Goal: Transaction & Acquisition: Purchase product/service

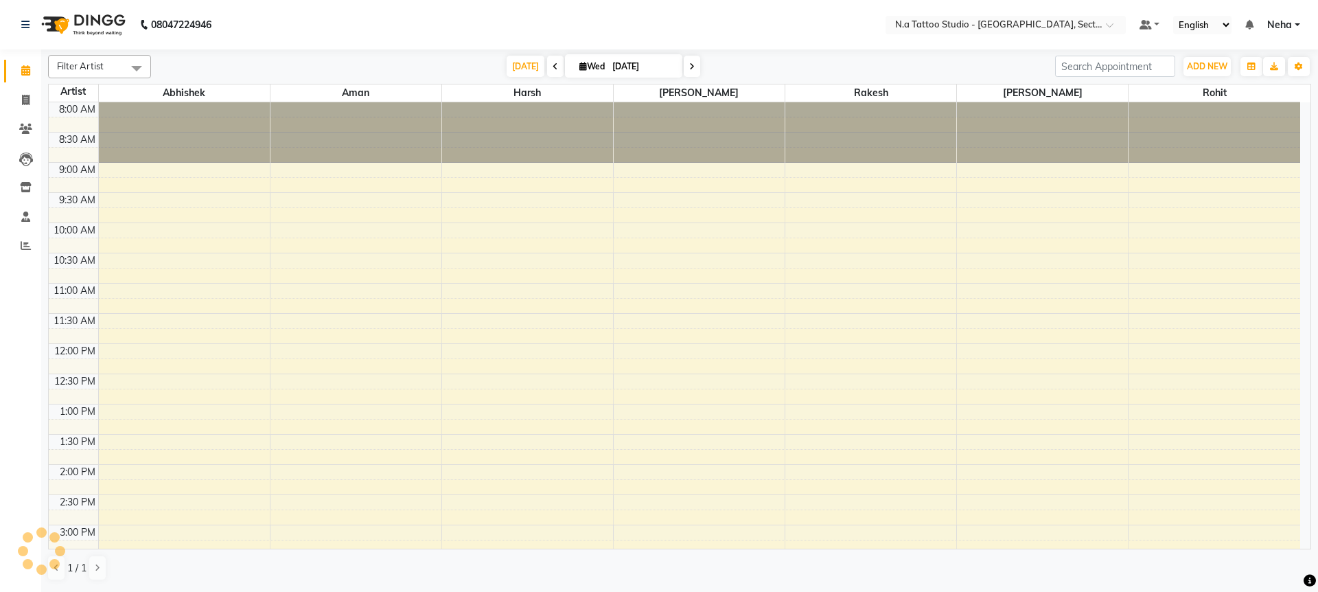
click at [526, 65] on span "[DATE]" at bounding box center [526, 66] width 38 height 21
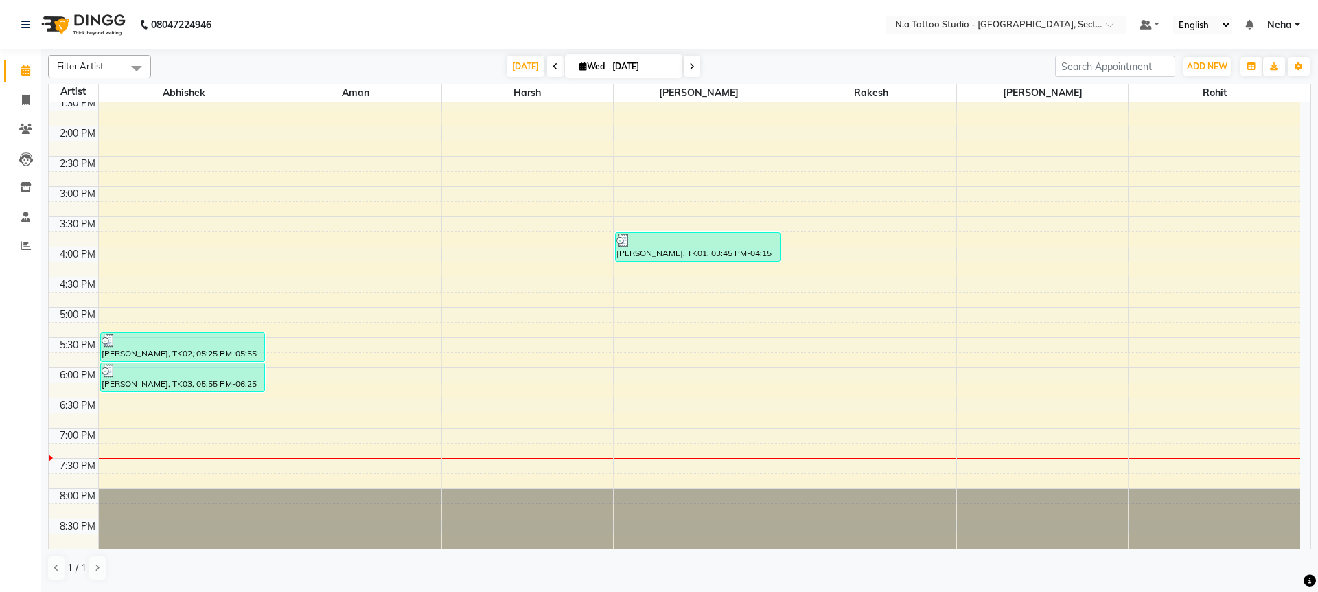
scroll to position [298, 0]
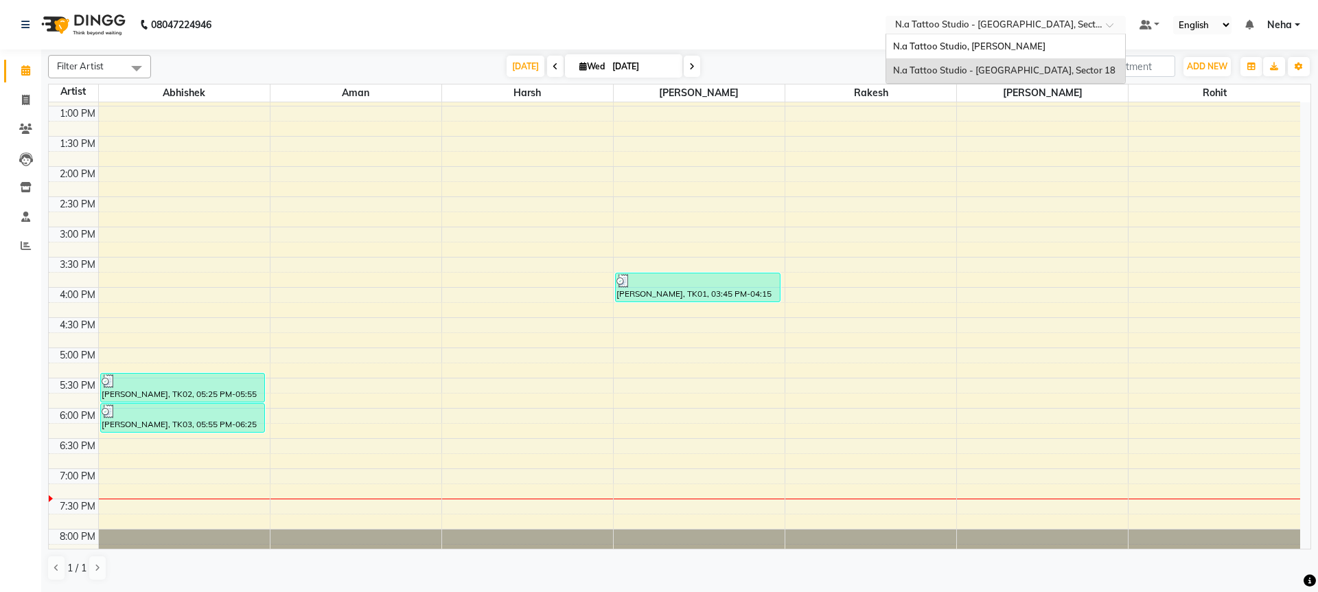
drag, startPoint x: 1008, startPoint y: 26, endPoint x: 1008, endPoint y: 47, distance: 20.6
click at [1008, 30] on input "text" at bounding box center [991, 26] width 199 height 14
click at [1004, 46] on span "N.a Tattoo Studio, [PERSON_NAME]" at bounding box center [969, 46] width 152 height 11
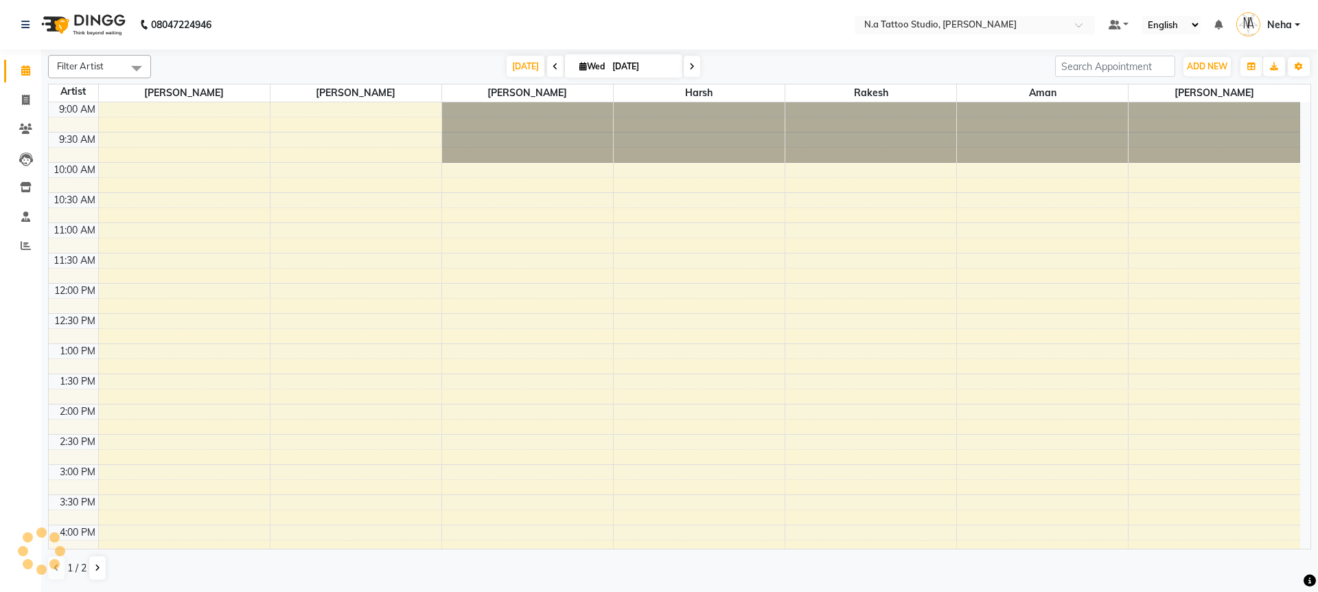
select select "en"
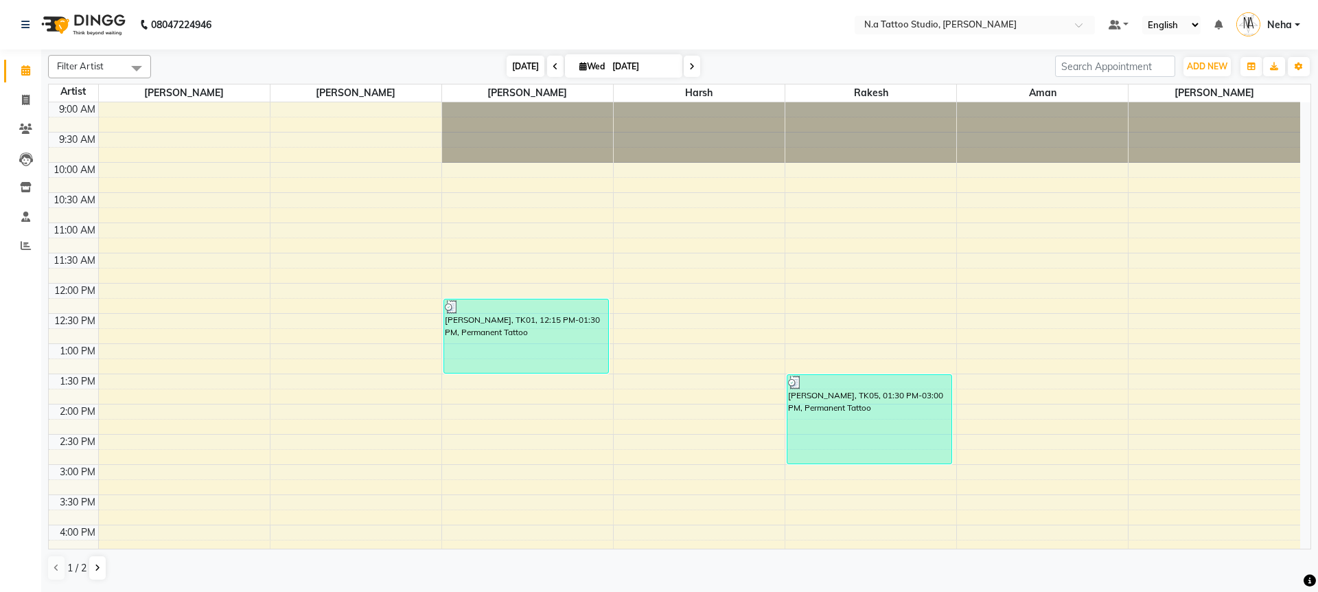
click at [522, 66] on span "[DATE]" at bounding box center [526, 66] width 38 height 21
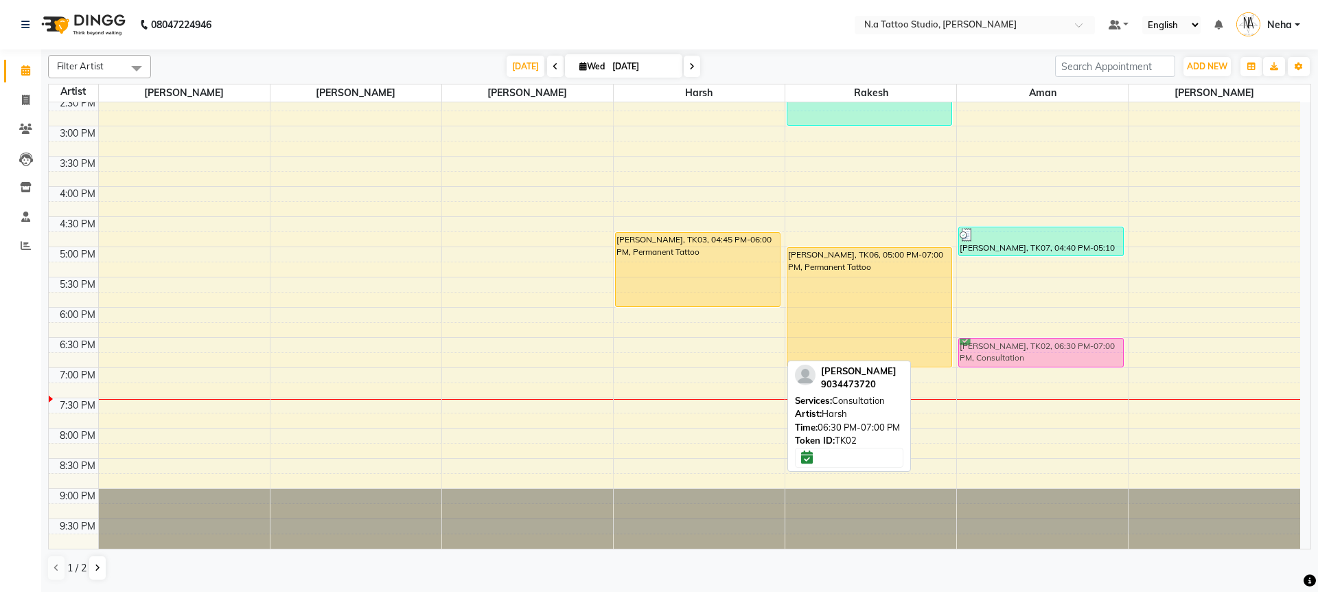
drag, startPoint x: 650, startPoint y: 350, endPoint x: 995, endPoint y: 349, distance: 345.3
click at [995, 349] on tr "Kritika Pasricha, TK01, 12:15 PM-01:30 PM, Permanent Tattoo Pankaj, TK03, 04:45…" at bounding box center [674, 156] width 1251 height 785
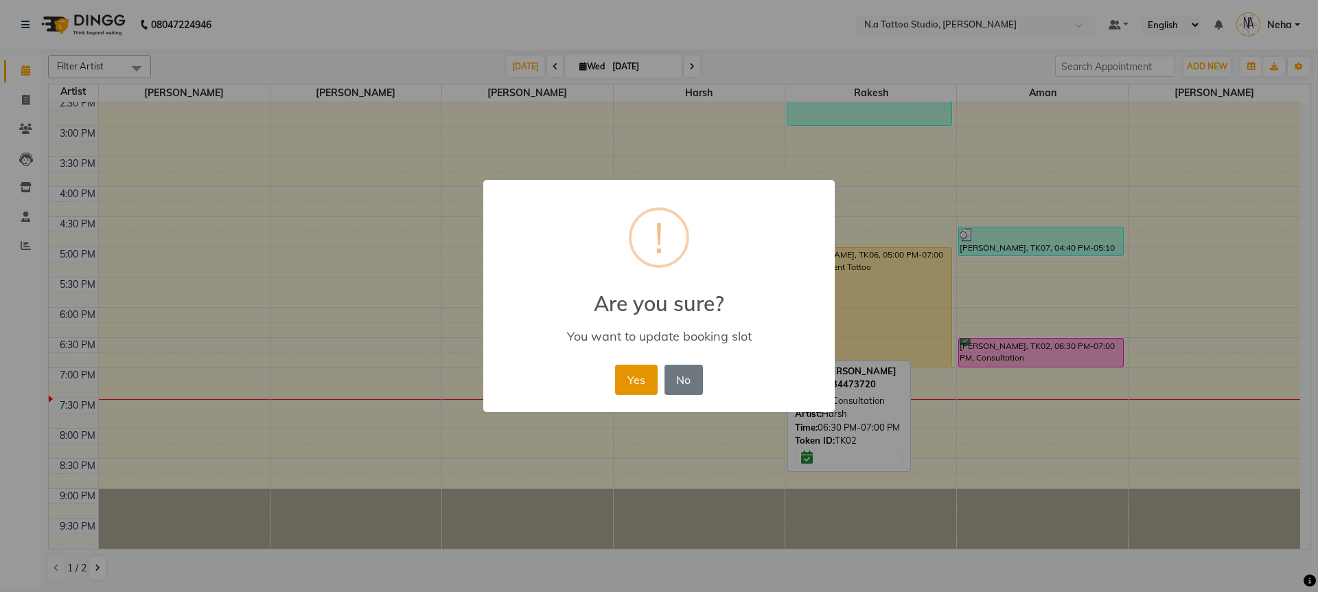
click at [634, 378] on button "Yes" at bounding box center [636, 380] width 42 height 30
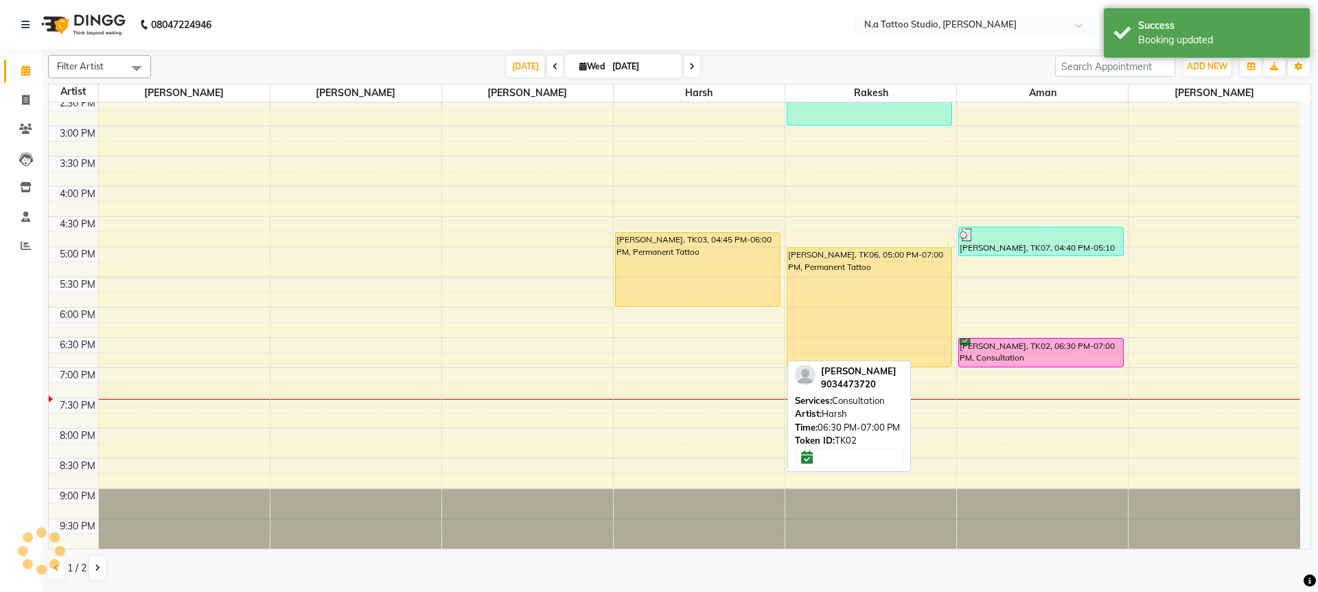
click at [113, 68] on span "Filter Artist" at bounding box center [99, 66] width 103 height 23
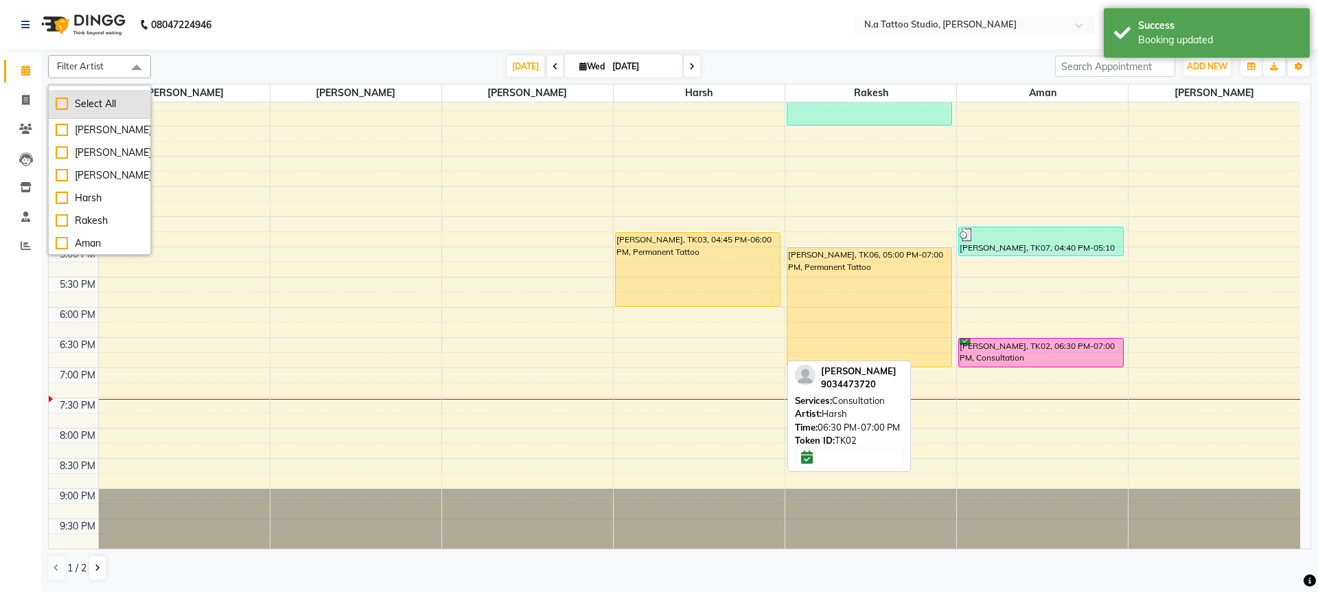
click at [124, 95] on li "Select All" at bounding box center [100, 104] width 102 height 29
checkbox input "true"
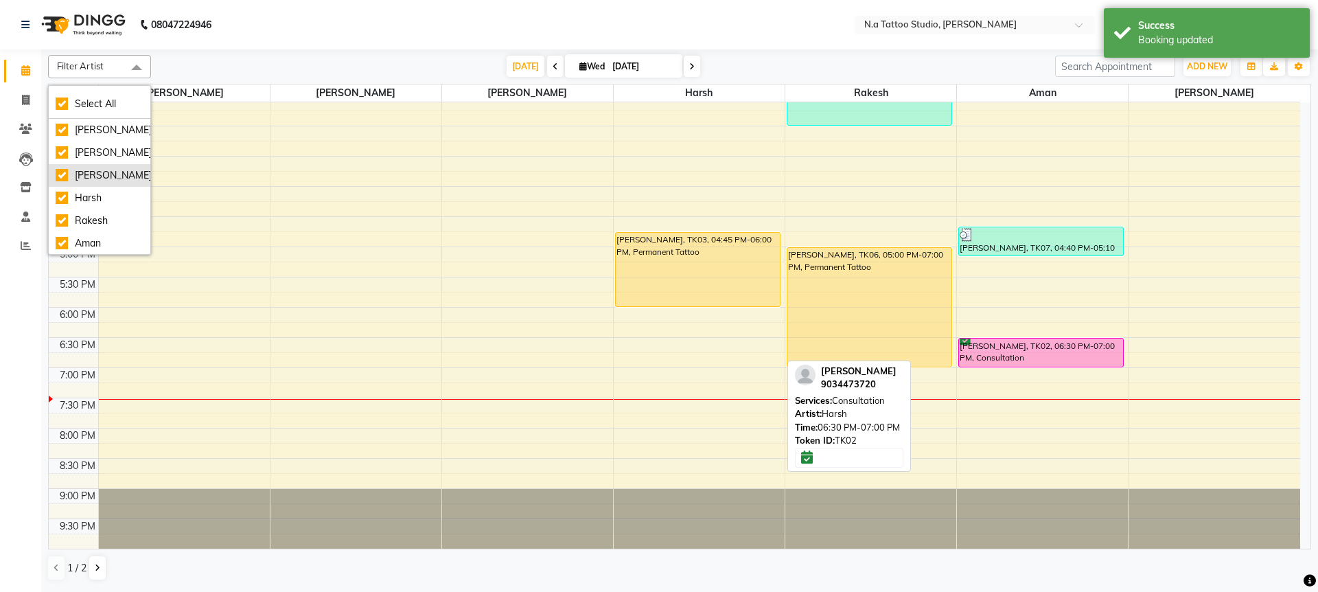
checkbox input "true"
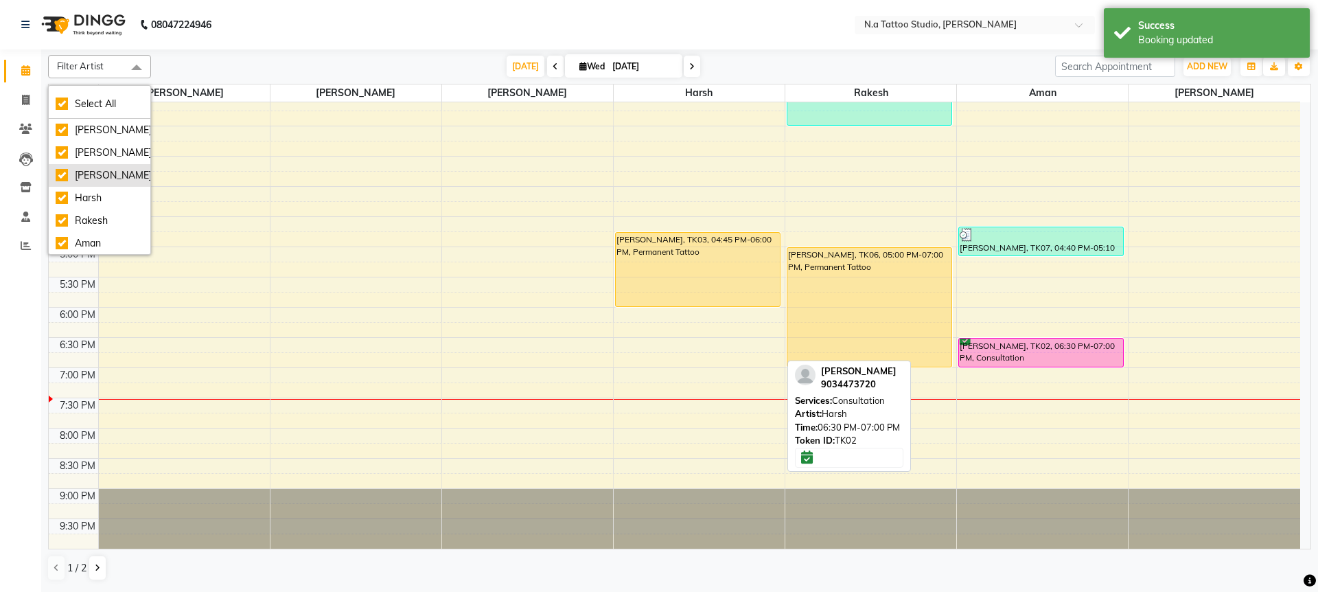
checkbox input "true"
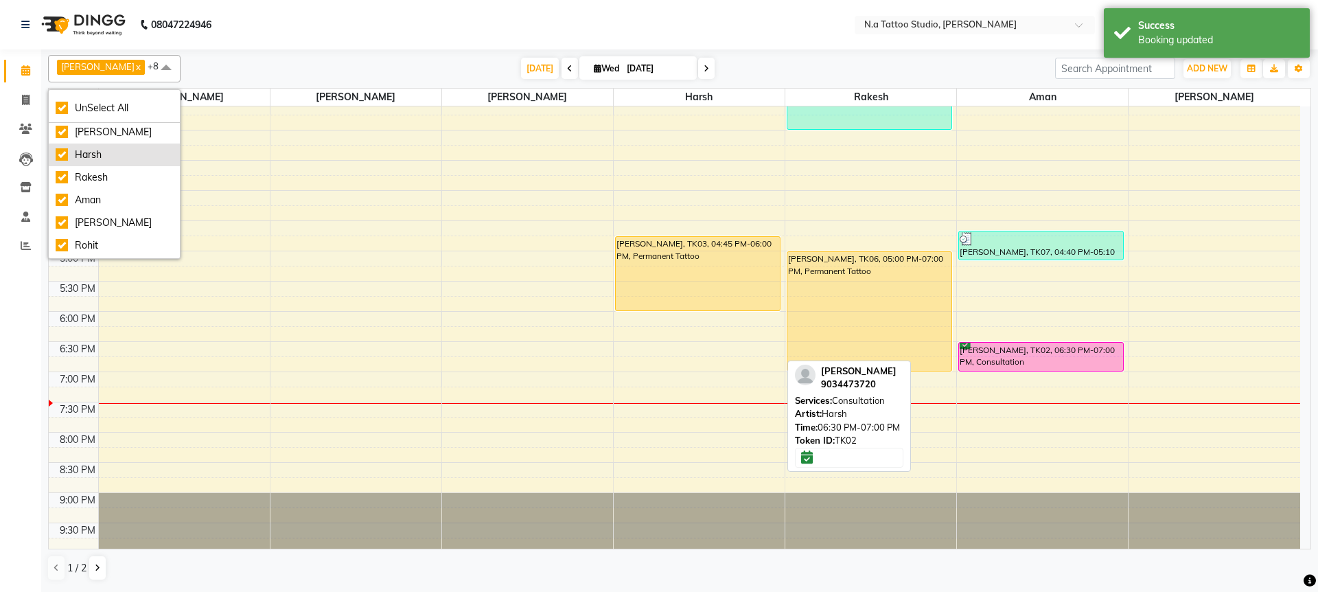
scroll to position [69, 0]
drag, startPoint x: 91, startPoint y: 249, endPoint x: 438, endPoint y: 80, distance: 386.2
click at [93, 248] on div "Noida" at bounding box center [114, 247] width 117 height 14
checkbox input "false"
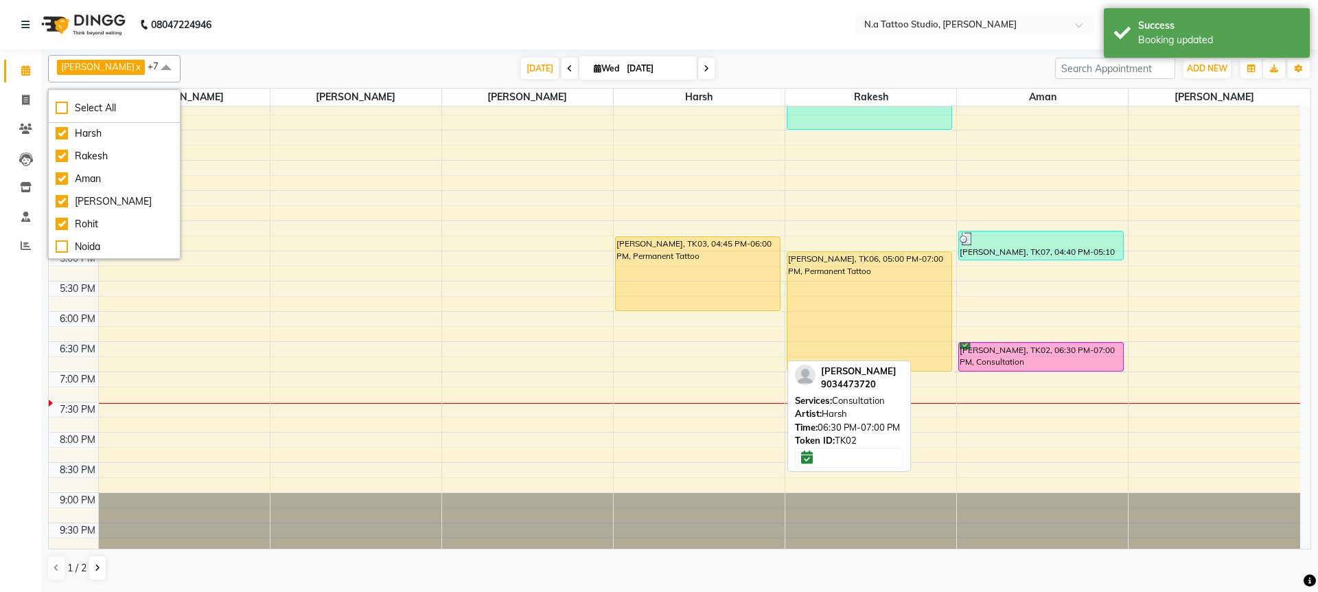
click at [471, 68] on div "Today Wed 01-10-2025" at bounding box center [617, 68] width 861 height 21
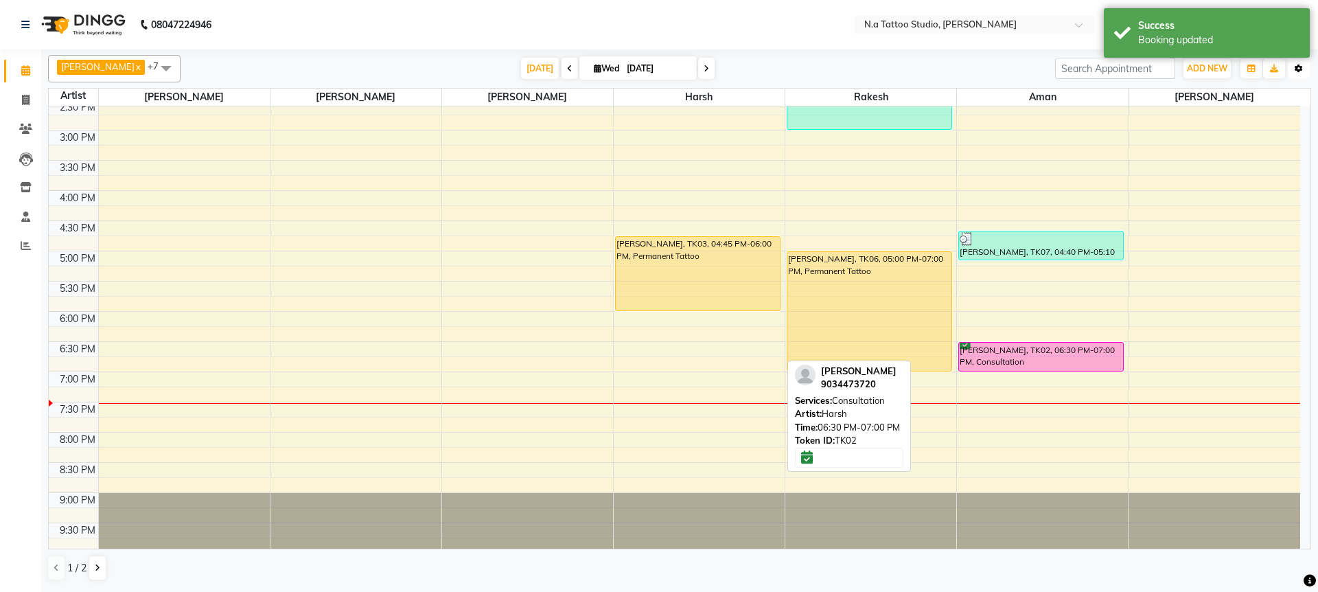
click at [1299, 68] on icon "button" at bounding box center [1299, 69] width 8 height 8
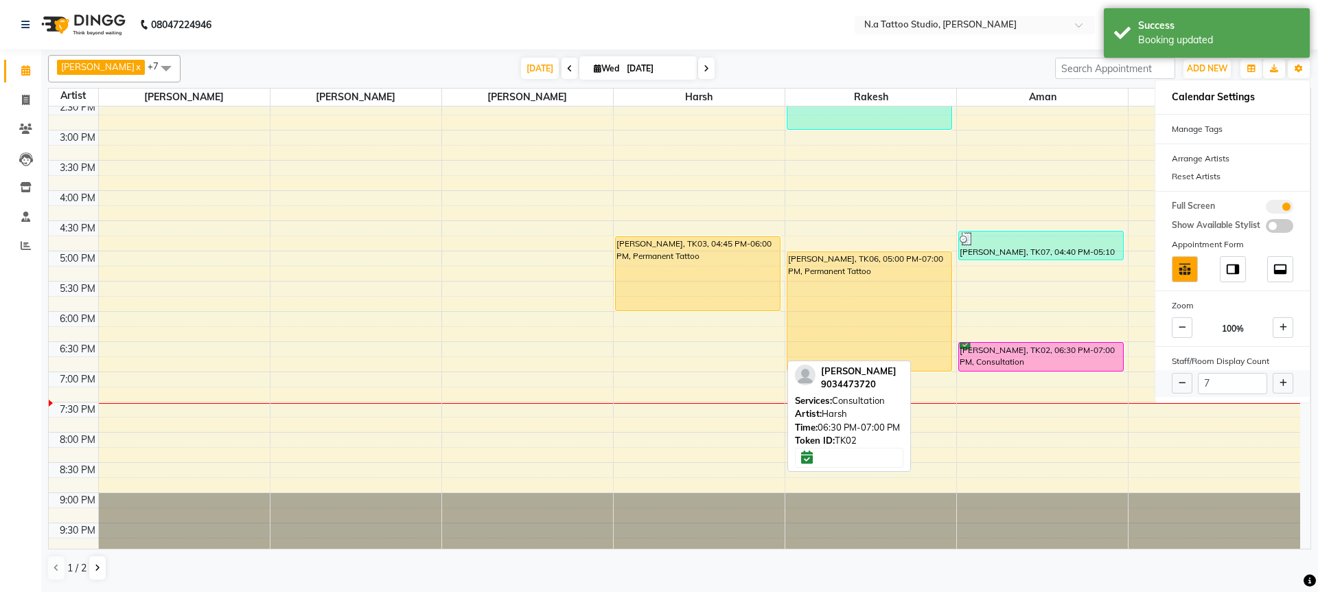
click at [1281, 384] on icon at bounding box center [1284, 383] width 8 height 8
type input "8"
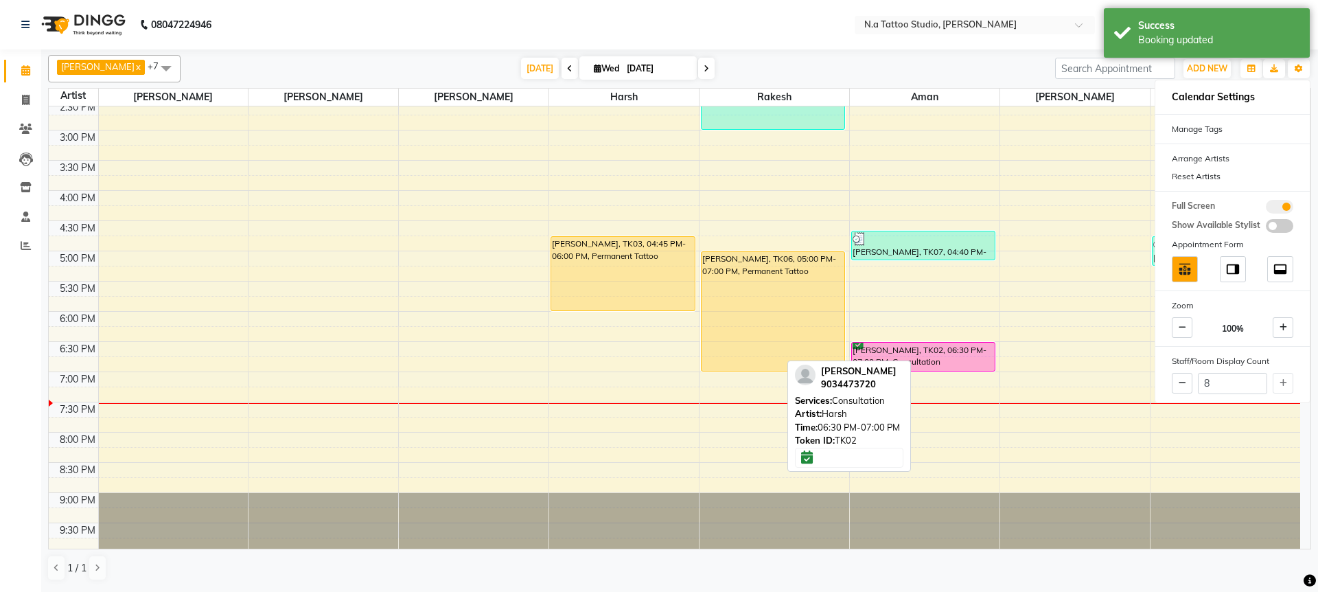
click at [862, 69] on div "Today Wed 01-10-2025" at bounding box center [617, 68] width 861 height 21
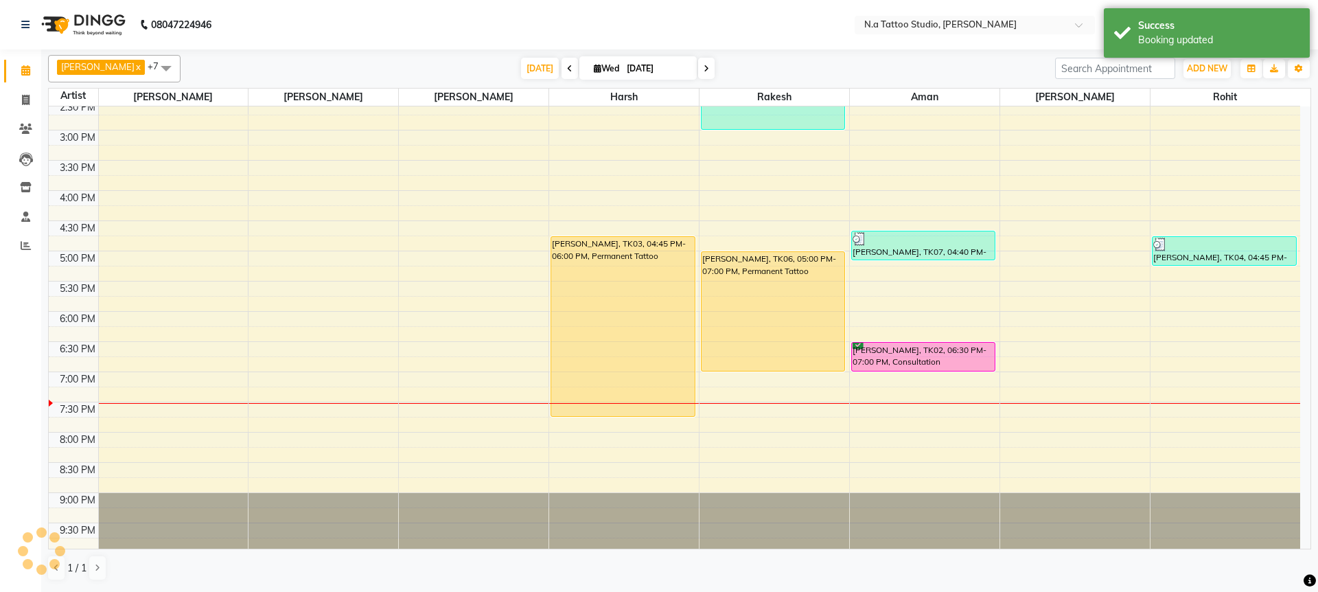
drag, startPoint x: 602, startPoint y: 310, endPoint x: 605, endPoint y: 419, distance: 109.2
click at [605, 419] on div "Pankaj, TK03, 04:45 PM-06:00 PM, Permanent Tattoo Pankaj, TK03, 04:45 PM-06:00 …" at bounding box center [624, 160] width 150 height 785
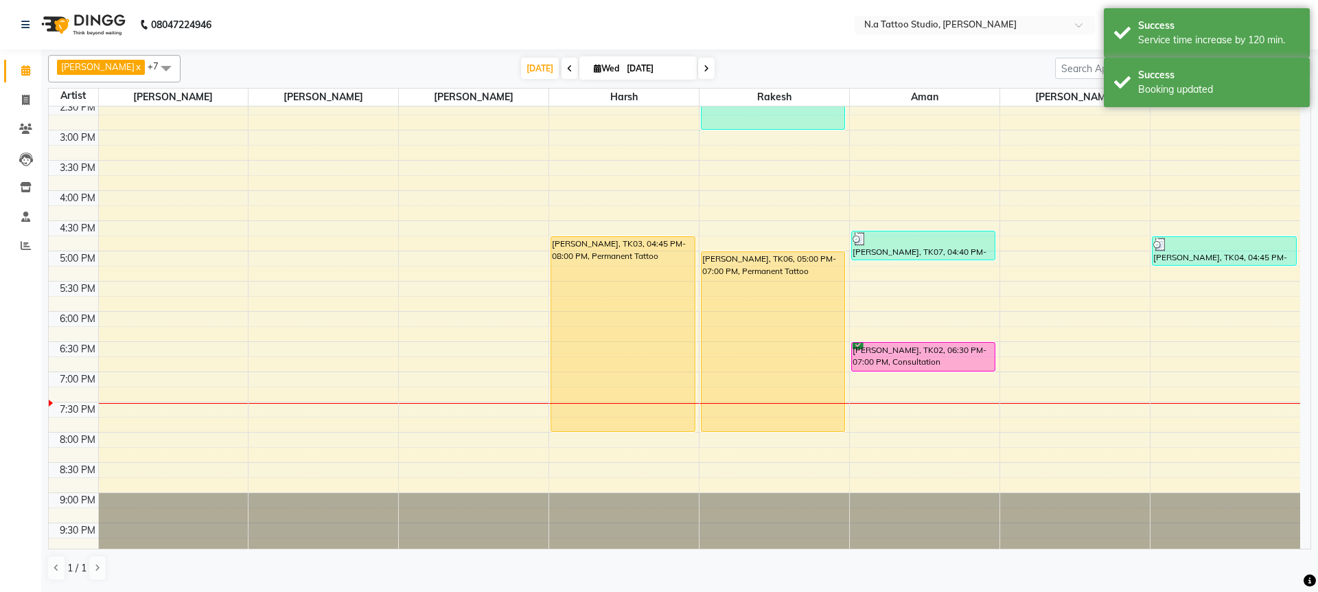
drag, startPoint x: 794, startPoint y: 370, endPoint x: 800, endPoint y: 423, distance: 53.1
click at [800, 423] on div "Utkarsh Parashar, TK05, 01:30 PM-03:00 PM, Permanent Tattoo Nancy, TK06, 05:00 …" at bounding box center [775, 160] width 150 height 785
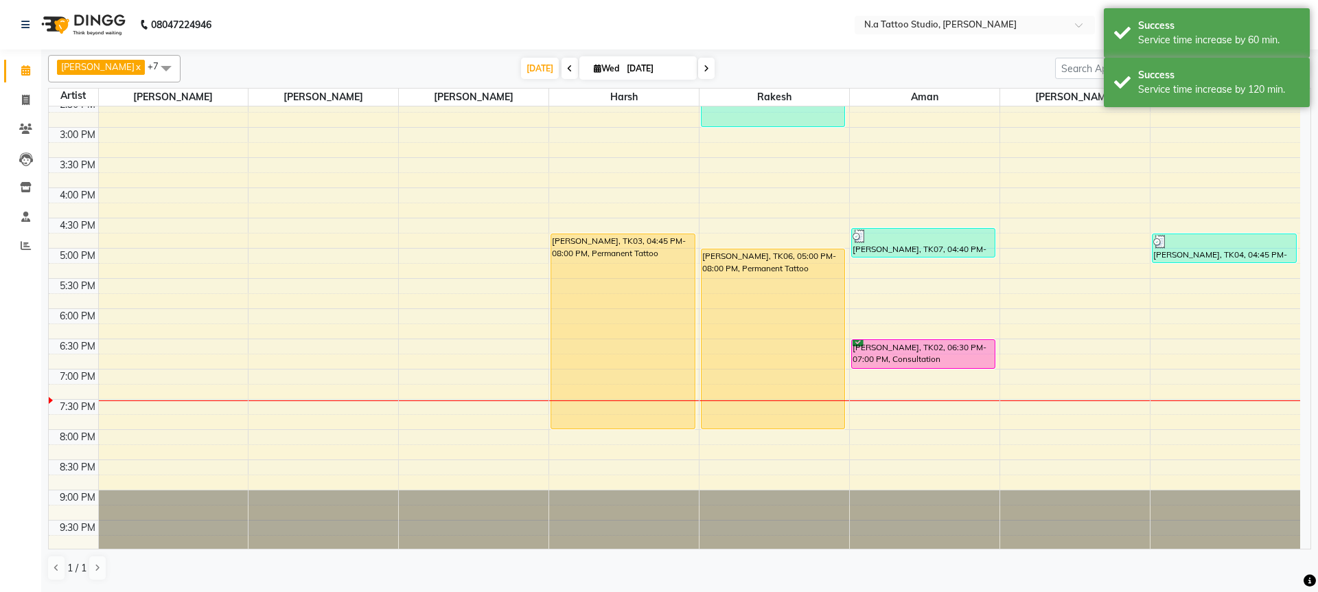
scroll to position [343, 0]
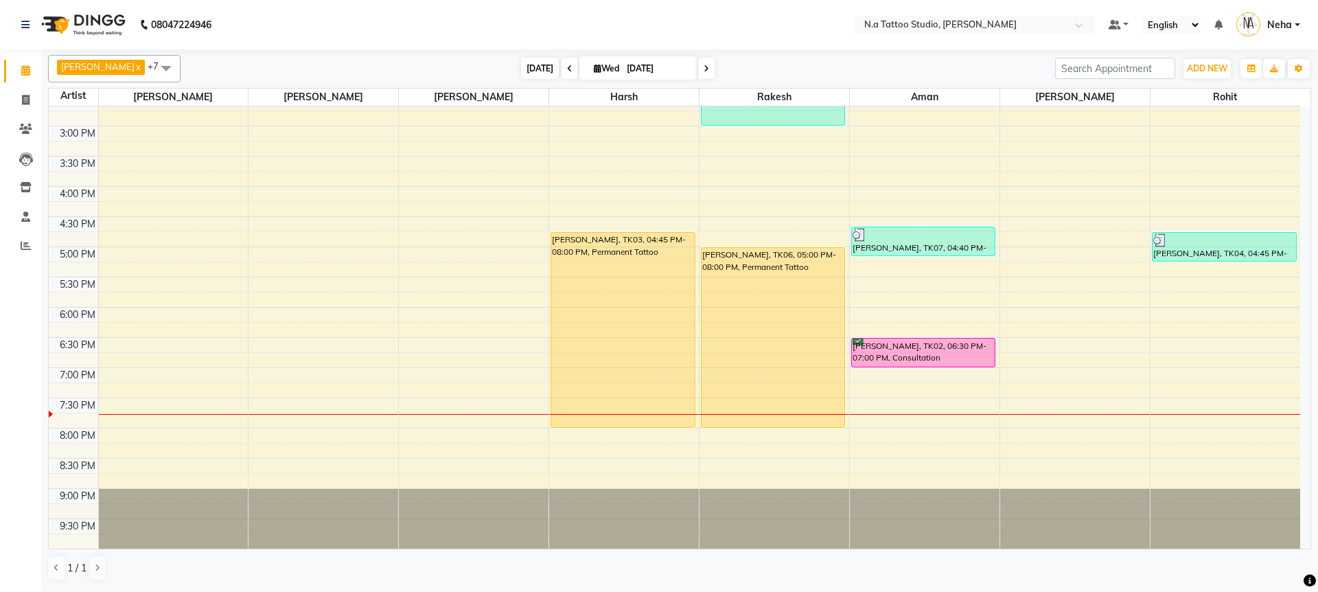
click at [538, 67] on span "[DATE]" at bounding box center [540, 68] width 38 height 21
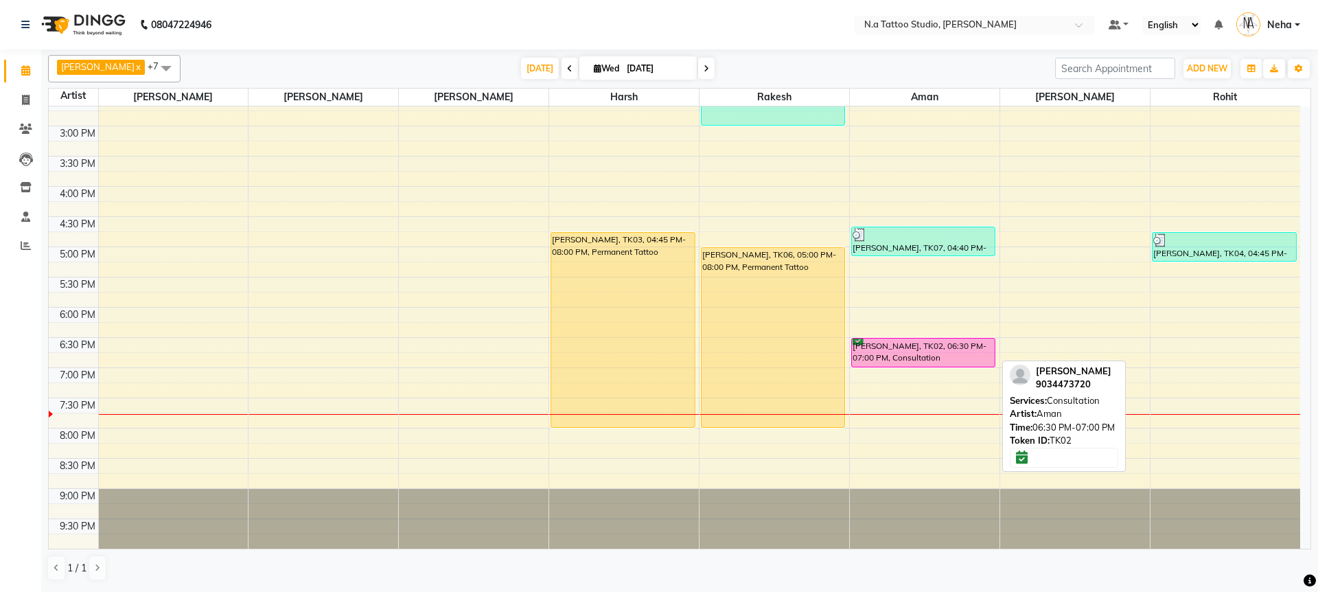
click at [910, 350] on div "[PERSON_NAME], TK02, 06:30 PM-07:00 PM, Consultation" at bounding box center [923, 352] width 143 height 28
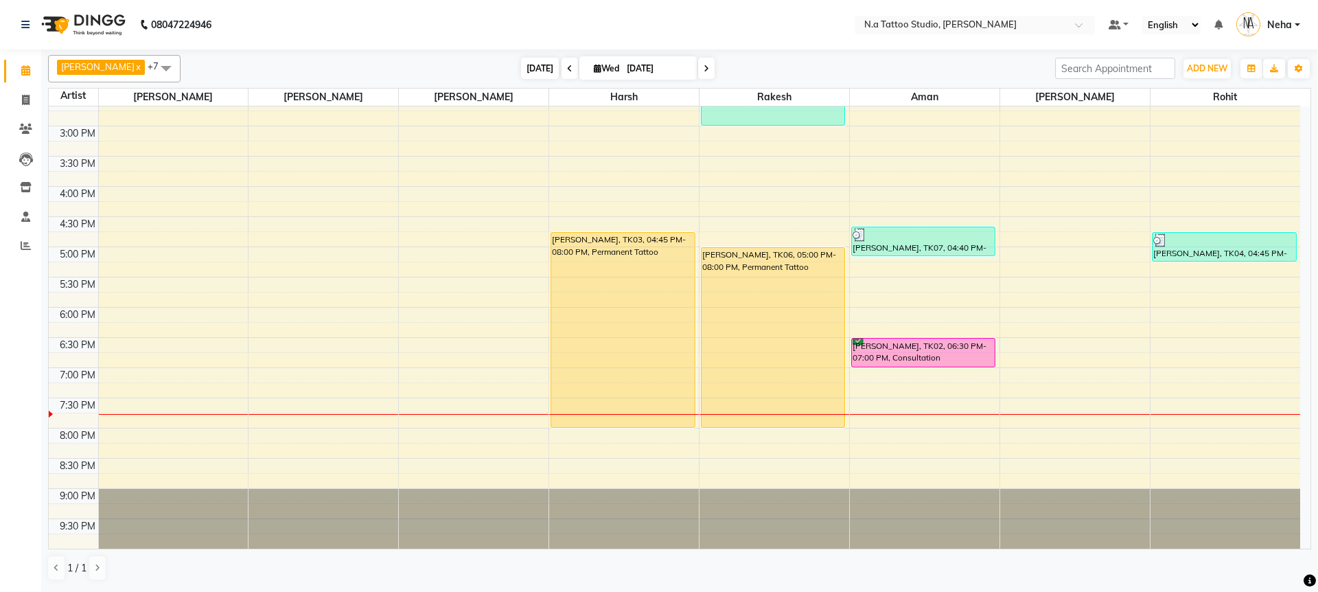
click at [547, 67] on span "[DATE]" at bounding box center [540, 68] width 38 height 21
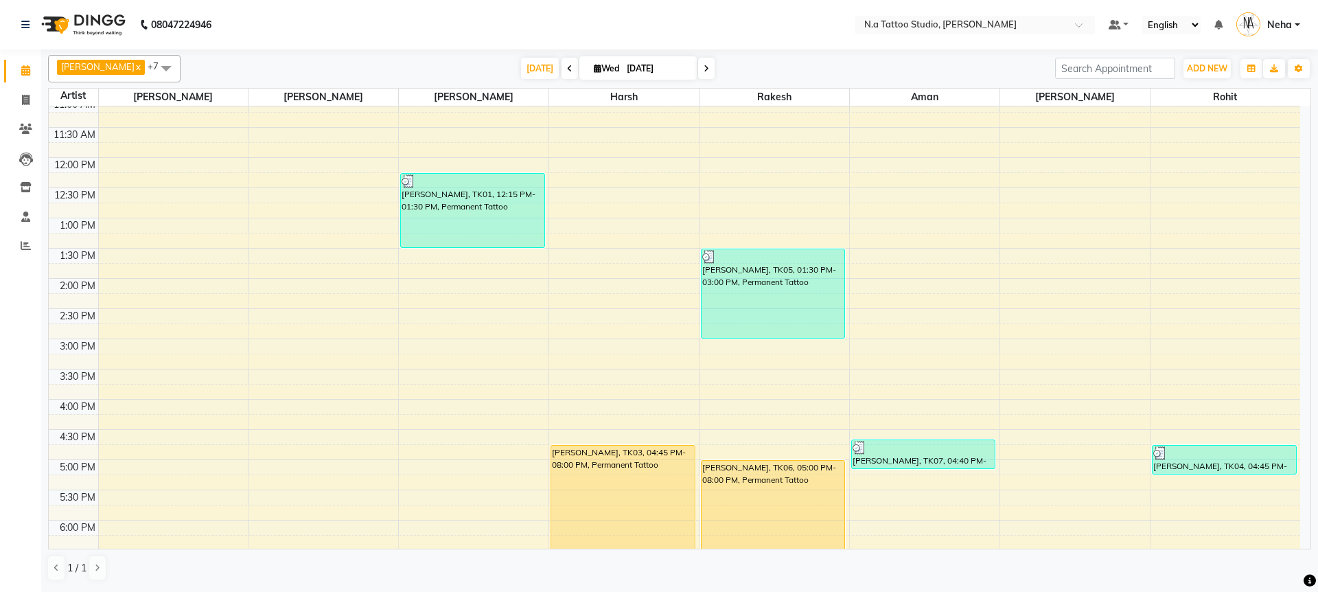
scroll to position [148, 0]
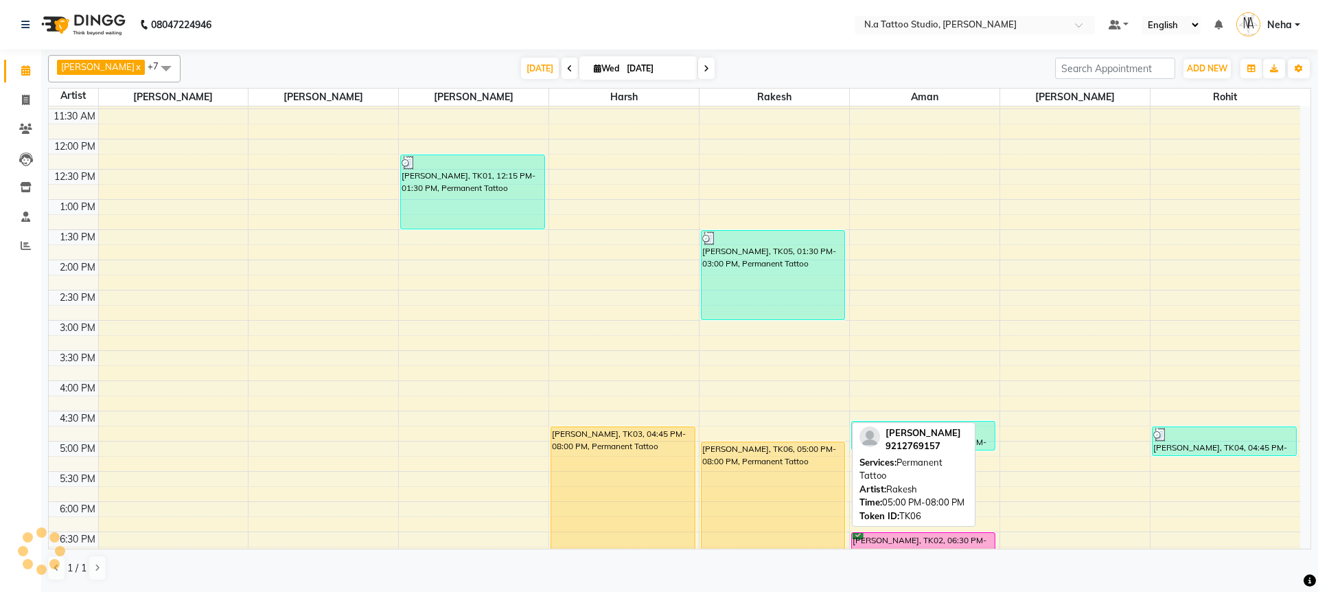
click at [768, 482] on div "[PERSON_NAME], TK06, 05:00 PM-08:00 PM, Permanent Tattoo" at bounding box center [773, 531] width 143 height 179
select select "1"
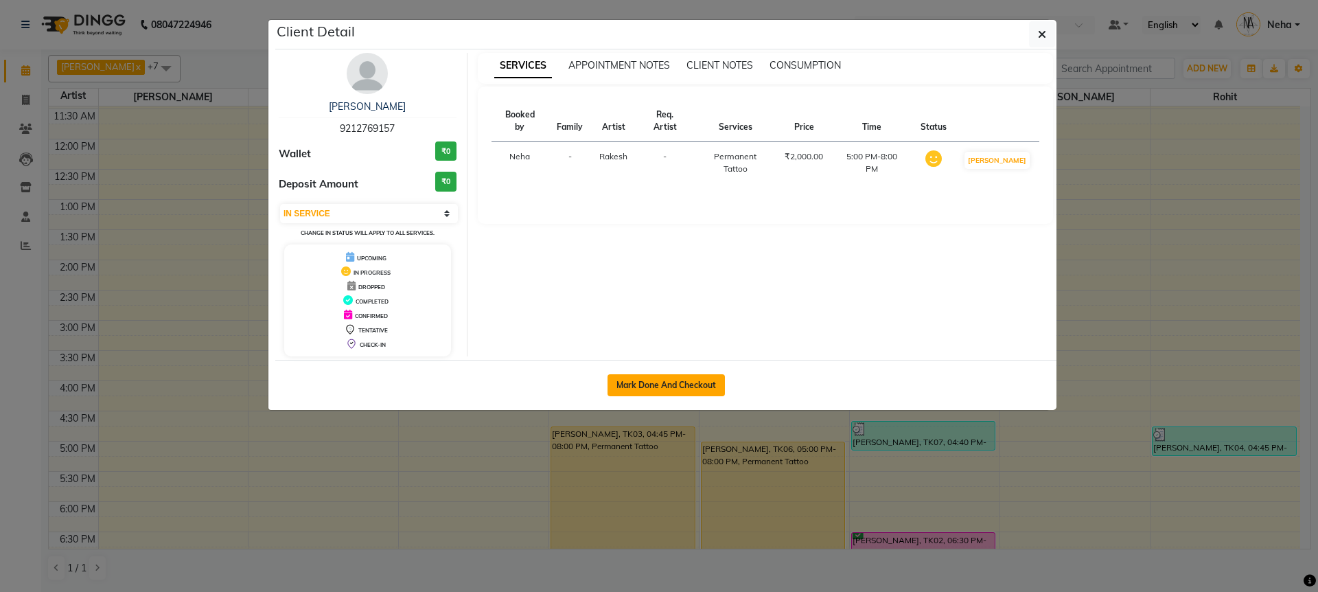
click at [673, 377] on button "Mark Done And Checkout" at bounding box center [666, 385] width 117 height 22
select select "service"
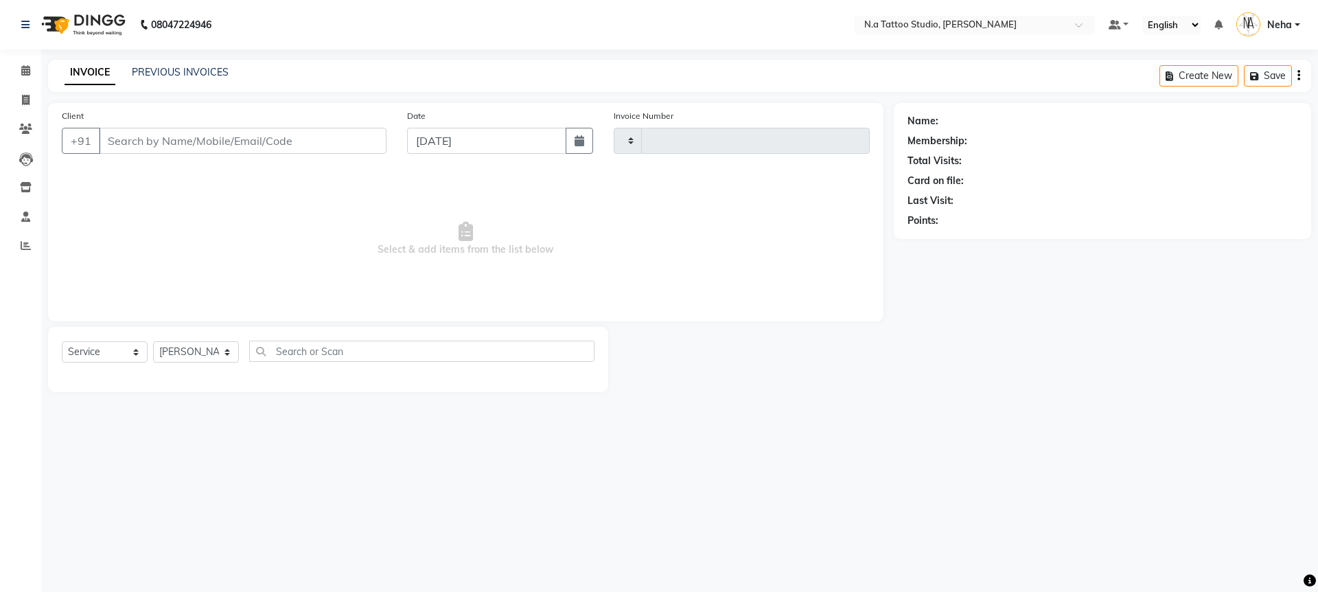
type input "0734"
select select "4590"
click at [1298, 76] on icon "button" at bounding box center [1298, 76] width 3 height 1
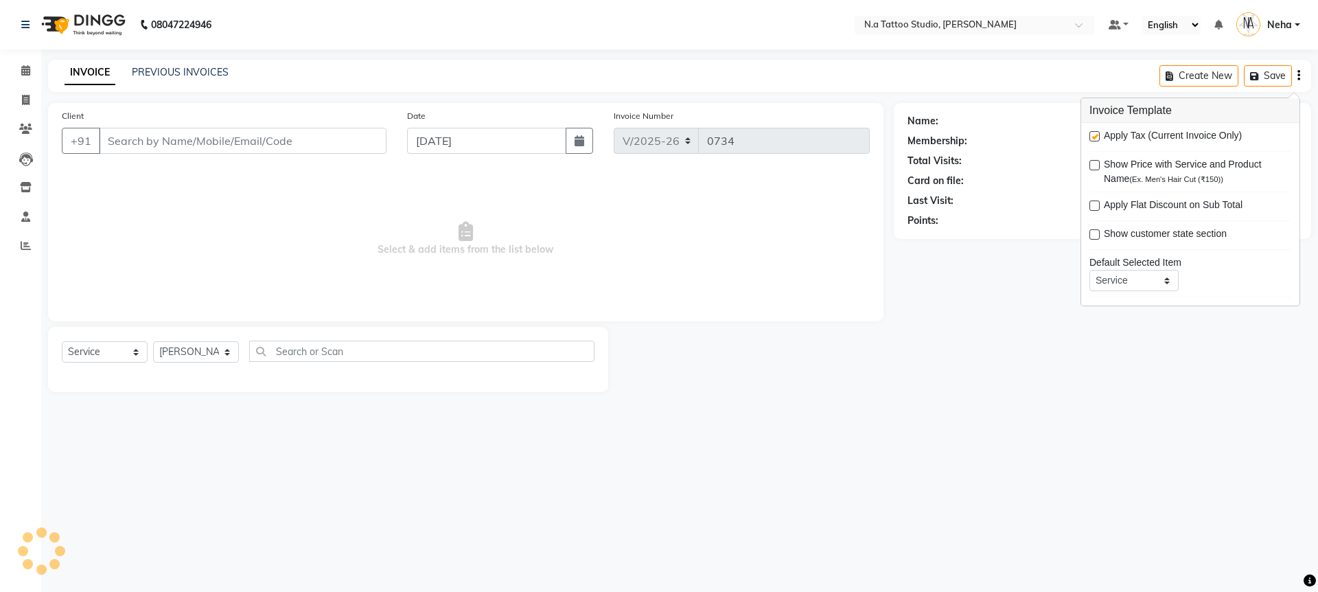
click at [1093, 135] on label at bounding box center [1094, 136] width 10 height 10
click at [1093, 135] on input "checkbox" at bounding box center [1093, 136] width 9 height 9
checkbox input "false"
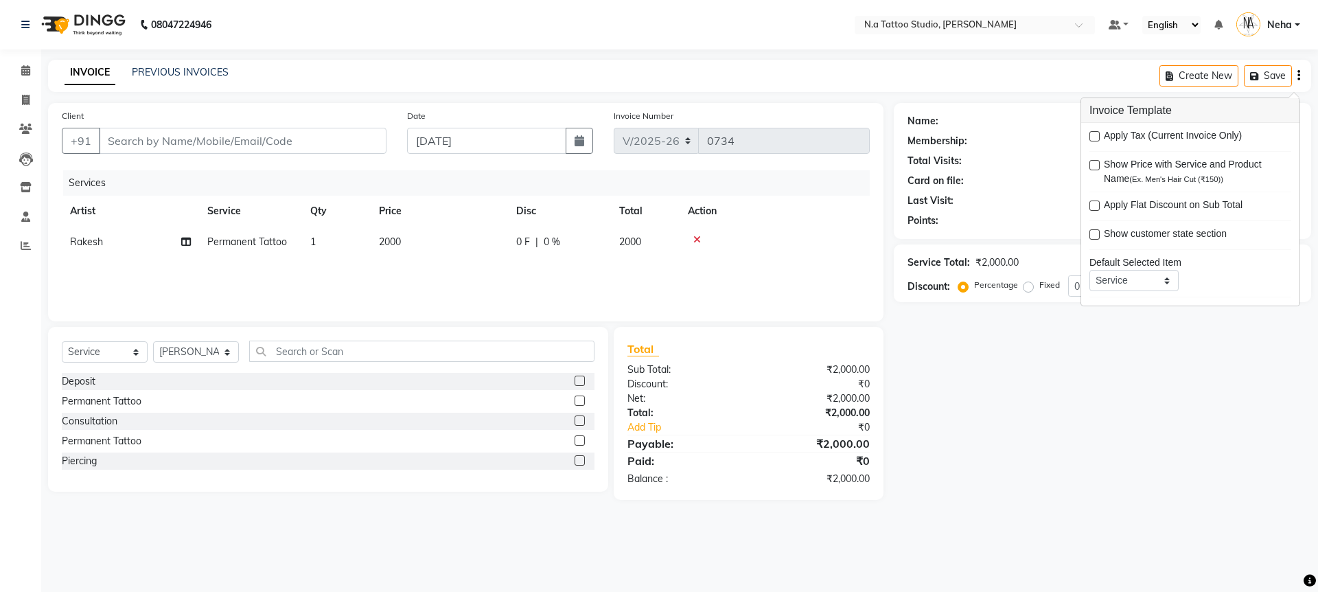
type input "92******57"
select select "59453"
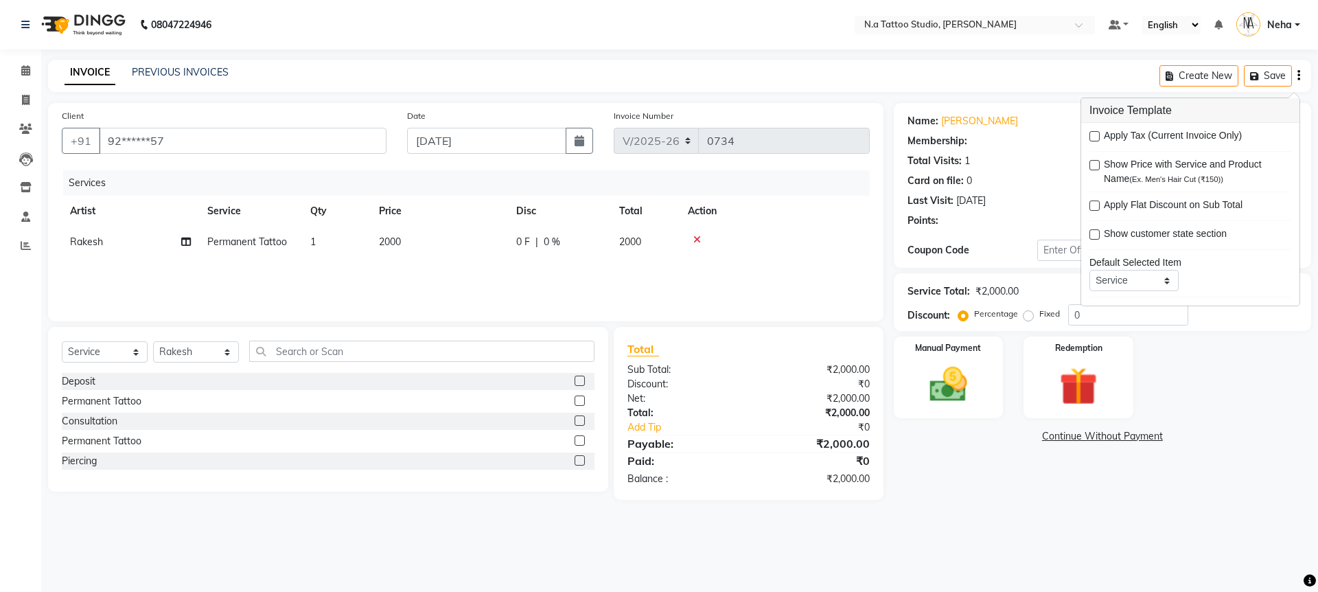
click at [488, 242] on td "2000" at bounding box center [439, 242] width 137 height 31
select select "59453"
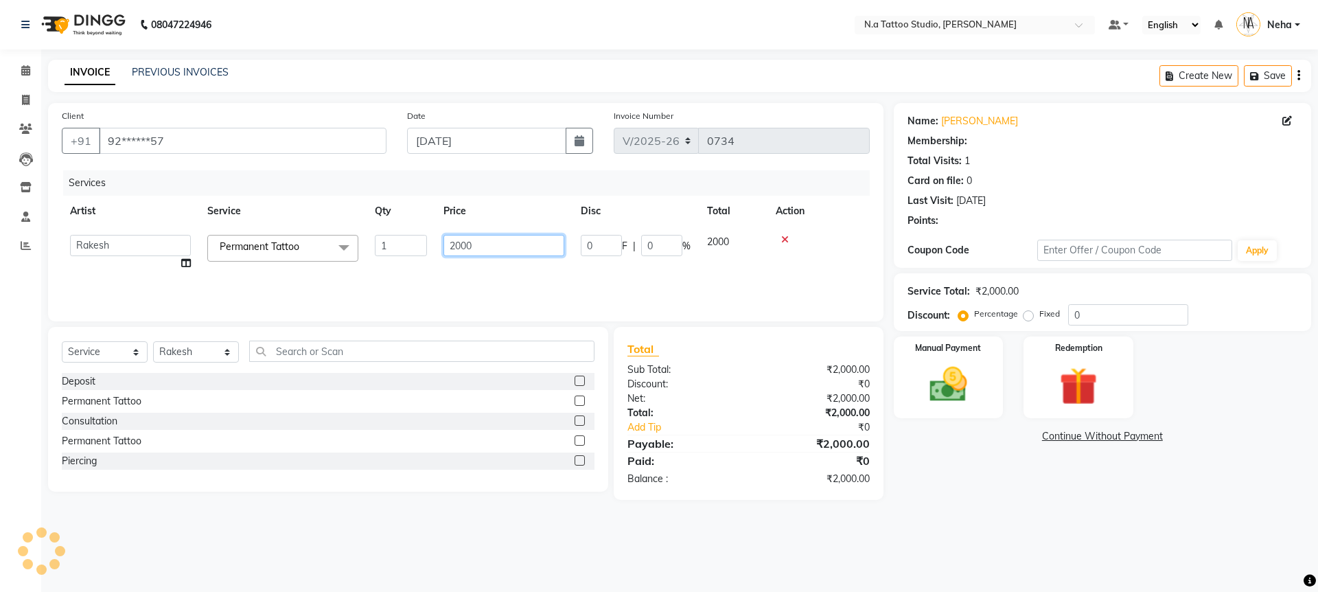
click at [501, 244] on input "2000" at bounding box center [503, 245] width 121 height 21
type input "2950"
drag, startPoint x: 108, startPoint y: 401, endPoint x: 181, endPoint y: 386, distance: 74.2
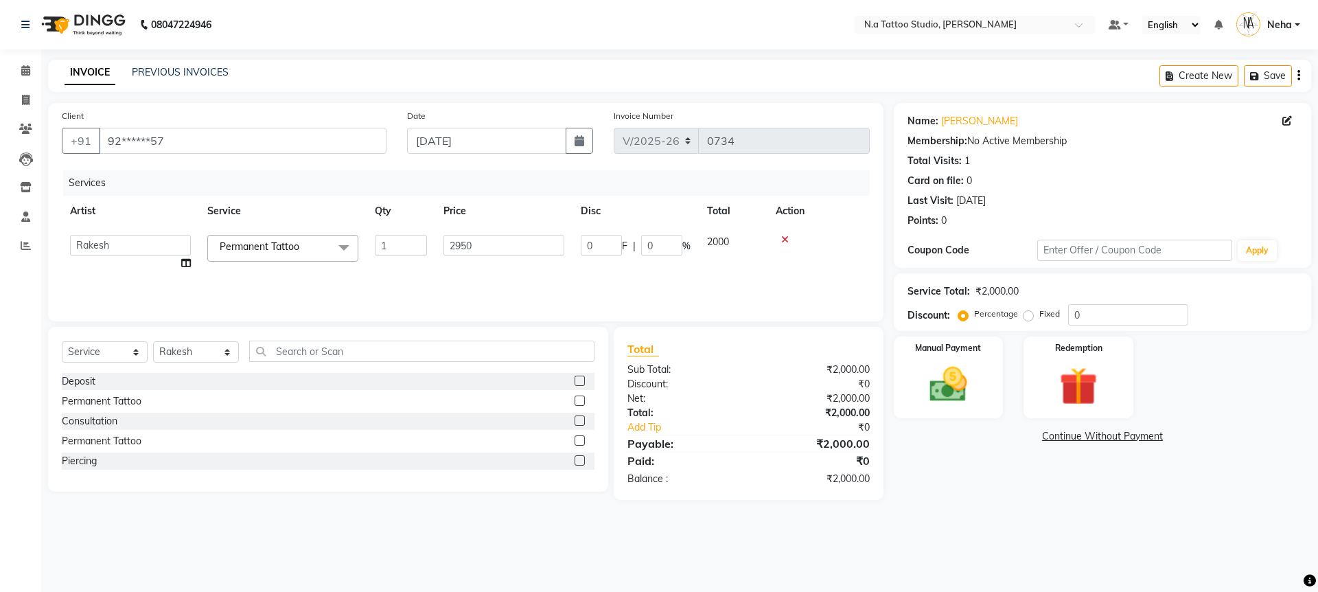
click at [108, 400] on div "Permanent Tattoo" at bounding box center [102, 401] width 80 height 14
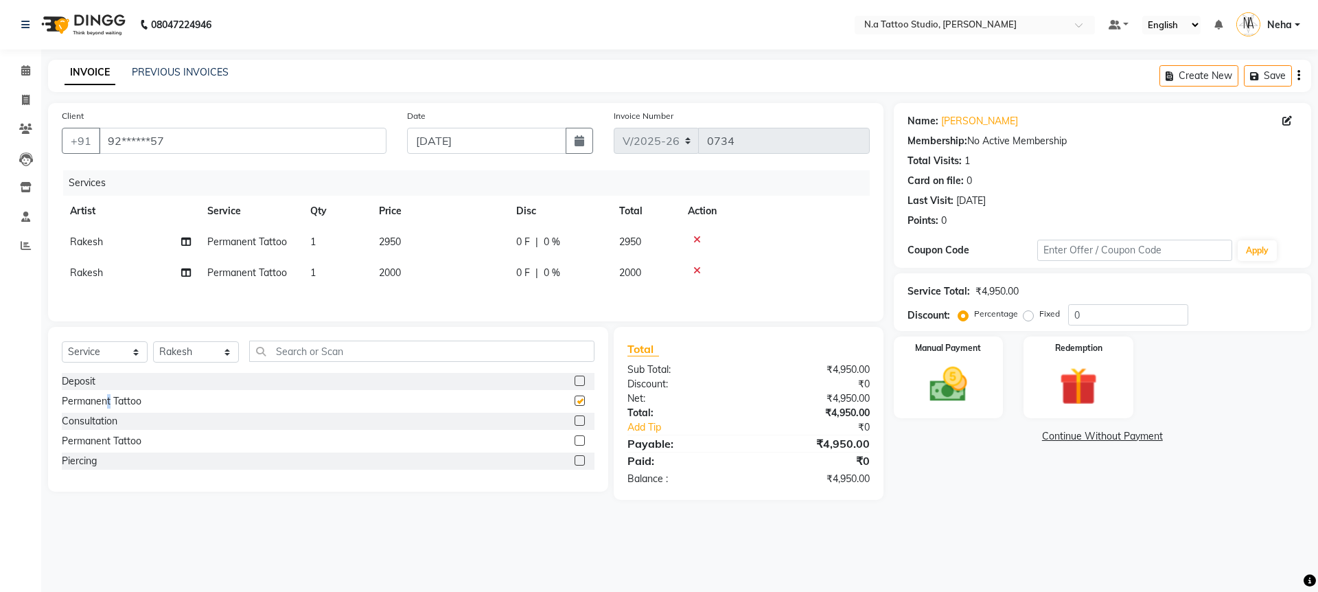
checkbox input "false"
click at [426, 277] on td "2000" at bounding box center [439, 272] width 137 height 31
select select "59453"
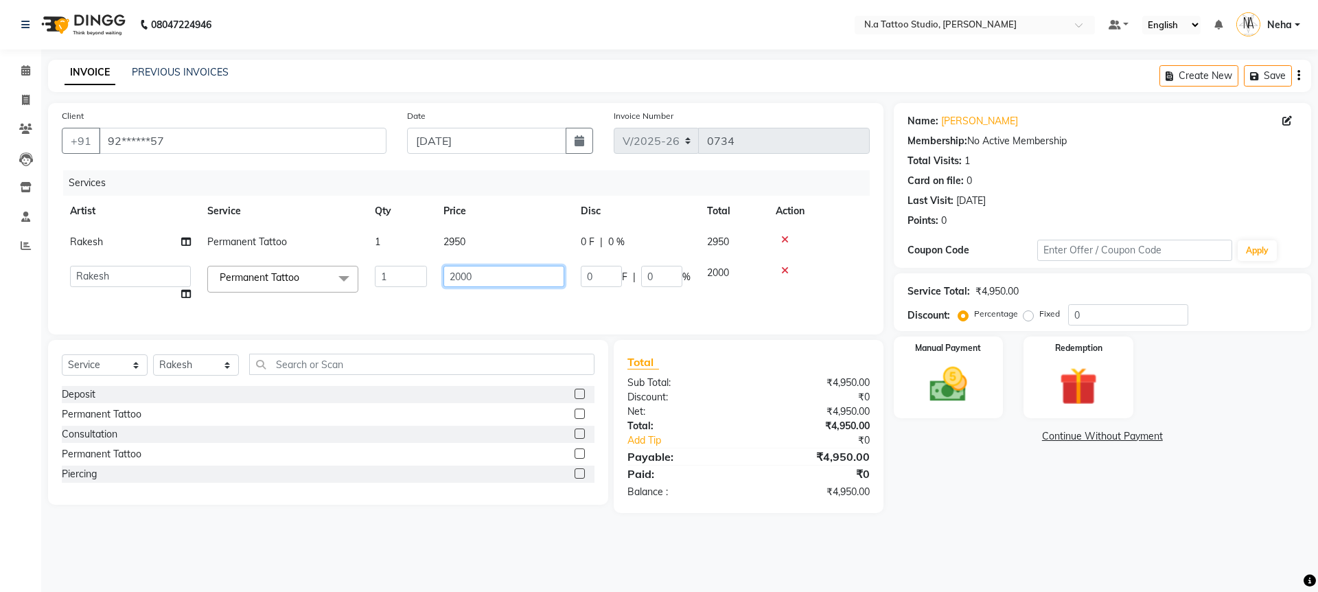
click at [463, 276] on input "2000" at bounding box center [503, 276] width 121 height 21
type input "3540"
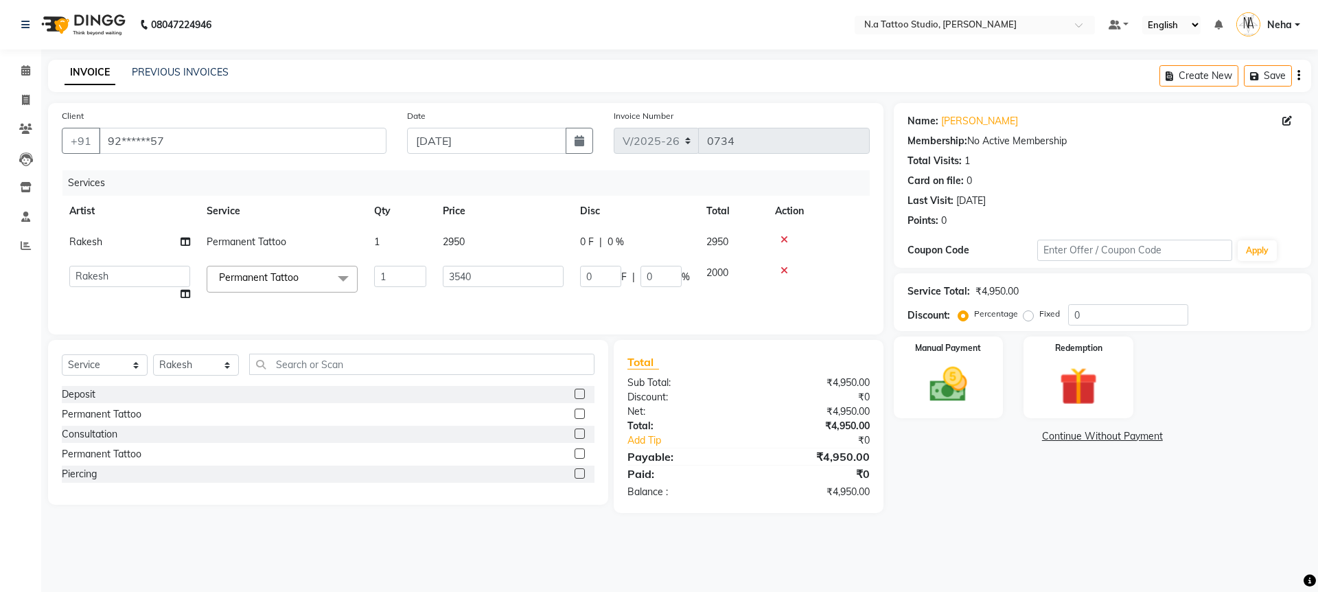
click at [1011, 404] on div "Manual Payment Redemption" at bounding box center [1103, 377] width 438 height 82
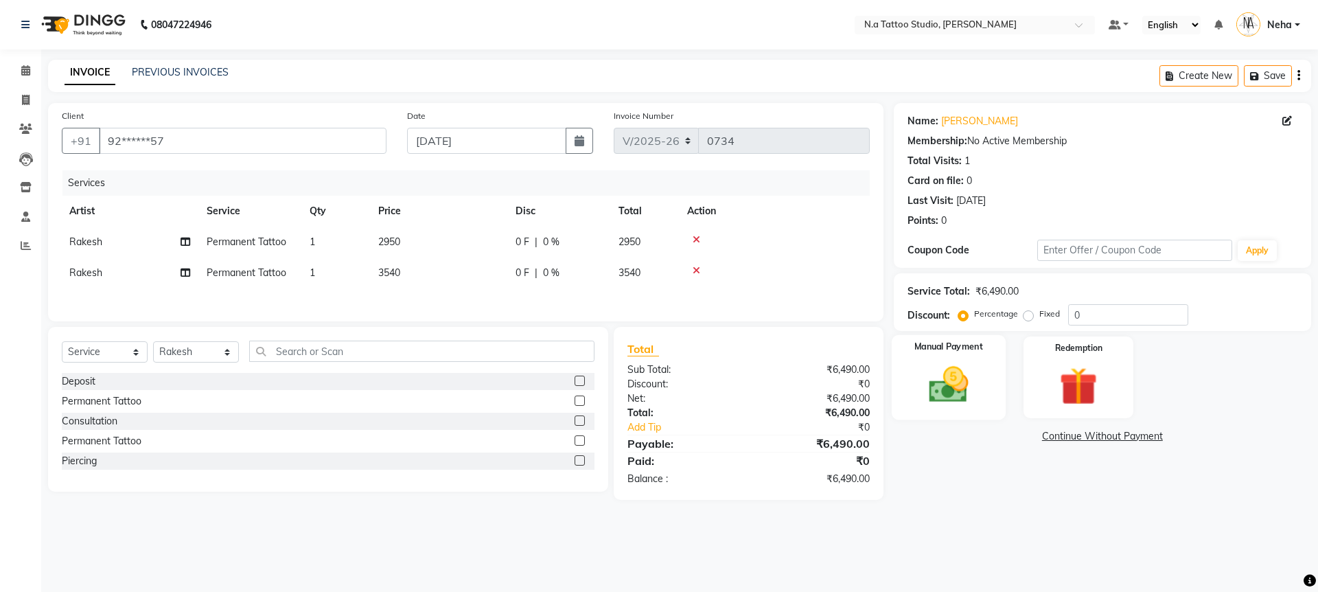
click at [960, 394] on img at bounding box center [948, 384] width 64 height 45
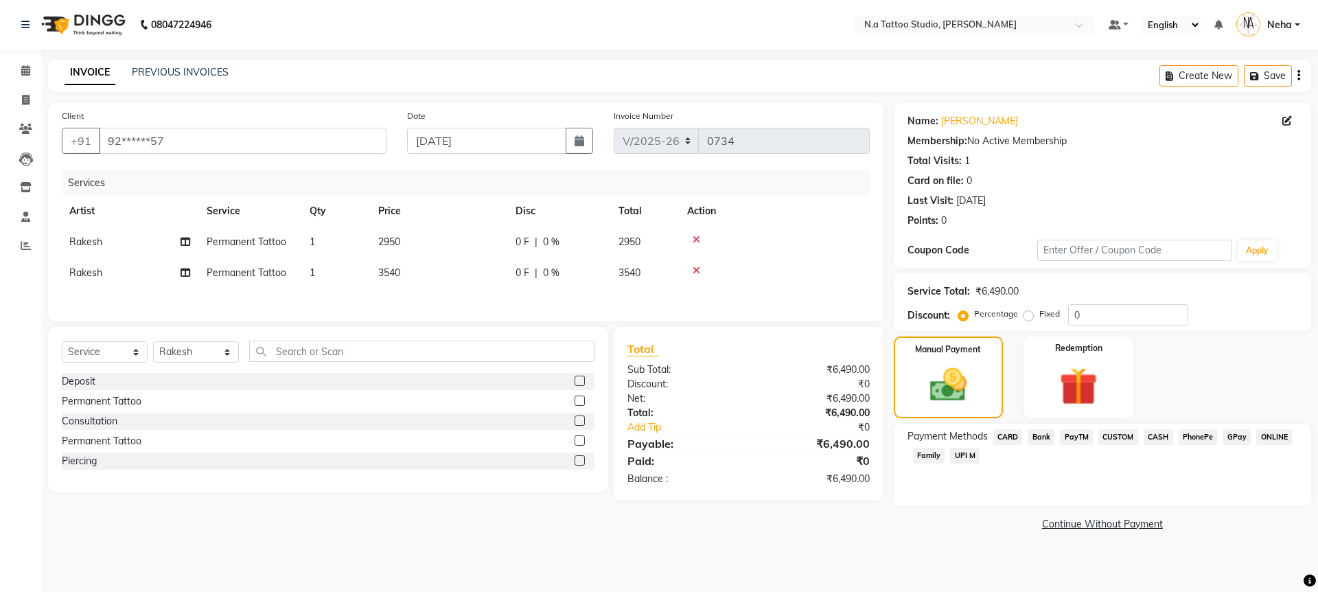
click at [1013, 433] on span "CARD" at bounding box center [1008, 437] width 30 height 16
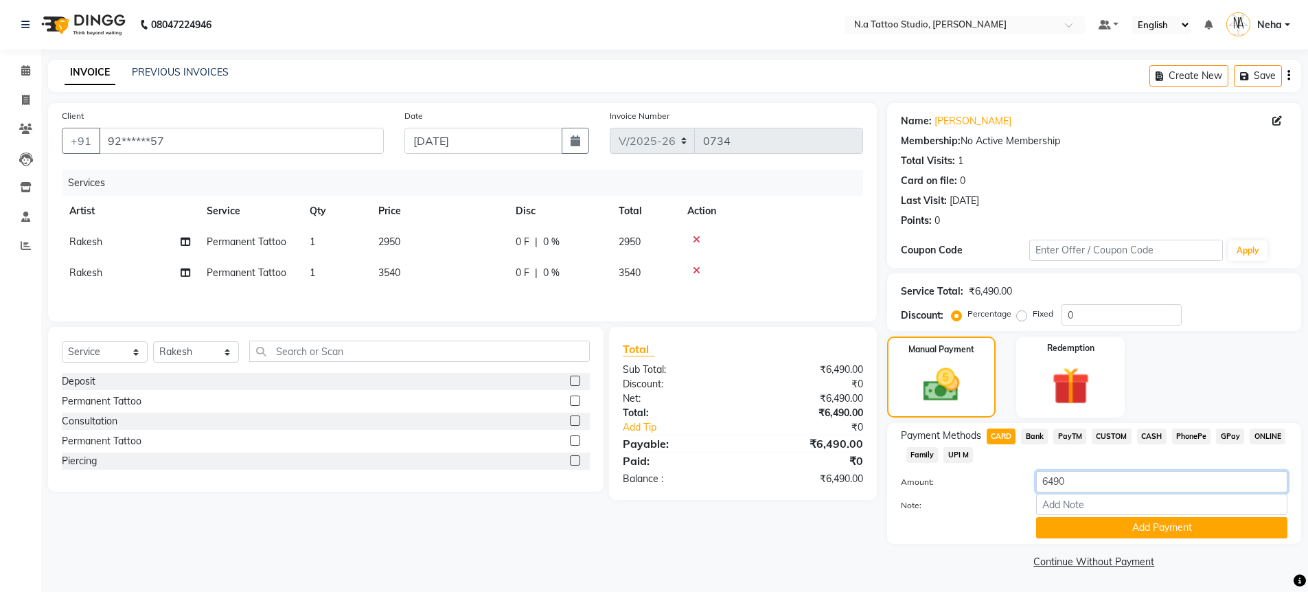
click at [1130, 478] on input "6490" at bounding box center [1161, 481] width 251 height 21
type input "2950"
click at [1144, 536] on button "Add Payment" at bounding box center [1161, 527] width 251 height 21
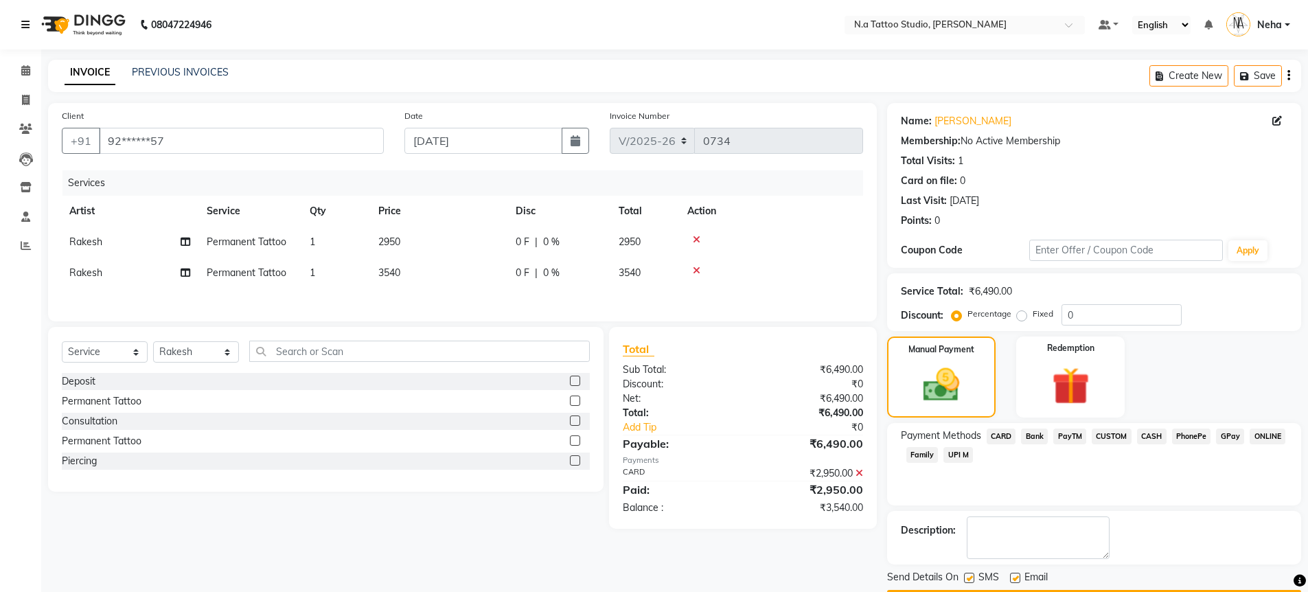
click at [23, 26] on icon at bounding box center [25, 25] width 8 height 10
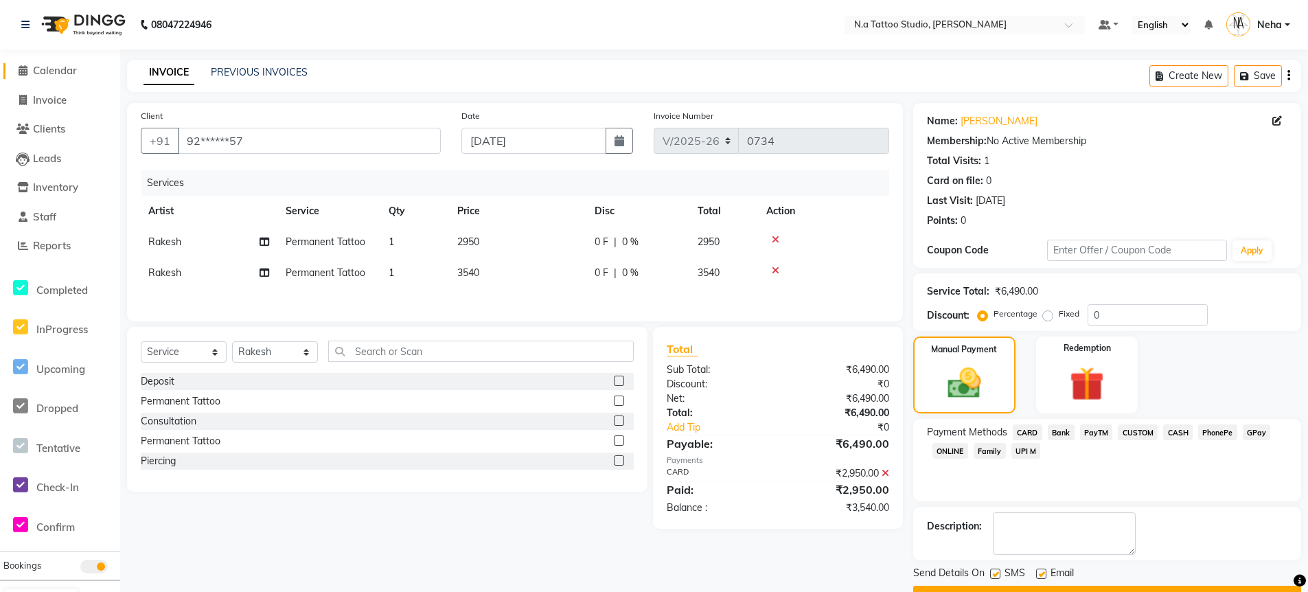
click at [26, 69] on icon at bounding box center [23, 70] width 9 height 10
click at [27, 28] on icon at bounding box center [25, 25] width 8 height 10
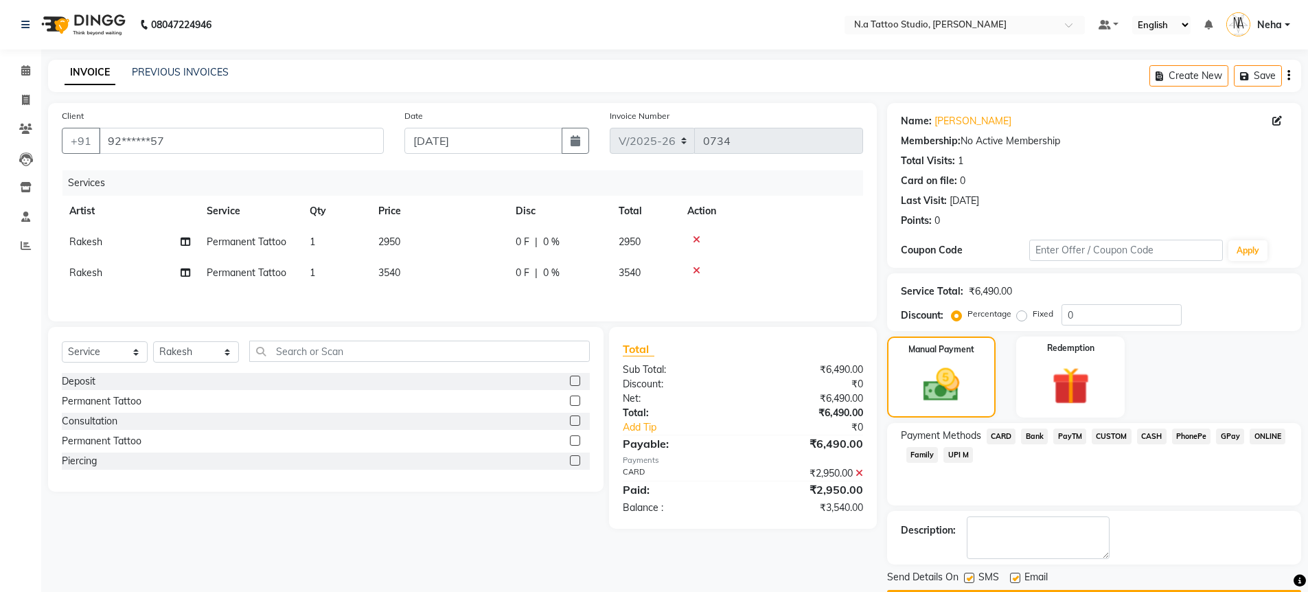
click at [1227, 436] on span "GPay" at bounding box center [1230, 436] width 28 height 16
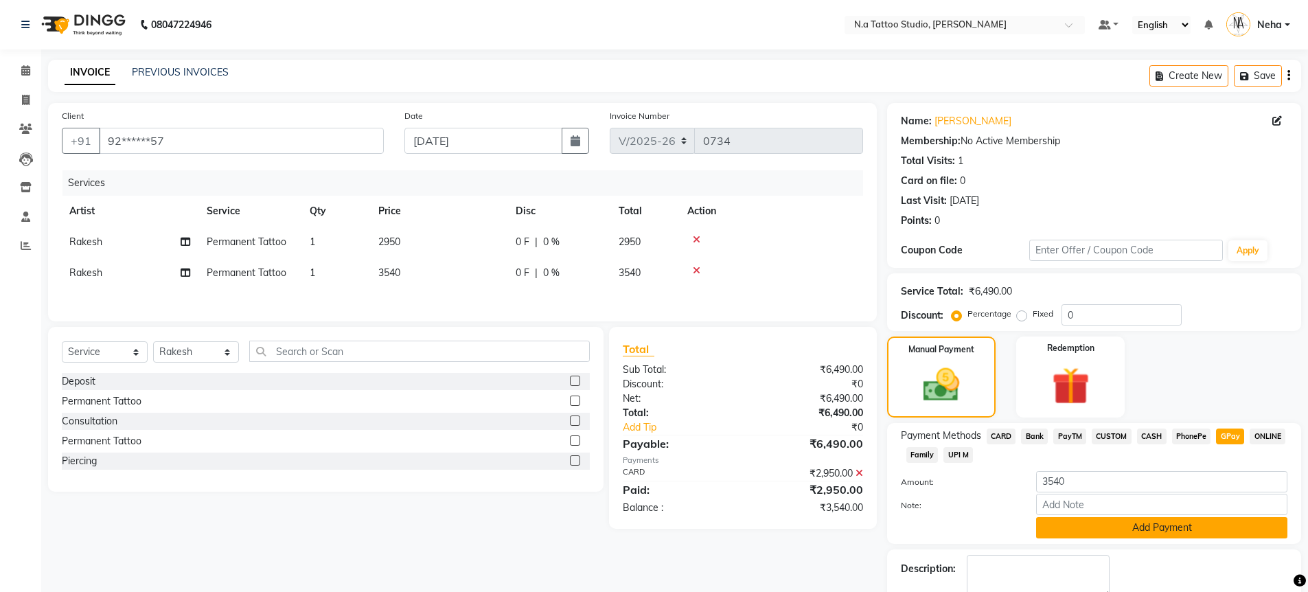
click at [1180, 534] on button "Add Payment" at bounding box center [1161, 527] width 251 height 21
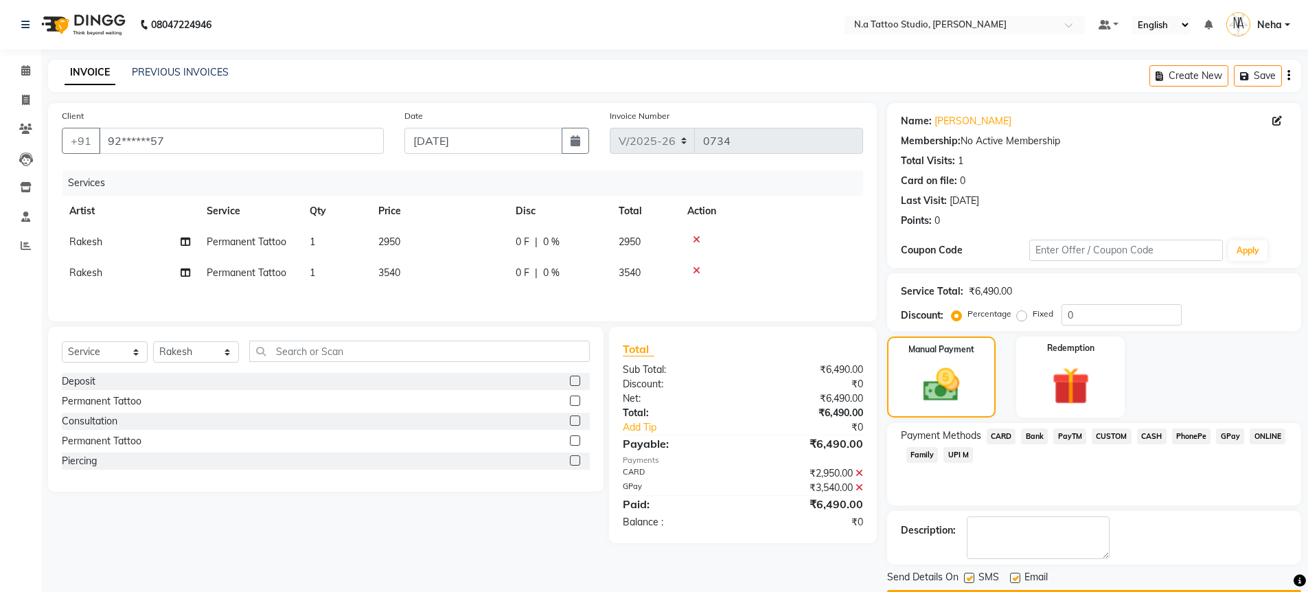
scroll to position [40, 0]
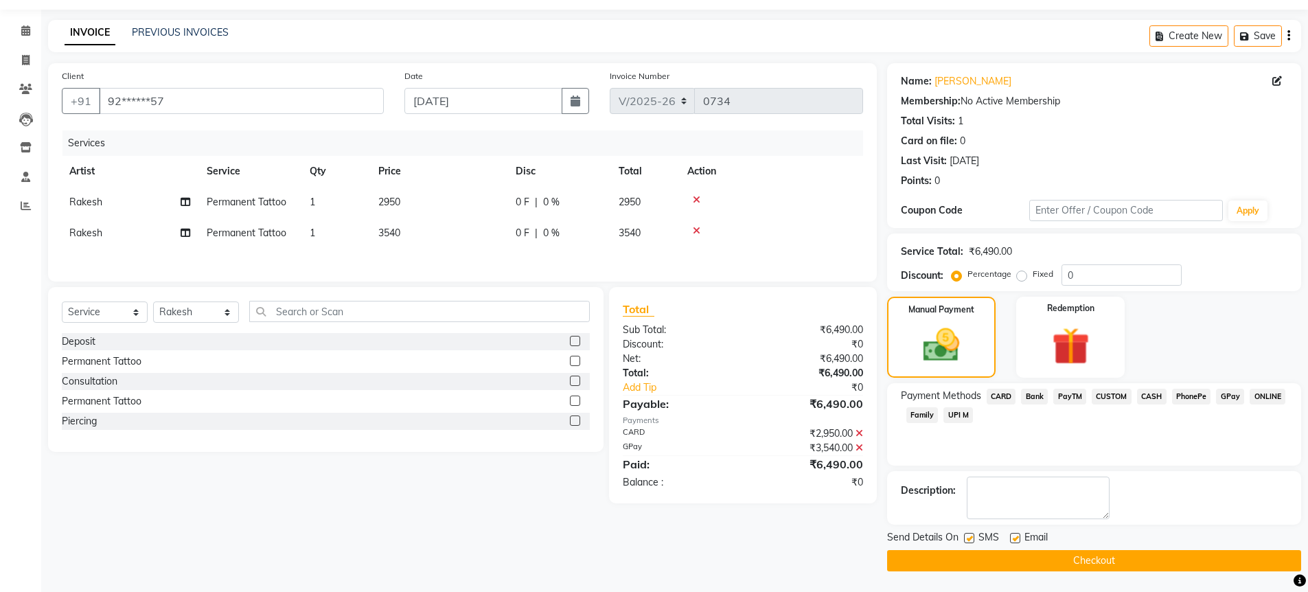
click at [1152, 561] on button "Checkout" at bounding box center [1094, 560] width 414 height 21
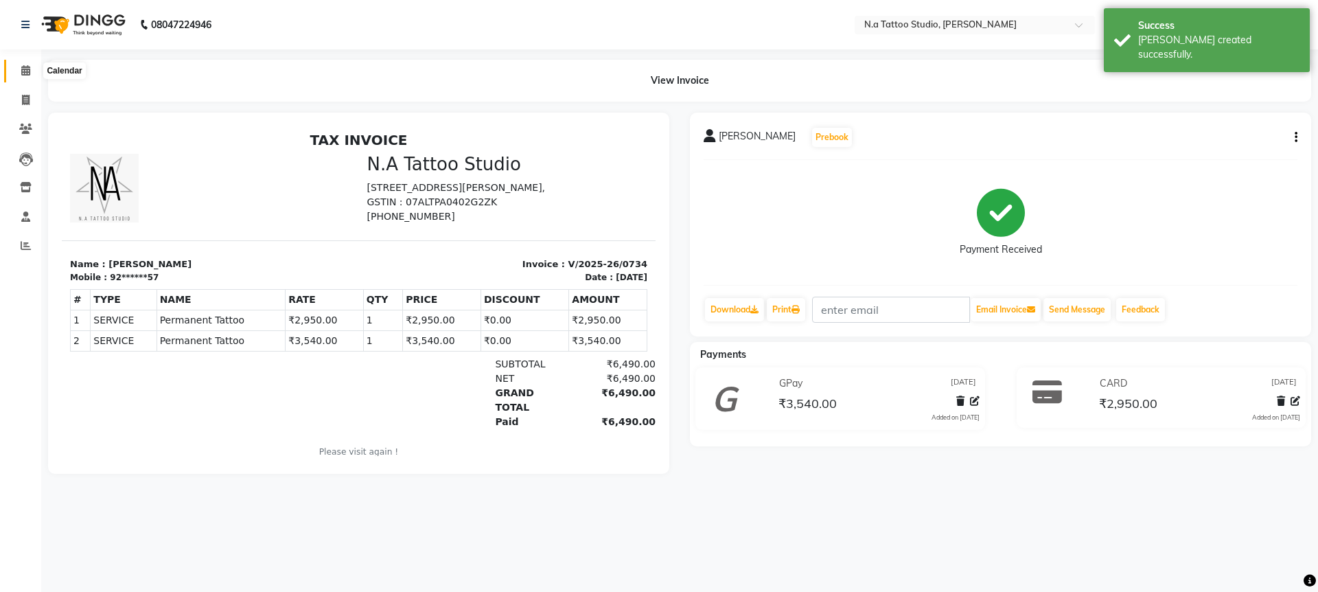
click at [32, 63] on span at bounding box center [26, 71] width 24 height 16
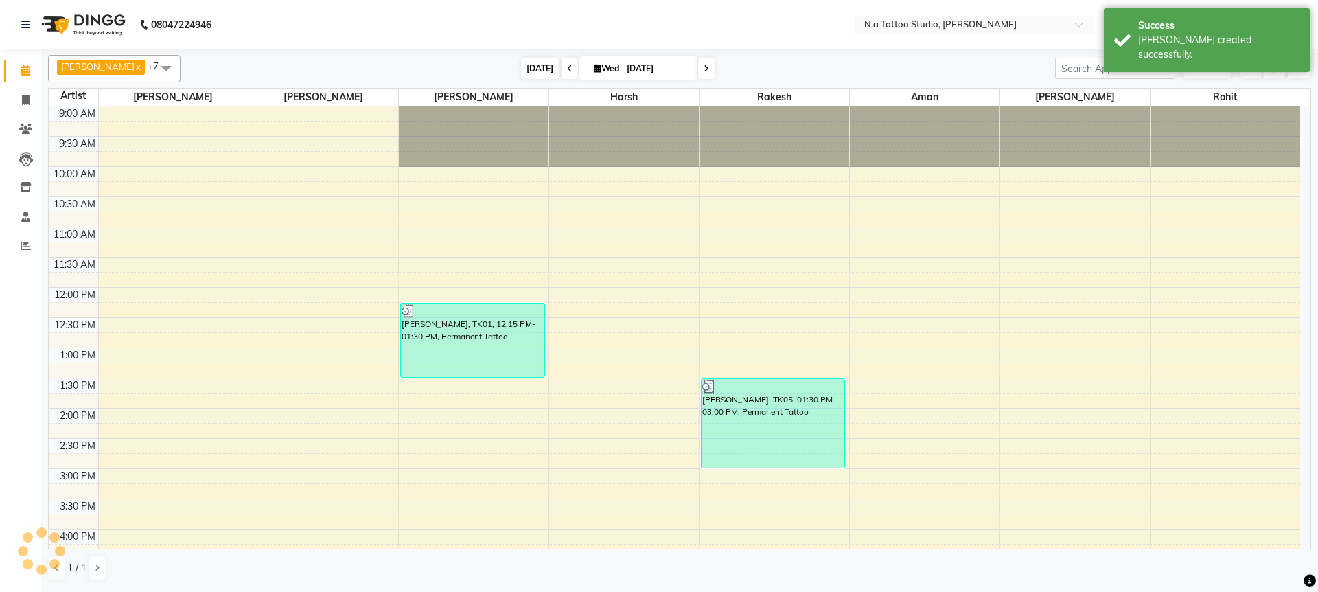
click at [536, 71] on span "[DATE]" at bounding box center [540, 68] width 38 height 21
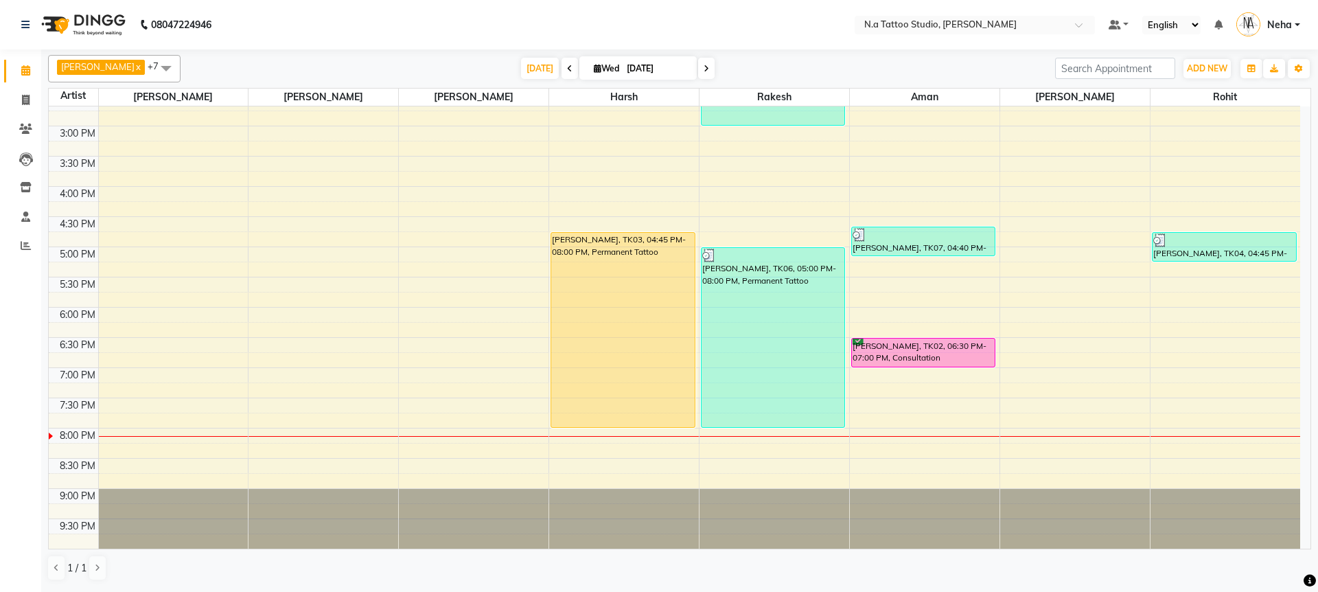
click at [704, 71] on icon at bounding box center [706, 69] width 5 height 8
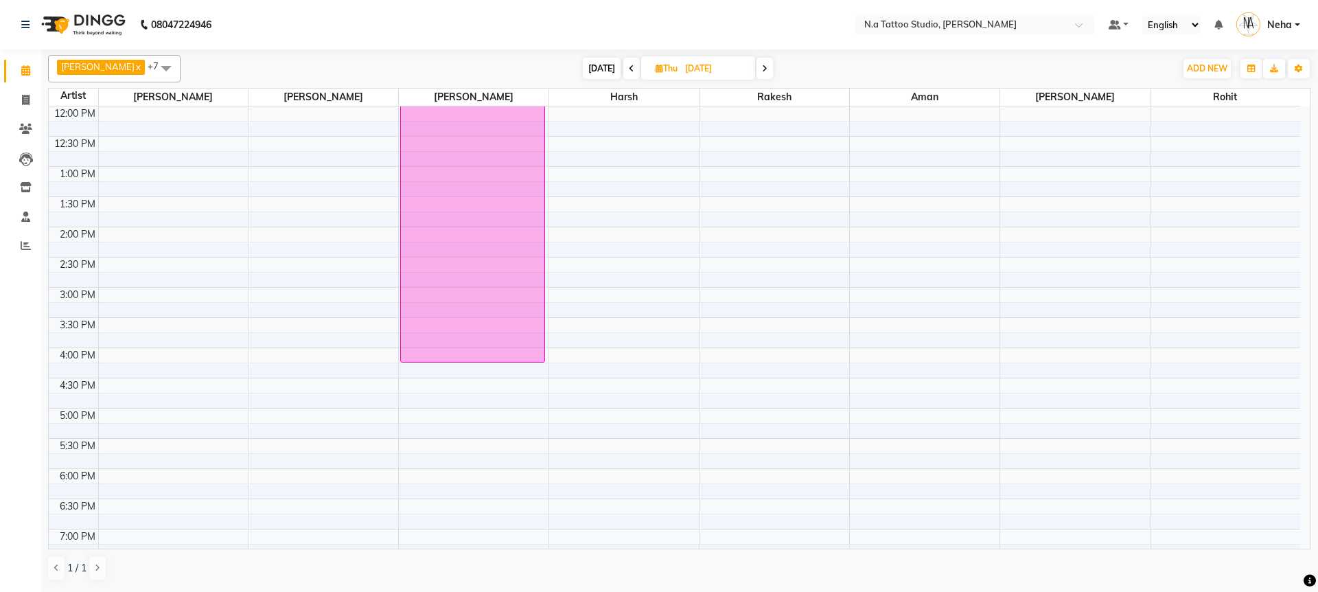
scroll to position [0, 0]
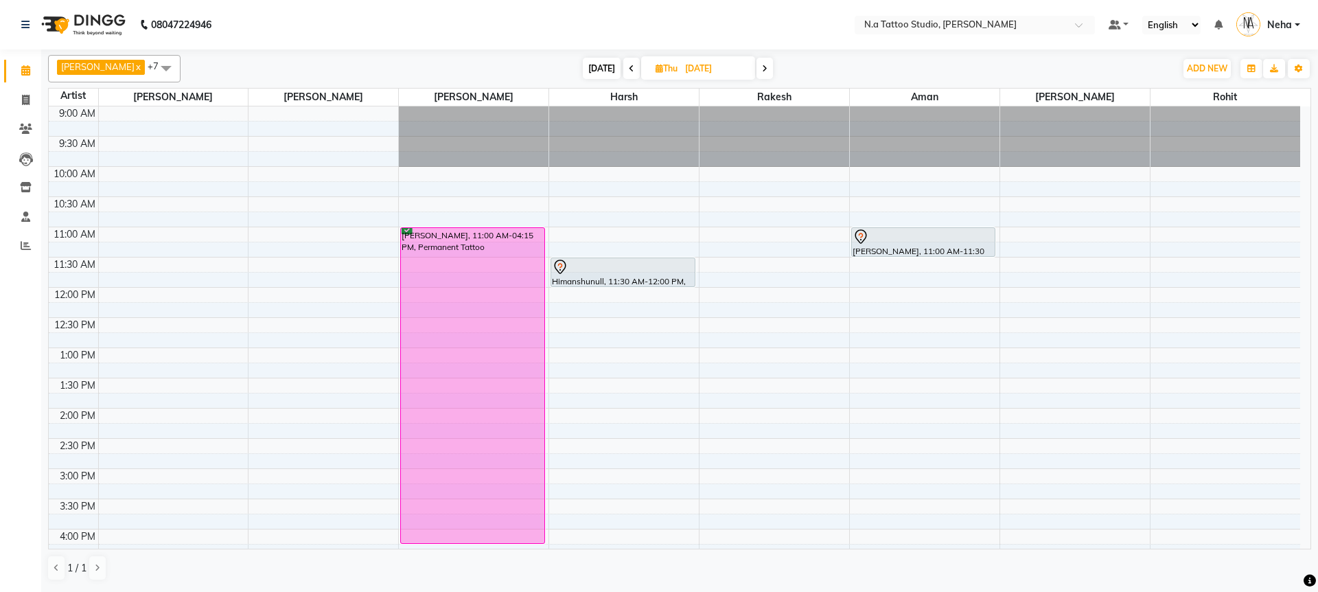
click at [601, 69] on span "[DATE]" at bounding box center [602, 68] width 38 height 21
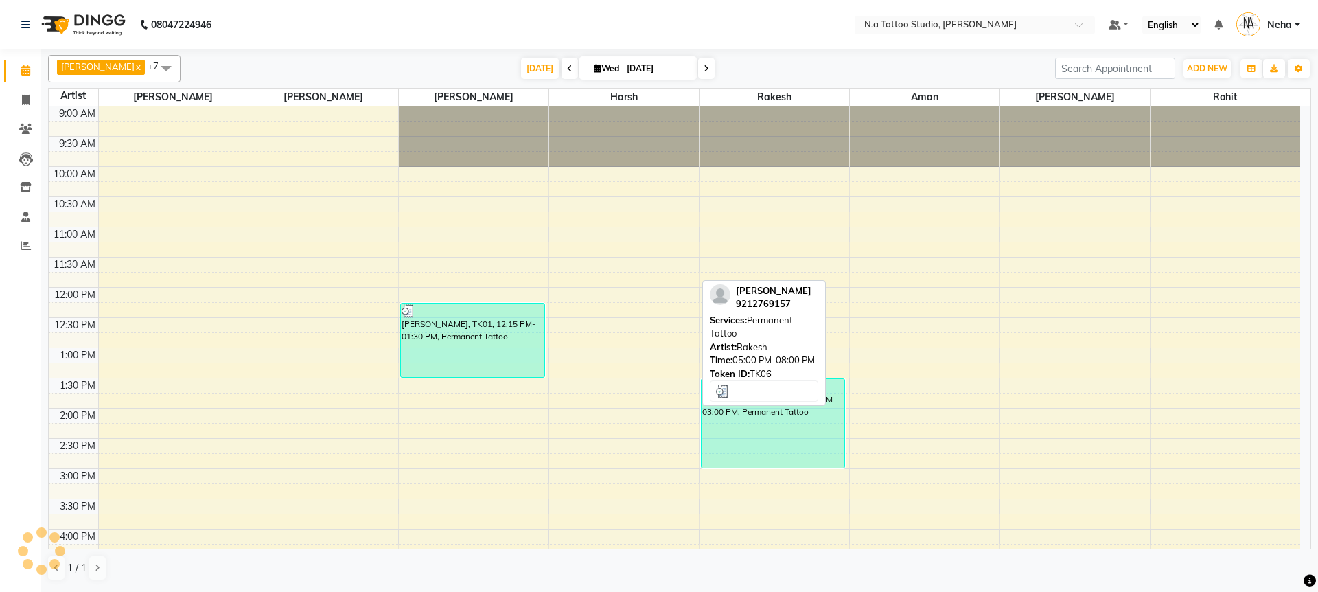
scroll to position [343, 0]
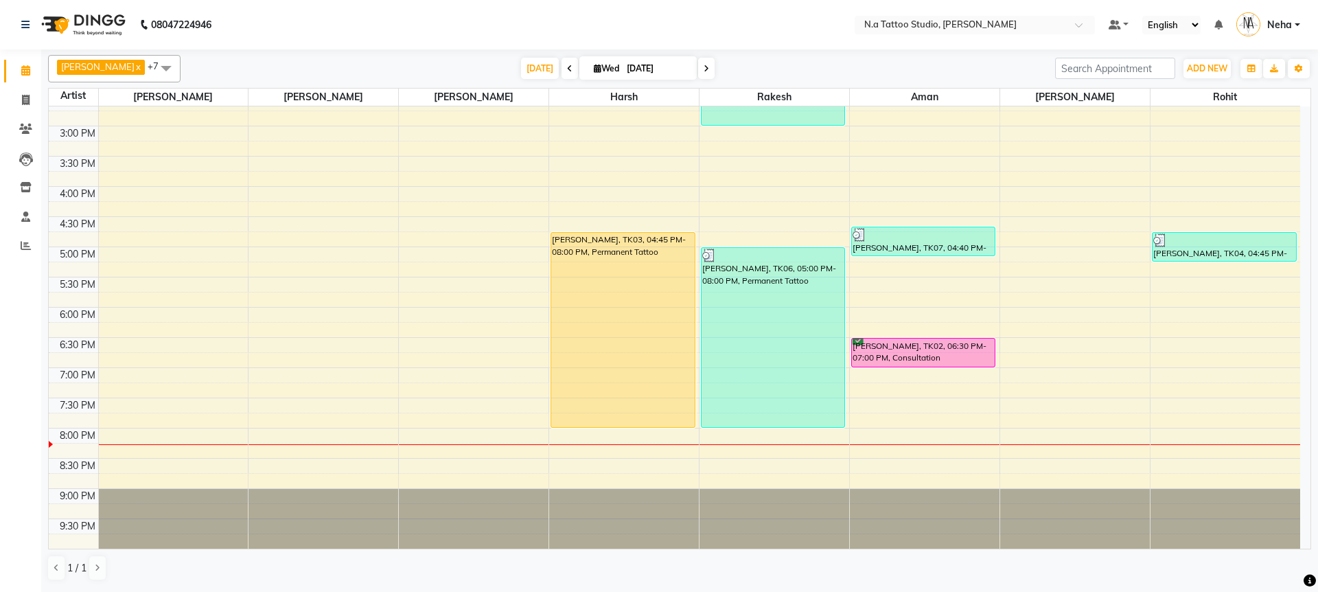
click at [704, 71] on icon at bounding box center [706, 69] width 5 height 8
type input "02-10-2025"
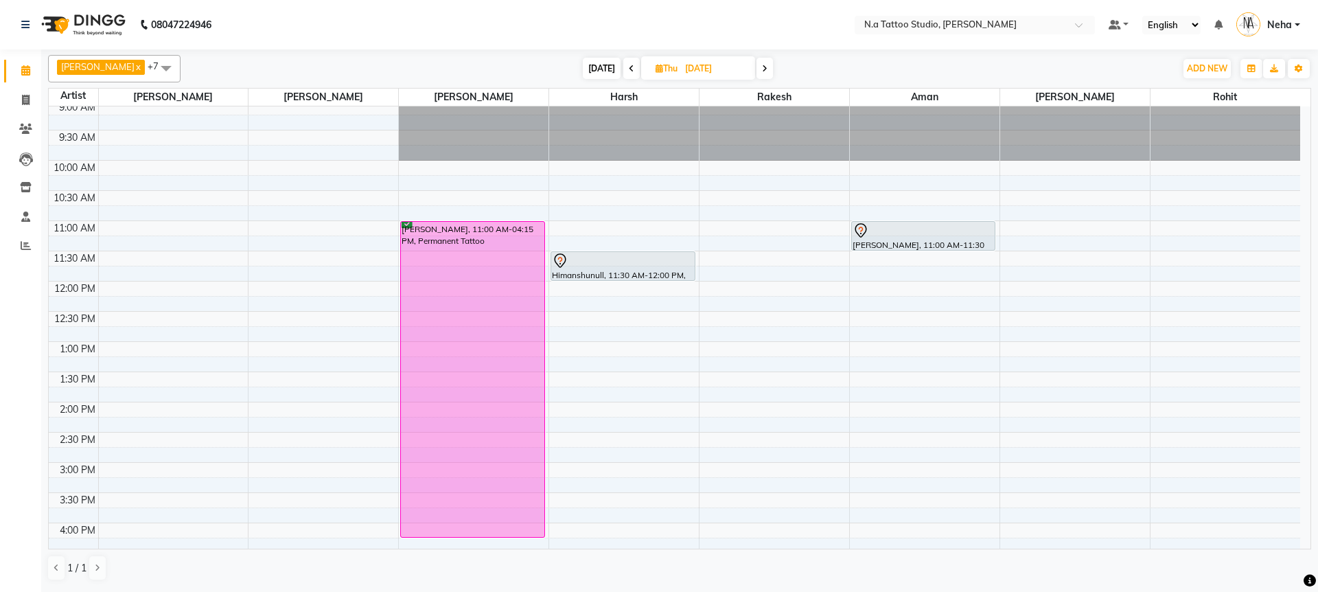
scroll to position [0, 0]
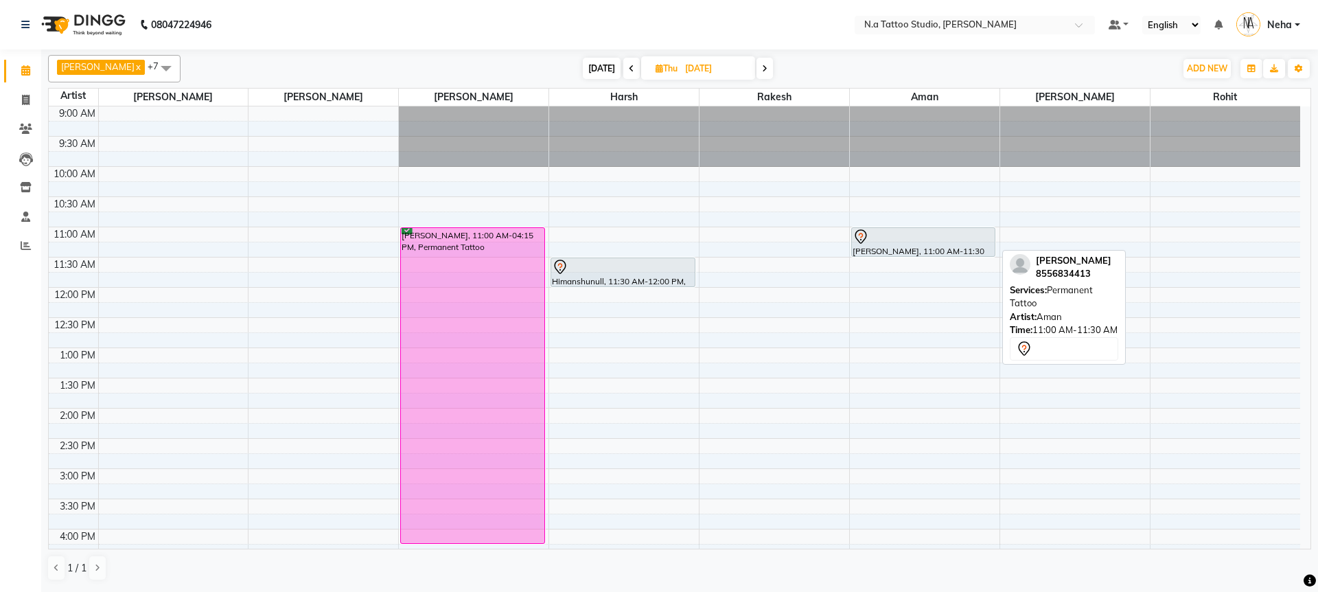
click at [899, 240] on div at bounding box center [923, 237] width 141 height 16
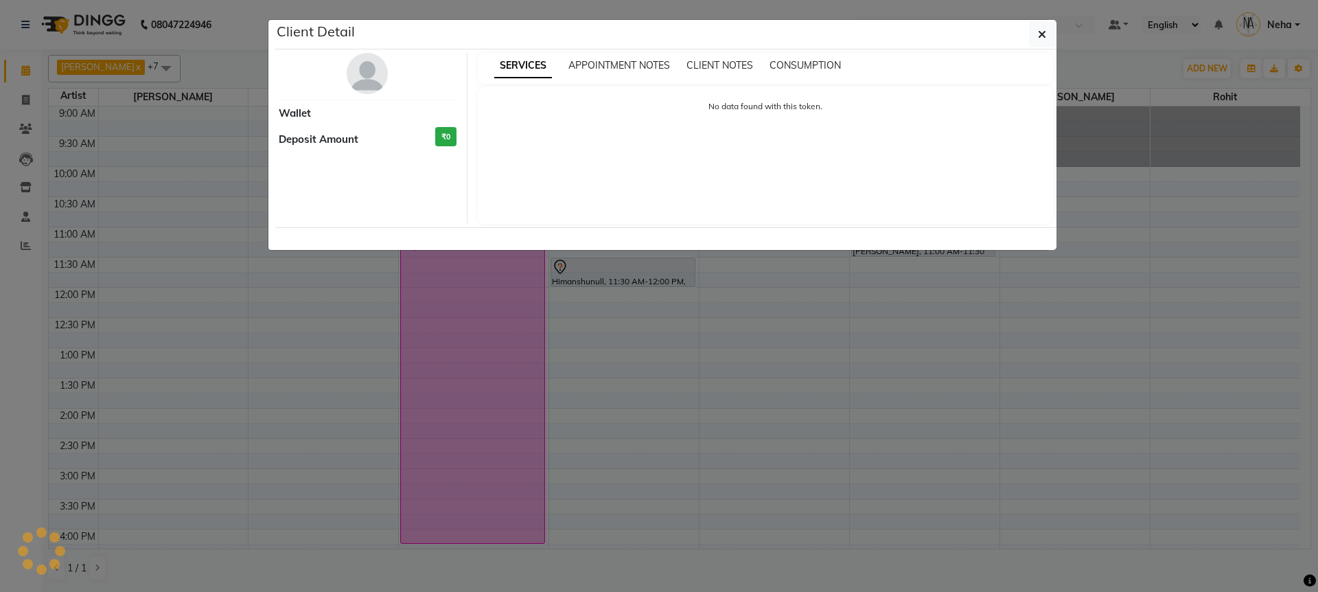
select select "7"
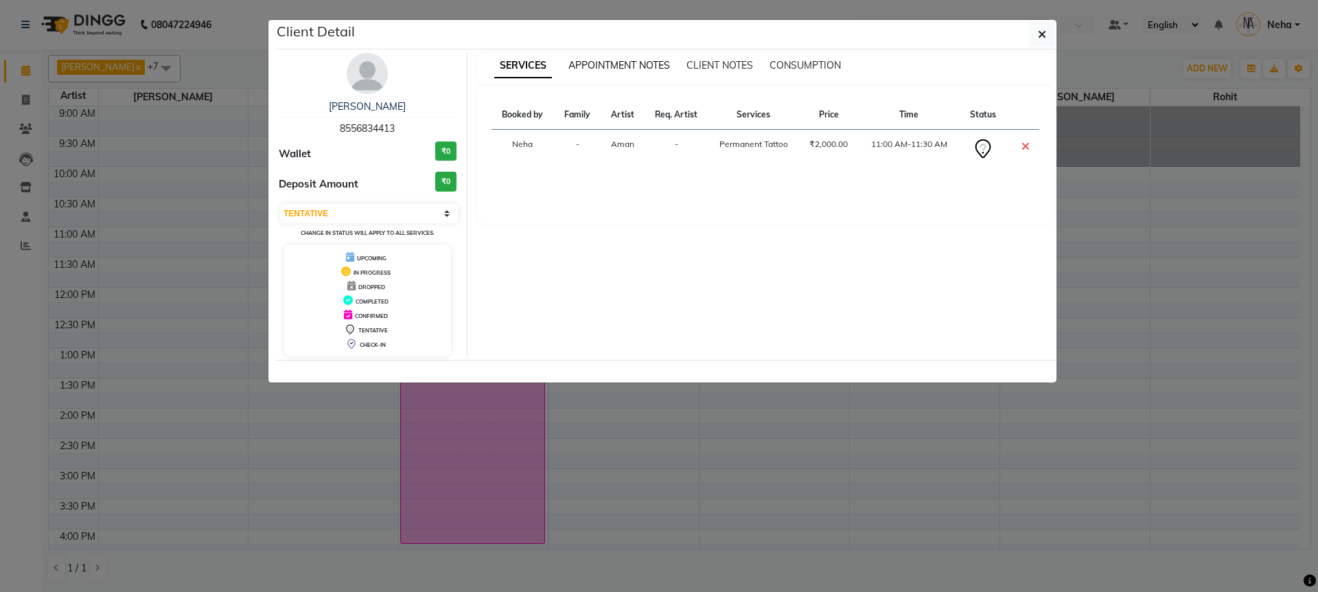
click at [651, 66] on span "APPOINTMENT NOTES" at bounding box center [619, 65] width 102 height 12
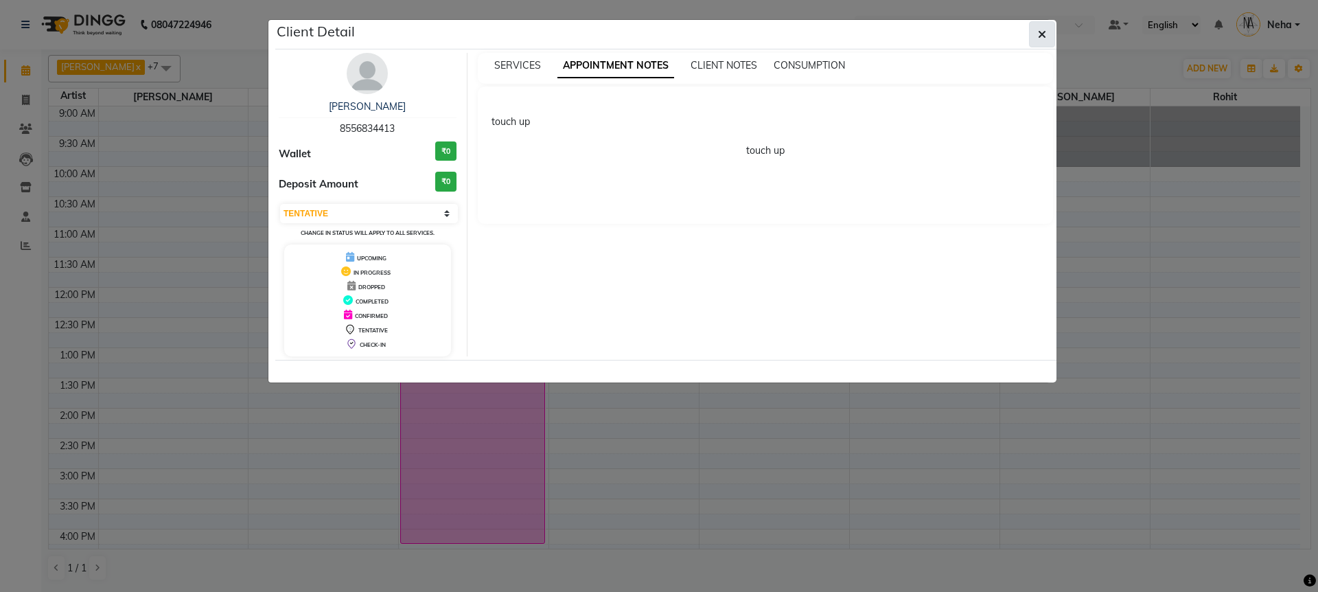
click at [1043, 27] on span "button" at bounding box center [1042, 34] width 8 height 14
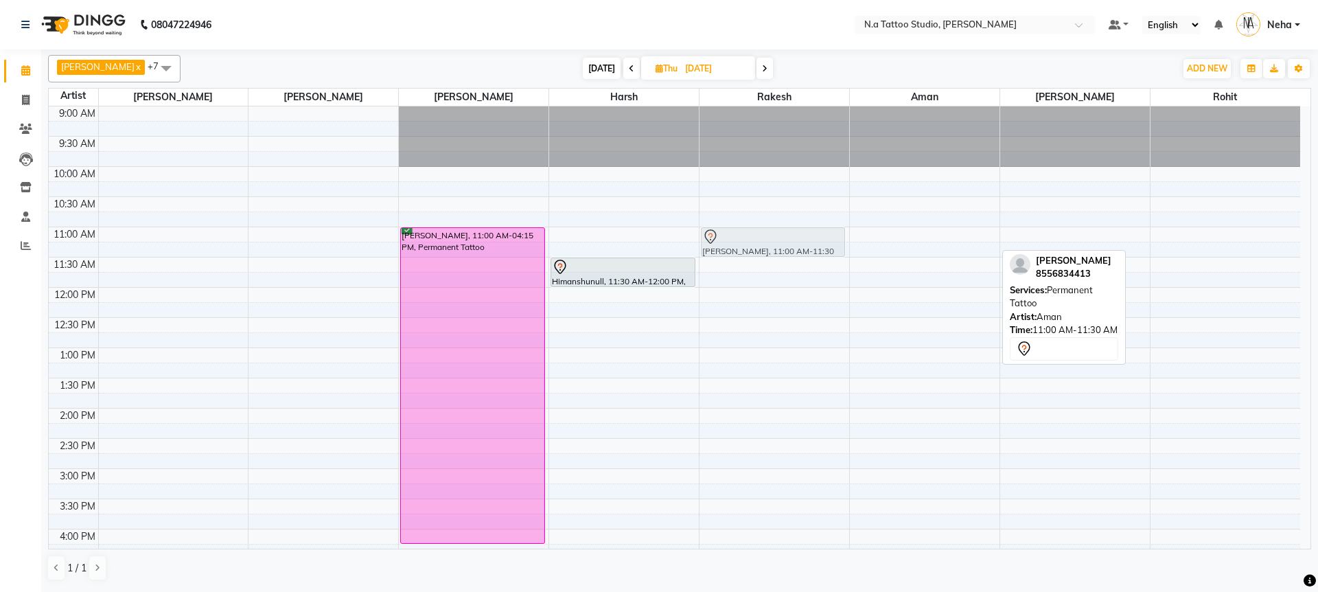
drag, startPoint x: 932, startPoint y: 242, endPoint x: 825, endPoint y: 242, distance: 107.1
click at [825, 242] on tr "shivam grover, 11:00 AM-04:15 PM, Permanent Tattoo Himanshunull, 11:30 AM-12:00…" at bounding box center [674, 498] width 1251 height 785
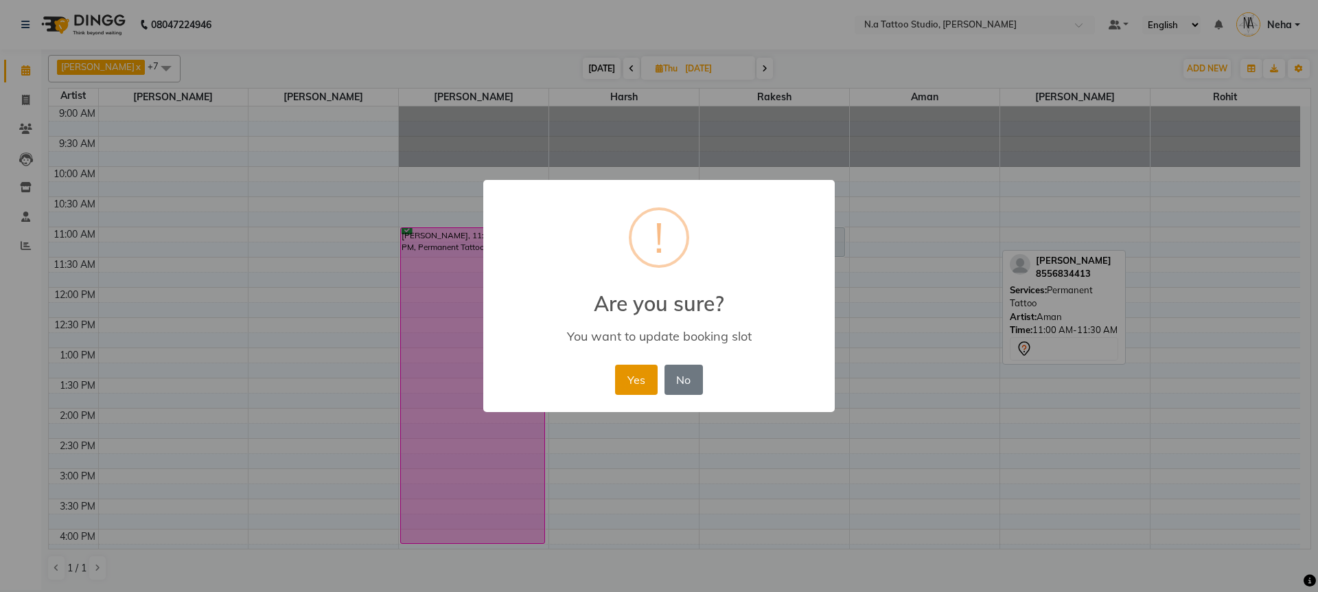
click at [634, 390] on button "Yes" at bounding box center [636, 380] width 42 height 30
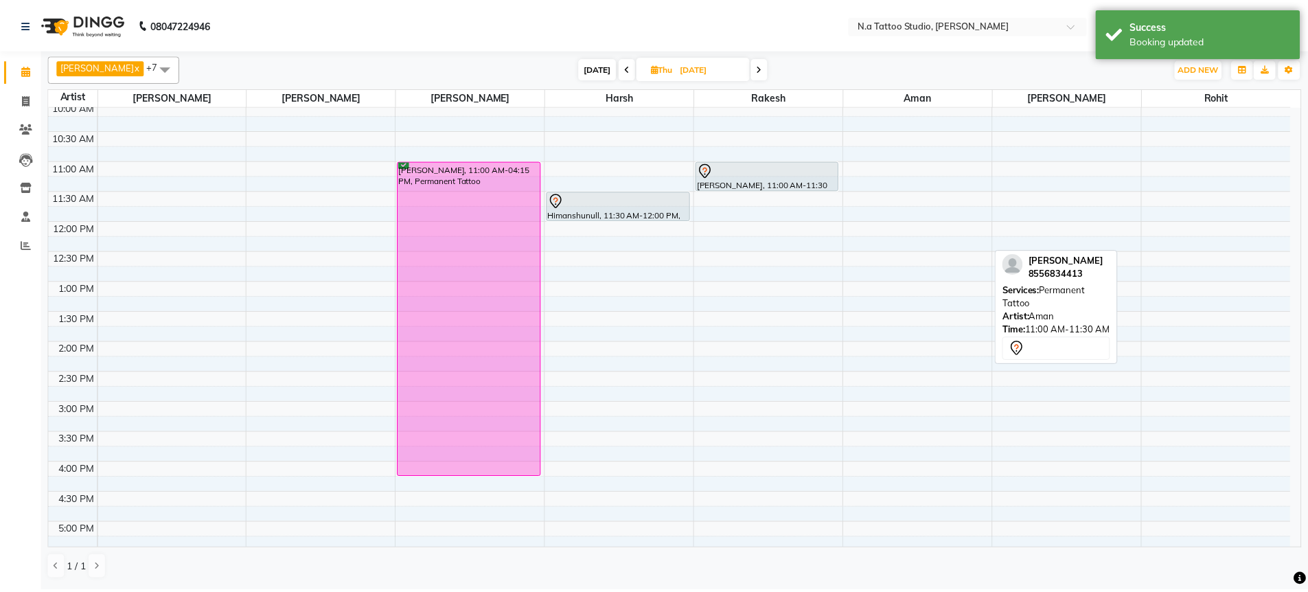
scroll to position [69, 0]
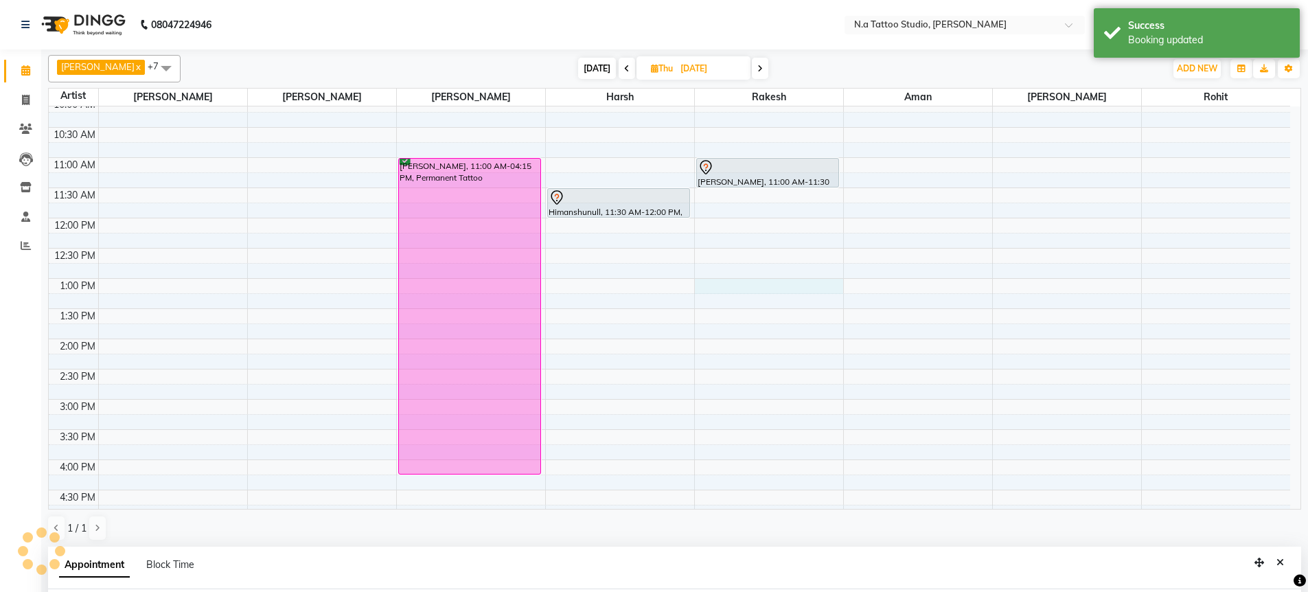
select select "59453"
select select "780"
select select "tentative"
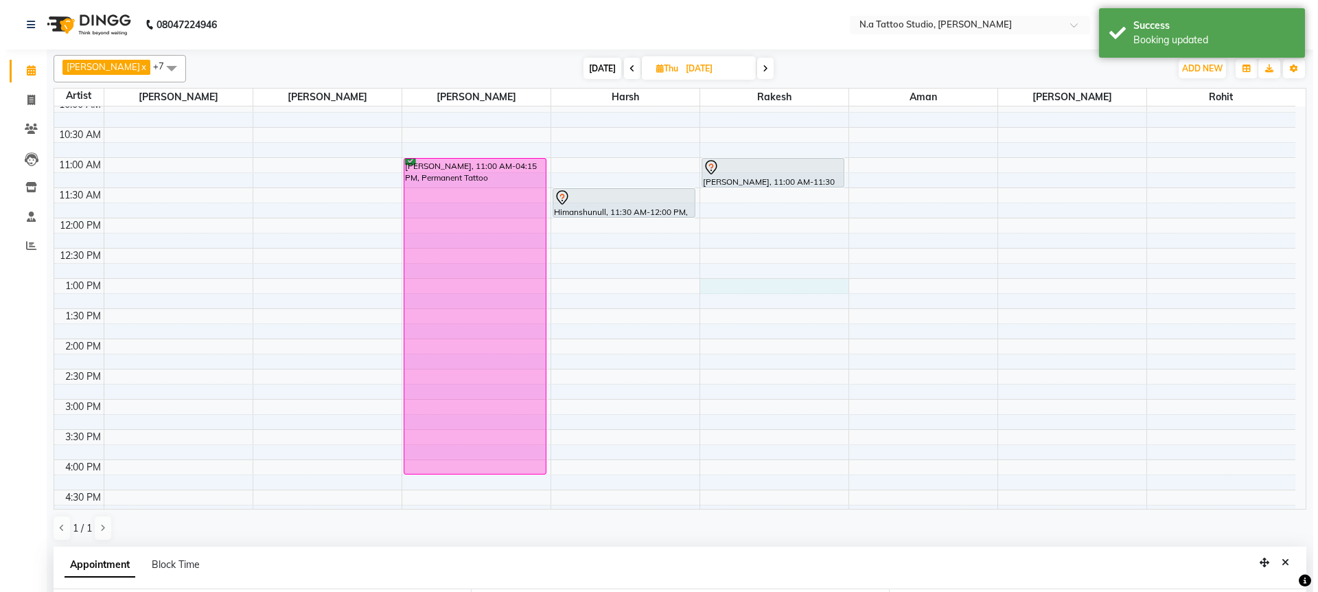
scroll to position [267, 0]
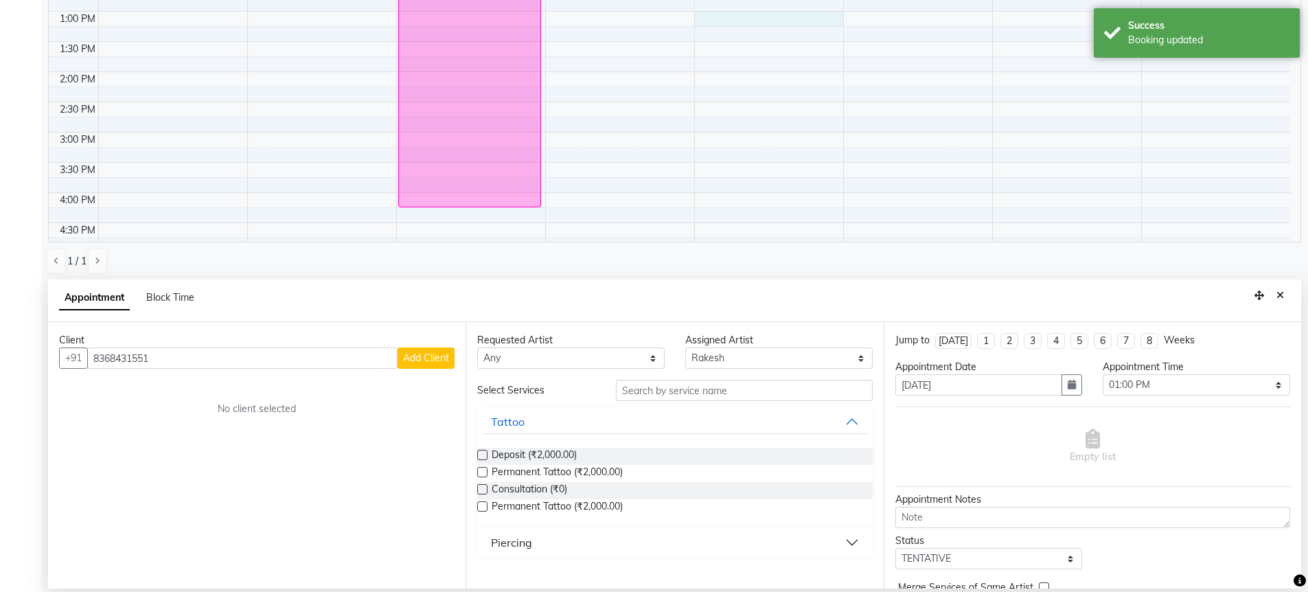
type input "8368431551"
click at [453, 358] on button "Add Client" at bounding box center [425, 357] width 57 height 21
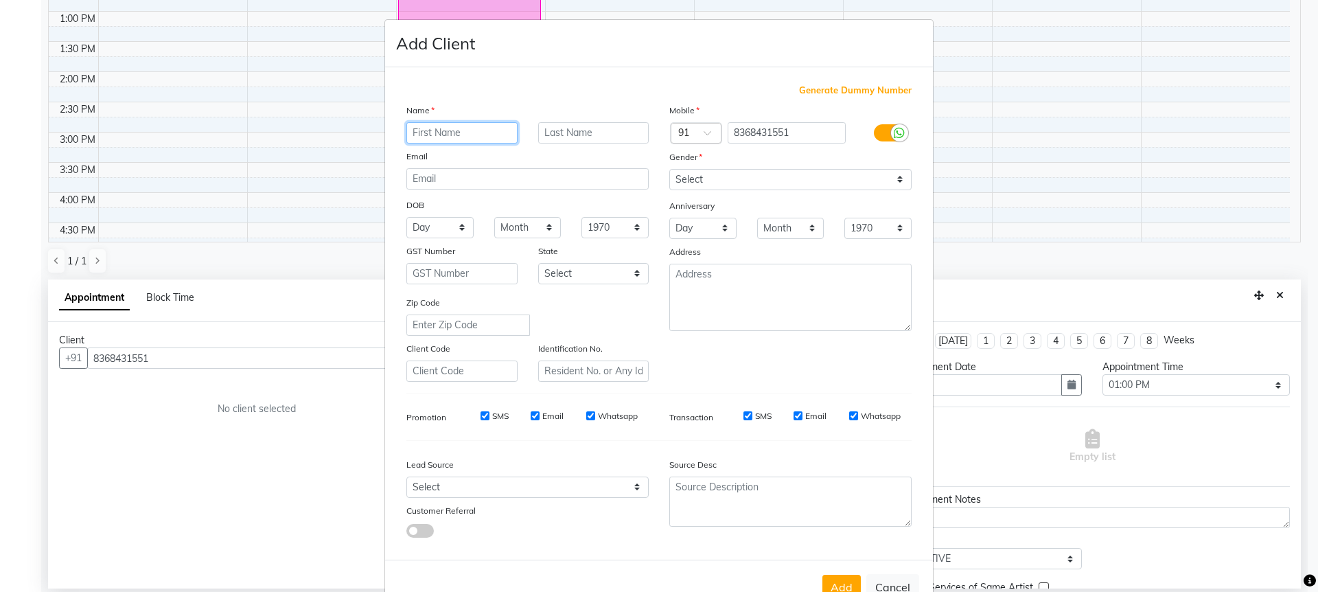
paste input "radhika Singh"
click at [412, 137] on input "radhika Singh" at bounding box center [461, 132] width 111 height 21
click at [461, 130] on input "Radhika Singh" at bounding box center [461, 132] width 111 height 21
type input "Radhika"
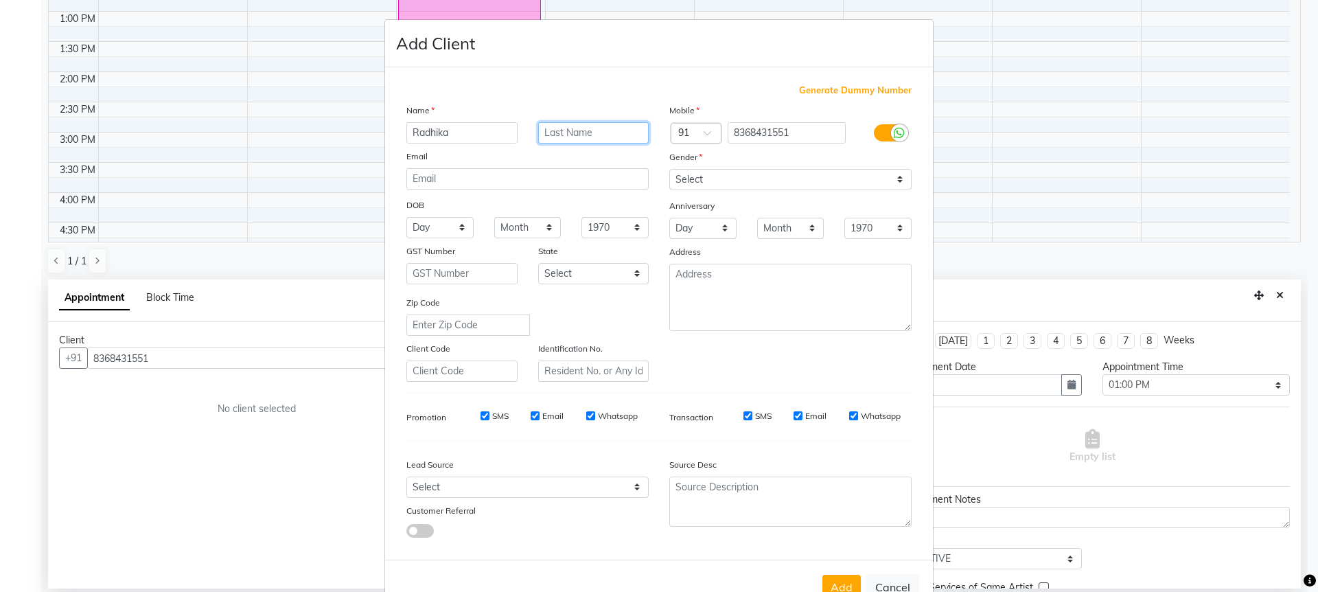
click at [560, 128] on input "text" at bounding box center [593, 132] width 111 height 21
paste input "Singh"
type input "Singh"
click at [704, 182] on select "Select Male Female Other Prefer Not To Say" at bounding box center [790, 179] width 242 height 21
select select "female"
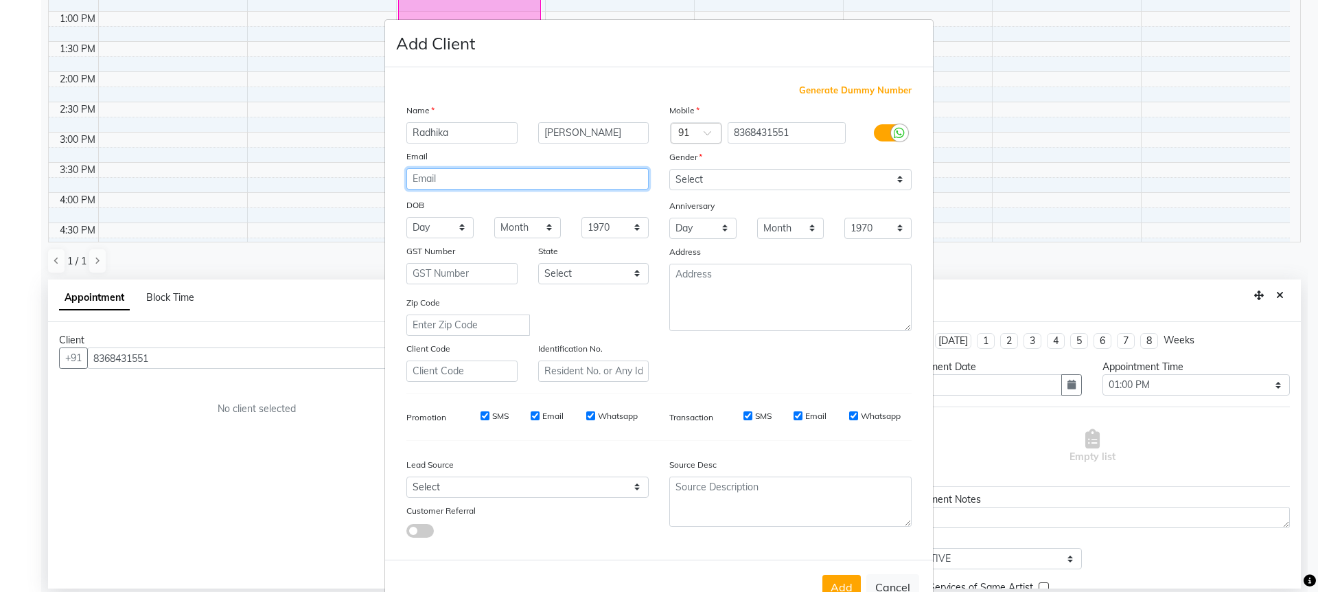
click at [477, 178] on input "email" at bounding box center [527, 178] width 242 height 21
paste input "radhikasingh96674118@gmail.com"
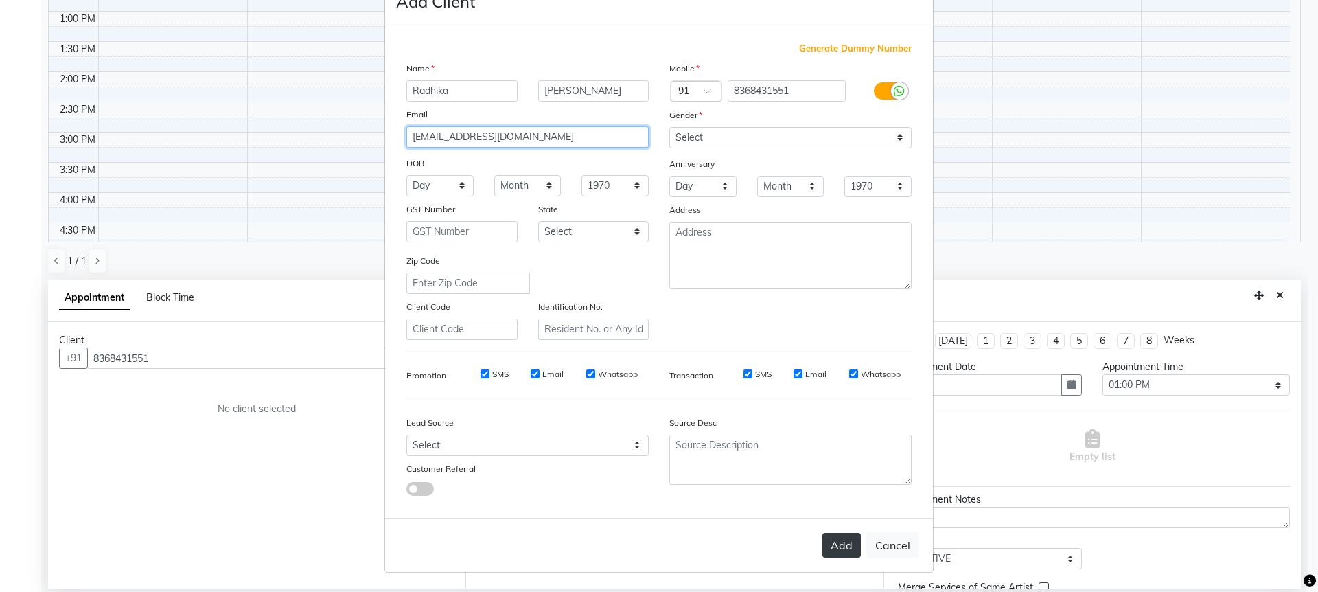
type input "radhikasingh96674118@gmail.com"
click at [824, 547] on button "Add" at bounding box center [841, 545] width 38 height 25
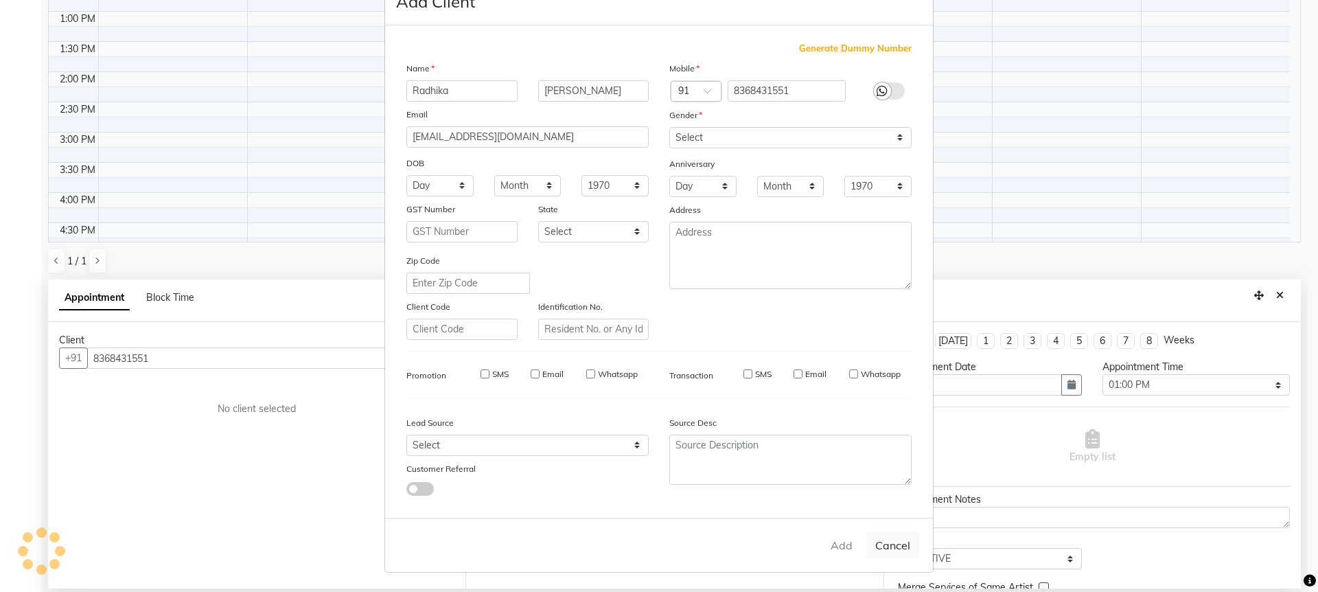
type input "83******51"
select select
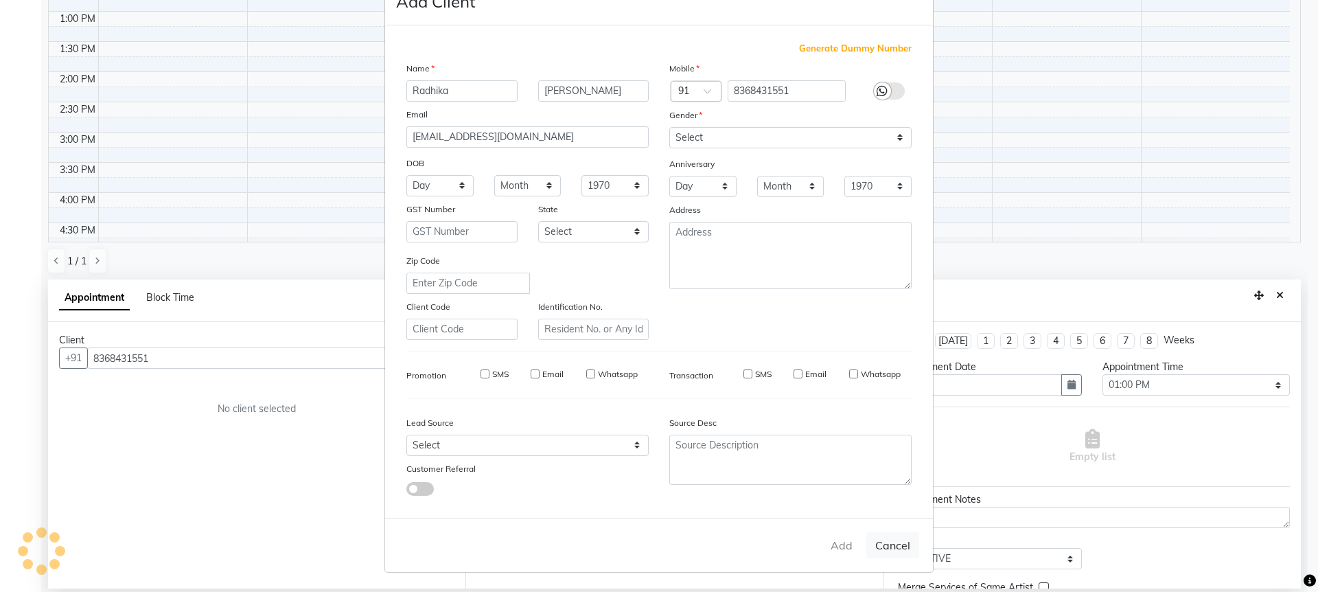
select select
checkbox input "false"
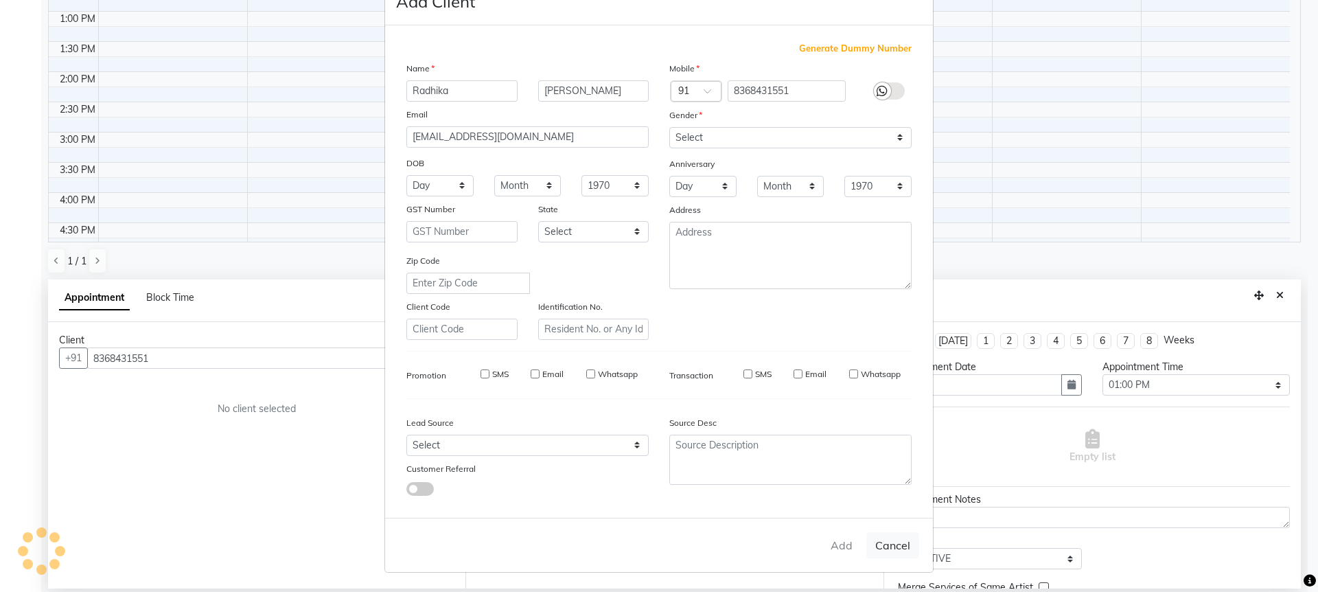
checkbox input "false"
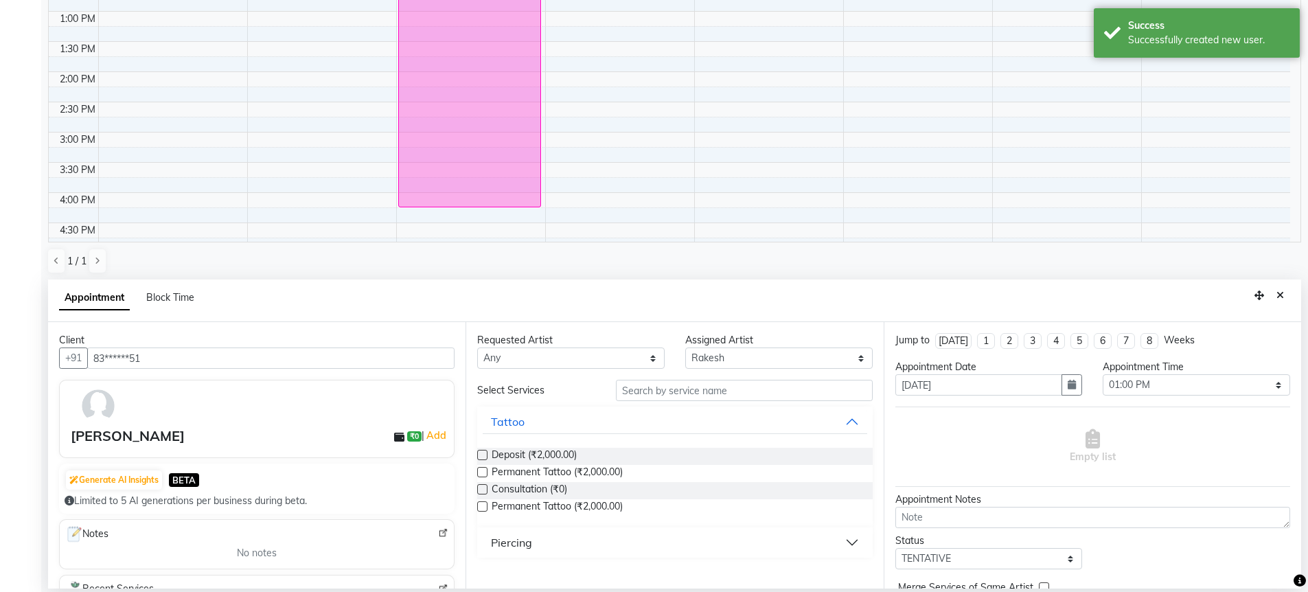
drag, startPoint x: 603, startPoint y: 476, endPoint x: 854, endPoint y: 473, distance: 250.6
click at [604, 476] on span "Permanent Tattoo (₹2,000.00)" at bounding box center [557, 473] width 131 height 17
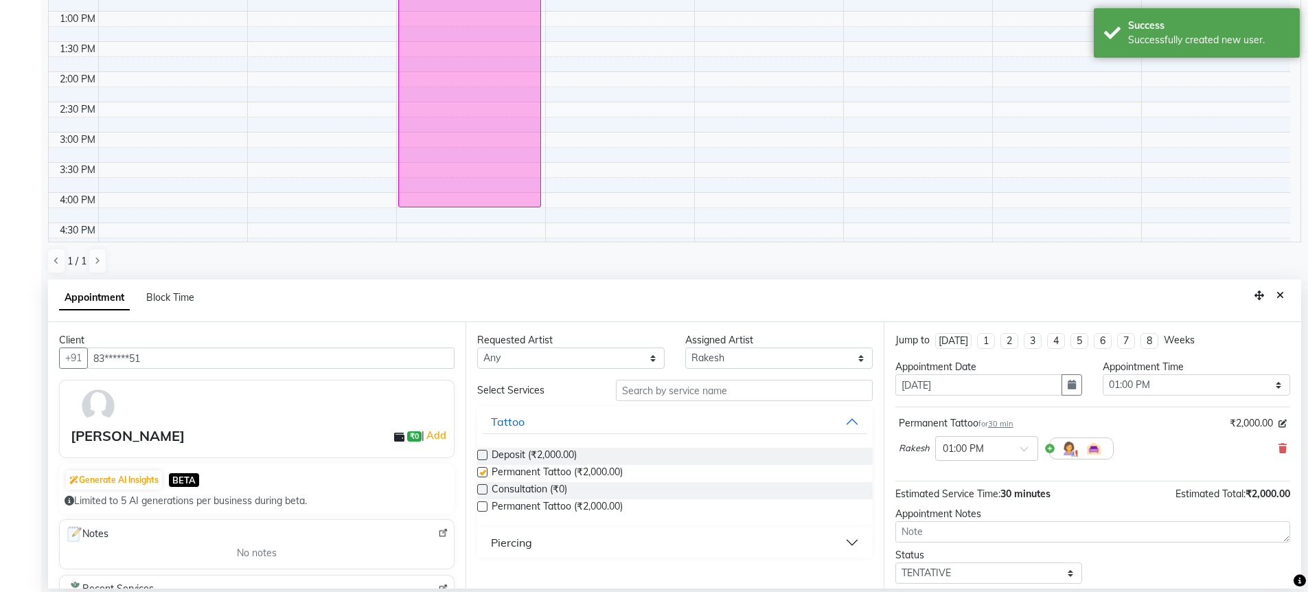
checkbox input "false"
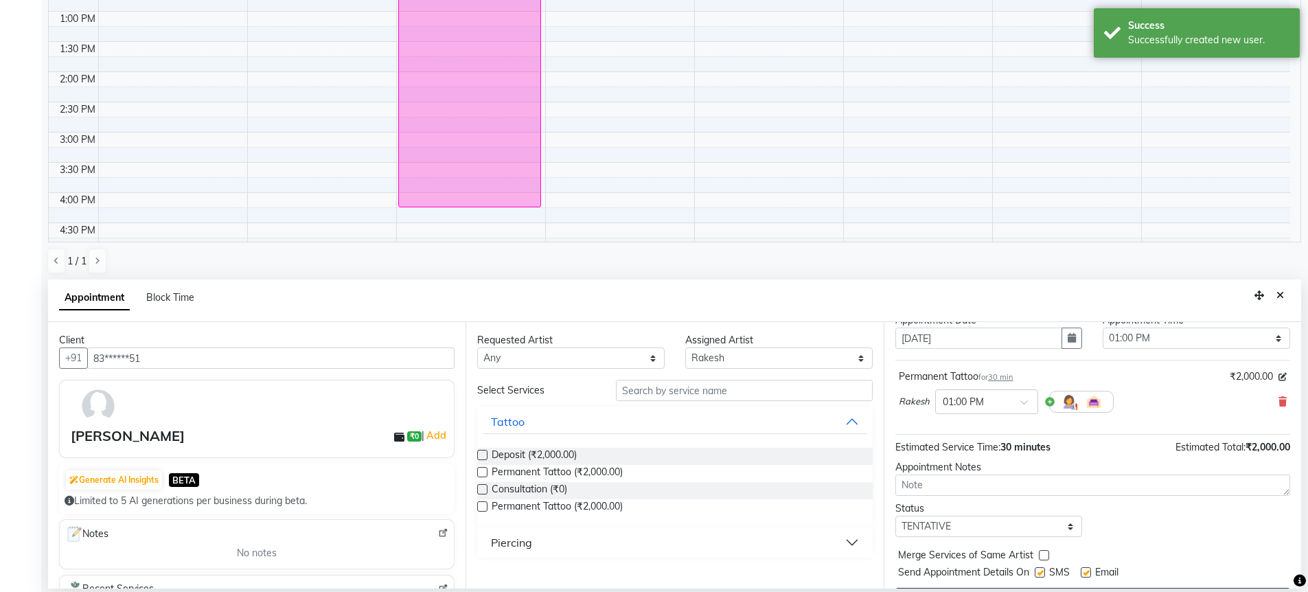
scroll to position [82, 0]
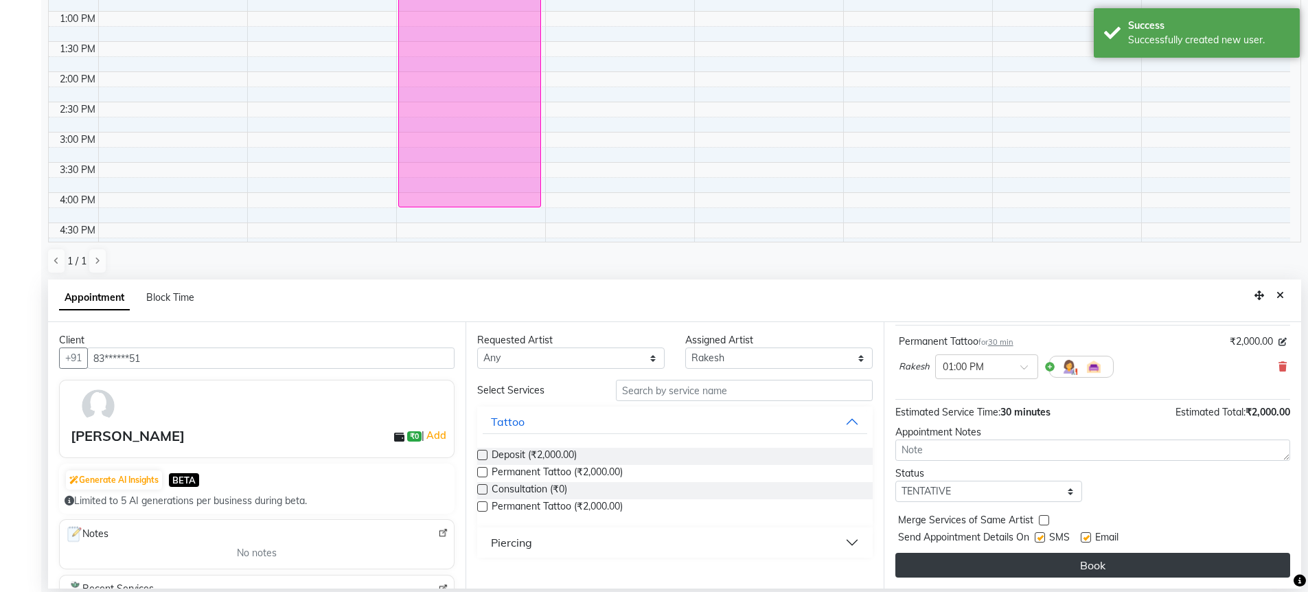
click at [945, 568] on button "Book" at bounding box center [1092, 565] width 395 height 25
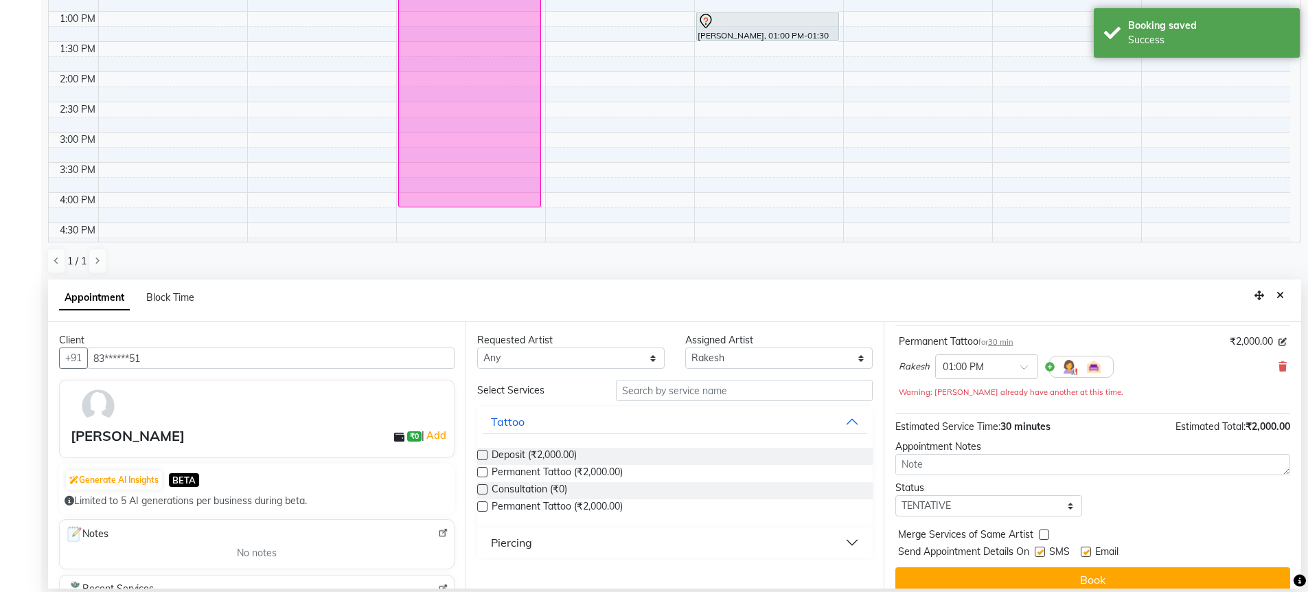
scroll to position [0, 0]
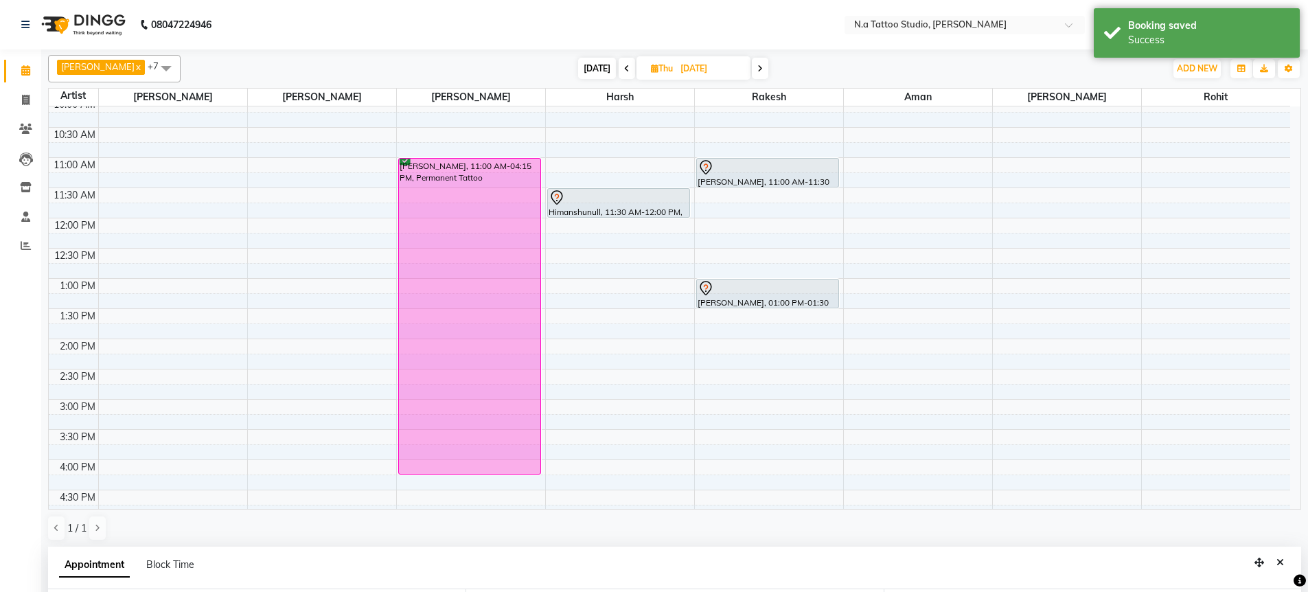
click at [682, 69] on input "02-10-2025" at bounding box center [710, 68] width 69 height 21
select select "10"
select select "2025"
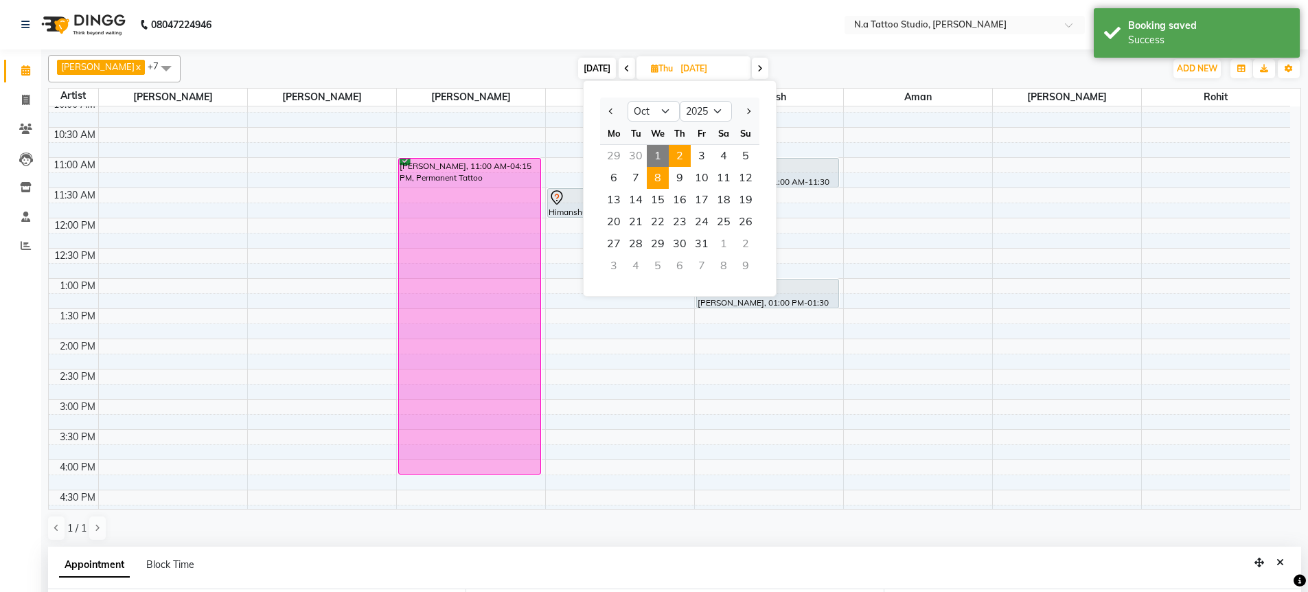
click at [659, 177] on span "8" at bounding box center [658, 178] width 22 height 22
type input "08-10-2025"
select select "780"
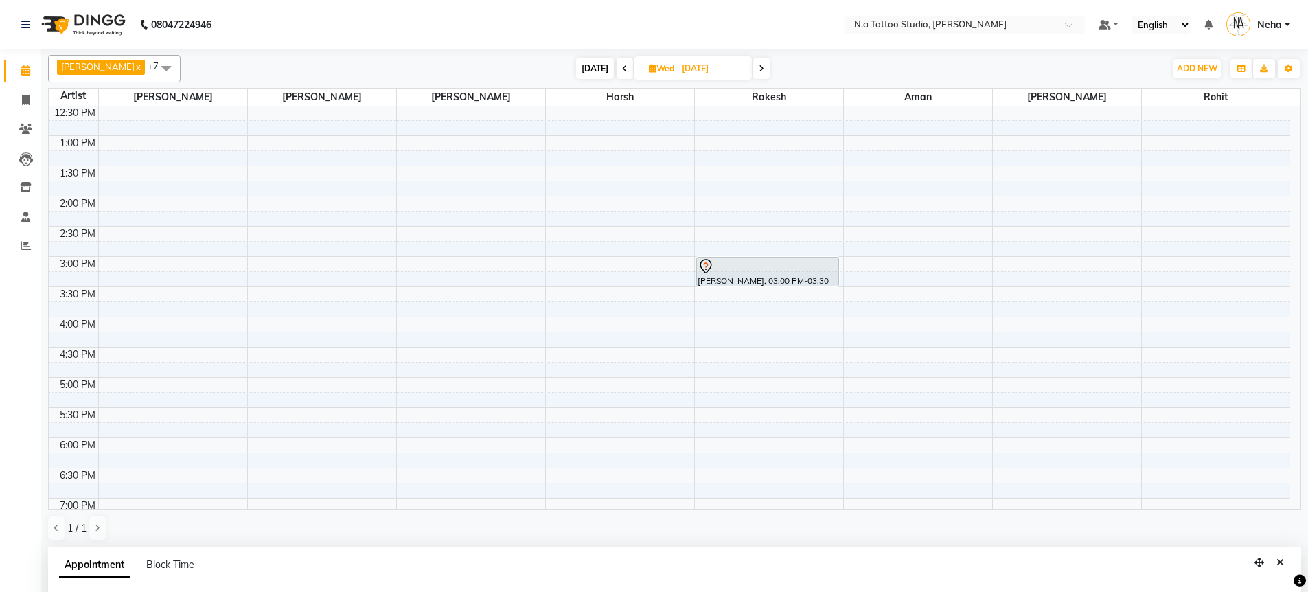
scroll to position [207, 0]
click at [589, 71] on span "[DATE]" at bounding box center [595, 68] width 38 height 21
type input "[DATE]"
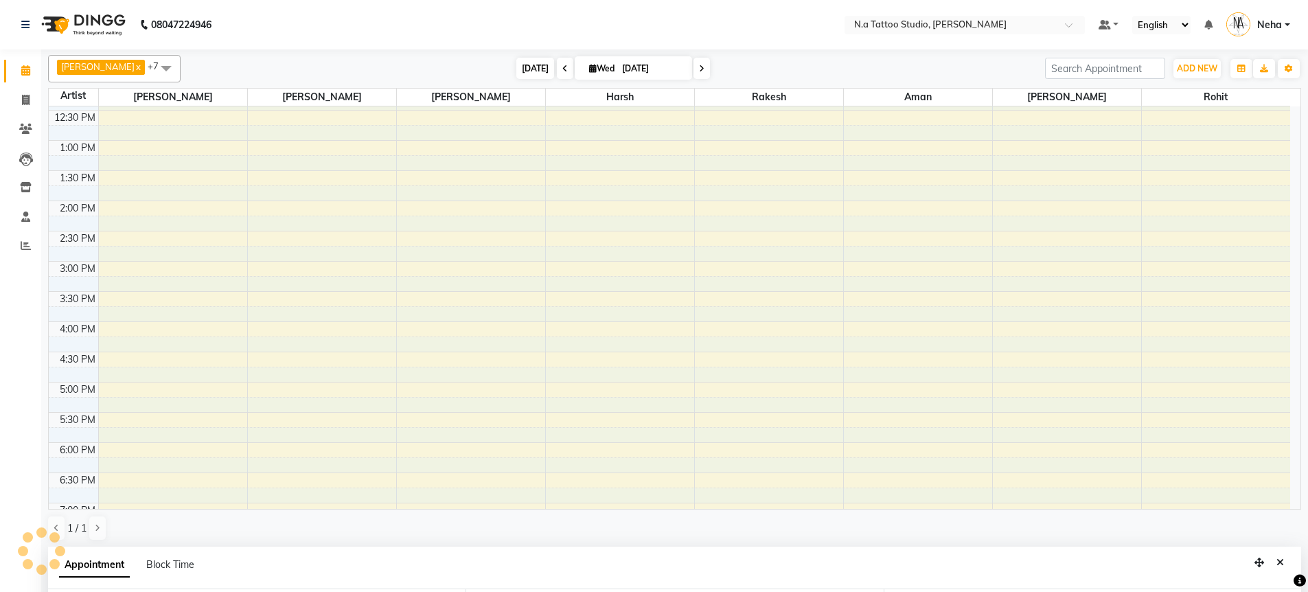
scroll to position [382, 0]
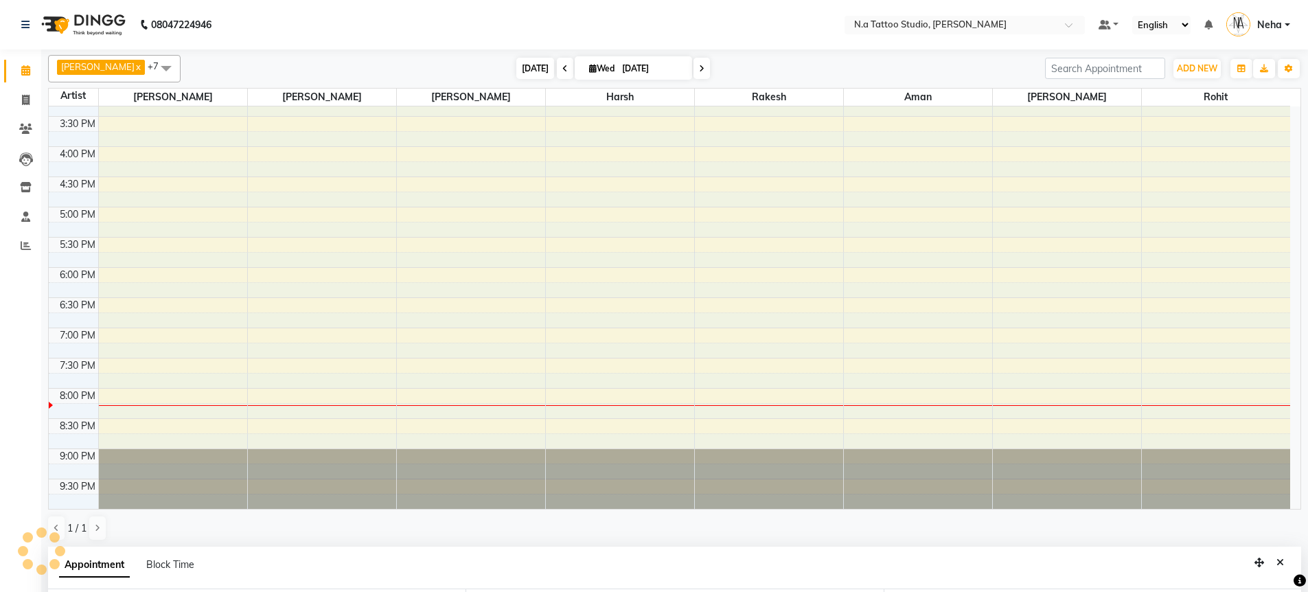
select select "780"
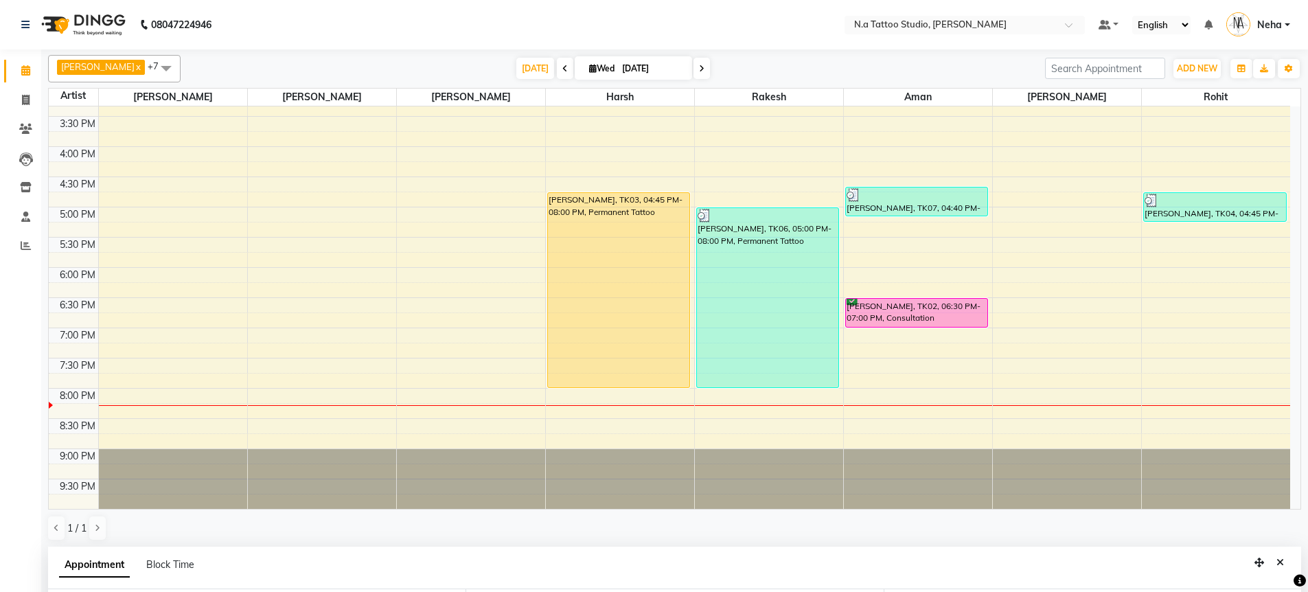
click at [702, 70] on span at bounding box center [701, 68] width 16 height 21
type input "02-10-2025"
select select "780"
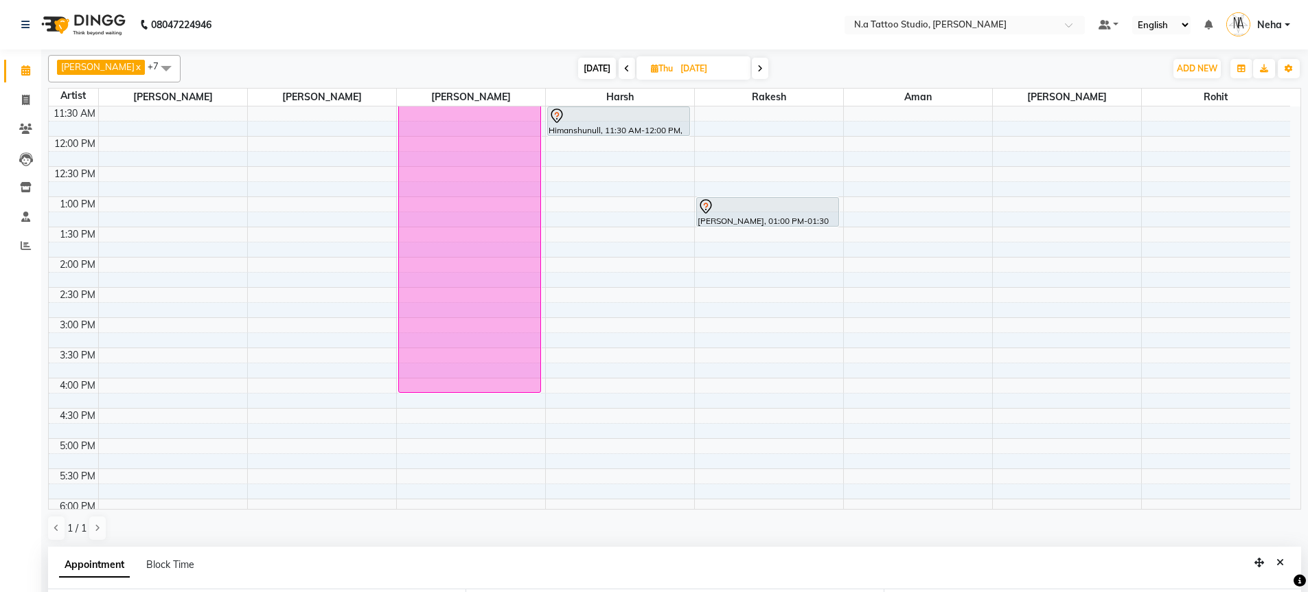
scroll to position [143, 0]
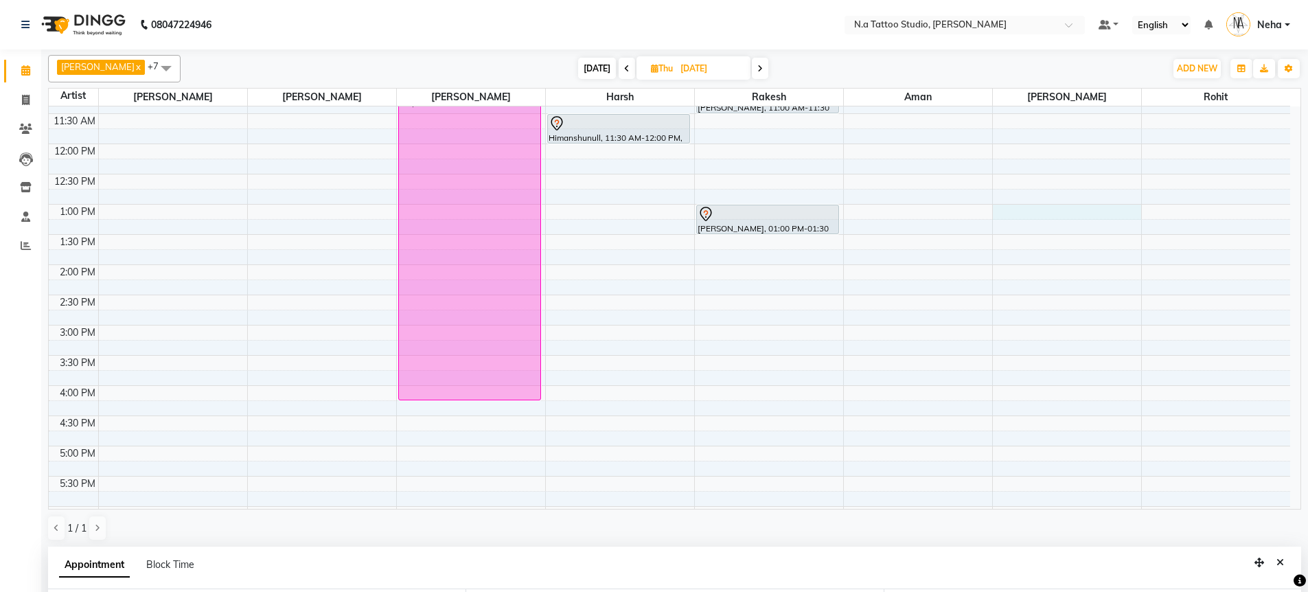
click at [1011, 211] on div "9:00 AM 9:30 AM 10:00 AM 10:30 AM 11:00 AM 11:30 AM 12:00 PM 12:30 PM 1:00 PM 1…" at bounding box center [669, 355] width 1241 height 785
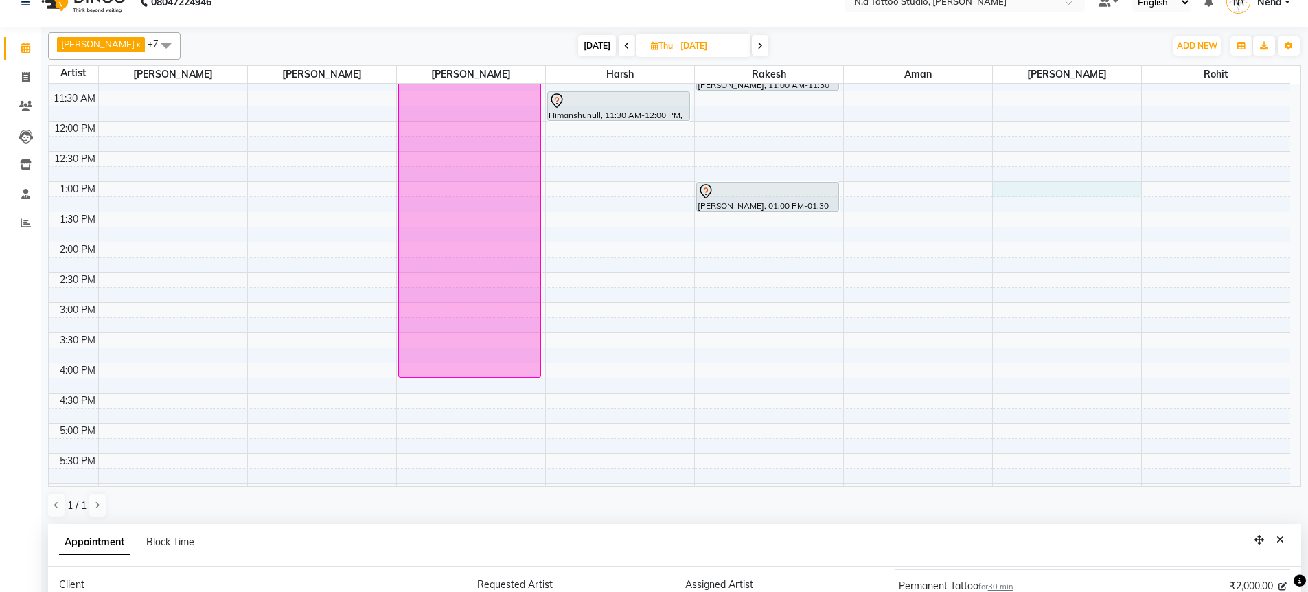
scroll to position [267, 0]
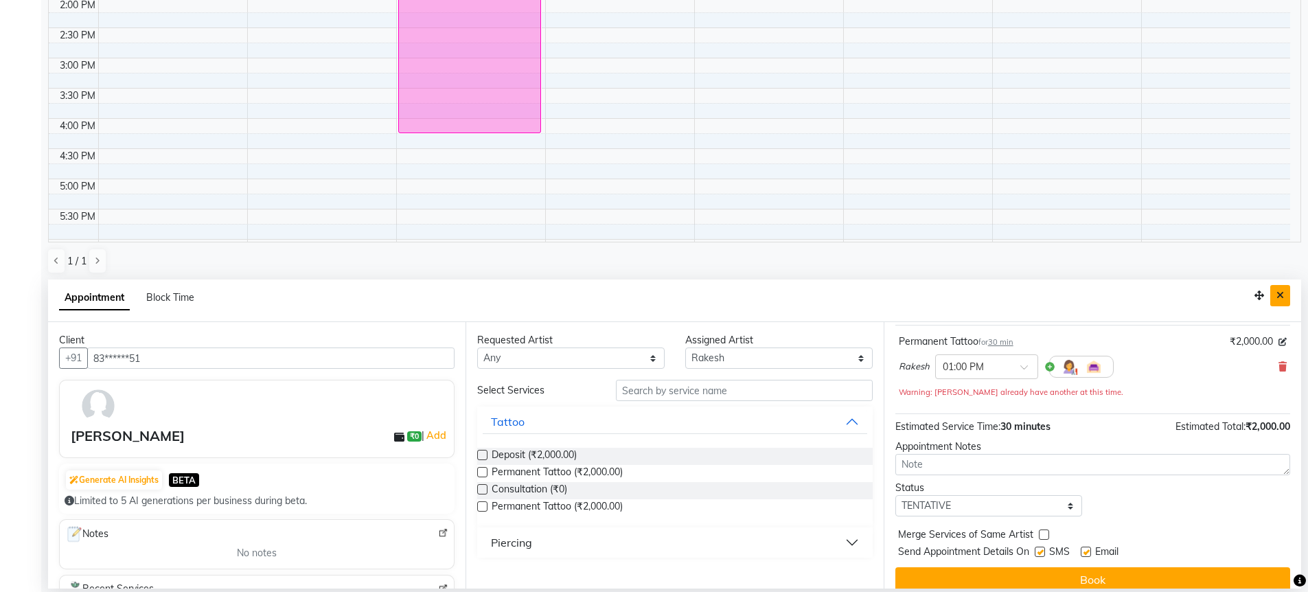
click at [1281, 297] on icon "Close" at bounding box center [1280, 295] width 8 height 10
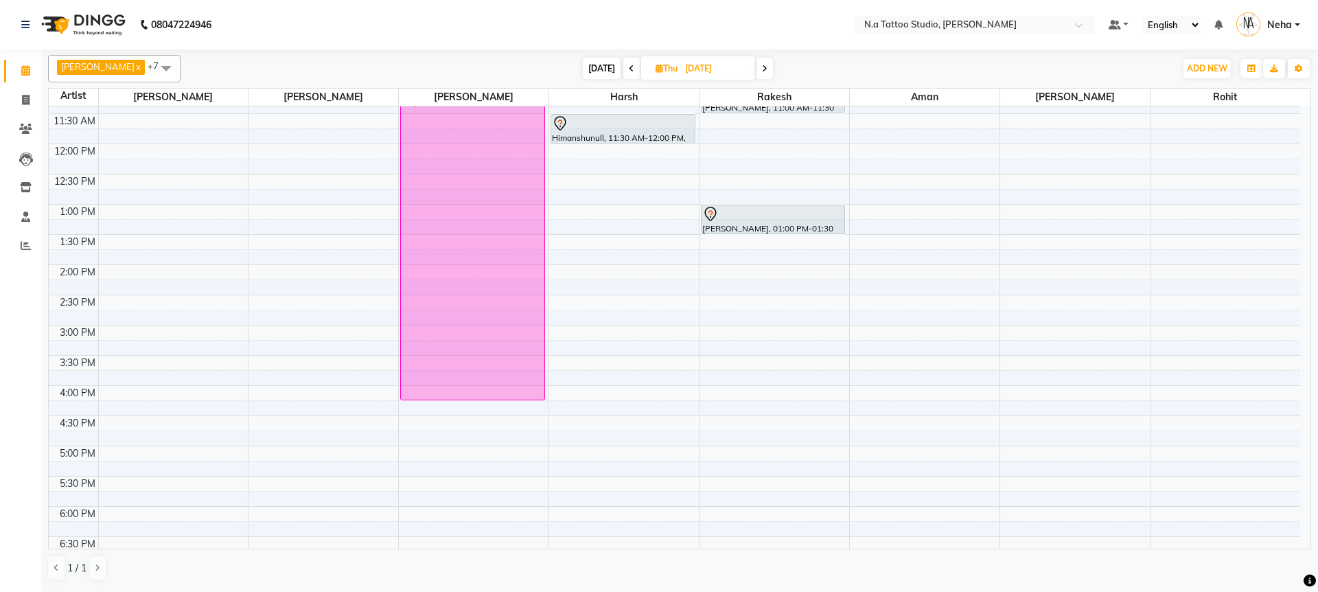
select select "83315"
select select "tentative"
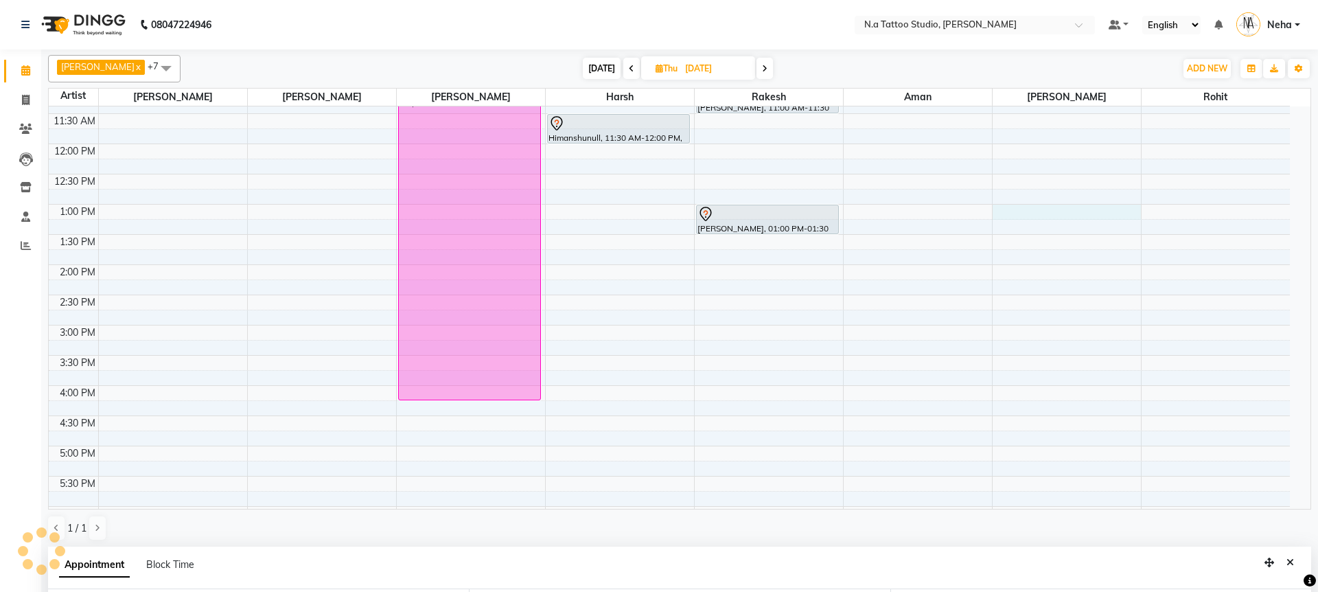
select select "780"
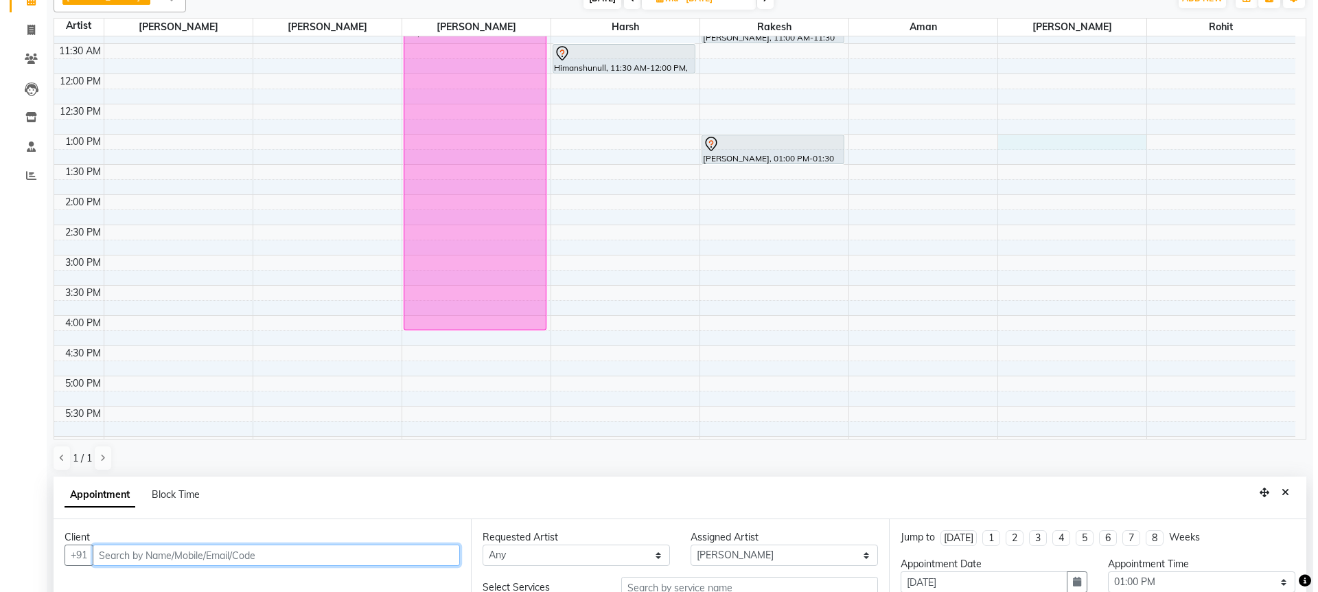
scroll to position [267, 0]
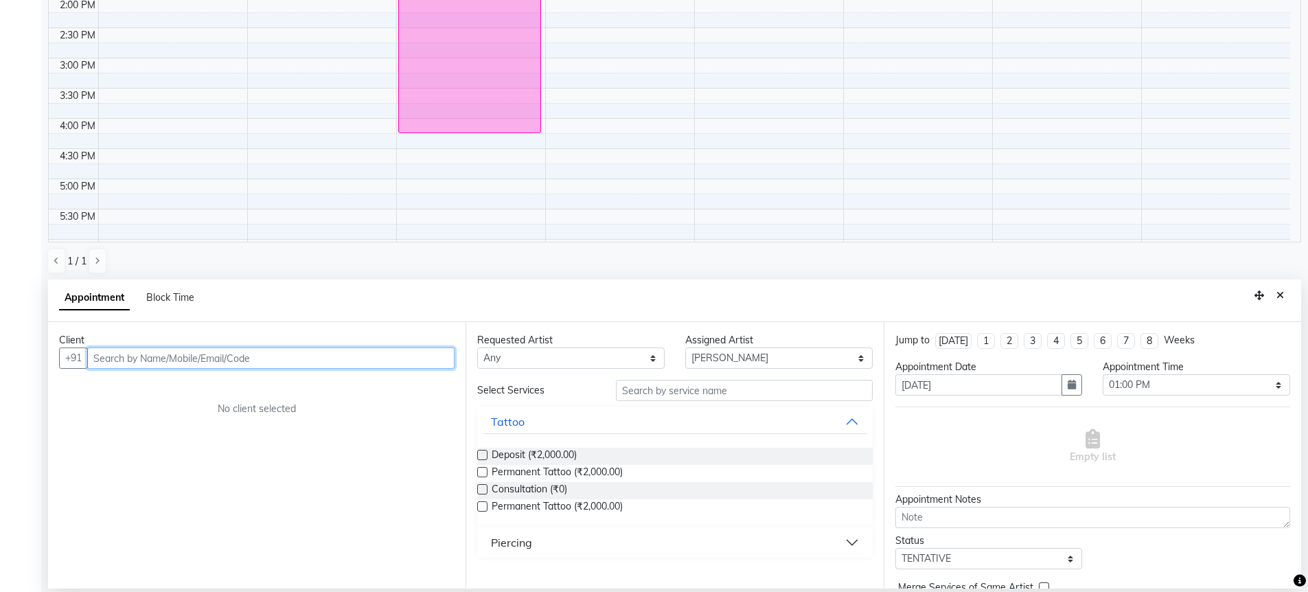
paste input "8527545936"
type input "8527545936"
click at [417, 365] on button "Add Client" at bounding box center [425, 357] width 57 height 21
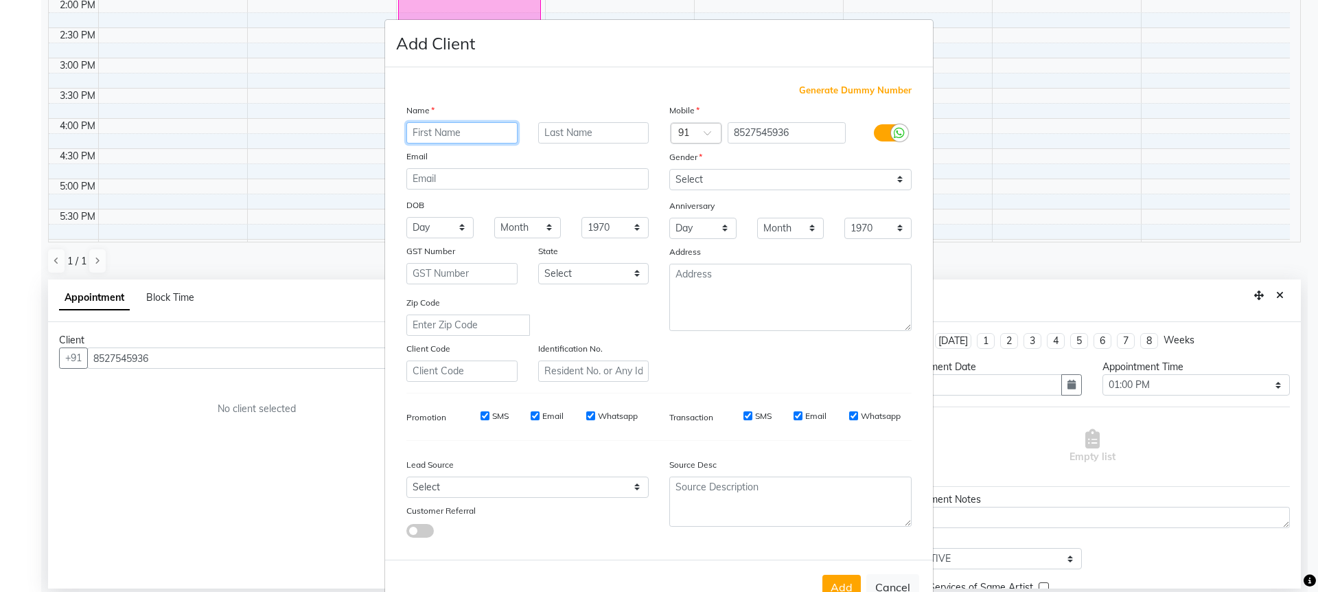
paste input "Gaurav Sethi"
type input "Gaurav Sethi"
click at [535, 187] on input "email" at bounding box center [527, 178] width 242 height 21
paste input "sethig@ymail.com"
type input "sethig@ymail.com"
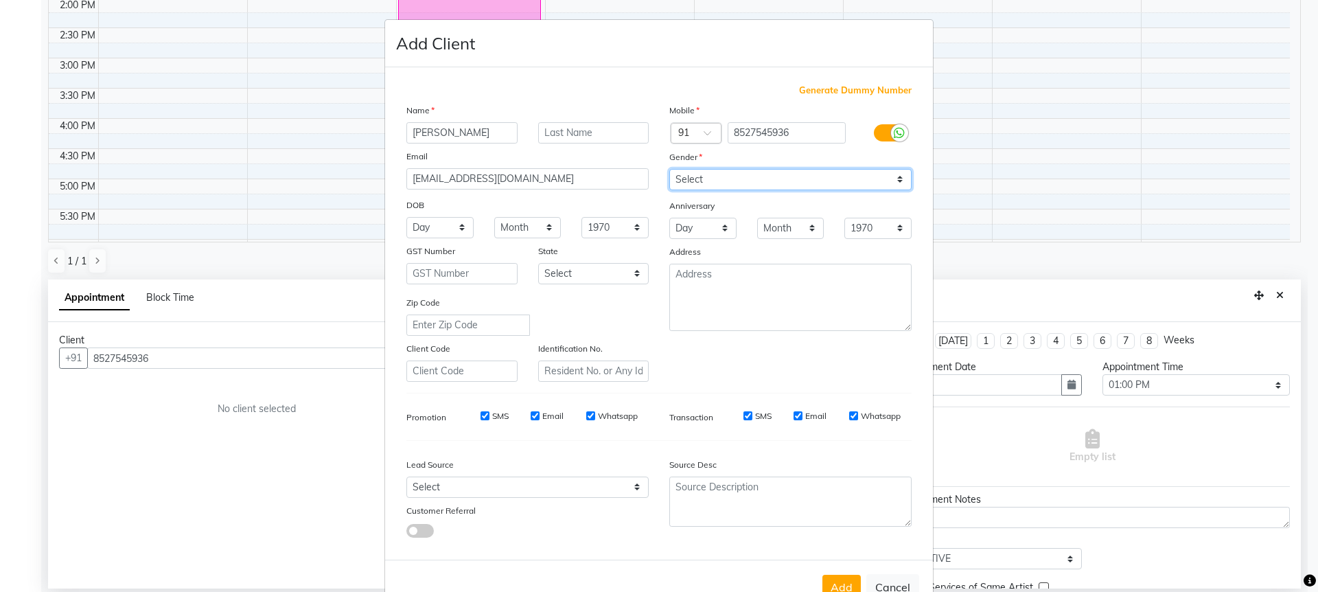
click at [719, 183] on select "Select Male Female Other Prefer Not To Say" at bounding box center [790, 179] width 242 height 21
select select "male"
click at [448, 132] on input "Gaurav Sethi" at bounding box center [461, 132] width 111 height 21
type input "Gaurav"
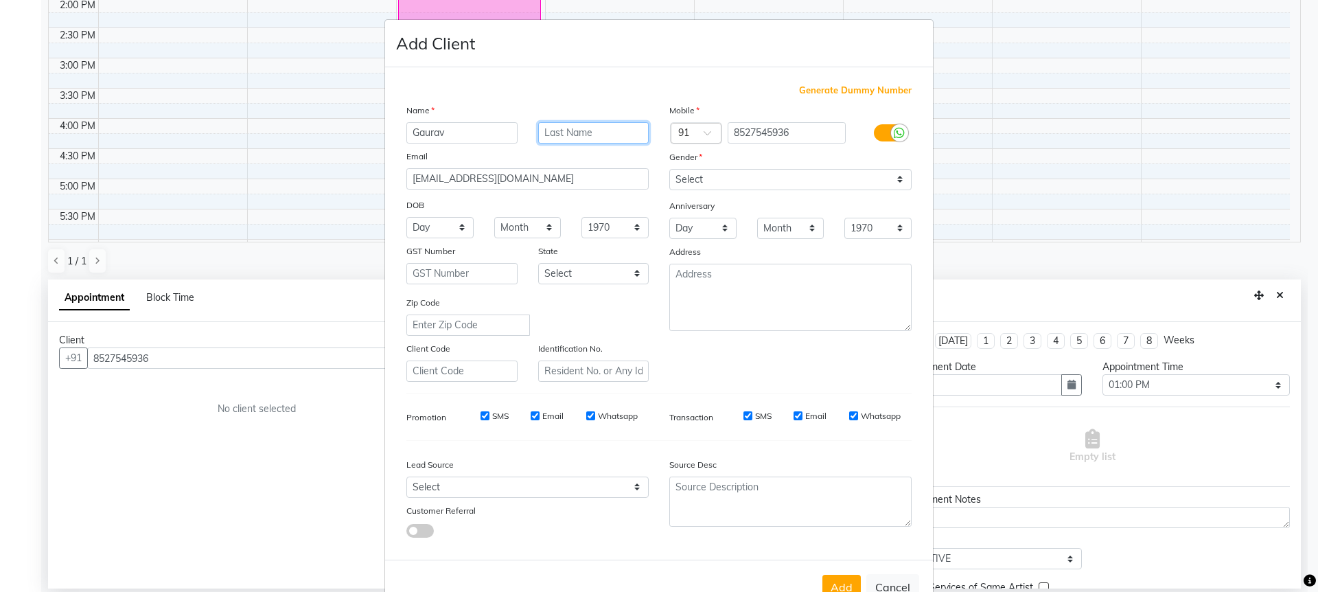
click at [577, 140] on input "text" at bounding box center [593, 132] width 111 height 21
paste input "Sethi"
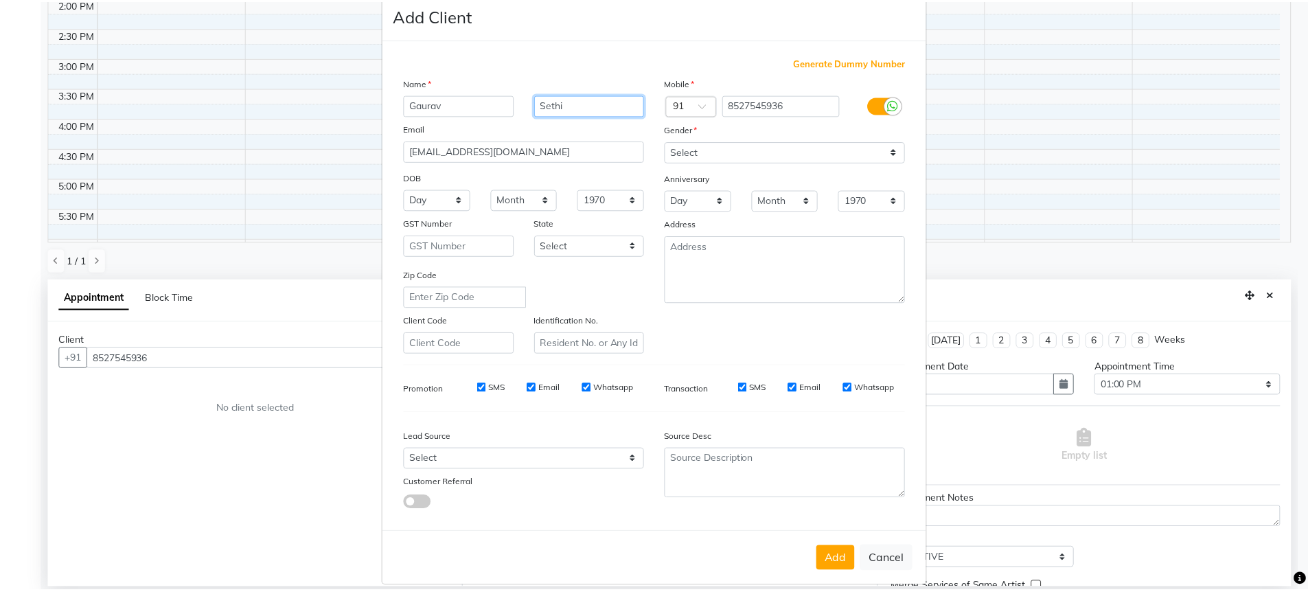
scroll to position [42, 0]
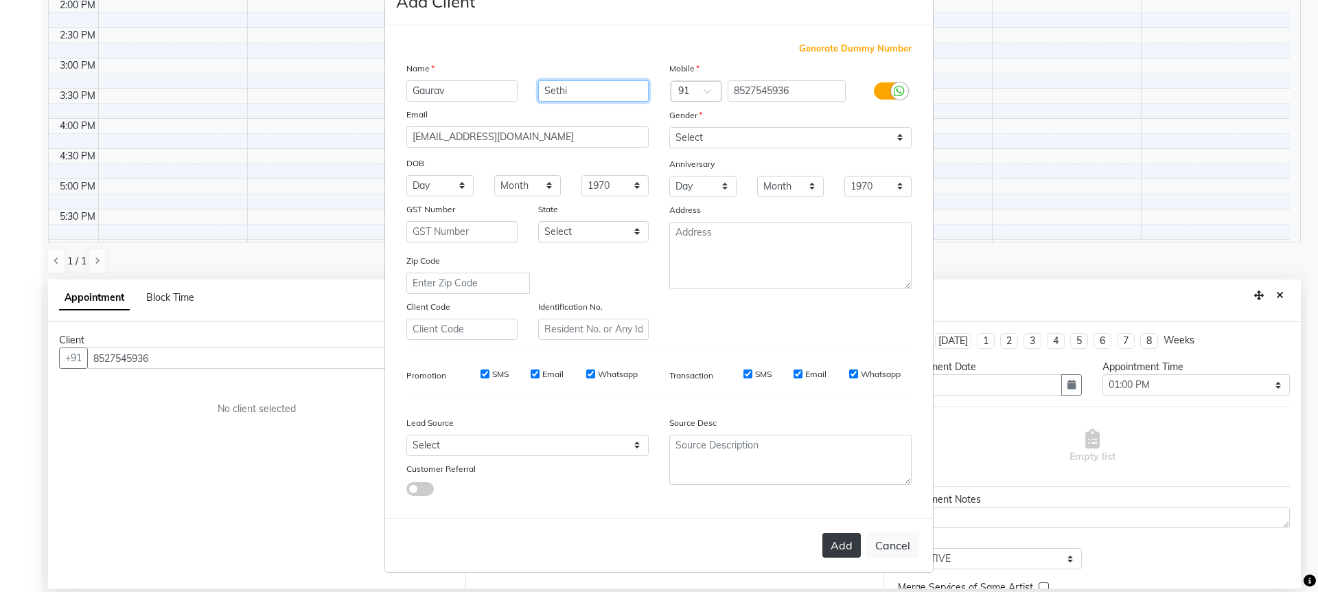
type input "Sethi"
click at [831, 543] on button "Add" at bounding box center [841, 545] width 38 height 25
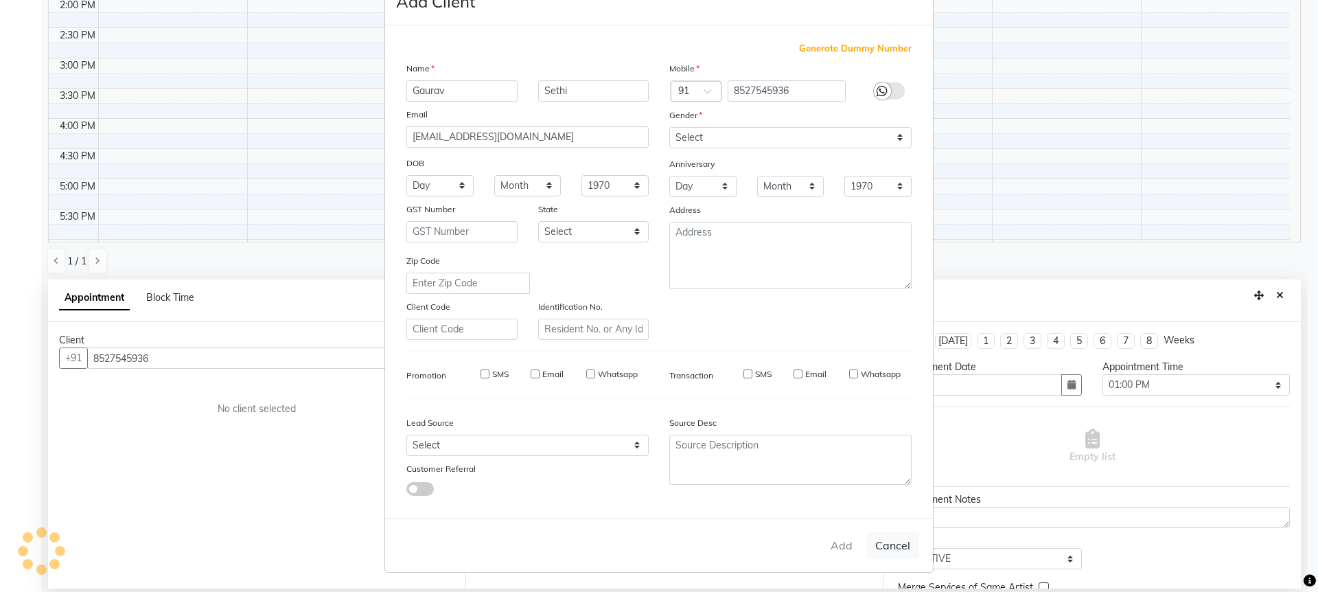
type input "85******36"
select select
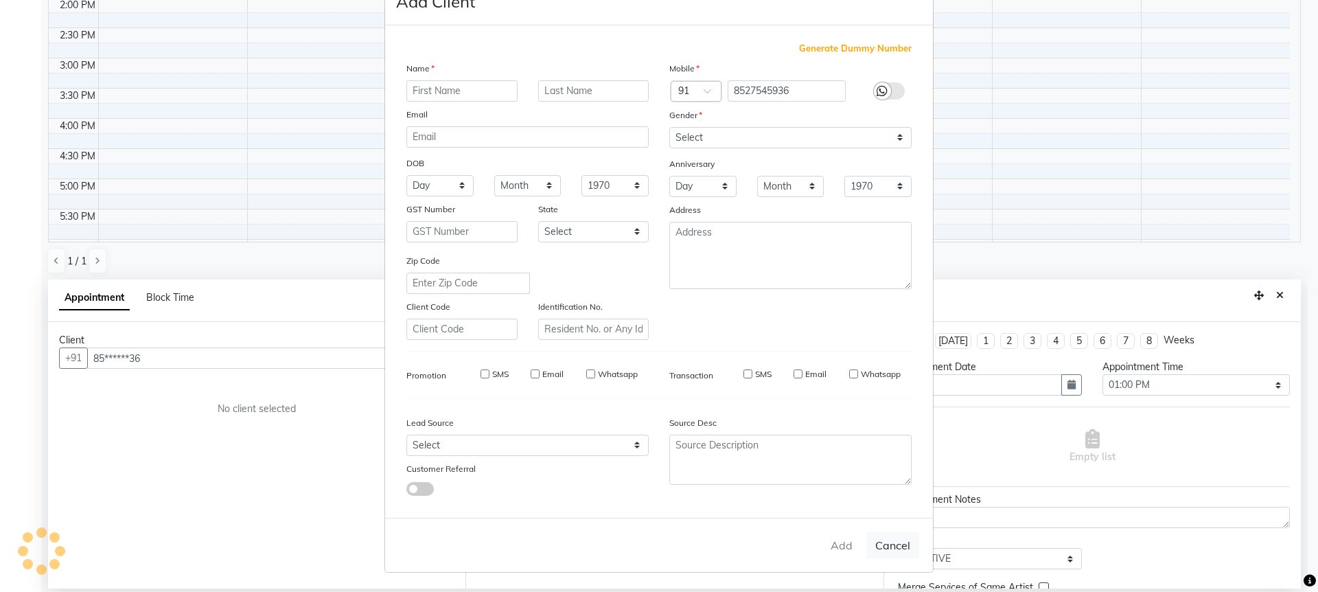
select select
checkbox input "false"
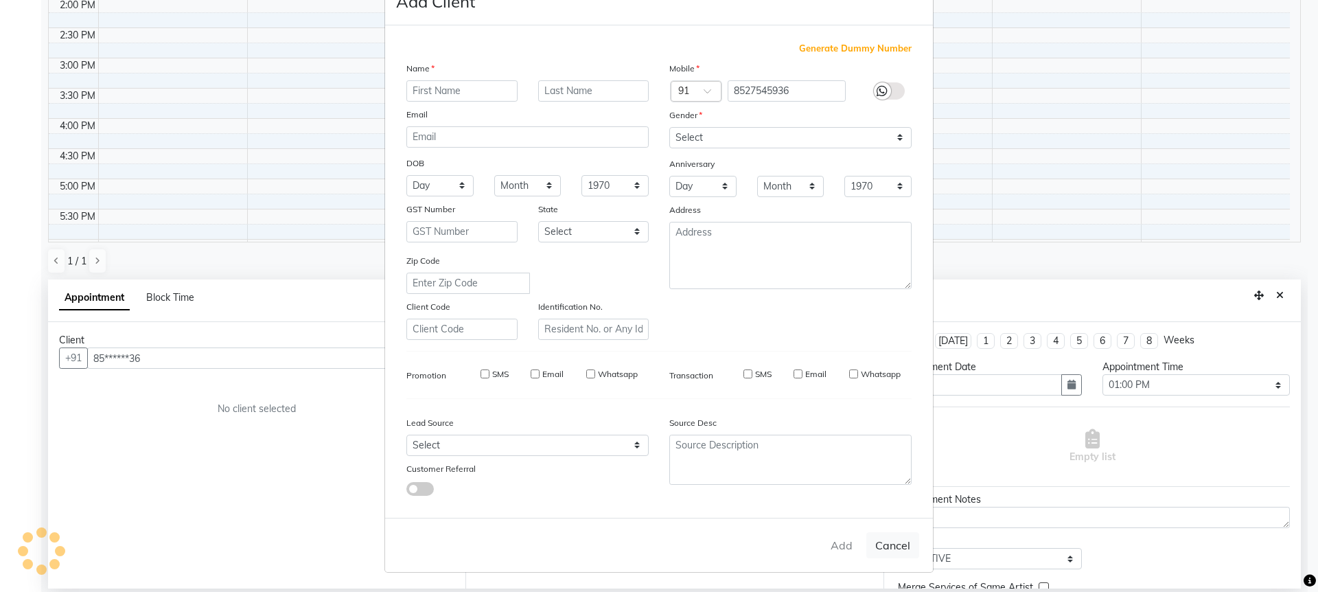
checkbox input "false"
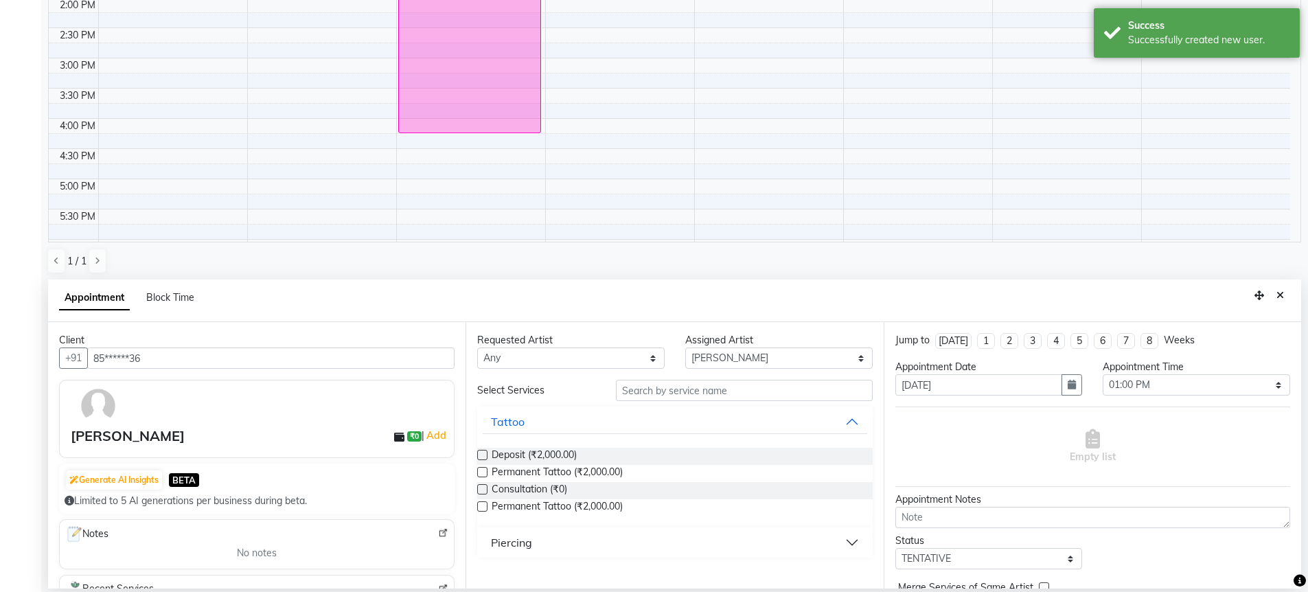
drag, startPoint x: 614, startPoint y: 470, endPoint x: 643, endPoint y: 469, distance: 28.2
click at [614, 469] on span "Permanent Tattoo (₹2,000.00)" at bounding box center [557, 473] width 131 height 17
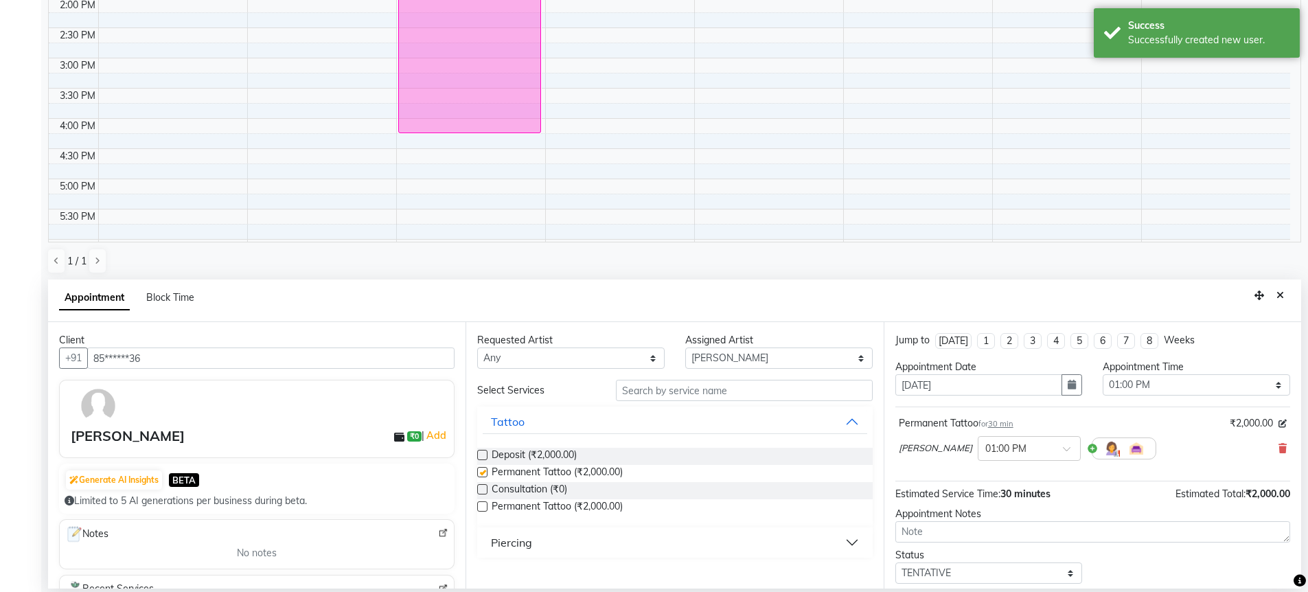
checkbox input "false"
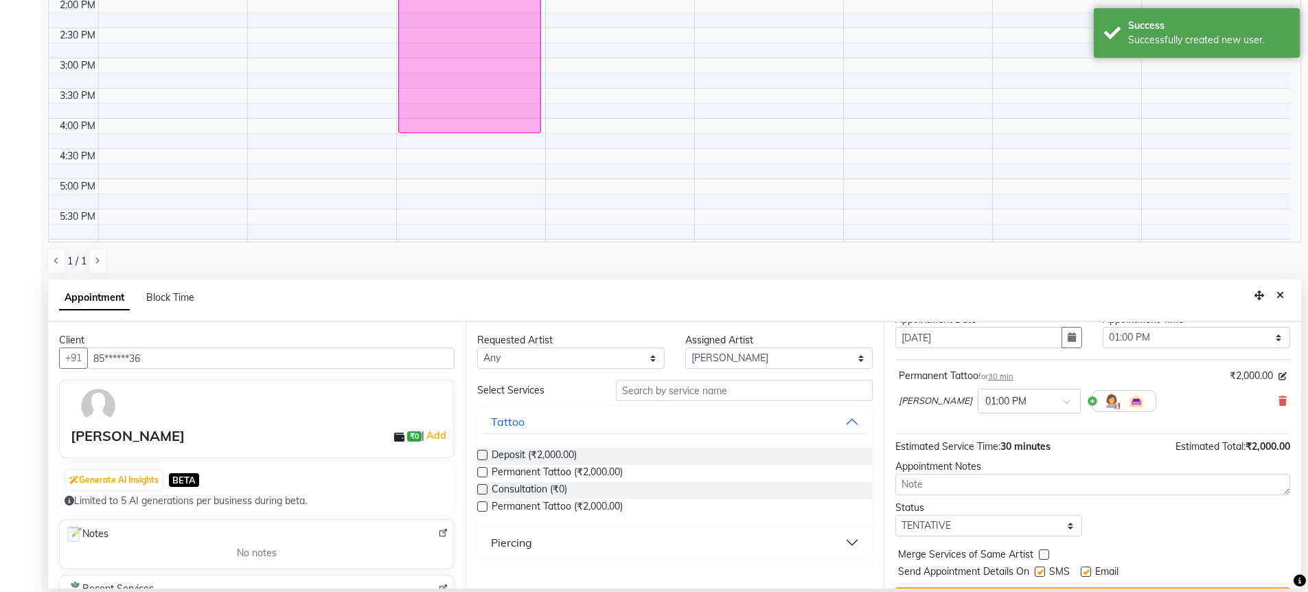
scroll to position [82, 0]
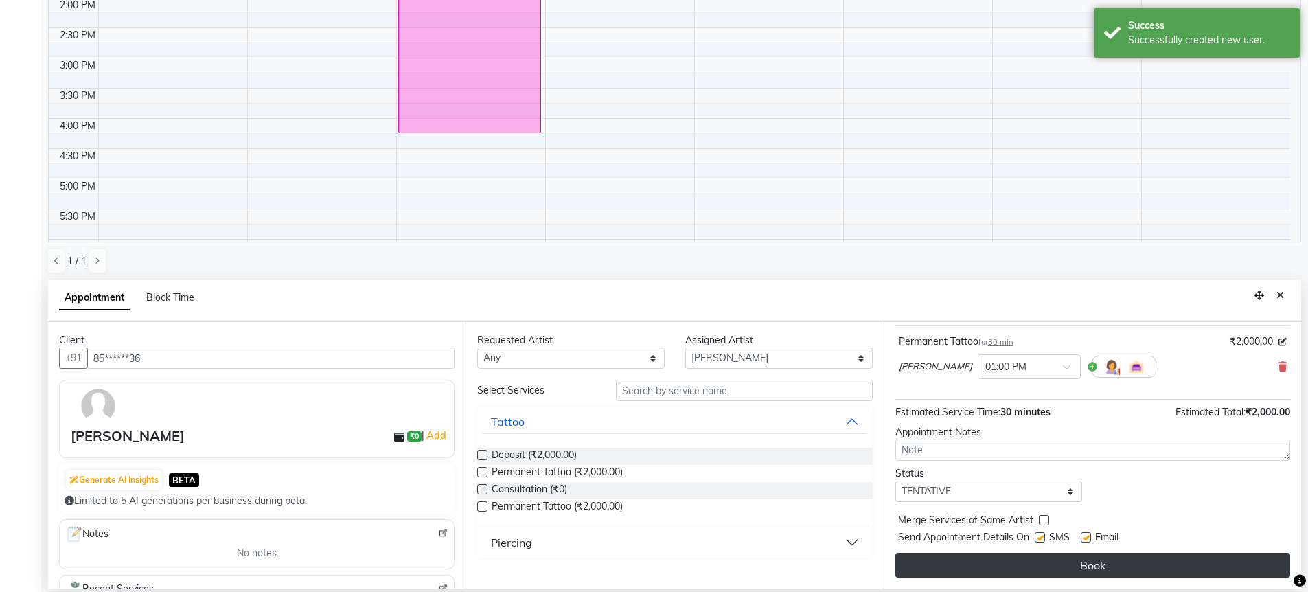
click at [985, 568] on button "Book" at bounding box center [1092, 565] width 395 height 25
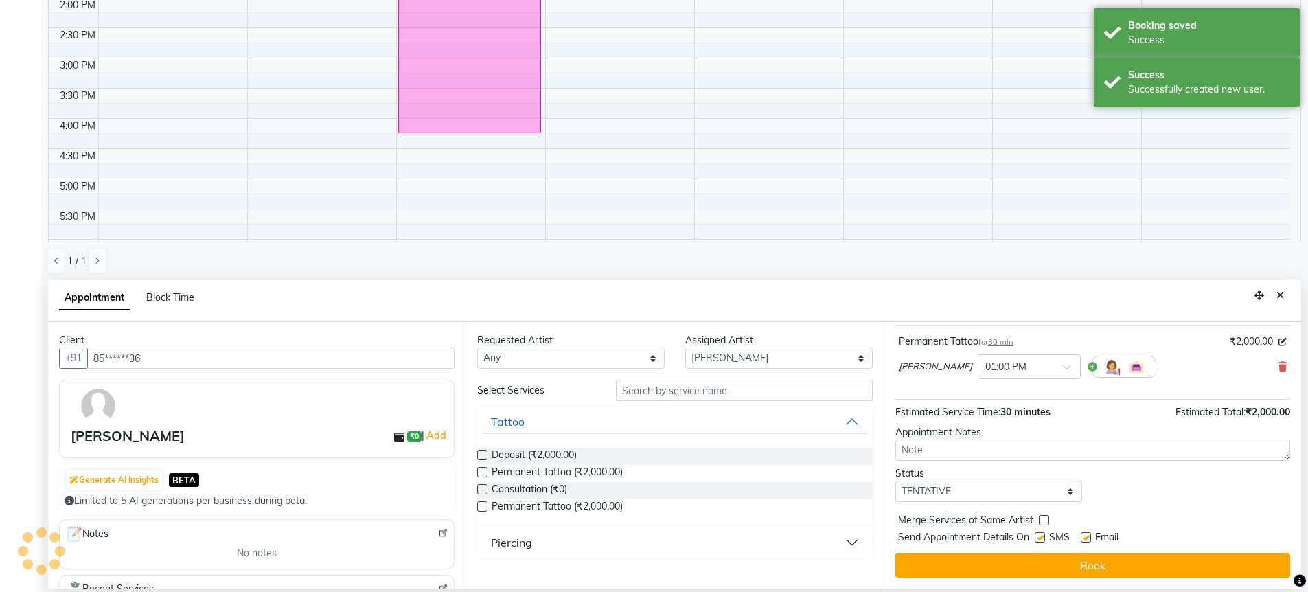
scroll to position [0, 0]
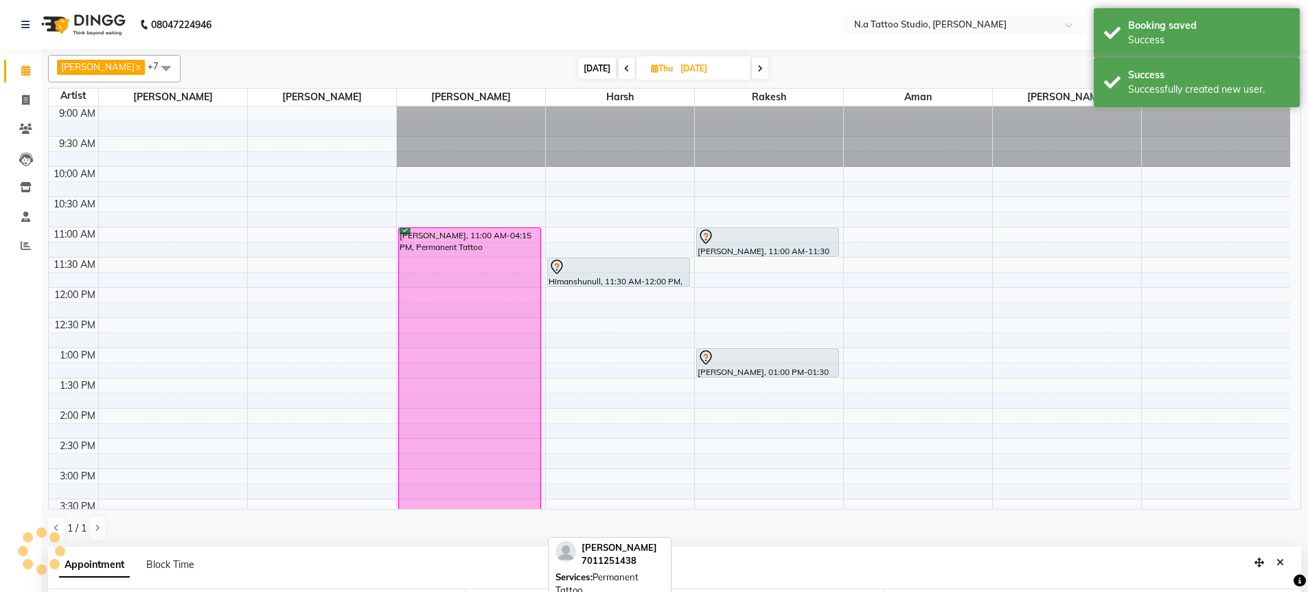
click at [496, 302] on div "shivam grover, 11:00 AM-04:15 PM, Permanent Tattoo" at bounding box center [470, 385] width 142 height 315
click at [485, 290] on div "shivam grover, 11:00 AM-04:15 PM, Permanent Tattoo" at bounding box center [470, 385] width 142 height 315
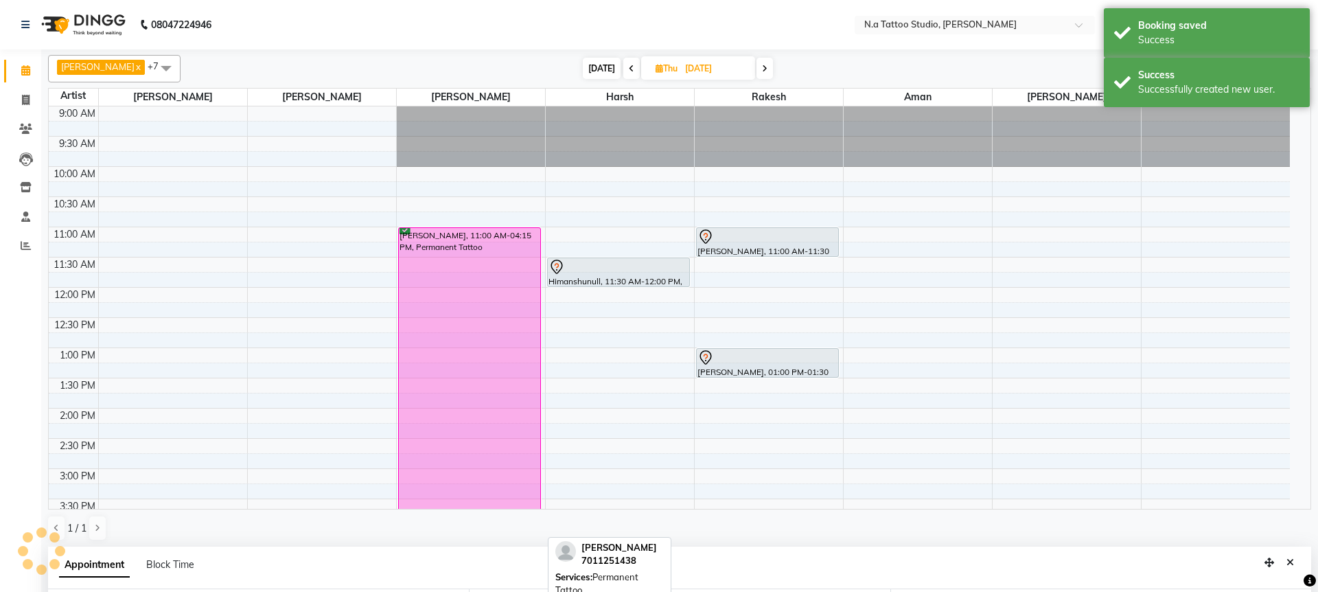
select select "6"
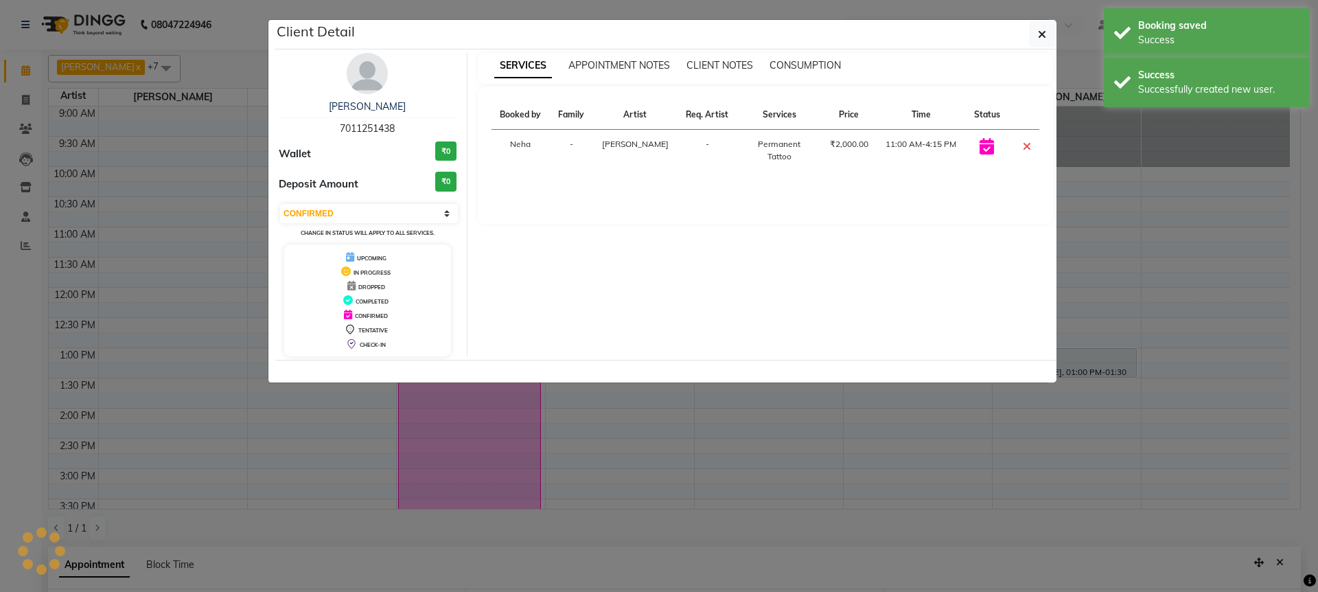
click at [358, 132] on span "7011251438" at bounding box center [367, 128] width 55 height 12
copy span "7011251438"
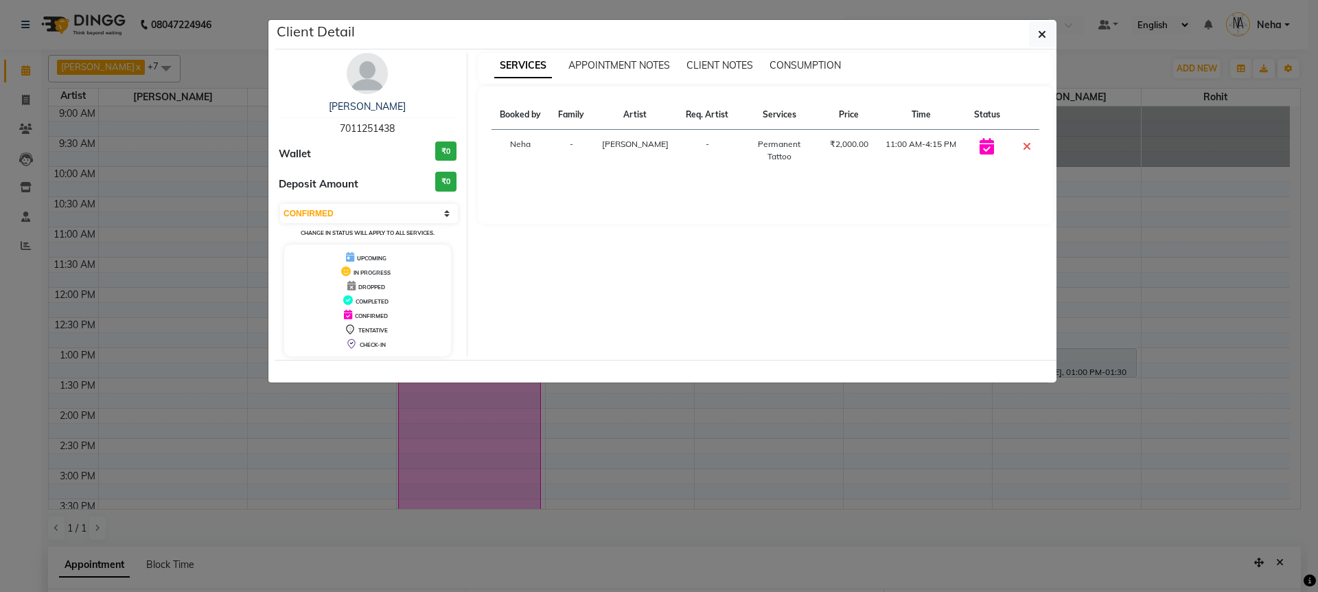
drag, startPoint x: 327, startPoint y: 107, endPoint x: 413, endPoint y: 105, distance: 85.2
click at [413, 105] on div "shivam grover" at bounding box center [368, 107] width 178 height 14
copy link "shivam grover"
click at [625, 65] on span "APPOINTMENT NOTES" at bounding box center [619, 65] width 102 height 12
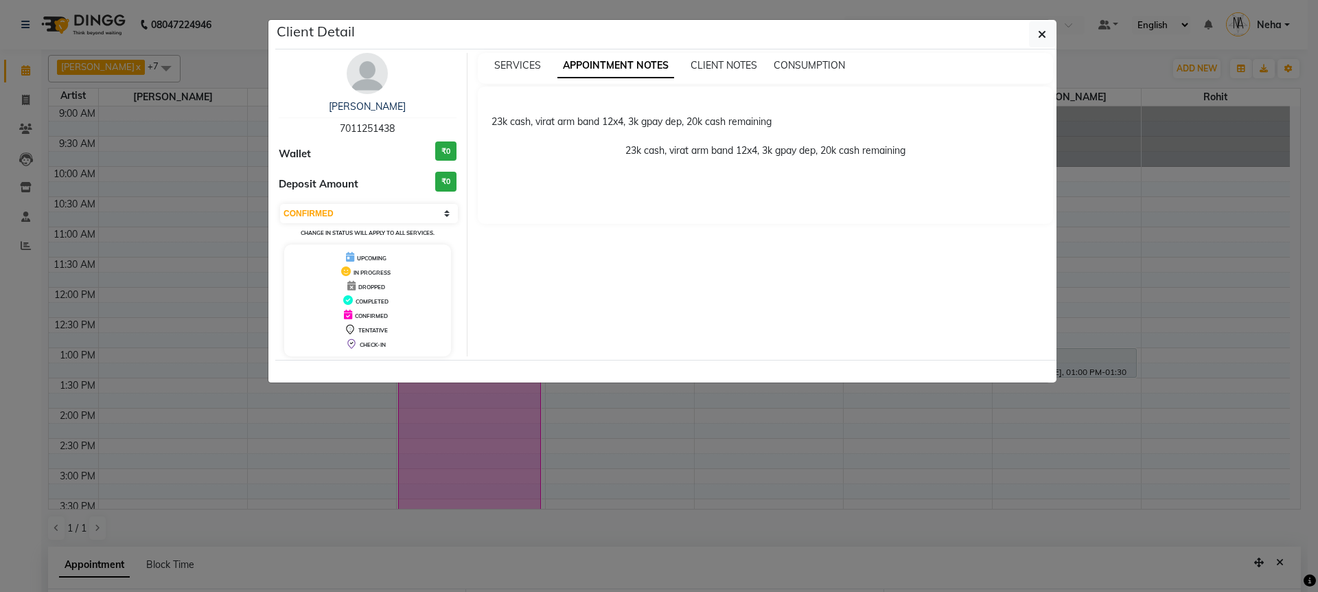
click at [646, 152] on p "23k cash, virat arm band 12x4, 3k gpay dep, 20k cash remaining" at bounding box center [766, 143] width 549 height 29
click at [777, 220] on div "23k cash, virat arm band 12x4, 3k gpay dep, 20k cash remaining 23k cash, virat …" at bounding box center [766, 154] width 576 height 137
click at [1040, 34] on icon "button" at bounding box center [1042, 34] width 8 height 11
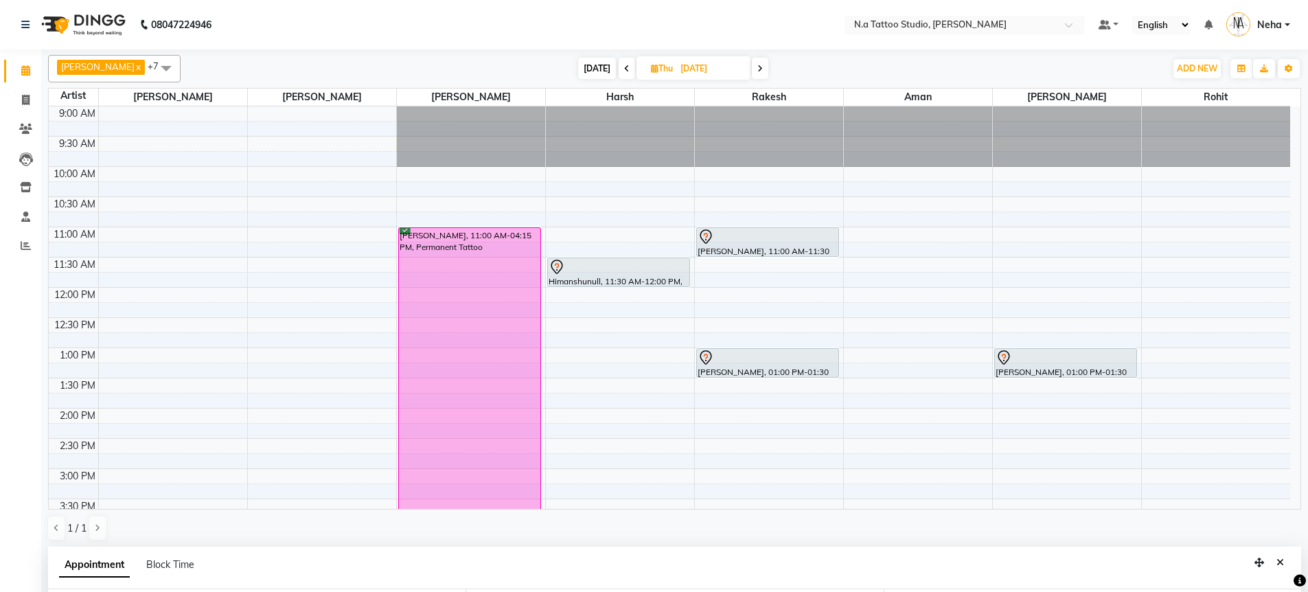
click at [757, 70] on icon at bounding box center [759, 69] width 5 height 8
type input "03-10-2025"
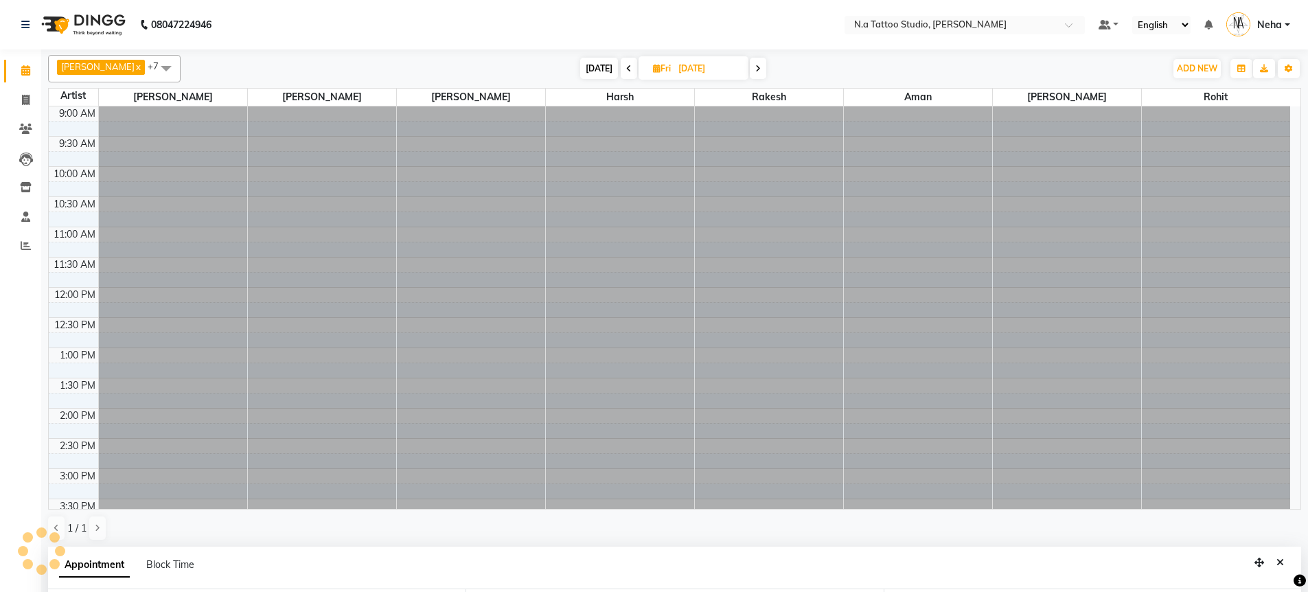
select select "780"
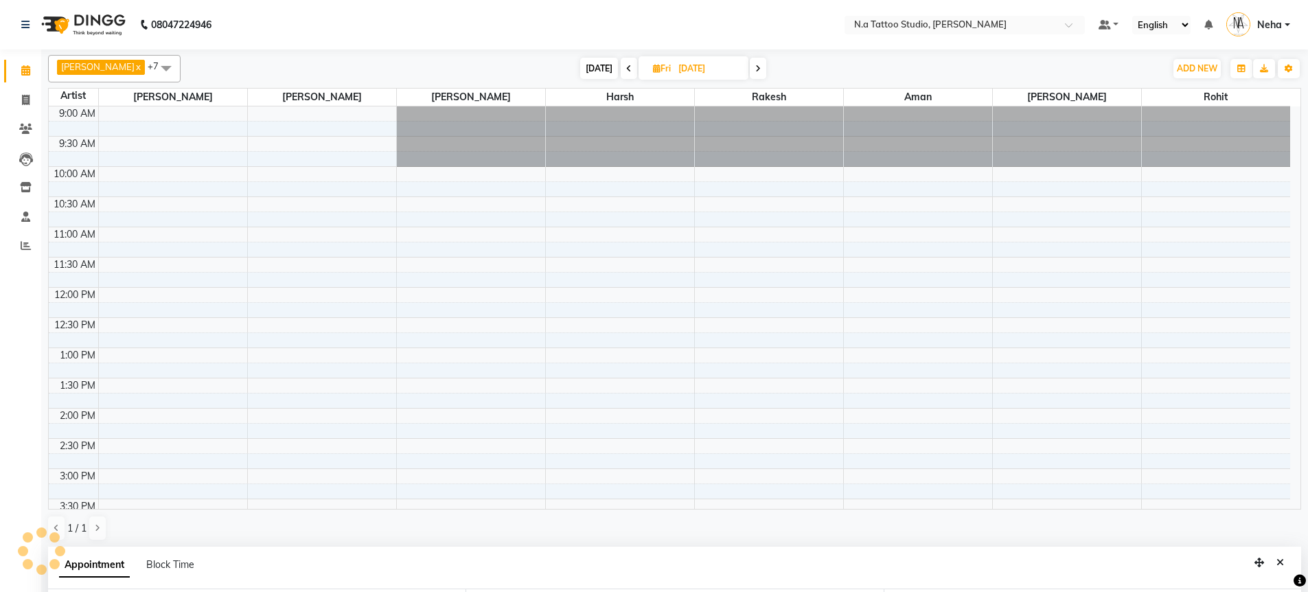
scroll to position [382, 0]
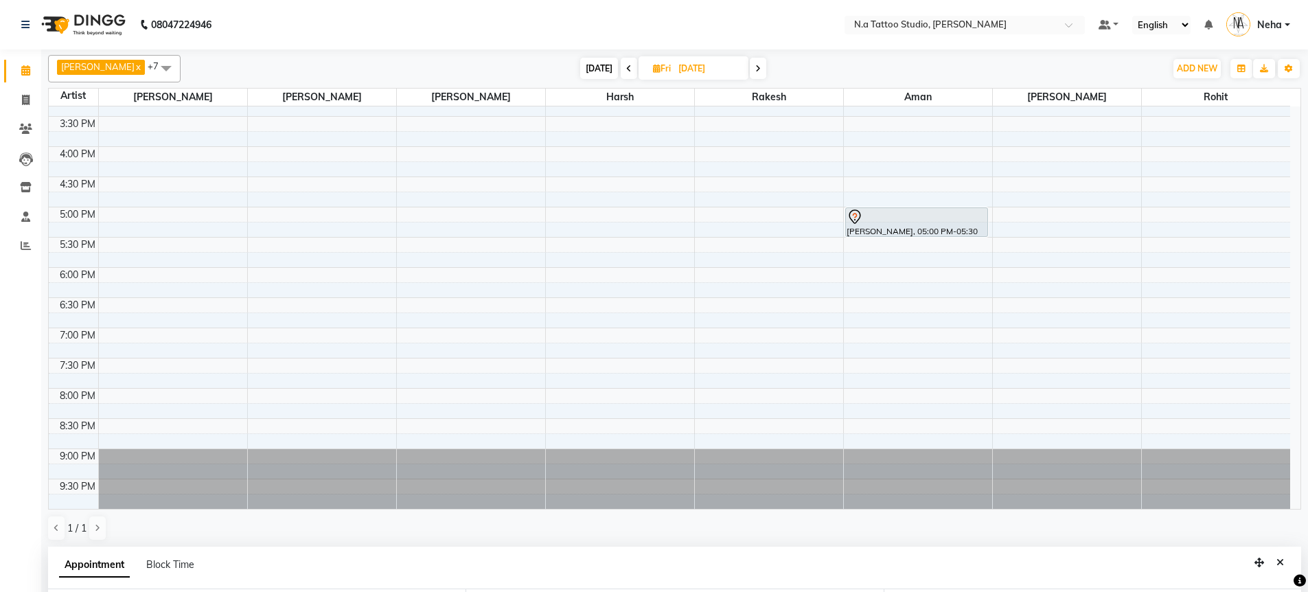
click at [755, 73] on span at bounding box center [758, 68] width 16 height 21
type input "04-10-2025"
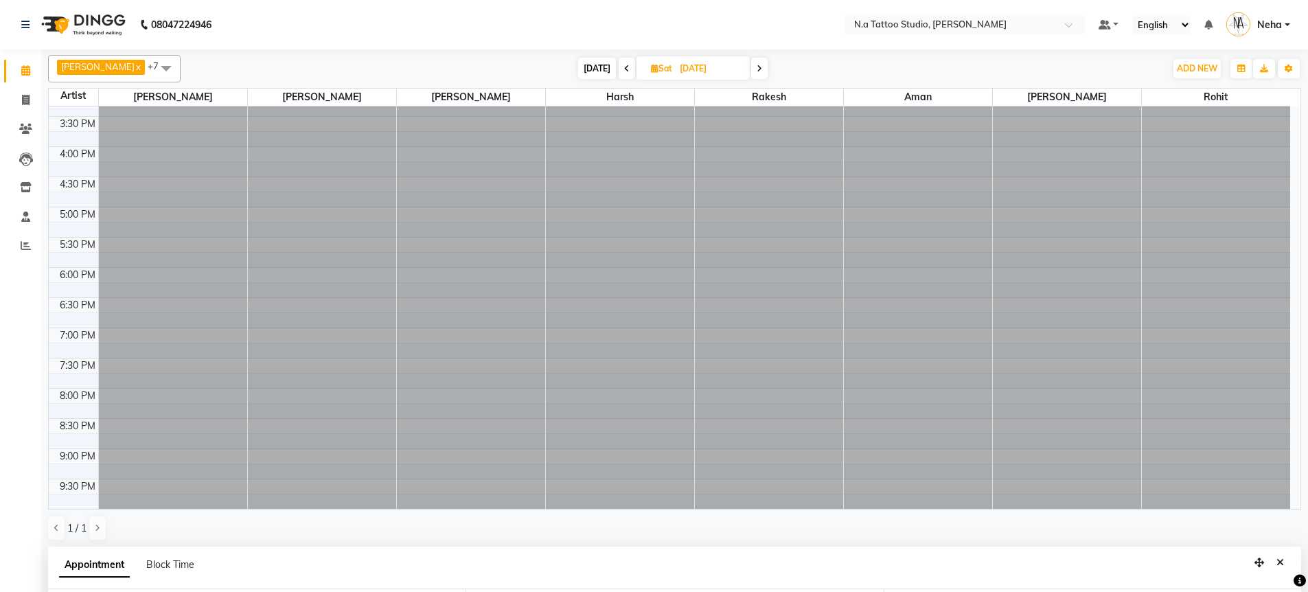
scroll to position [0, 0]
select select "780"
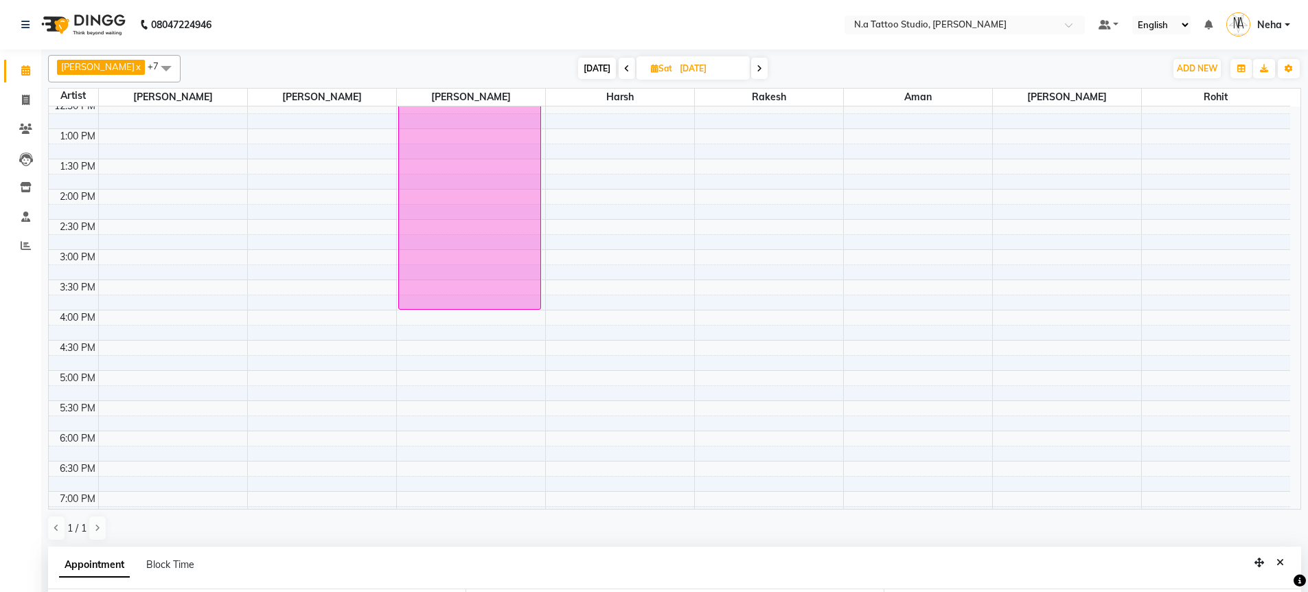
scroll to position [54, 0]
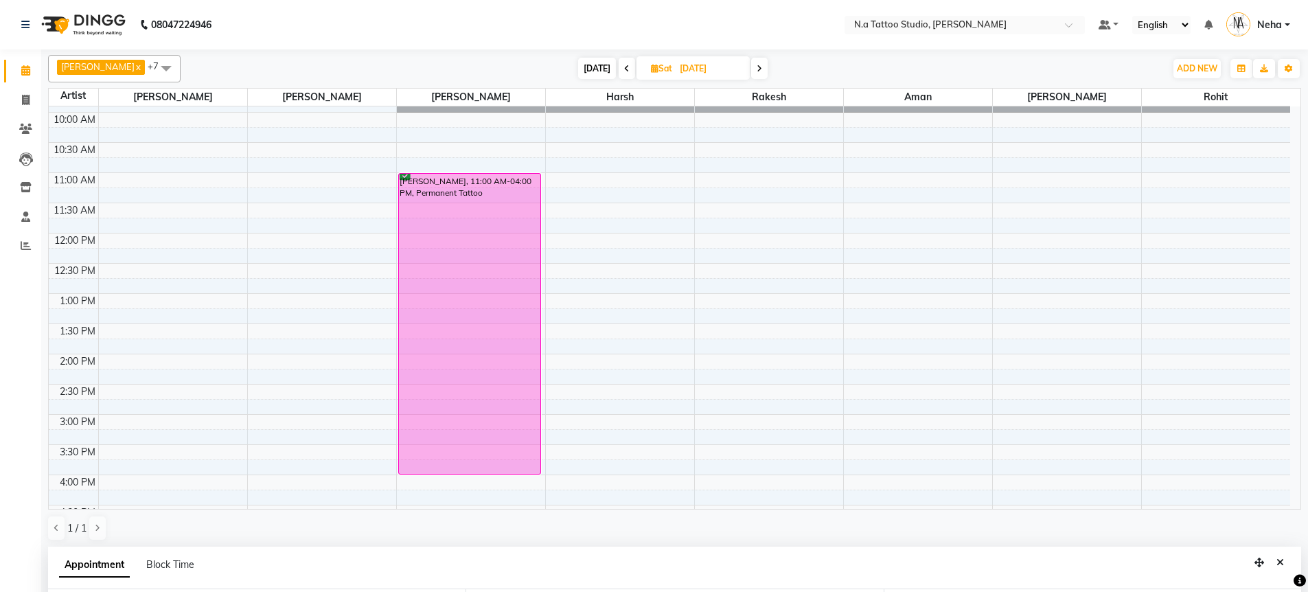
click at [597, 66] on span "[DATE]" at bounding box center [597, 68] width 38 height 21
type input "[DATE]"
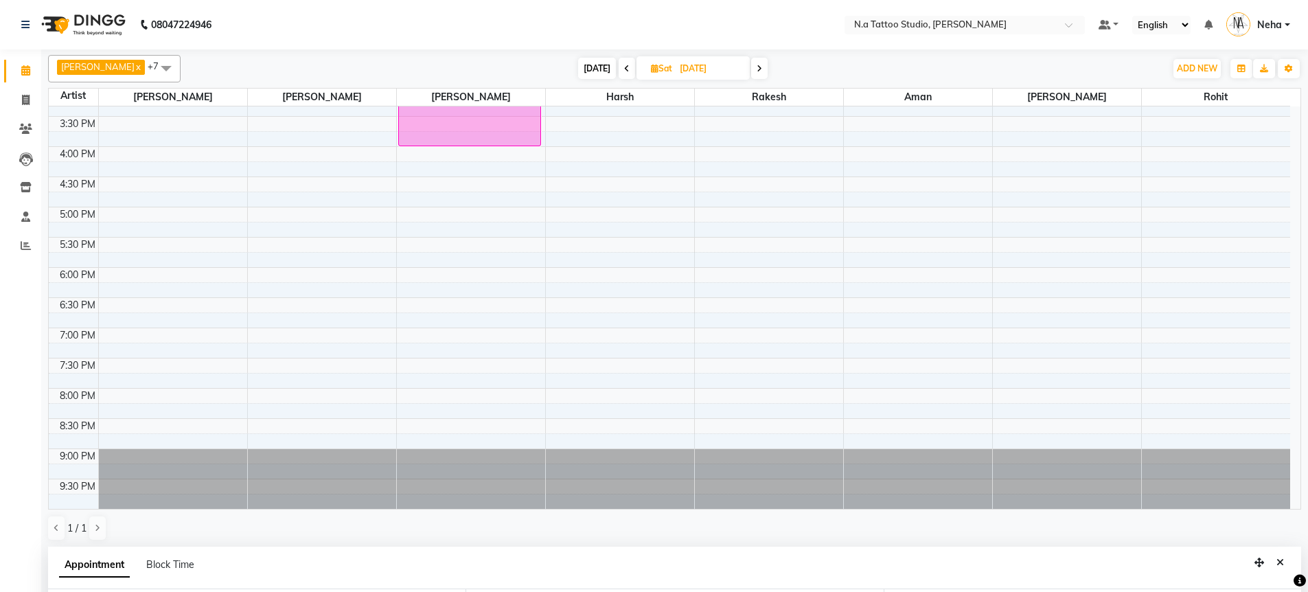
select select "780"
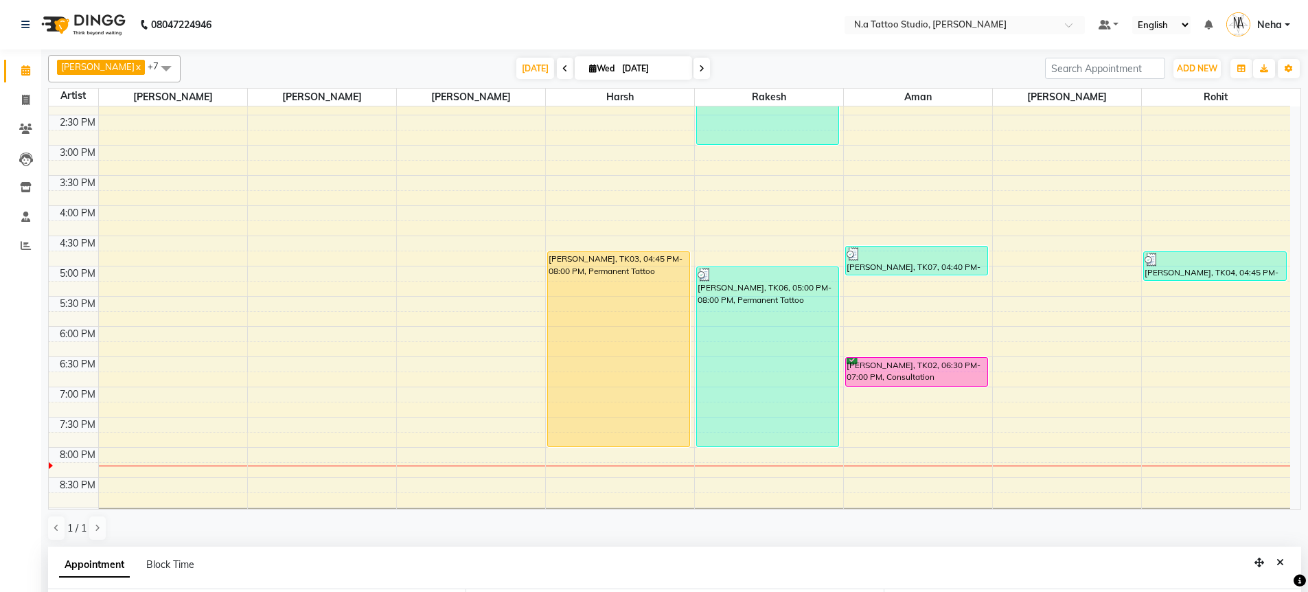
scroll to position [204, 0]
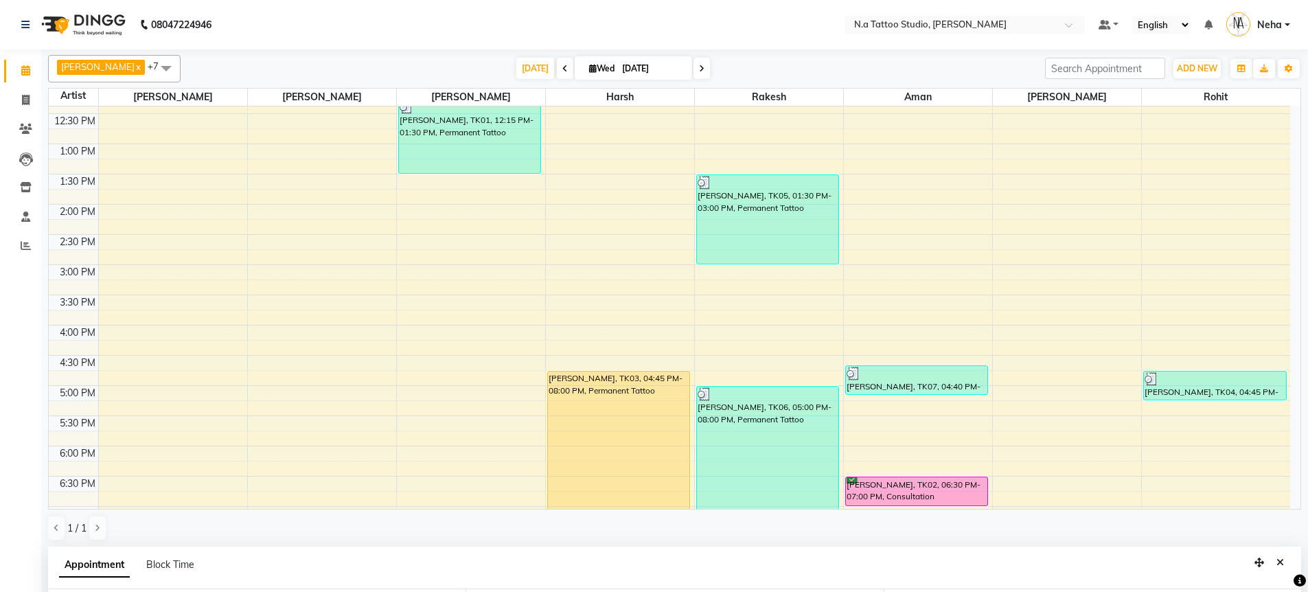
click at [704, 59] on span at bounding box center [701, 68] width 16 height 21
type input "02-10-2025"
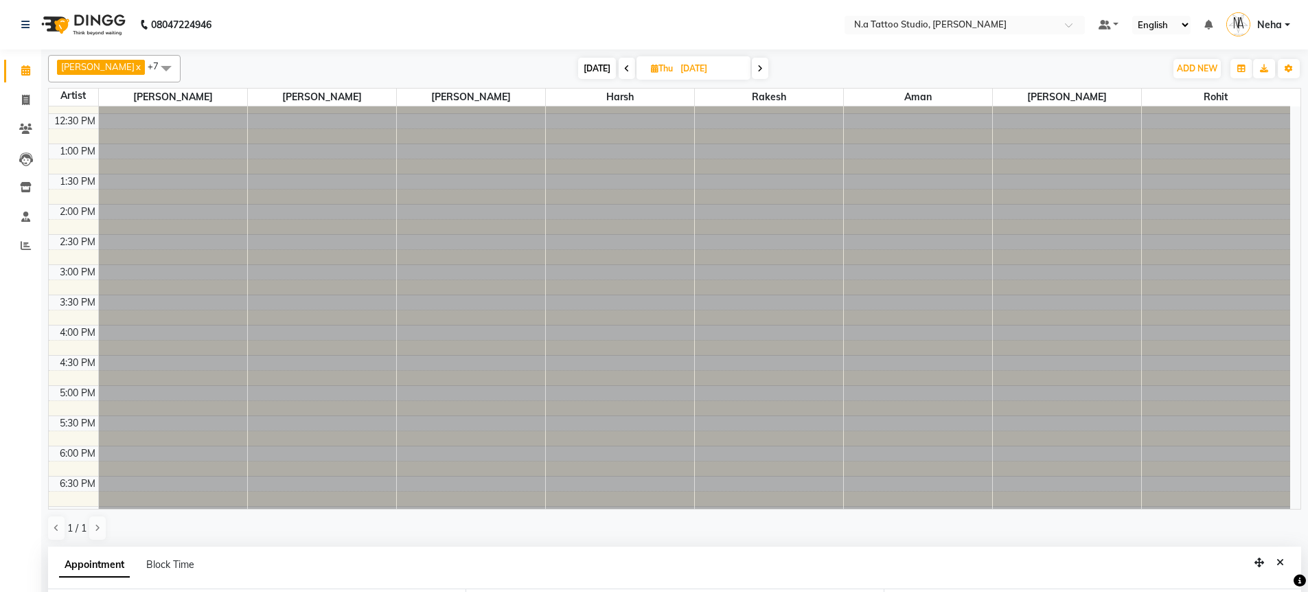
scroll to position [0, 0]
select select "780"
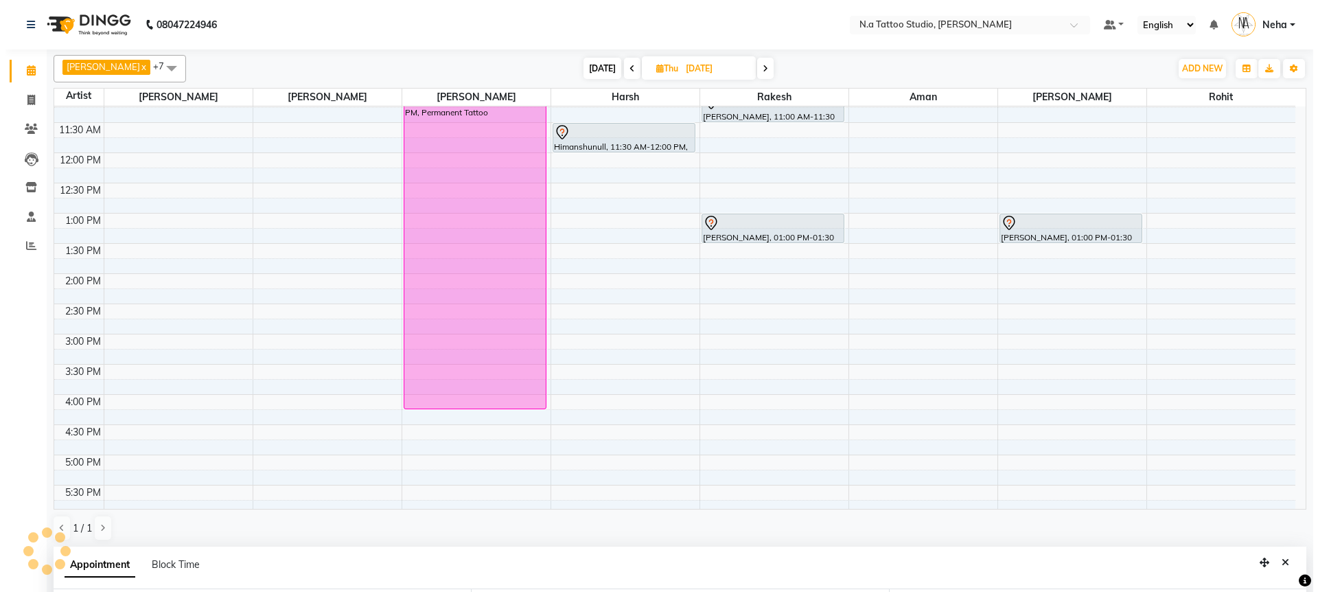
scroll to position [210, 0]
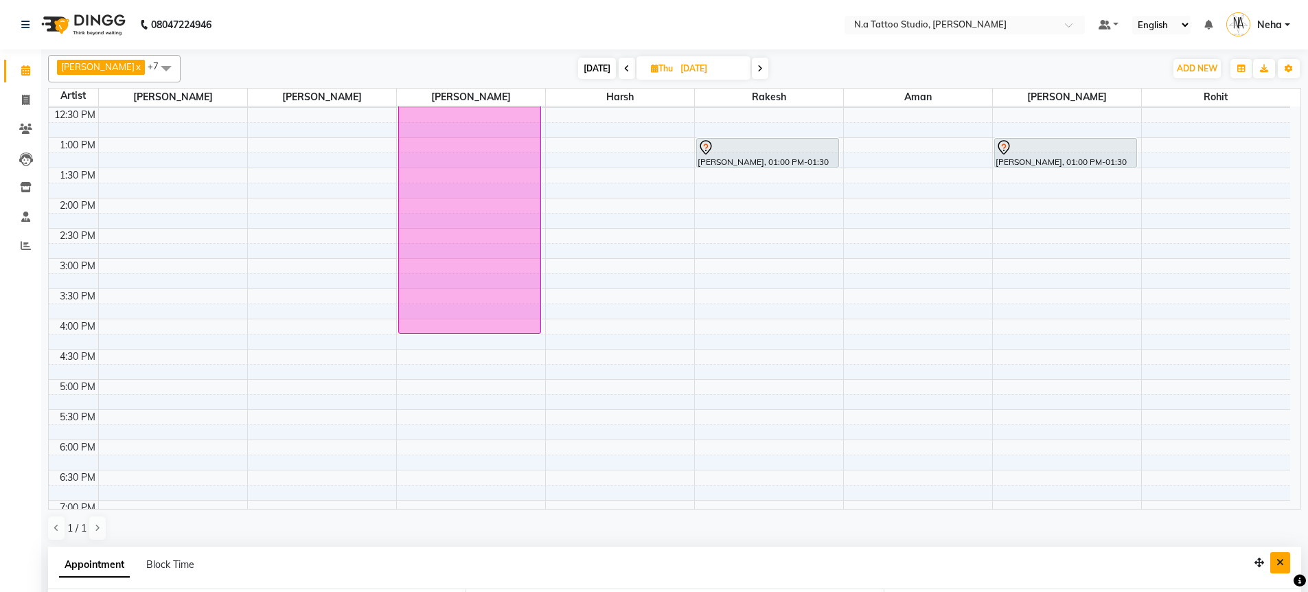
click at [1279, 560] on icon "Close" at bounding box center [1280, 562] width 8 height 10
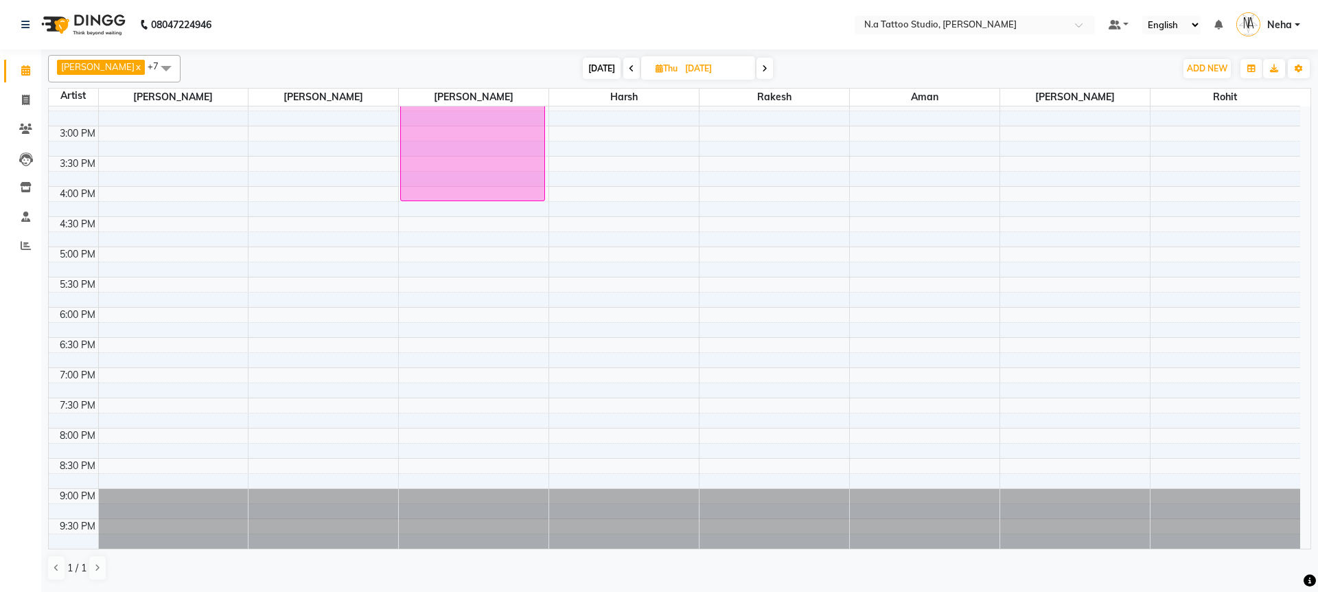
scroll to position [0, 0]
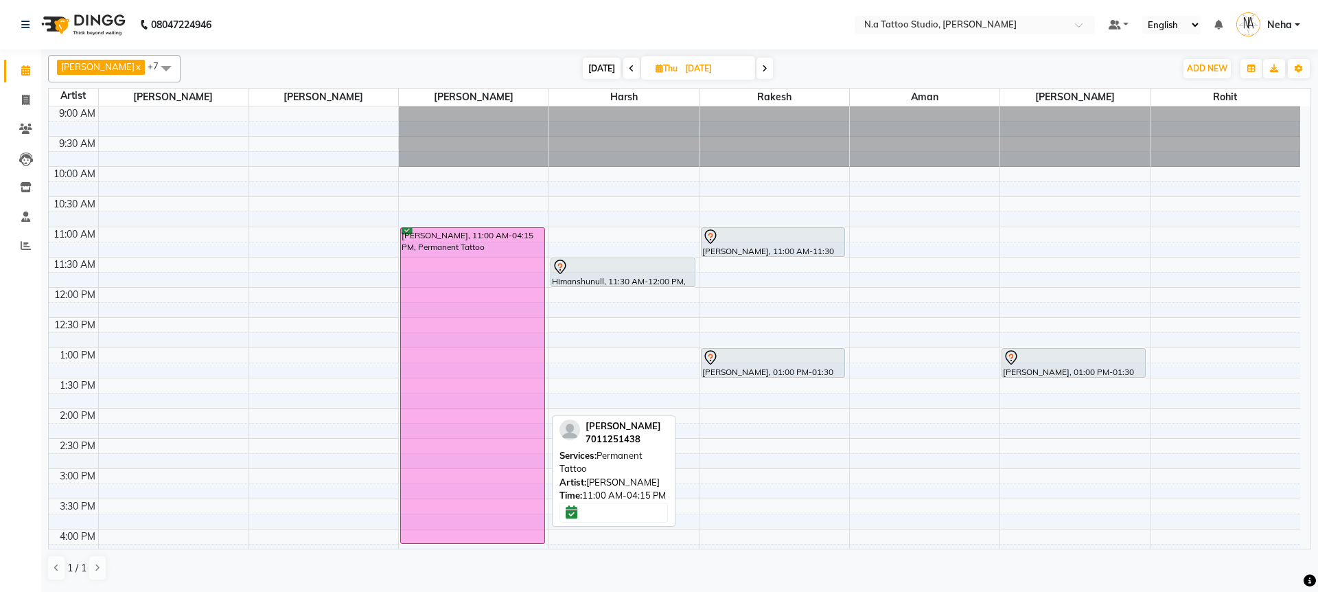
click at [479, 287] on div "shivam grover, 11:00 AM-04:15 PM, Permanent Tattoo" at bounding box center [472, 385] width 143 height 315
select select "6"
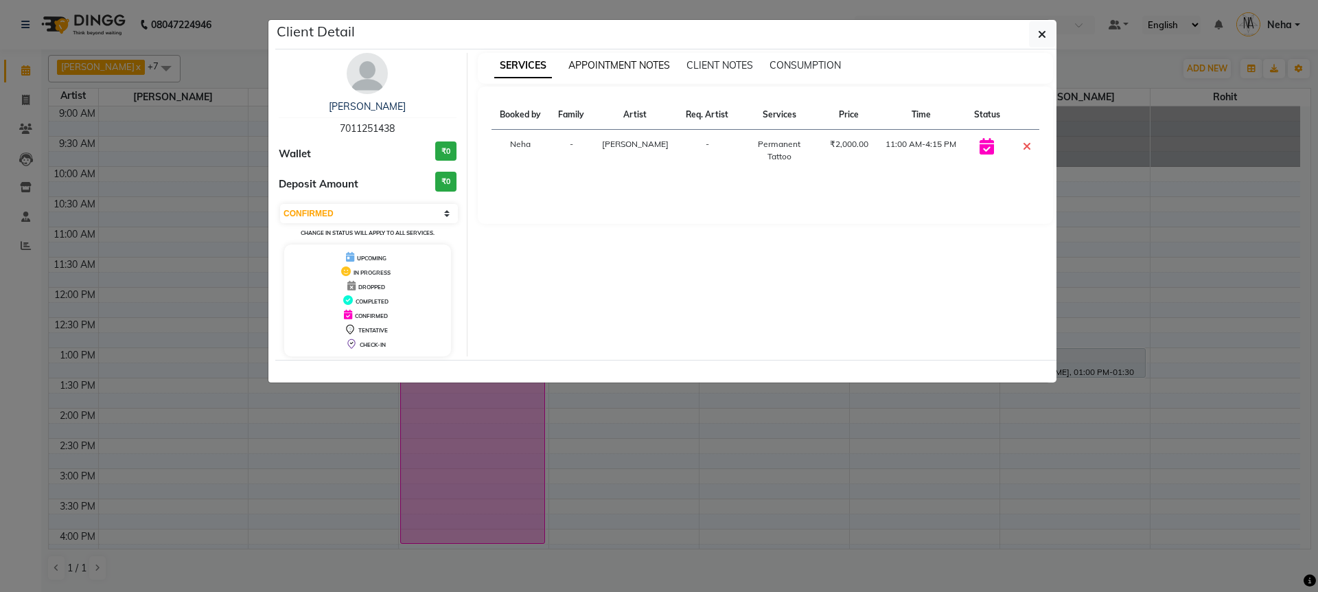
click at [601, 71] on span "APPOINTMENT NOTES" at bounding box center [619, 65] width 102 height 12
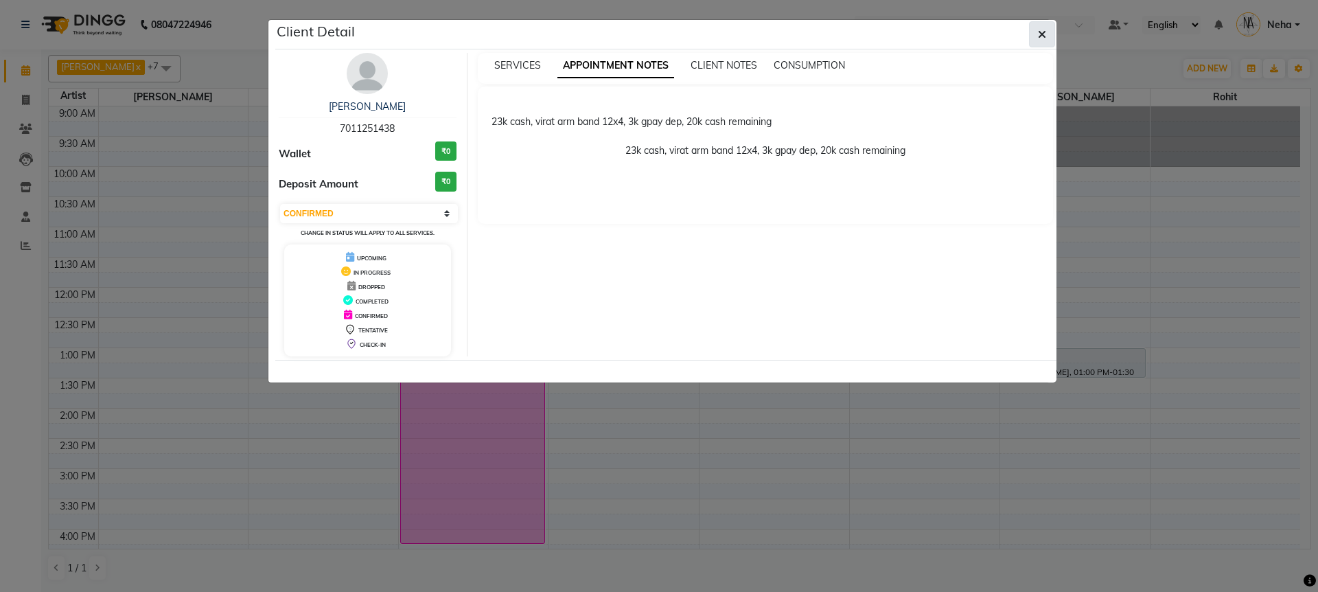
click at [1048, 37] on button "button" at bounding box center [1042, 34] width 26 height 26
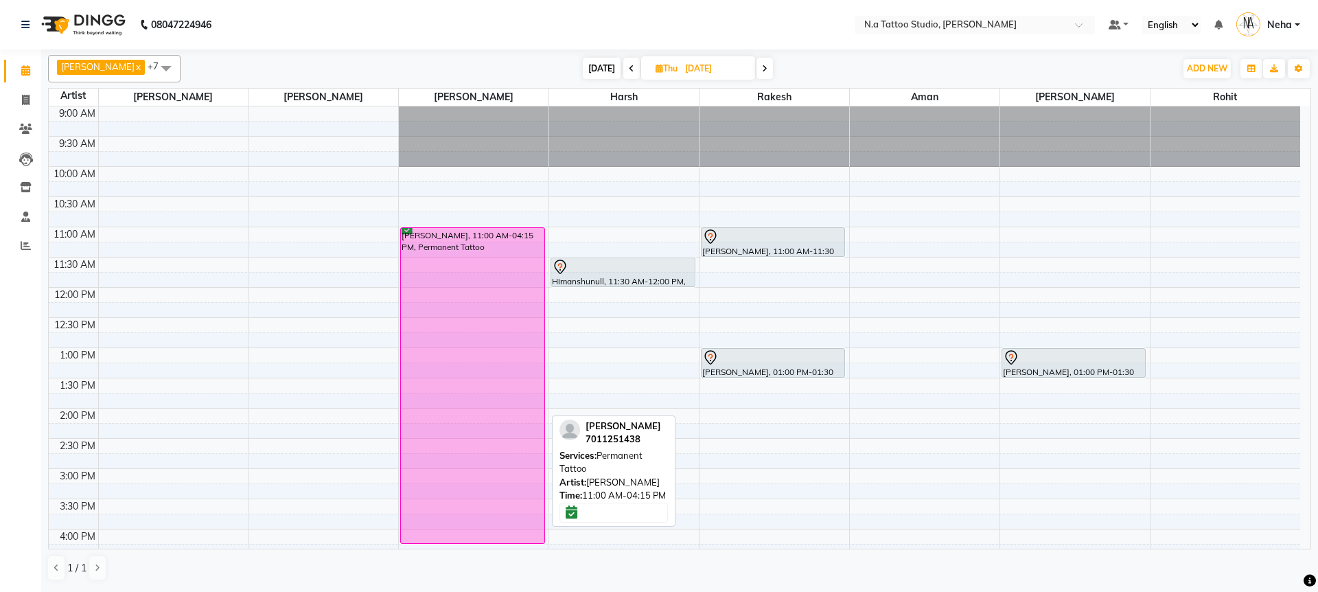
click at [445, 332] on div "shivam grover, 11:00 AM-04:15 PM, Permanent Tattoo" at bounding box center [472, 385] width 143 height 315
select select "6"
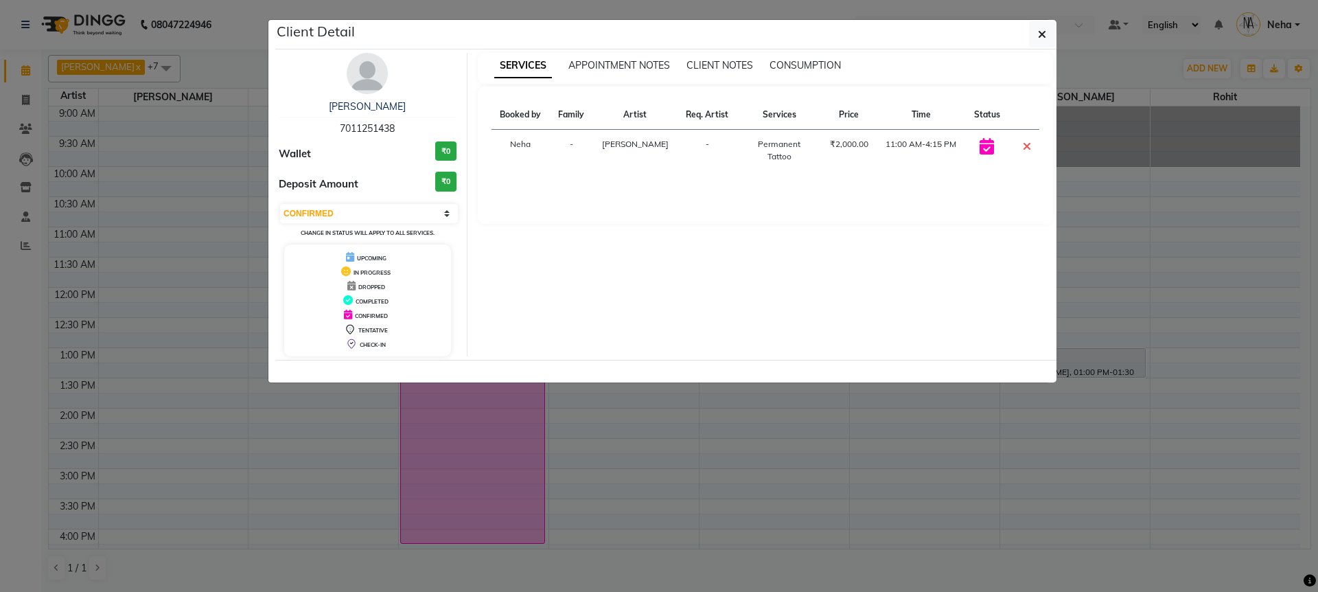
click at [371, 126] on span "7011251438" at bounding box center [367, 128] width 55 height 12
copy span "7011251438"
drag, startPoint x: 1024, startPoint y: 32, endPoint x: 1056, endPoint y: 32, distance: 31.6
click at [1048, 32] on div "Client Detail" at bounding box center [665, 35] width 781 height 30
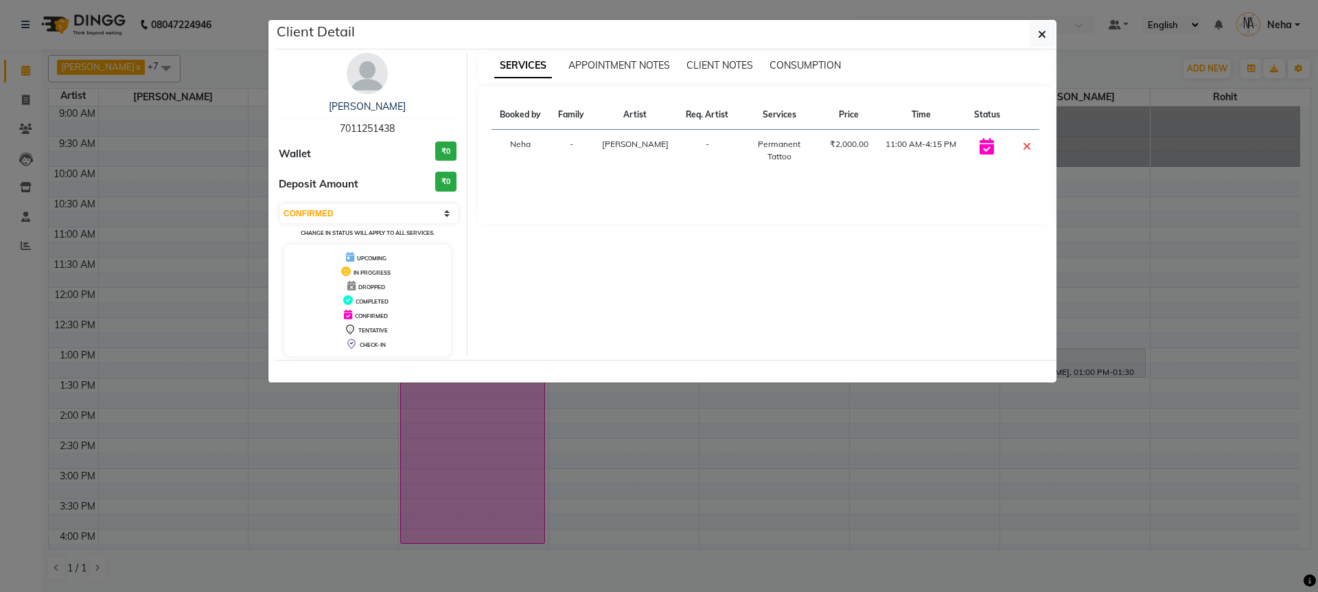
drag, startPoint x: 1050, startPoint y: 32, endPoint x: 1010, endPoint y: 42, distance: 41.6
click at [1050, 32] on button "button" at bounding box center [1042, 34] width 26 height 26
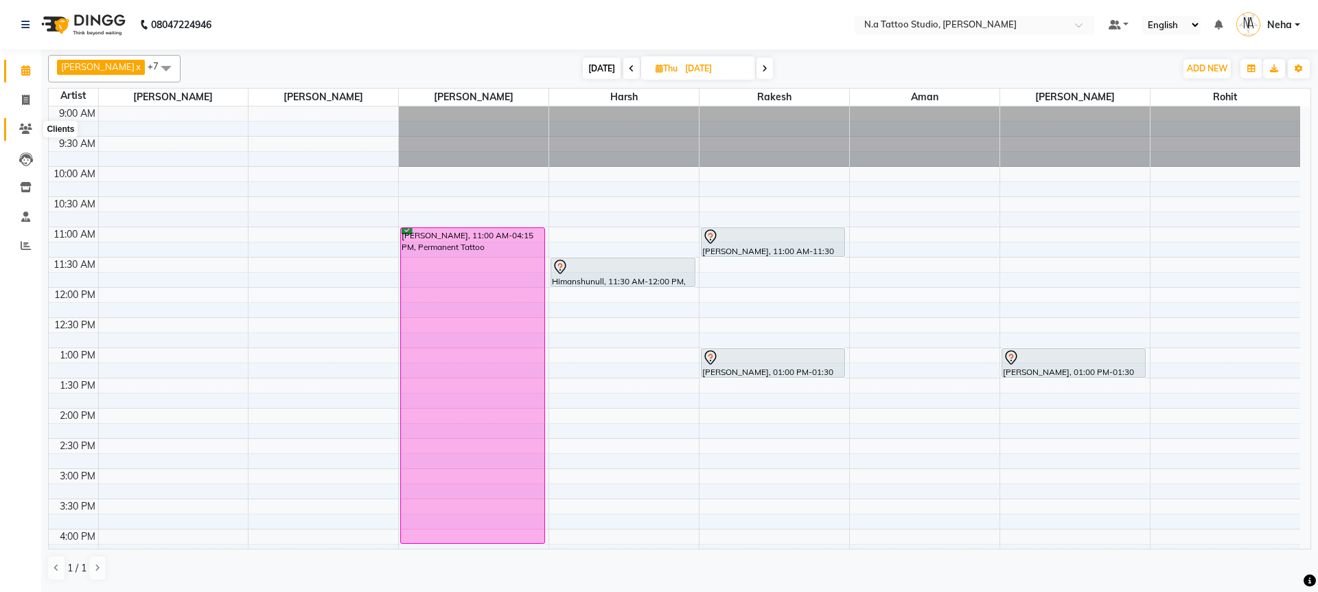
click at [25, 128] on icon at bounding box center [25, 129] width 13 height 10
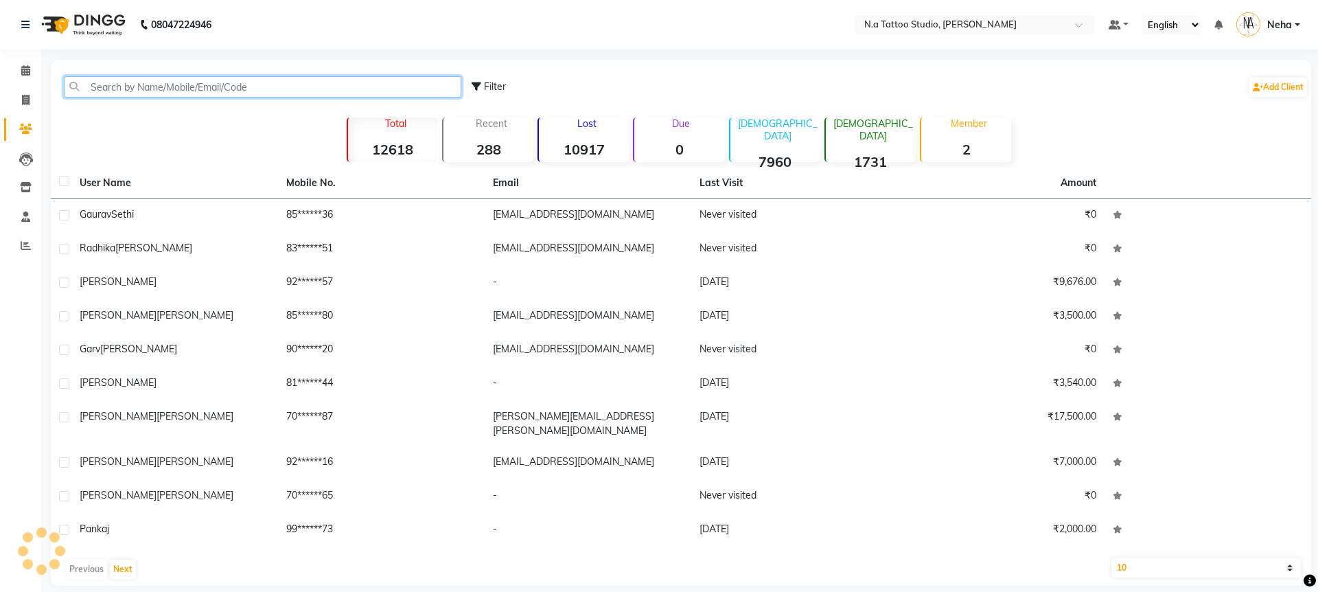
click at [165, 91] on input "text" at bounding box center [262, 86] width 397 height 21
paste input "7011251438"
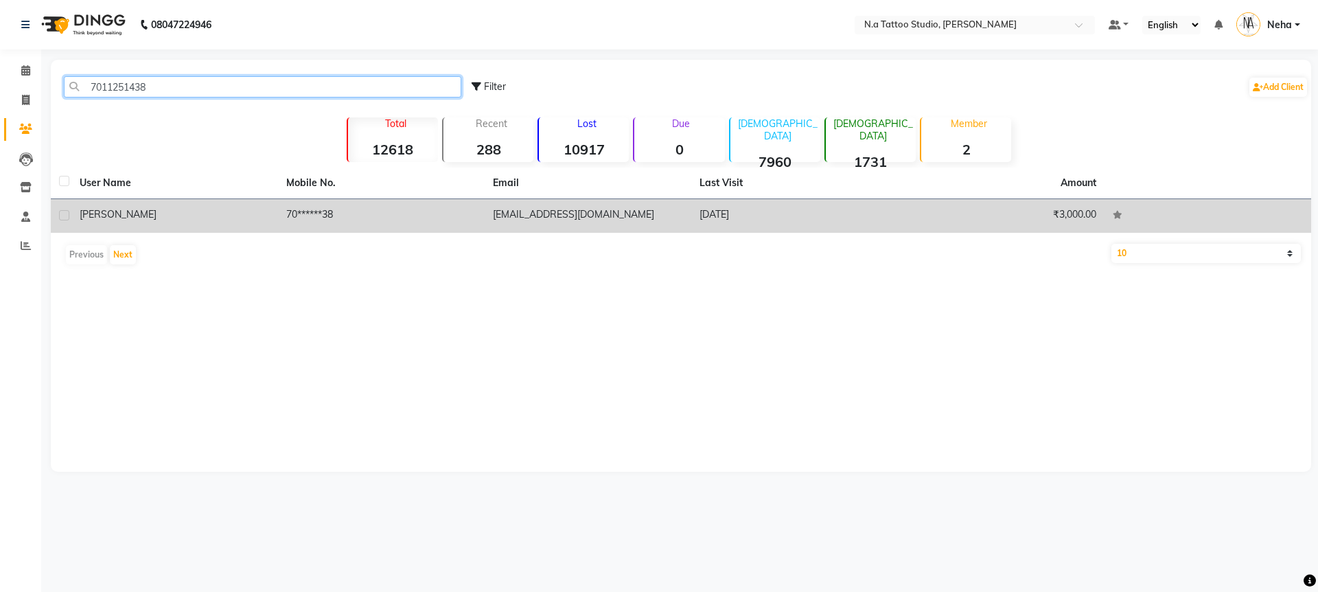
type input "7011251438"
click at [461, 217] on td "70******38" at bounding box center [381, 216] width 207 height 34
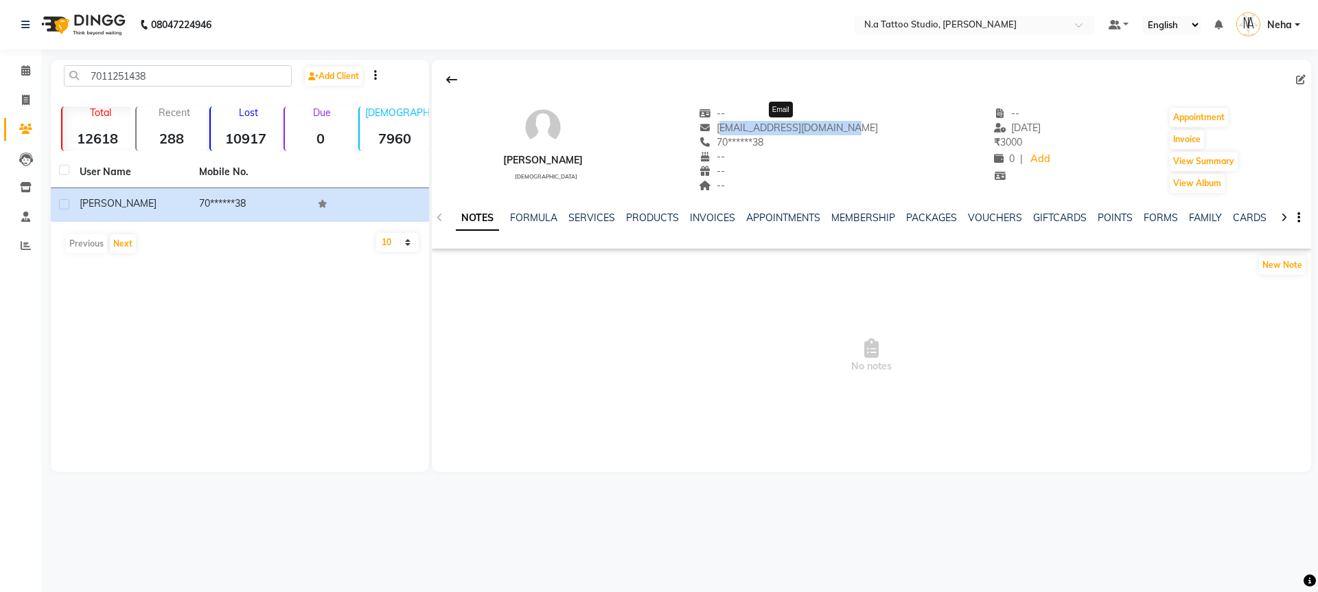
drag, startPoint x: 857, startPoint y: 130, endPoint x: 750, endPoint y: 125, distance: 107.9
click at [728, 126] on div "shivam grover male -- shivamgrover85@gmail.com Email 70******38 -- -- -- -- 14-…" at bounding box center [871, 144] width 879 height 102
copy span "shivamgrover85@gmail.com"
click at [30, 73] on span at bounding box center [26, 71] width 24 height 16
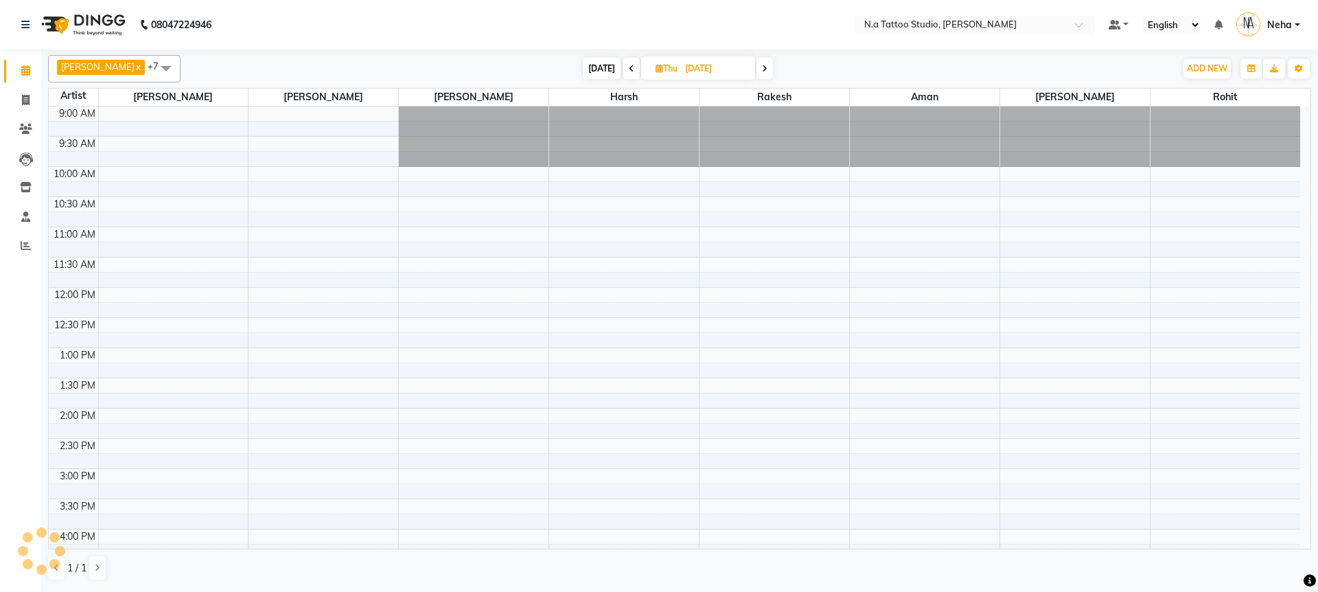
click at [586, 67] on span "[DATE]" at bounding box center [602, 68] width 38 height 21
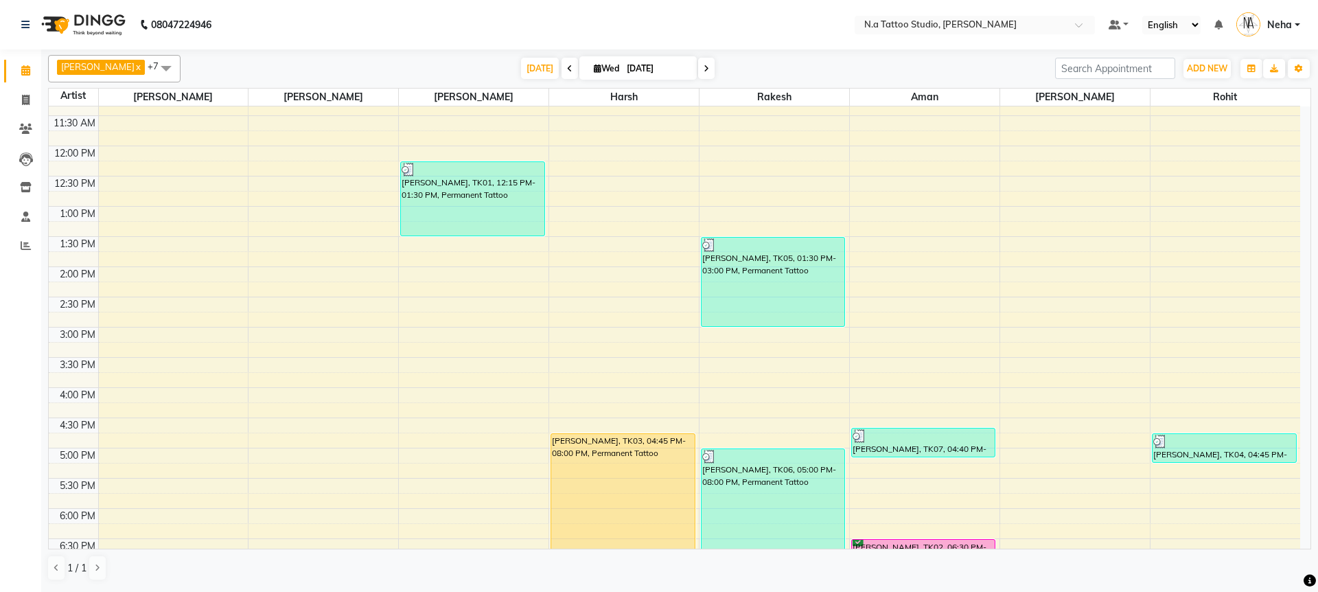
click at [700, 76] on span at bounding box center [706, 68] width 16 height 21
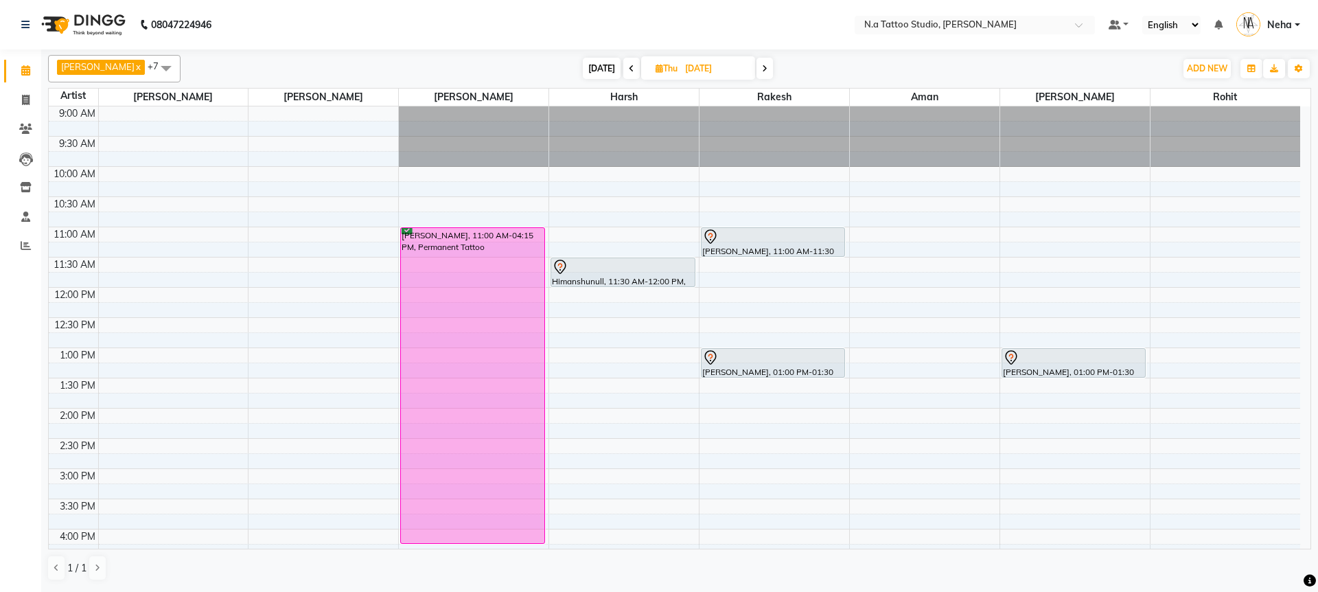
click at [586, 59] on span "[DATE]" at bounding box center [602, 68] width 38 height 21
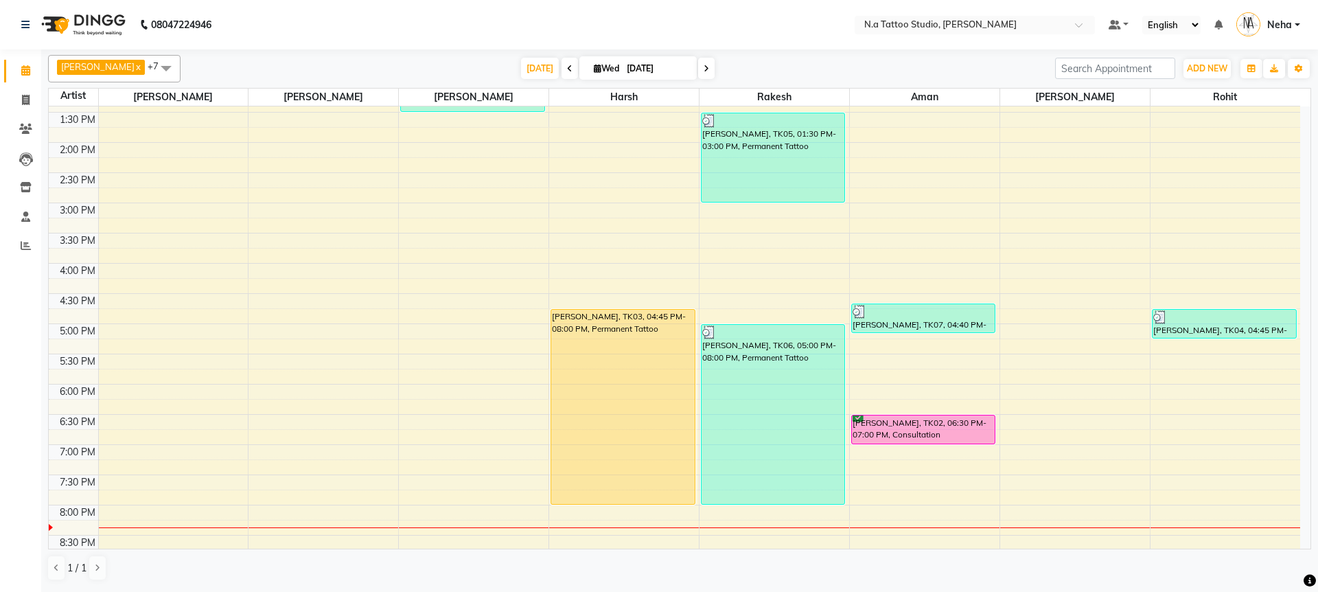
scroll to position [343, 0]
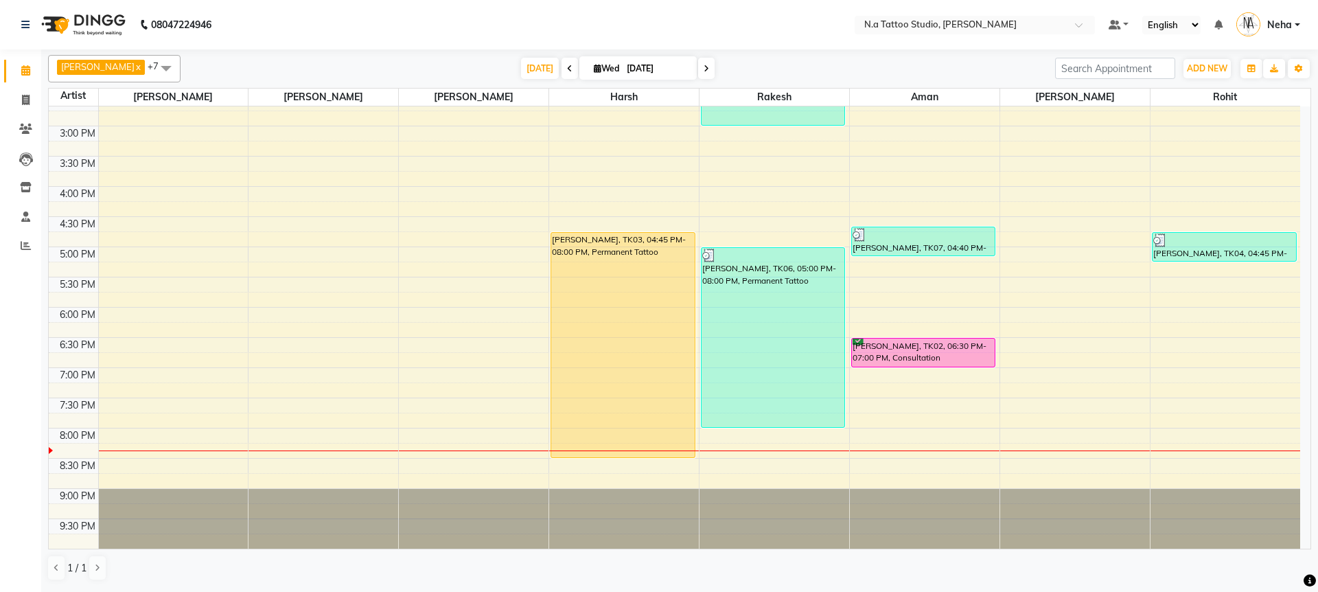
click at [621, 461] on div "9:00 AM 9:30 AM 10:00 AM 10:30 AM 11:00 AM 11:30 AM 12:00 PM 12:30 PM 1:00 PM 1…" at bounding box center [674, 156] width 1251 height 785
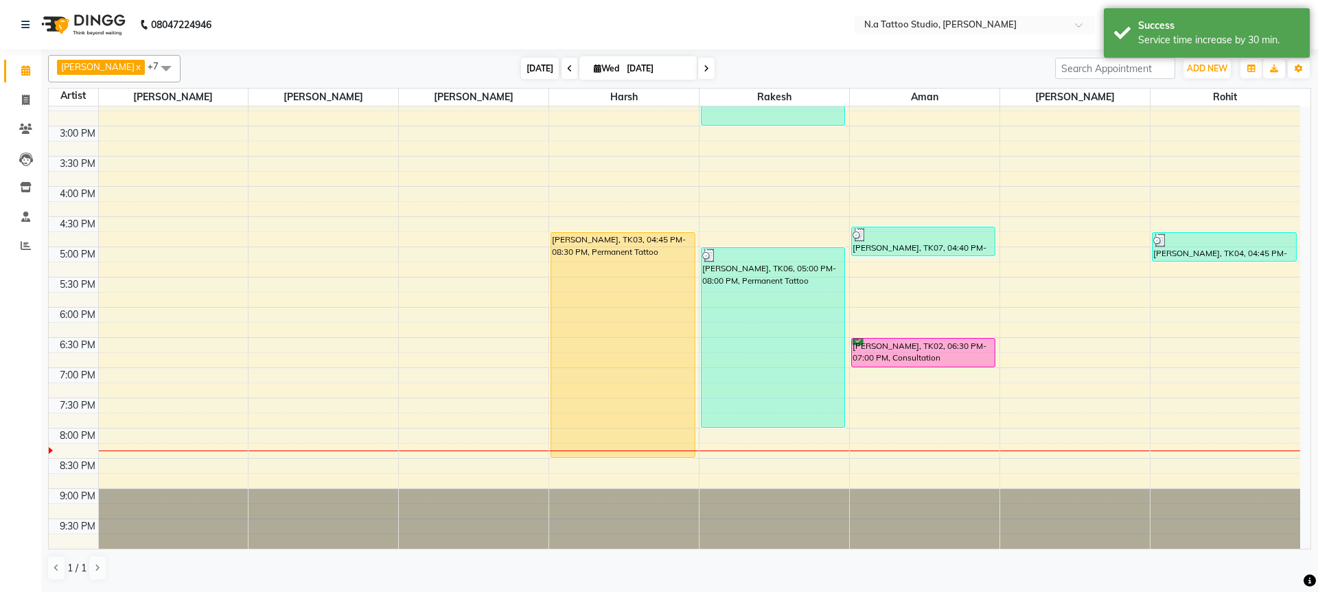
click at [531, 70] on span "[DATE]" at bounding box center [540, 68] width 38 height 21
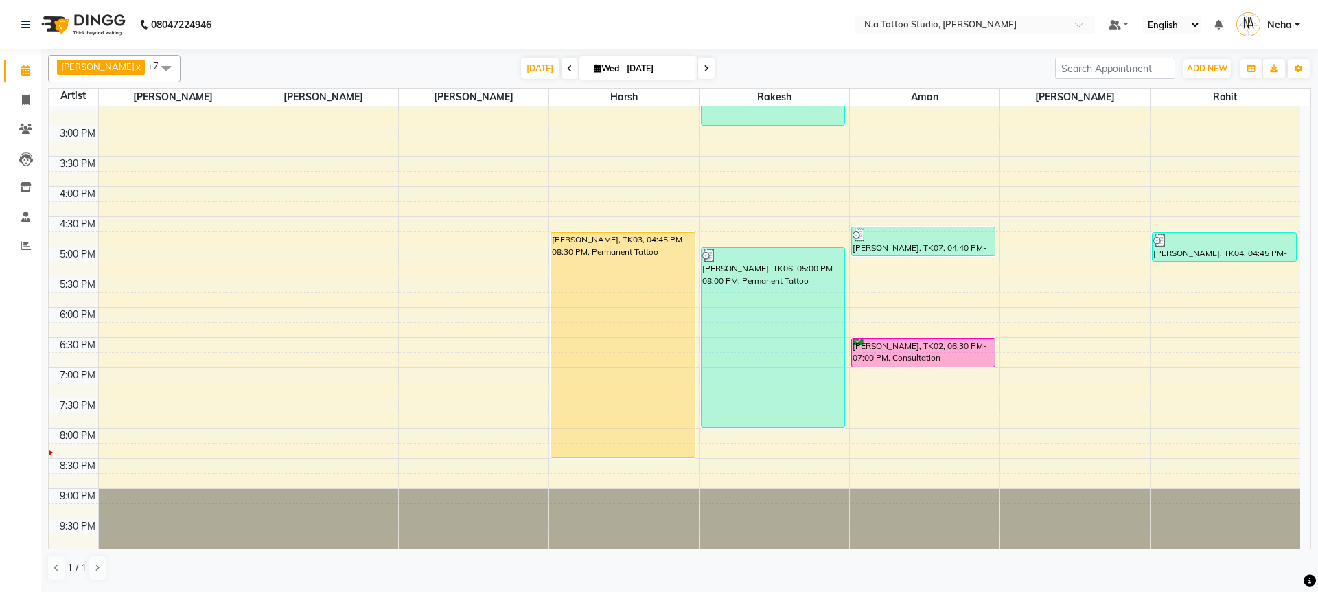
click at [704, 69] on icon at bounding box center [706, 69] width 5 height 8
type input "02-10-2025"
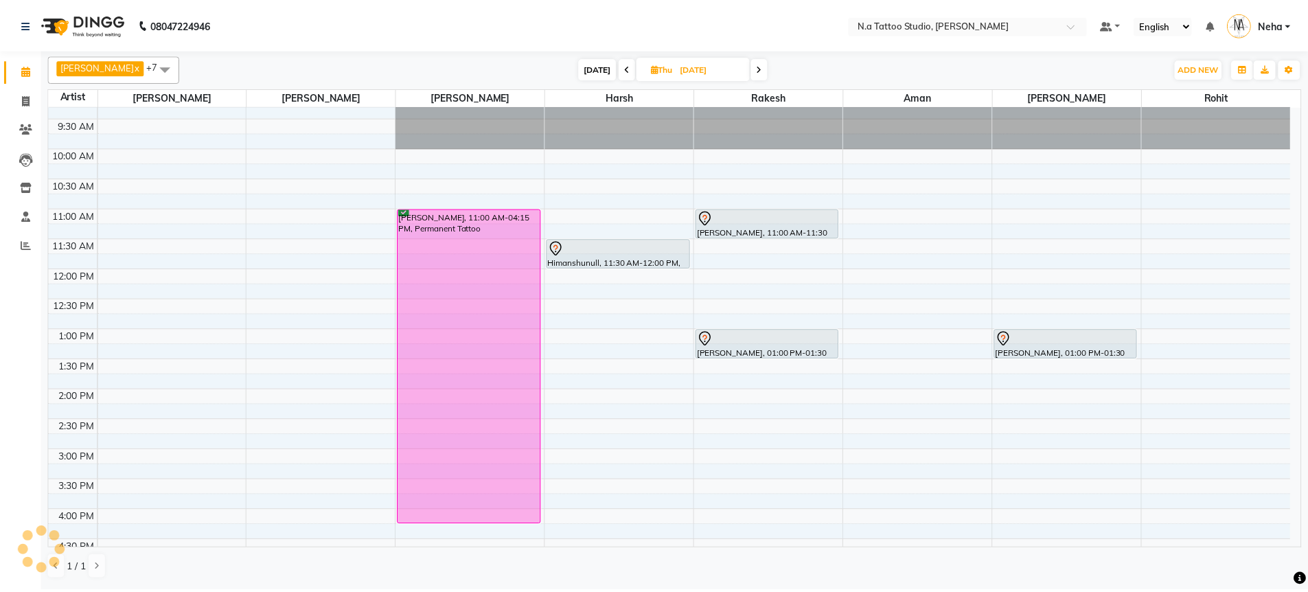
scroll to position [0, 0]
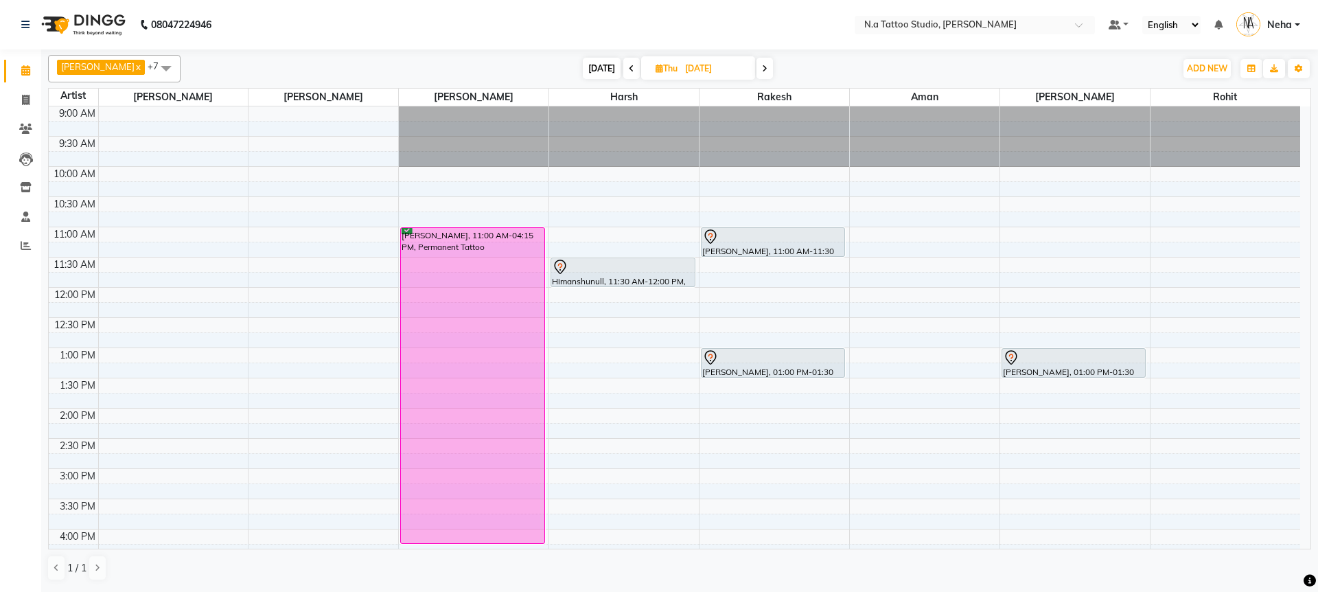
click at [726, 71] on input "02-10-2025" at bounding box center [715, 68] width 69 height 21
select select "10"
select select "2025"
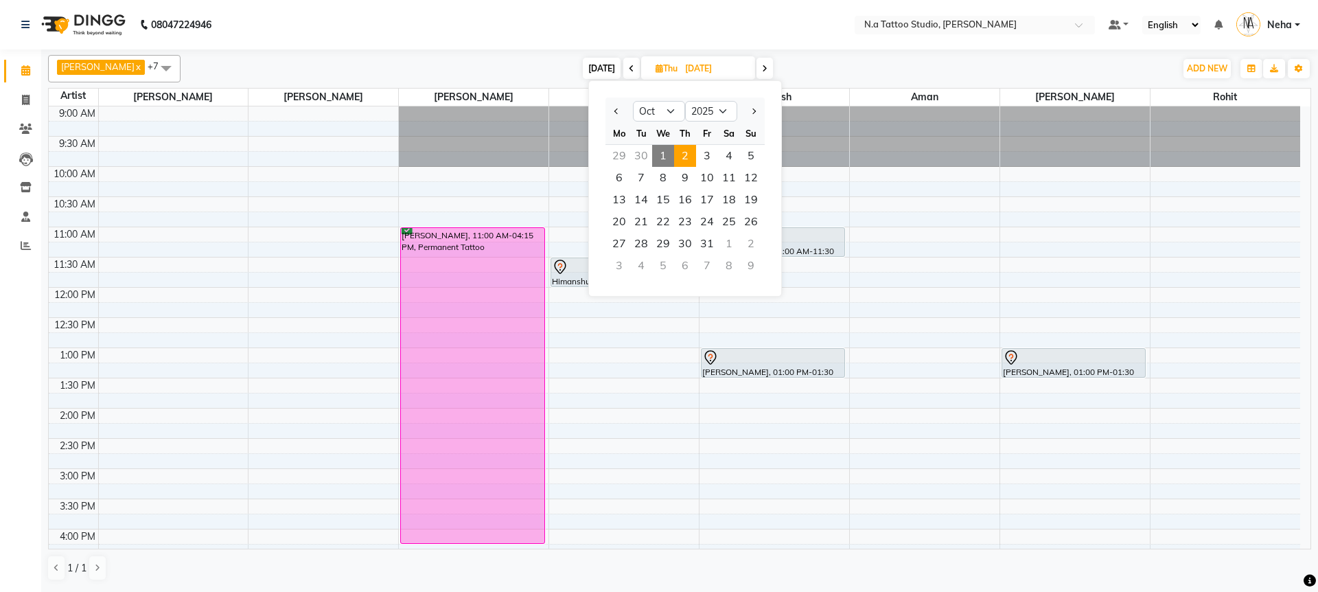
click at [824, 53] on div "Abhishek Ahuja x Megha Ahuja x Rohan x Harsh x Rakesh x Aman x Mayank Chopra x …" at bounding box center [679, 317] width 1263 height 537
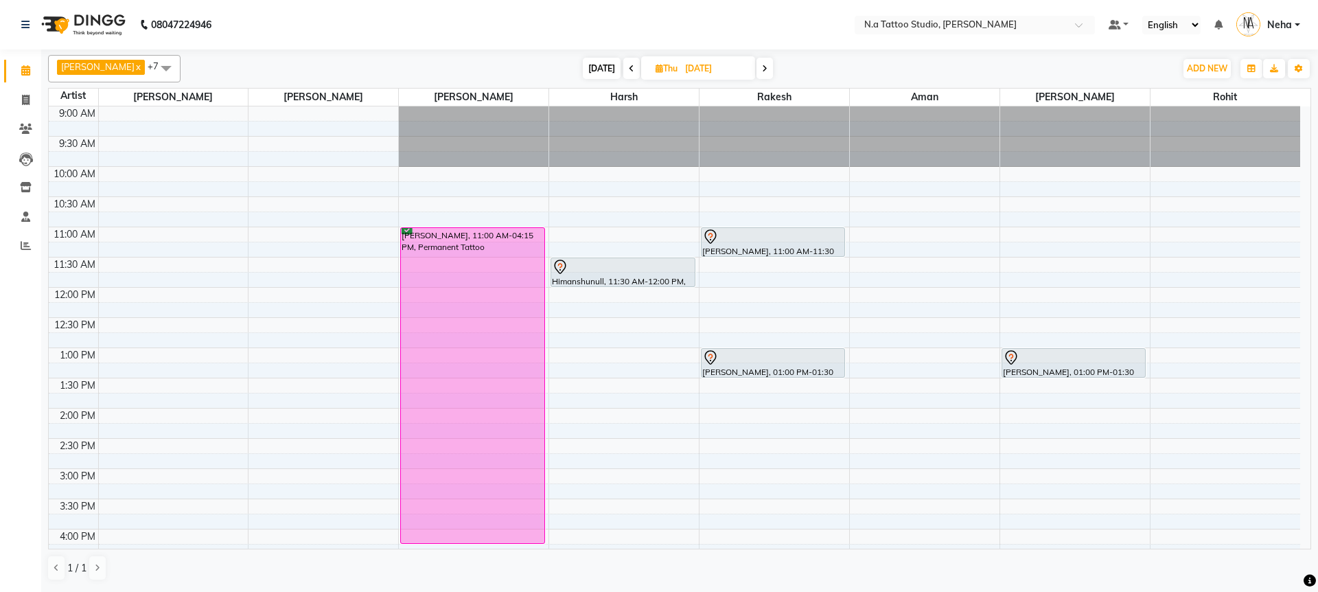
click at [708, 70] on input "02-10-2025" at bounding box center [715, 68] width 69 height 21
select select "10"
select select "2025"
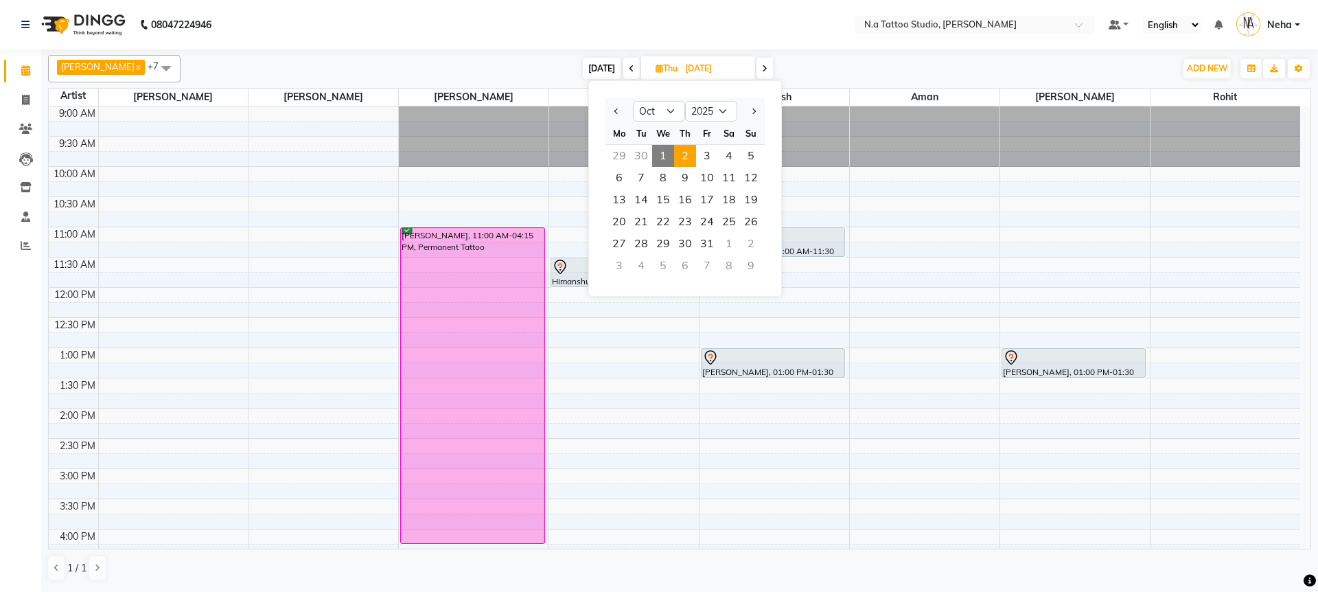
click at [828, 64] on div "Today Thu 02-10-2025 Jan Feb Mar Apr May Jun Jul Aug Sep Oct Nov Dec 2015 2016 …" at bounding box center [677, 68] width 981 height 21
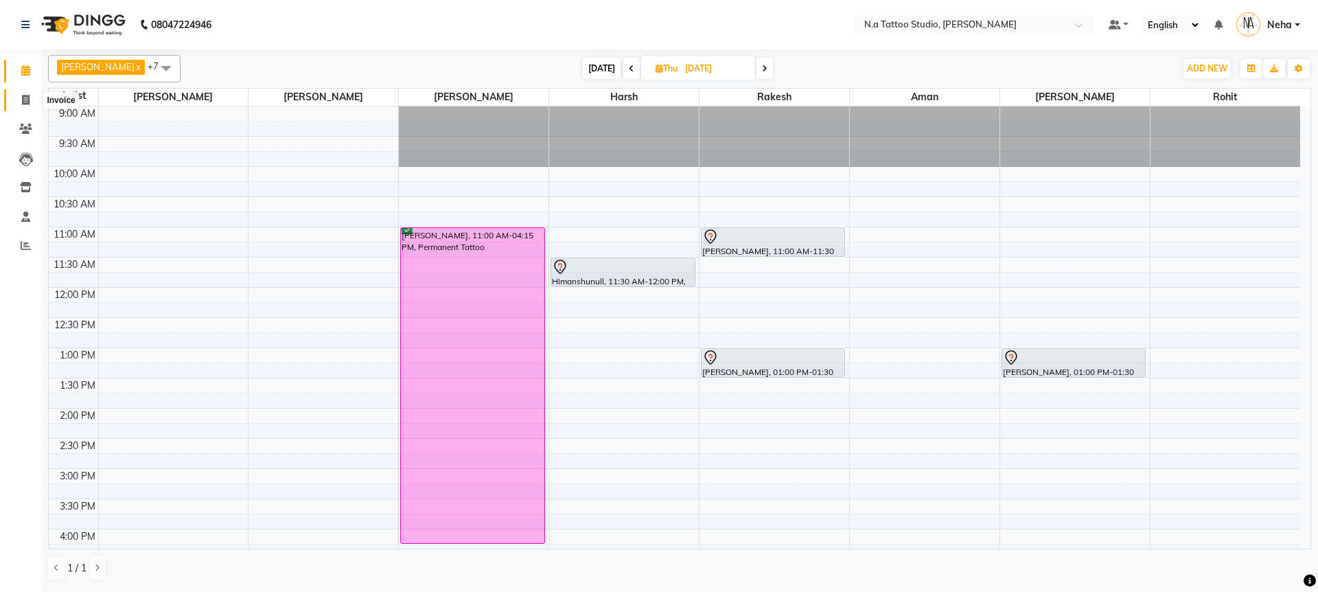
click at [25, 100] on icon at bounding box center [26, 100] width 8 height 10
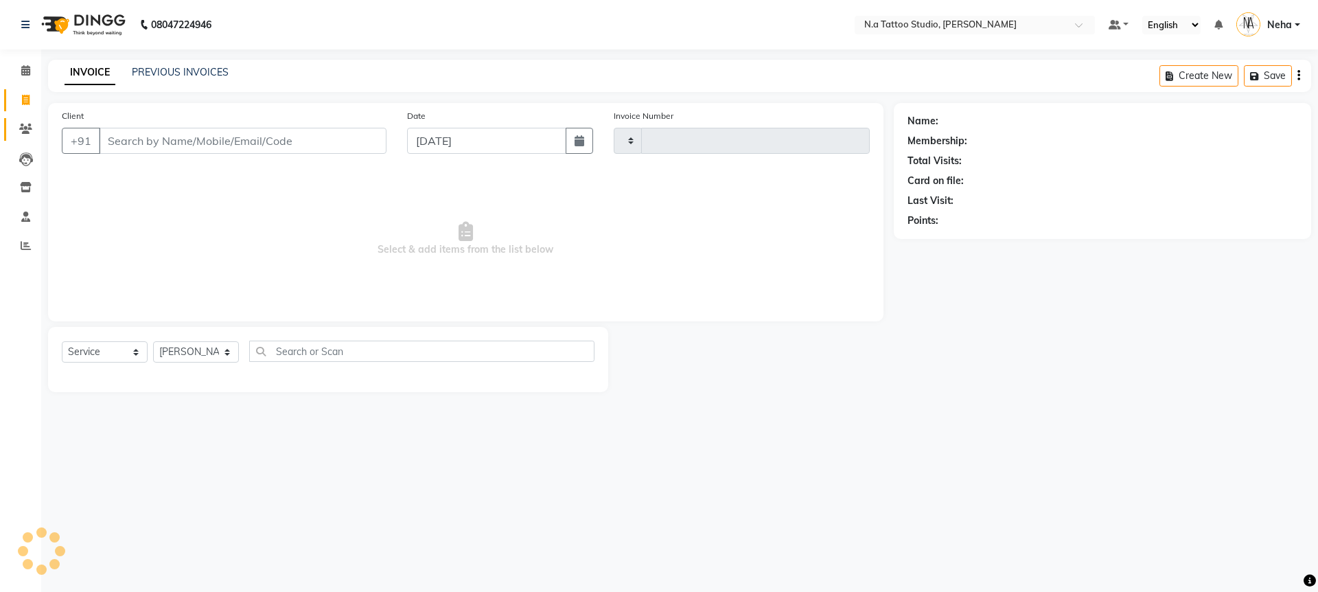
click at [28, 130] on icon at bounding box center [25, 129] width 13 height 10
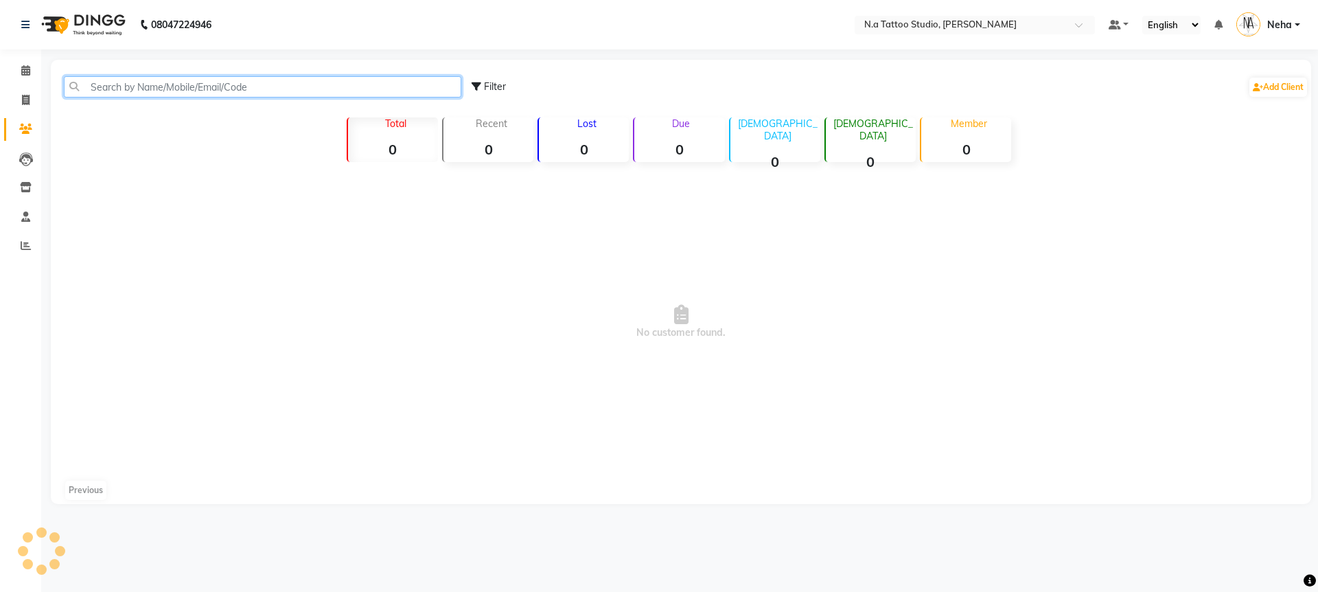
click at [157, 87] on input "text" at bounding box center [262, 86] width 397 height 21
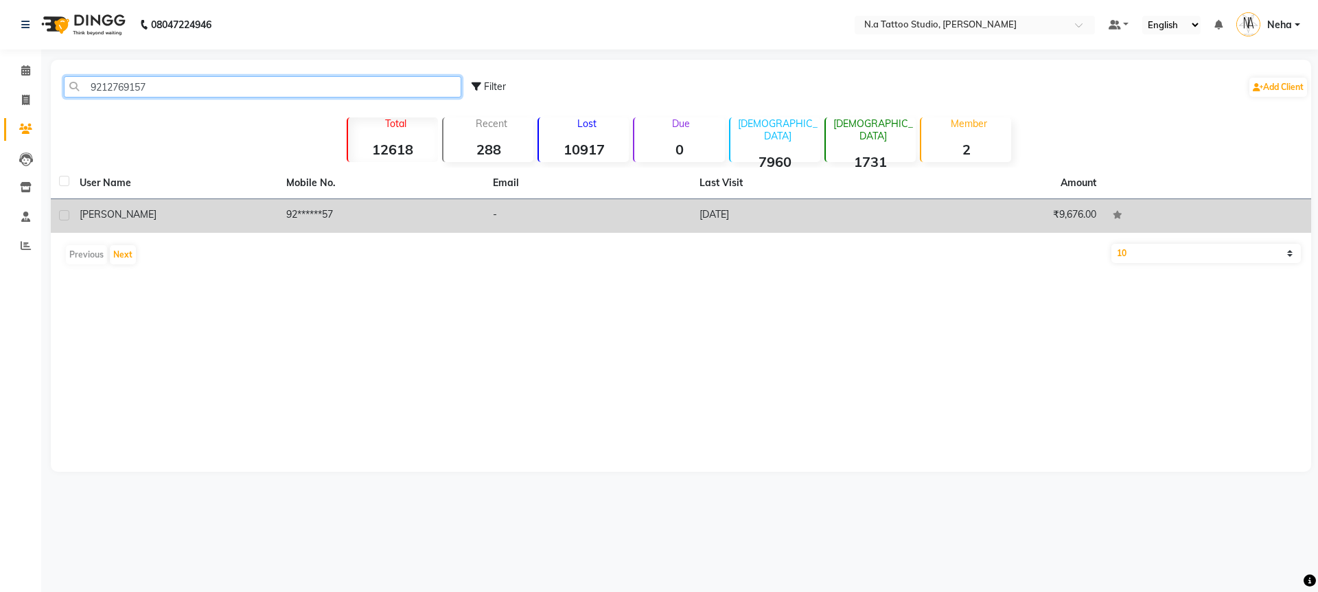
type input "9212769157"
click at [345, 221] on td "92******57" at bounding box center [381, 216] width 207 height 34
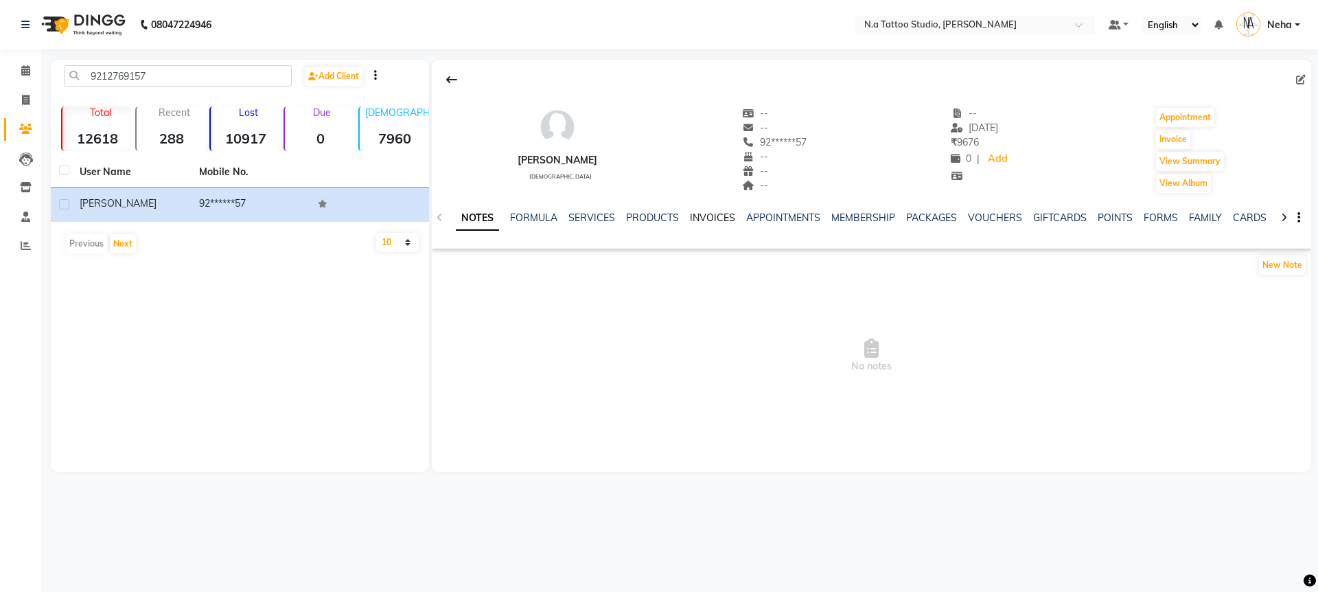
click at [724, 218] on link "INVOICES" at bounding box center [712, 217] width 45 height 12
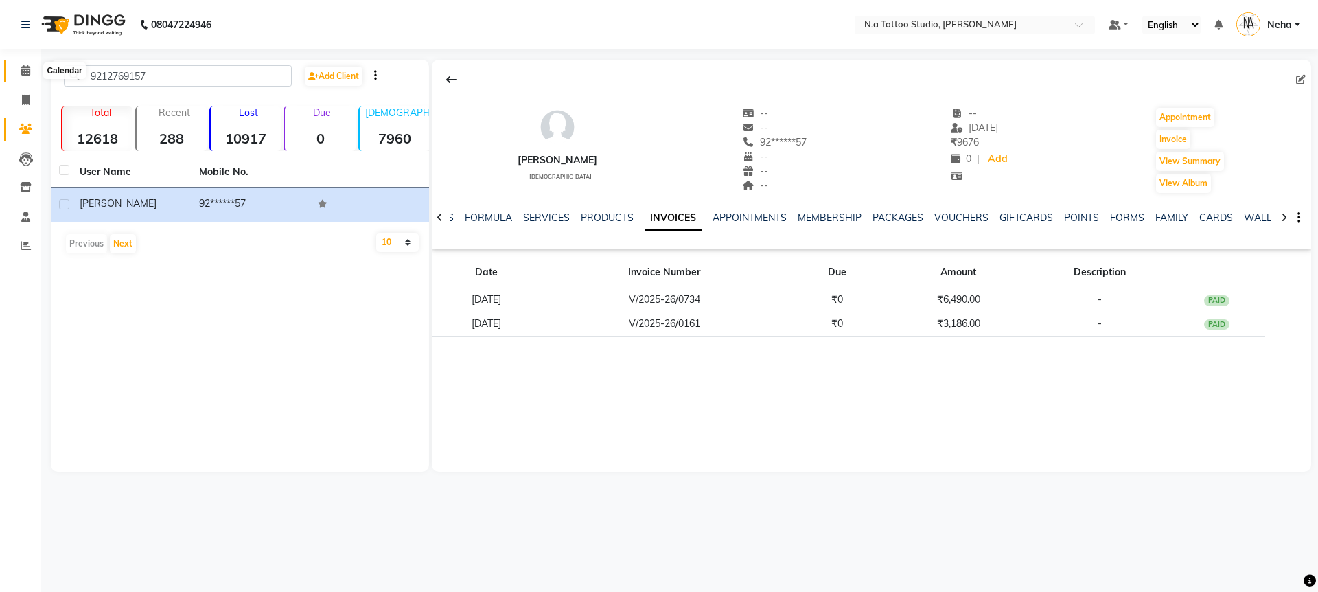
click at [23, 77] on span at bounding box center [26, 71] width 24 height 16
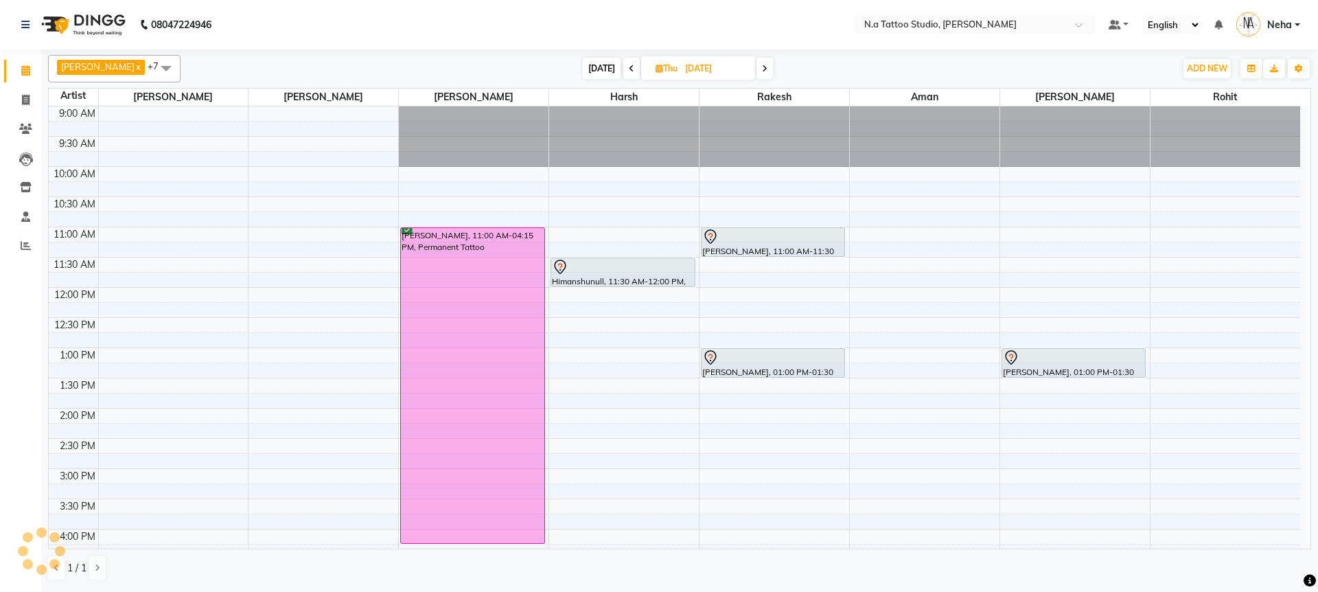
click at [588, 69] on span "[DATE]" at bounding box center [602, 68] width 38 height 21
type input "[DATE]"
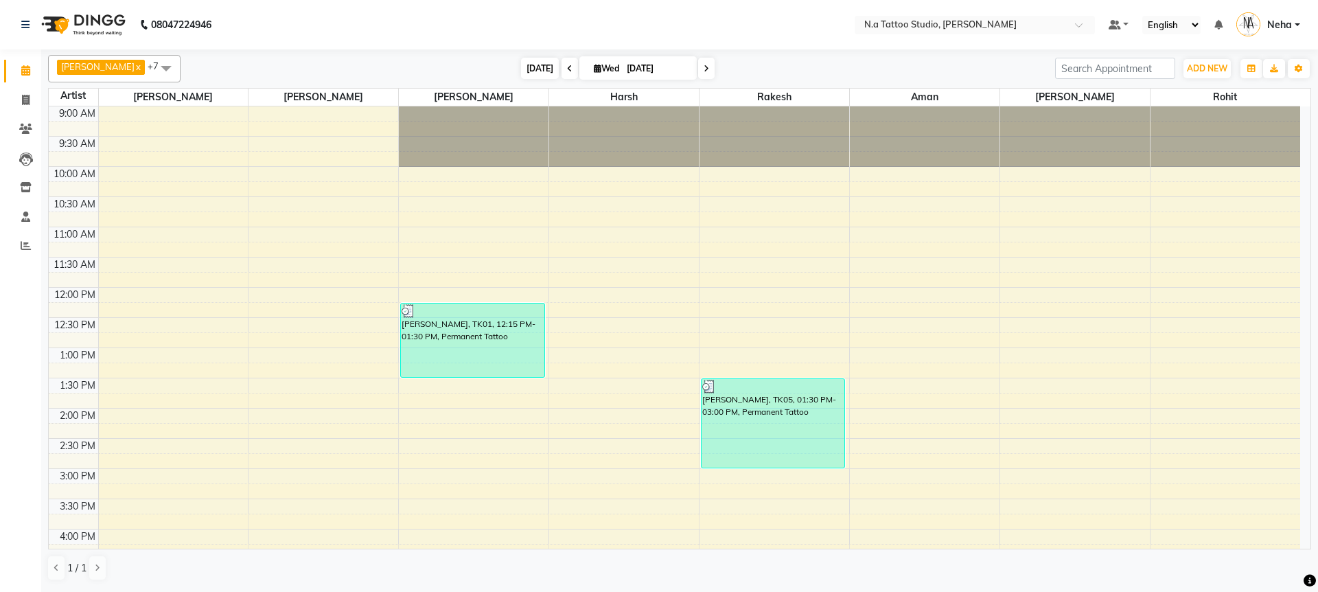
click at [529, 68] on span "[DATE]" at bounding box center [540, 68] width 38 height 21
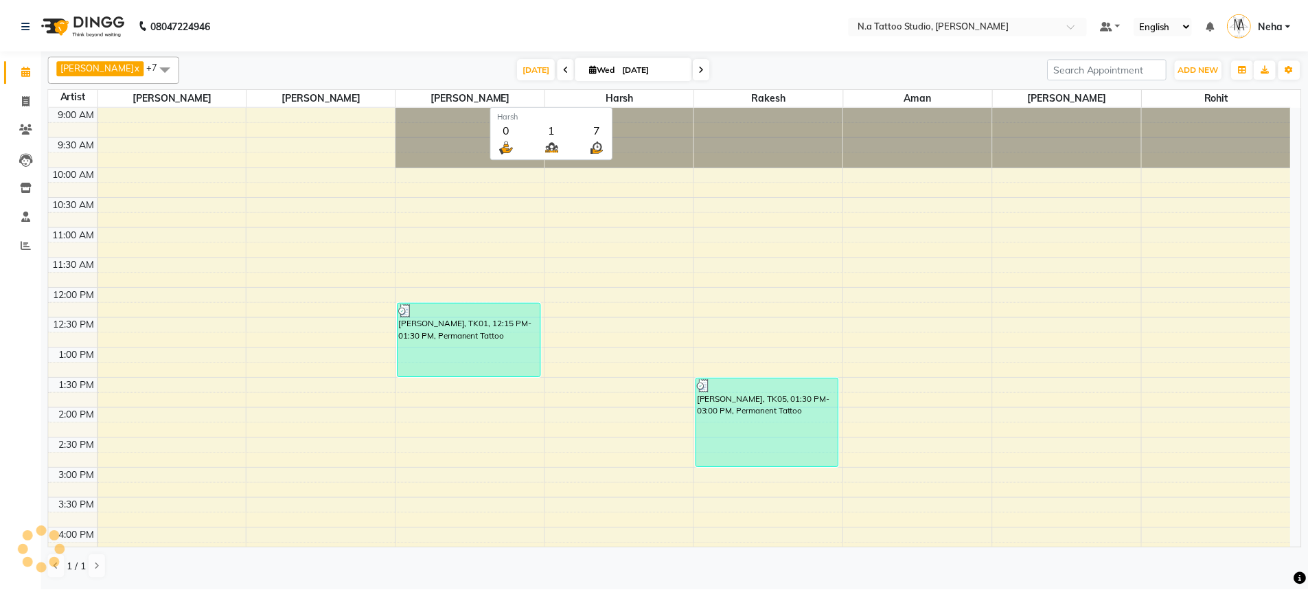
scroll to position [343, 0]
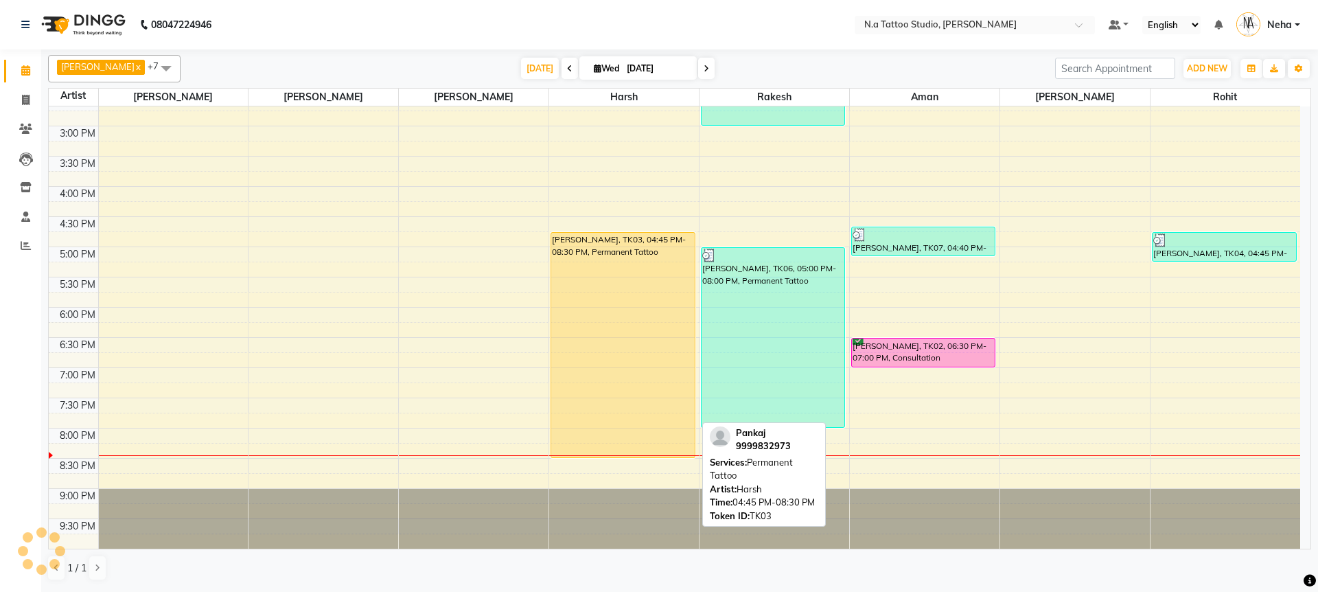
click at [632, 339] on div "[PERSON_NAME], TK03, 04:45 PM-08:30 PM, Permanent Tattoo" at bounding box center [622, 345] width 143 height 224
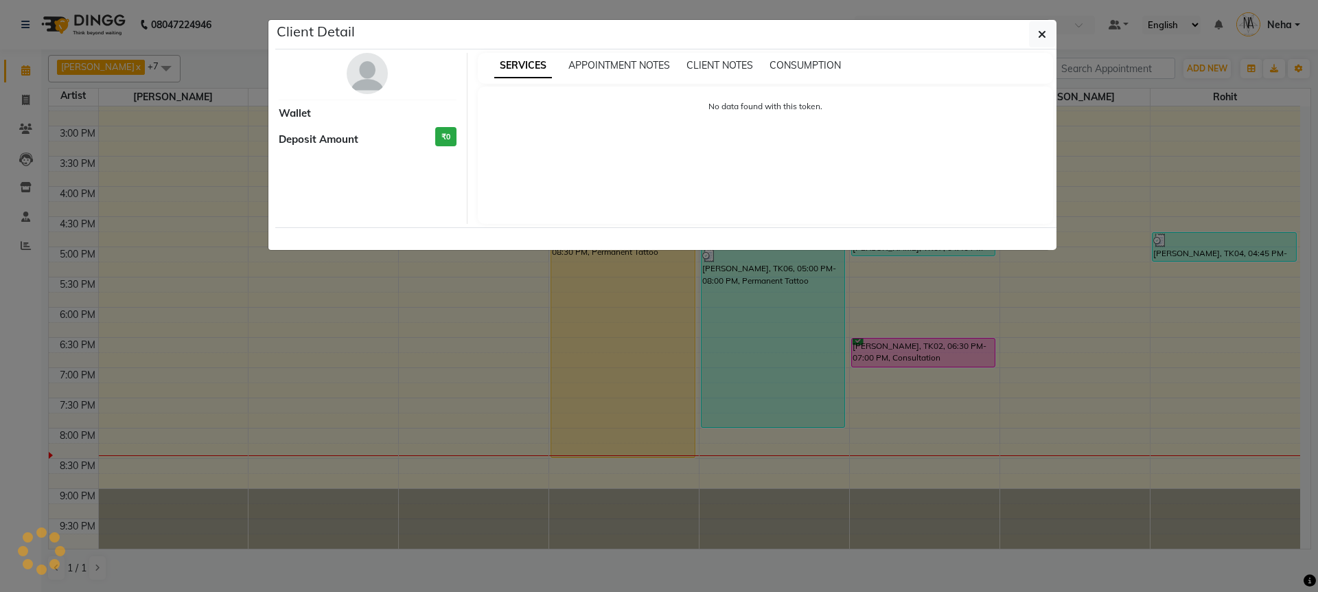
select select "1"
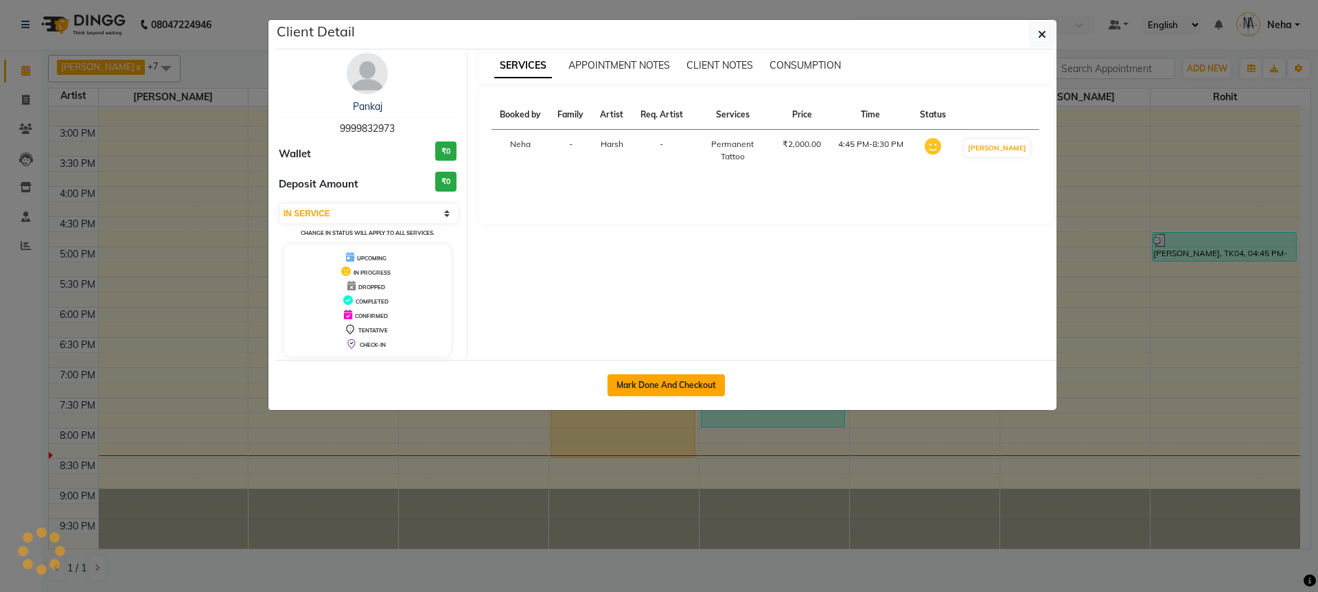
click at [649, 391] on button "Mark Done And Checkout" at bounding box center [666, 385] width 117 height 22
select select "service"
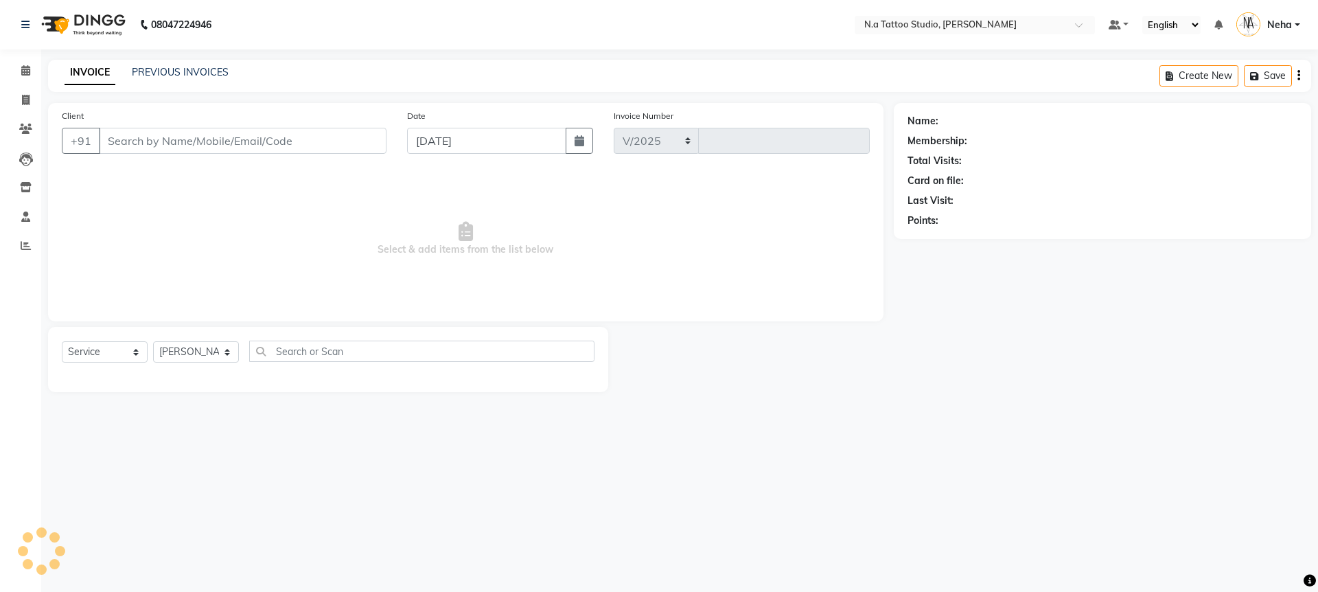
select select "4590"
type input "0735"
click at [1297, 76] on icon "button" at bounding box center [1298, 76] width 3 height 1
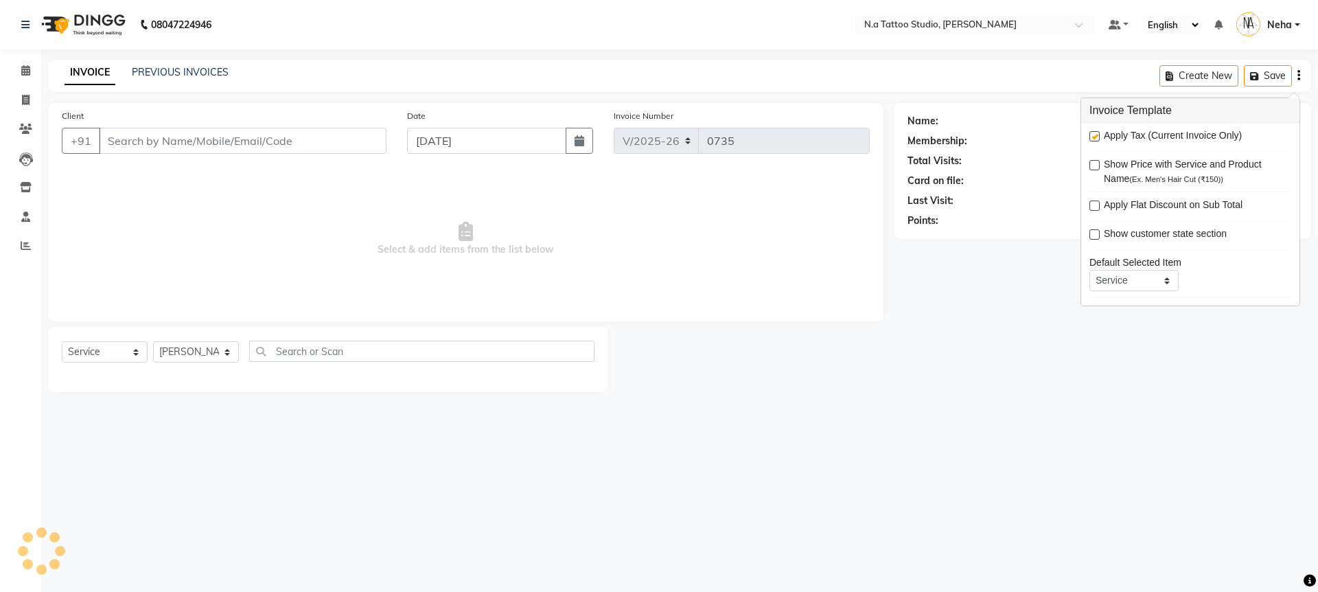
click at [1096, 138] on label at bounding box center [1094, 136] width 10 height 10
click at [1096, 138] on input "checkbox" at bounding box center [1093, 136] width 9 height 9
checkbox input "false"
type input "99******73"
select select "74199"
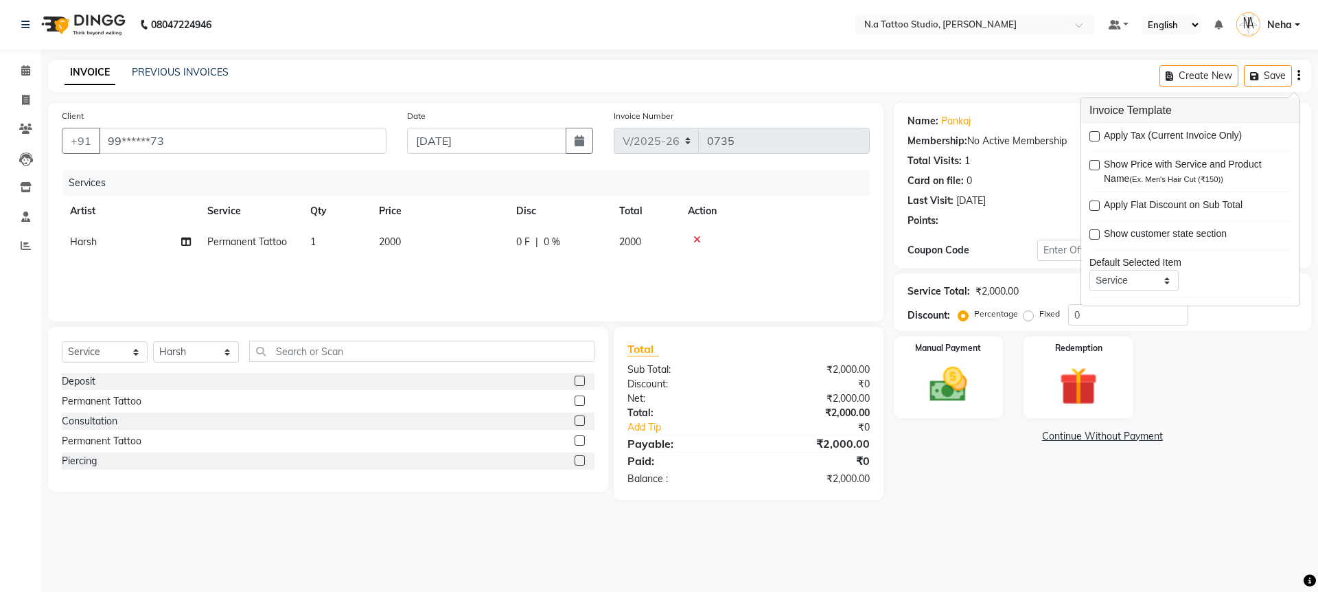
click at [439, 238] on td "2000" at bounding box center [439, 242] width 137 height 31
select select "74199"
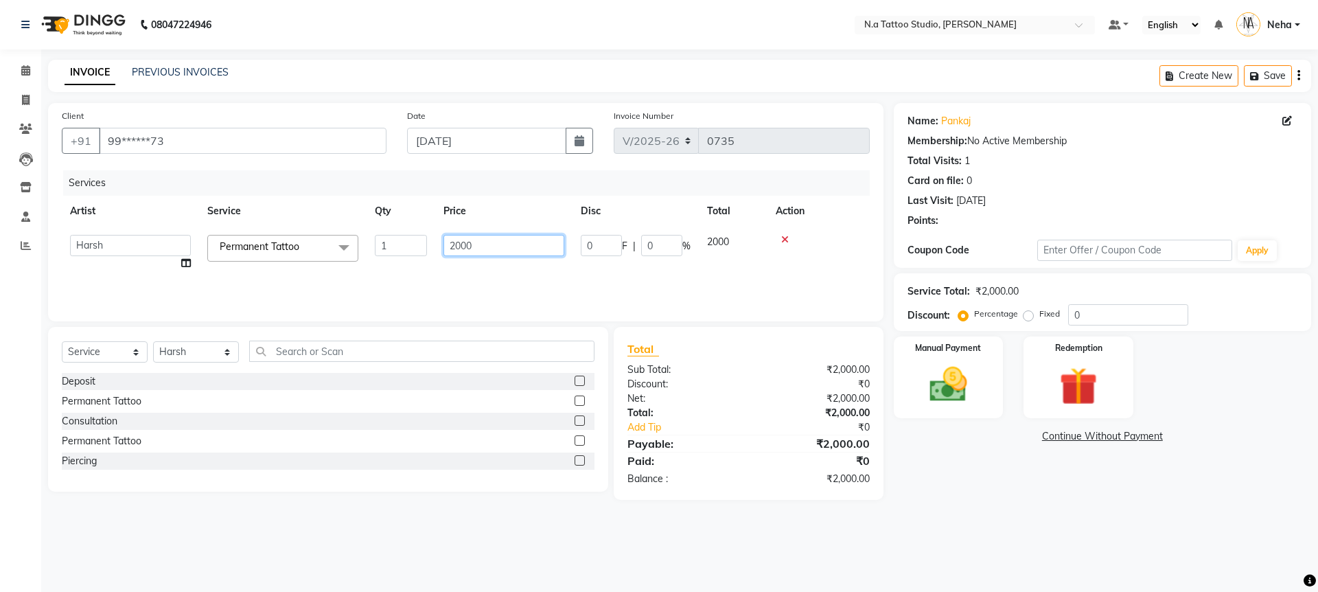
click at [500, 243] on input "2000" at bounding box center [503, 245] width 121 height 21
type input "10000"
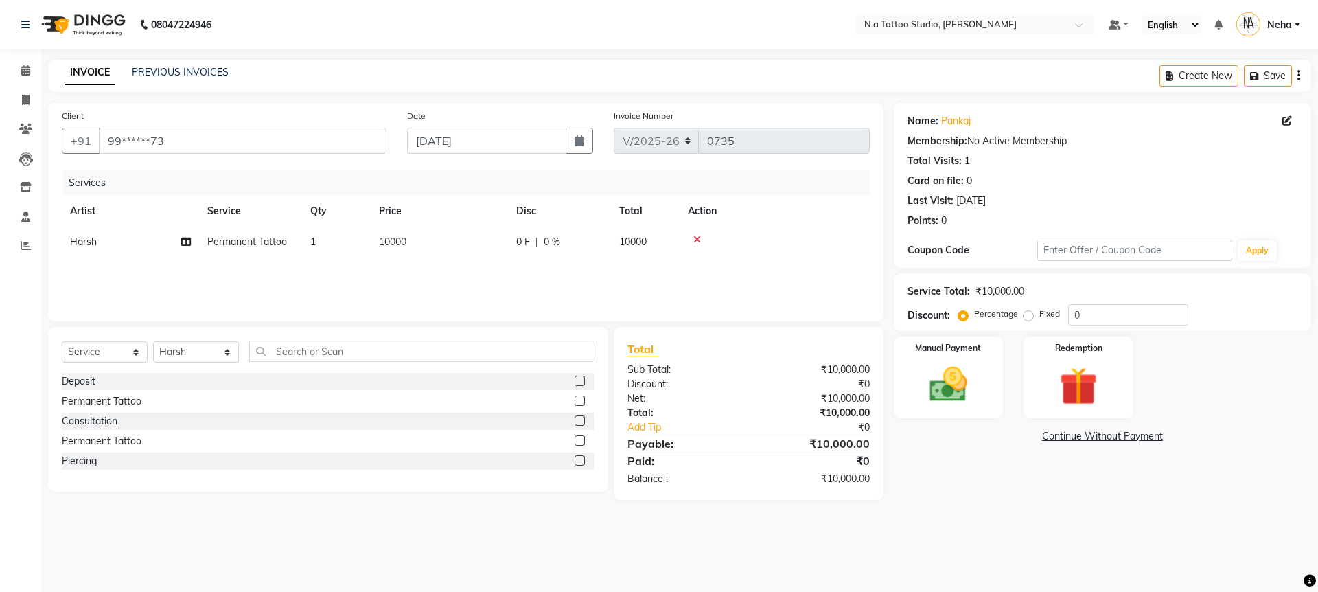
click at [489, 275] on div "Services Artist Service Qty Price Disc Total Action Harsh Permanent Tattoo 1 10…" at bounding box center [466, 238] width 808 height 137
click at [157, 354] on select "[PERSON_NAME] [PERSON_NAME] [PERSON_NAME] [PERSON_NAME] Manager [PERSON_NAME] […" at bounding box center [196, 351] width 86 height 21
select select "84975"
click at [130, 404] on div "Permanent Tattoo" at bounding box center [102, 401] width 80 height 14
checkbox input "false"
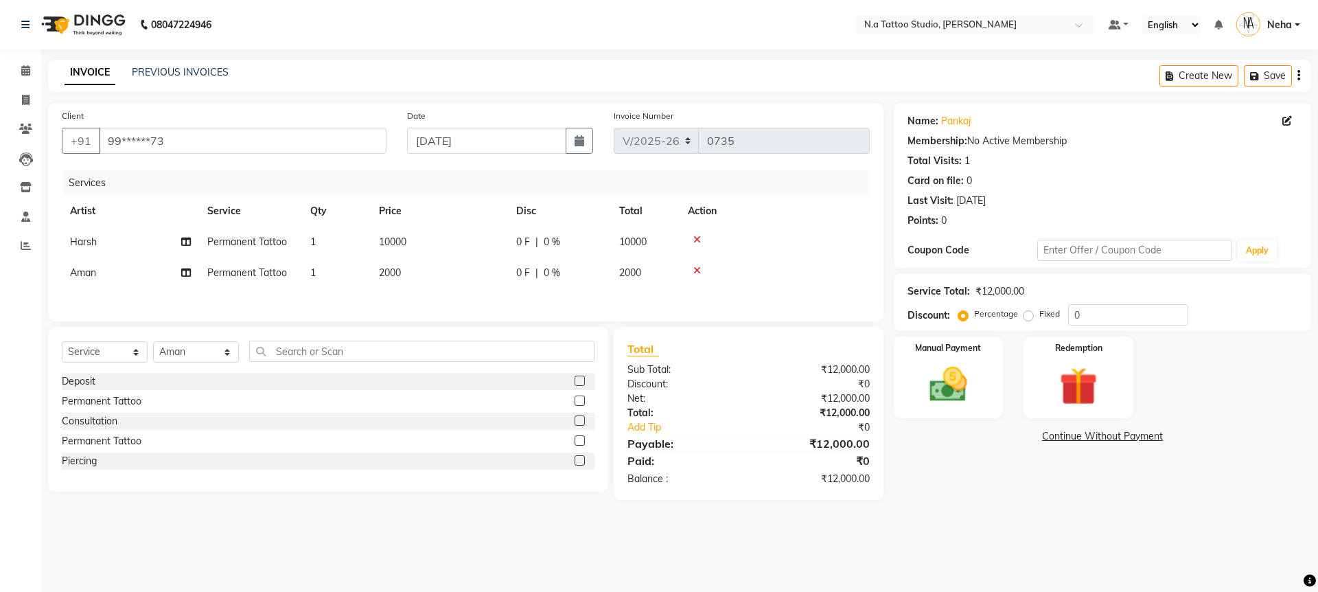
click at [427, 279] on td "2000" at bounding box center [439, 272] width 137 height 31
select select "84975"
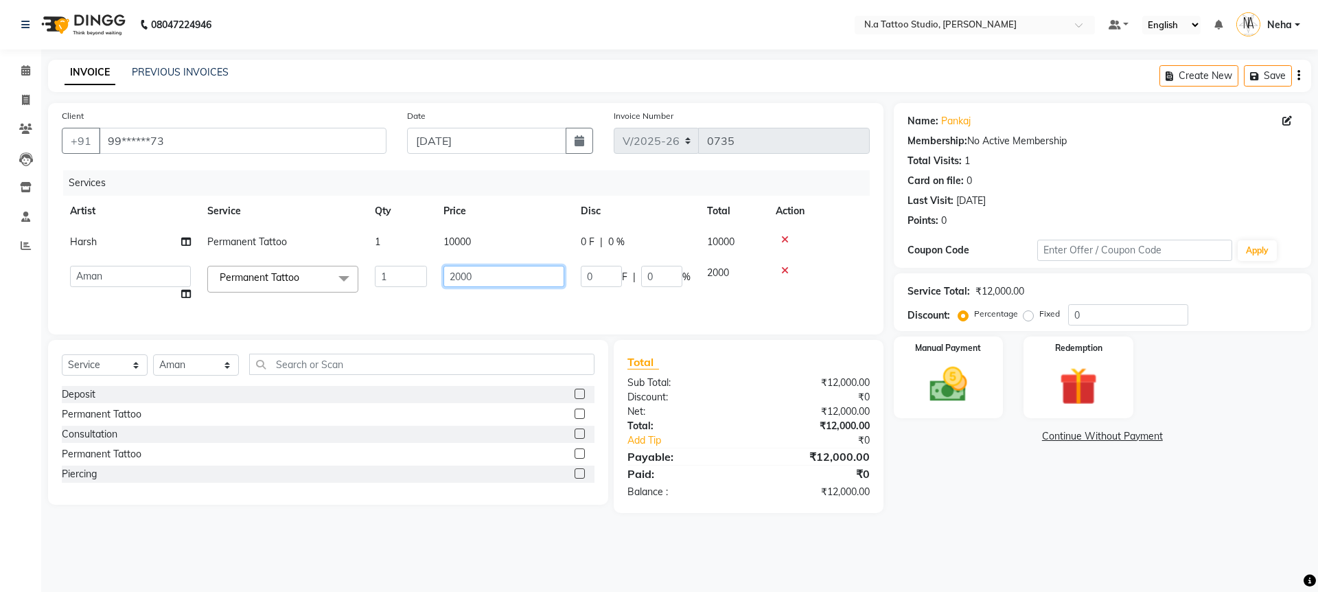
click at [466, 273] on input "2000" at bounding box center [503, 276] width 121 height 21
type input "3000"
click at [480, 300] on div "Services Artist Service Qty Price Disc Total Action Harsh Permanent Tattoo 1 10…" at bounding box center [466, 245] width 808 height 150
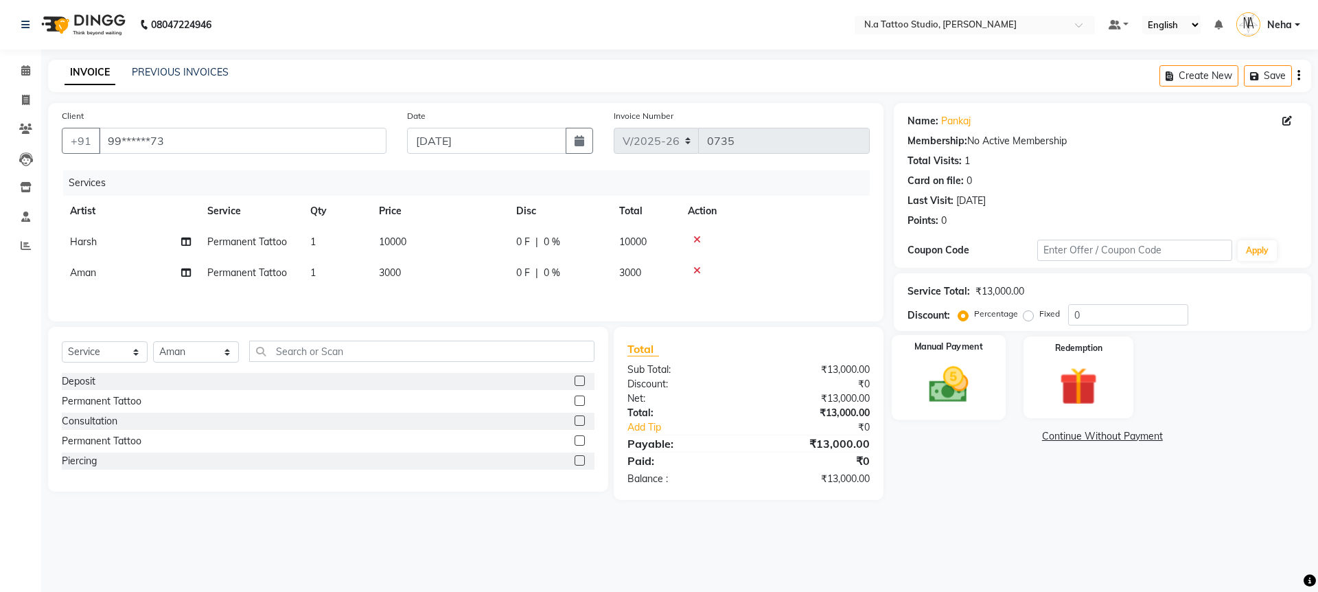
click at [956, 377] on img at bounding box center [948, 384] width 64 height 45
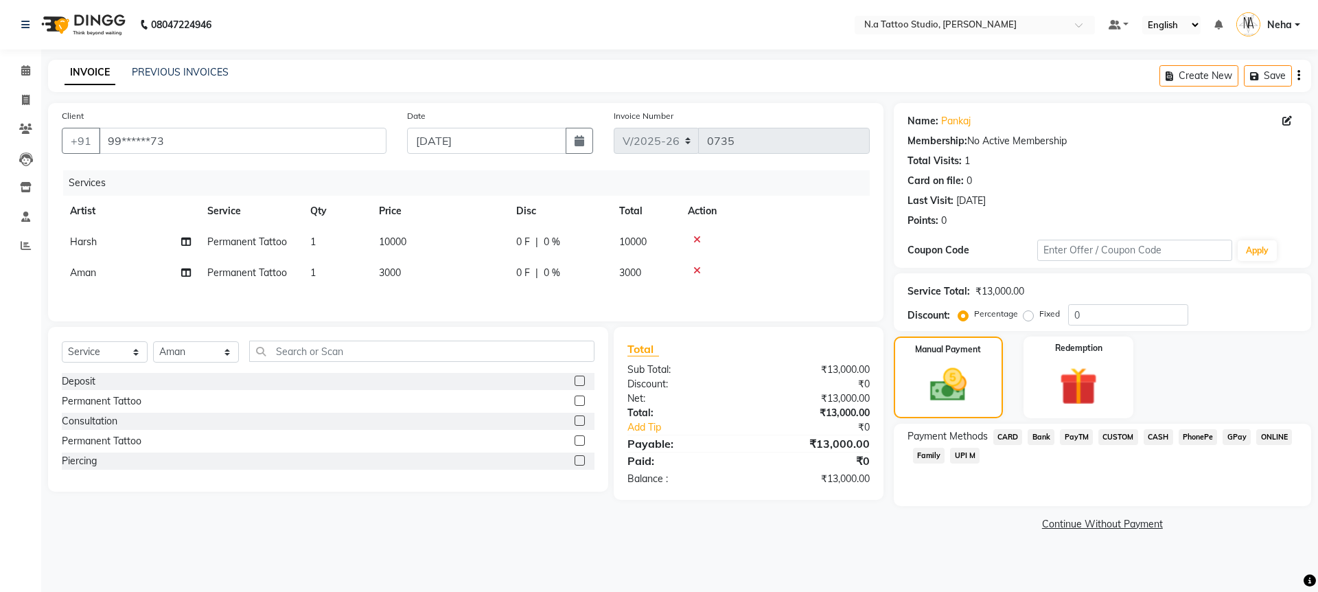
click at [1167, 439] on span "CASH" at bounding box center [1159, 437] width 30 height 16
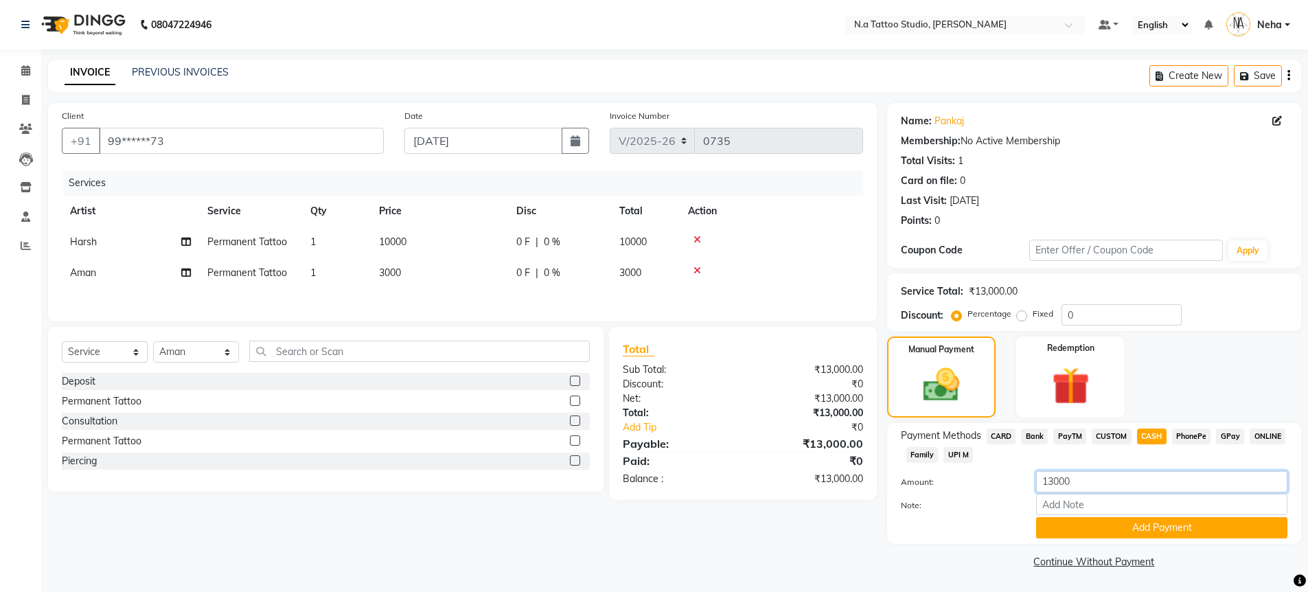
click at [1170, 478] on input "13000" at bounding box center [1161, 481] width 251 height 21
click at [1245, 435] on div "ONLINE" at bounding box center [1264, 437] width 41 height 19
click at [1228, 438] on span "GPay" at bounding box center [1230, 436] width 28 height 16
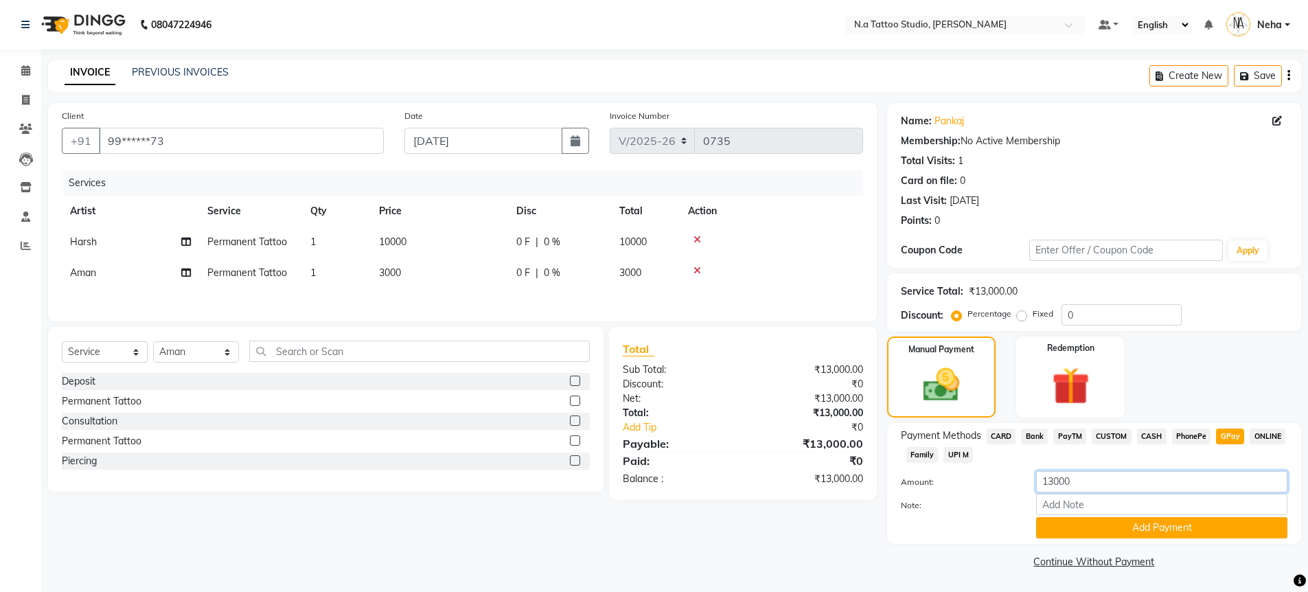
click at [1131, 485] on input "13000" at bounding box center [1161, 481] width 251 height 21
type input "3000"
click at [1092, 529] on button "Add Payment" at bounding box center [1161, 527] width 251 height 21
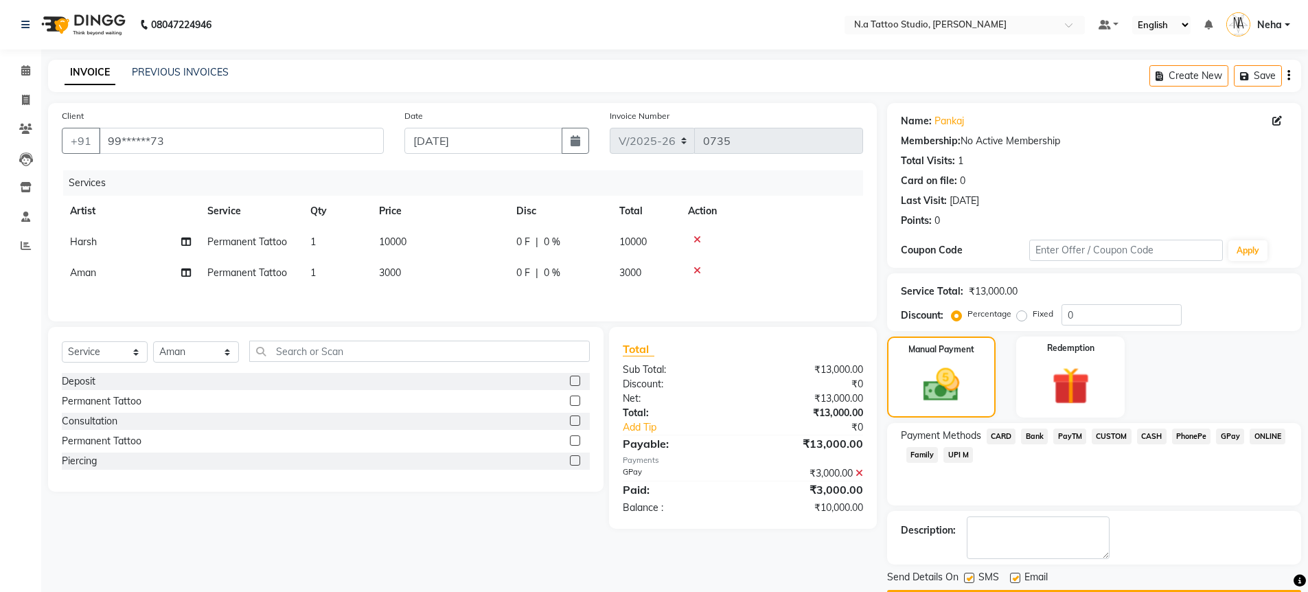
scroll to position [40, 0]
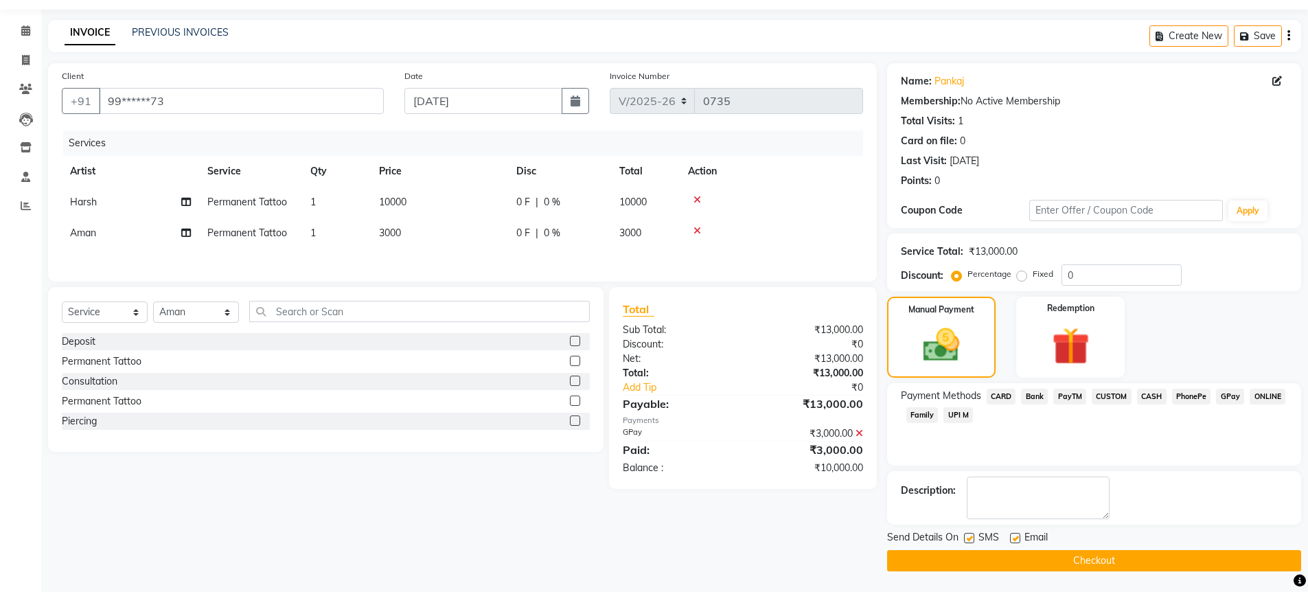
click at [1140, 396] on span "CASH" at bounding box center [1152, 397] width 30 height 16
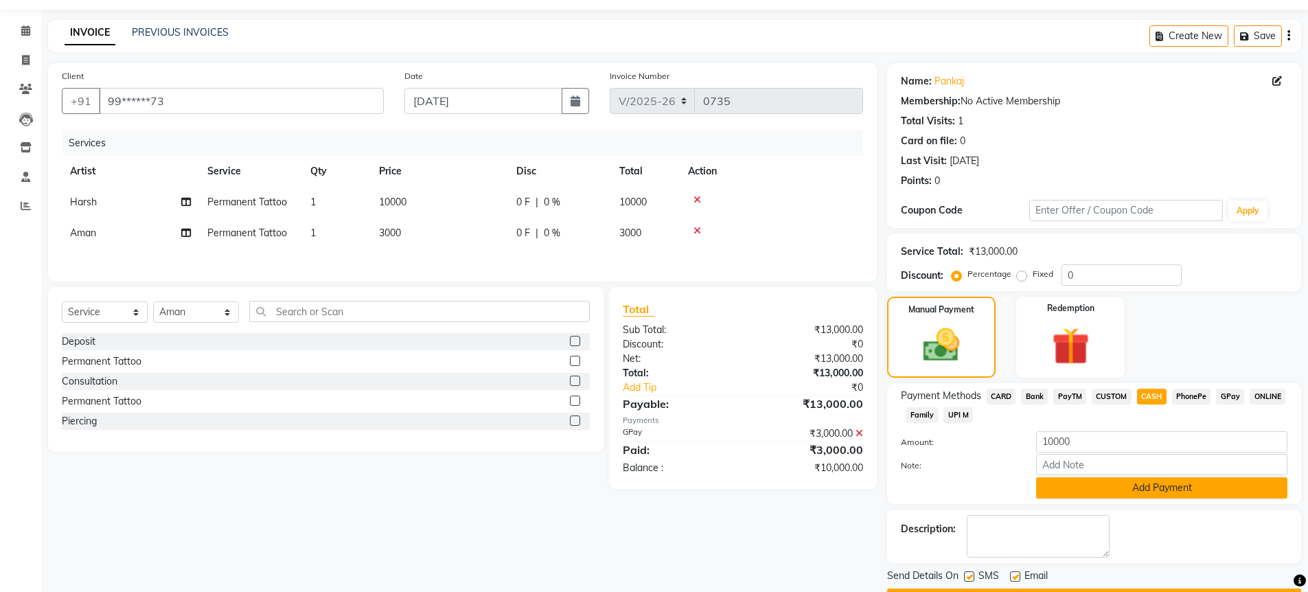
click at [1146, 487] on button "Add Payment" at bounding box center [1161, 487] width 251 height 21
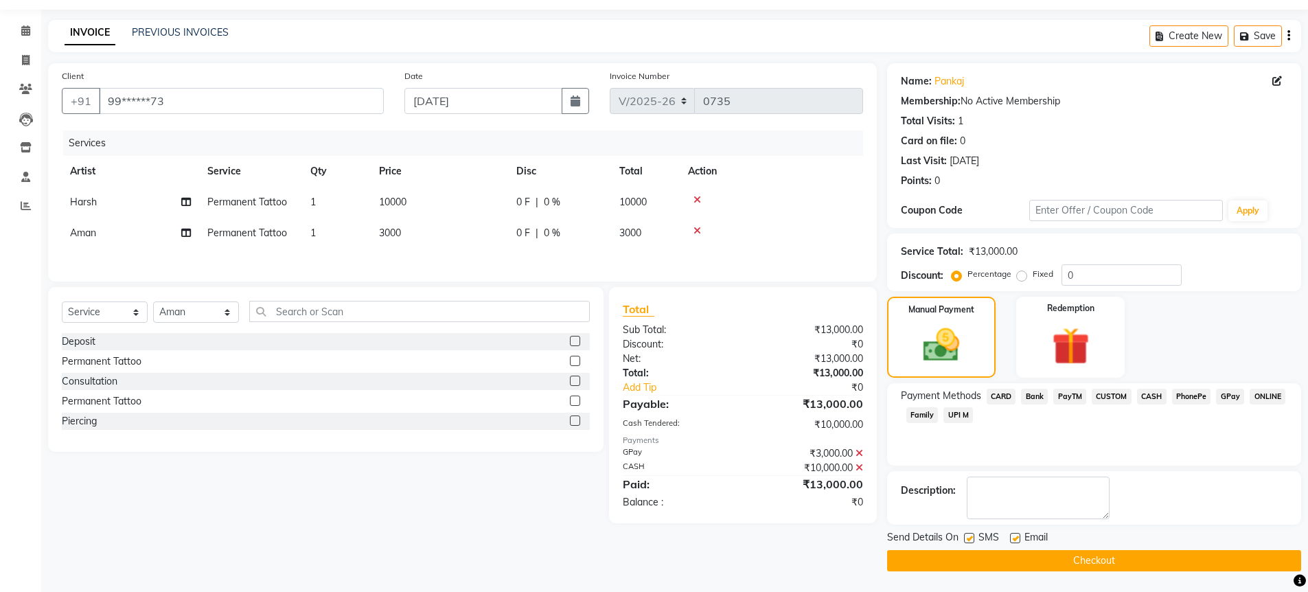
click at [1140, 563] on button "Checkout" at bounding box center [1094, 560] width 414 height 21
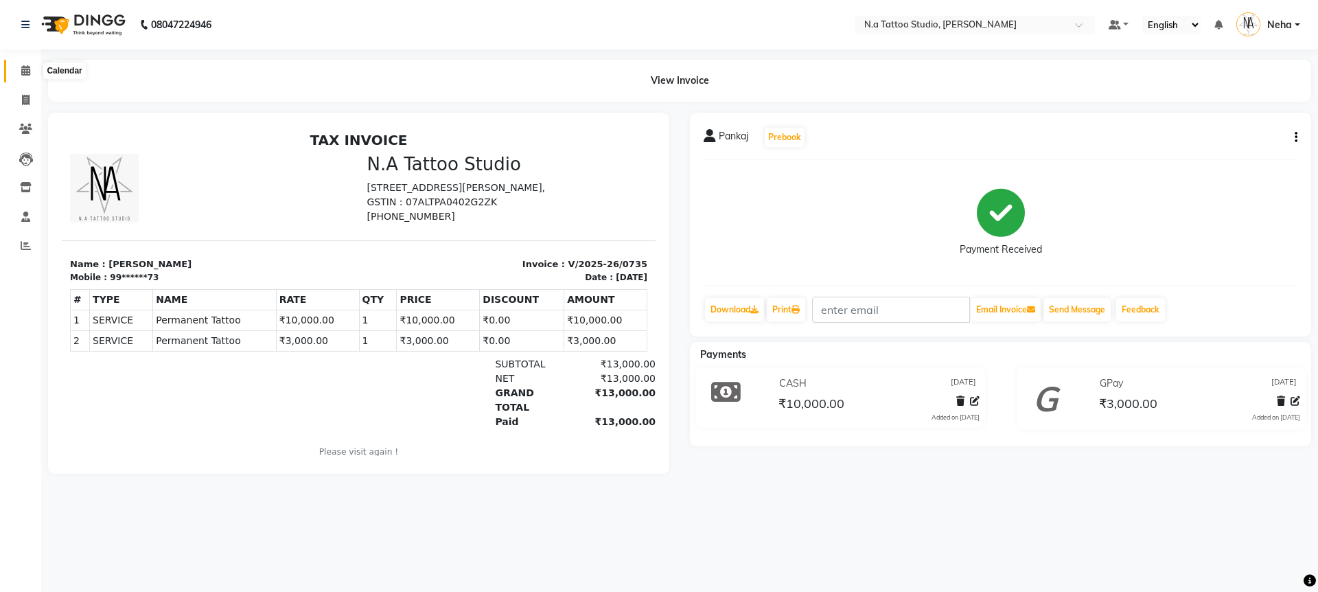
click at [27, 74] on icon at bounding box center [25, 70] width 9 height 10
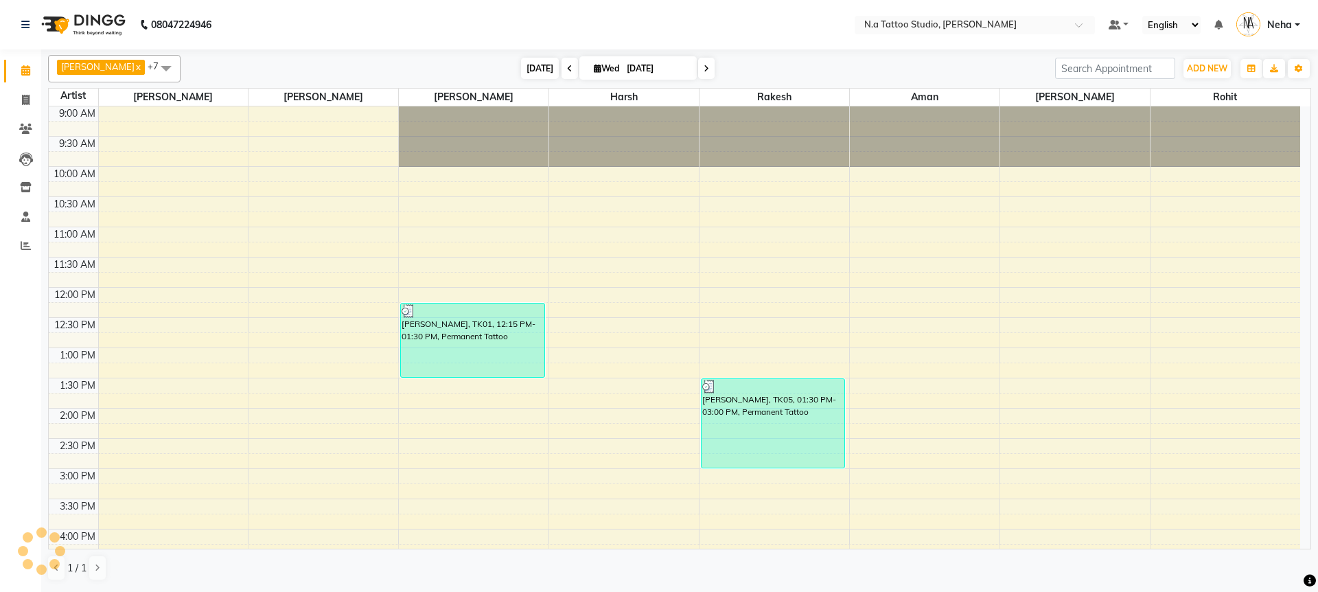
click at [524, 71] on span "[DATE]" at bounding box center [540, 68] width 38 height 21
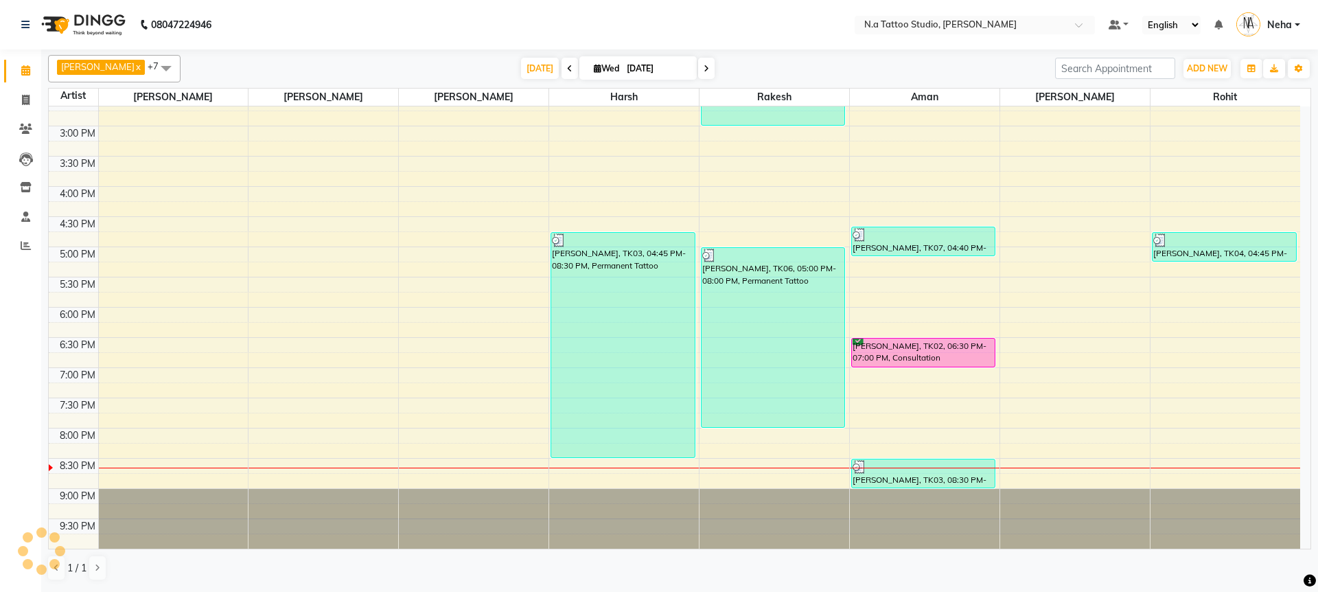
click at [704, 70] on icon at bounding box center [706, 69] width 5 height 8
type input "02-10-2025"
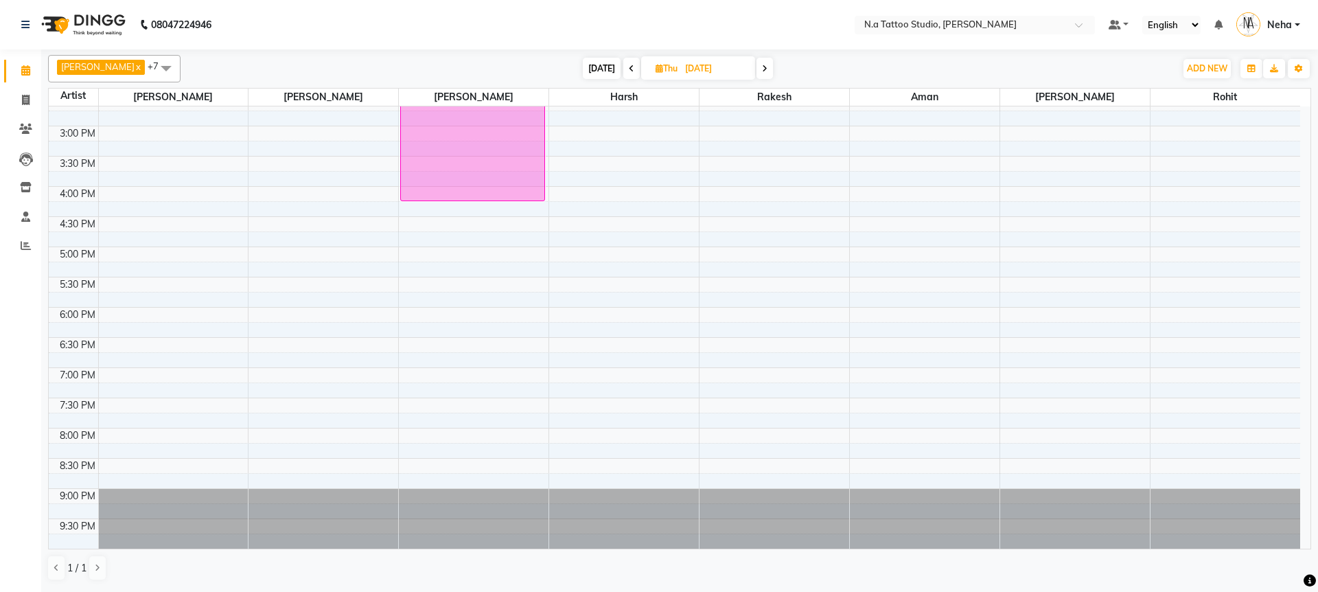
scroll to position [124, 0]
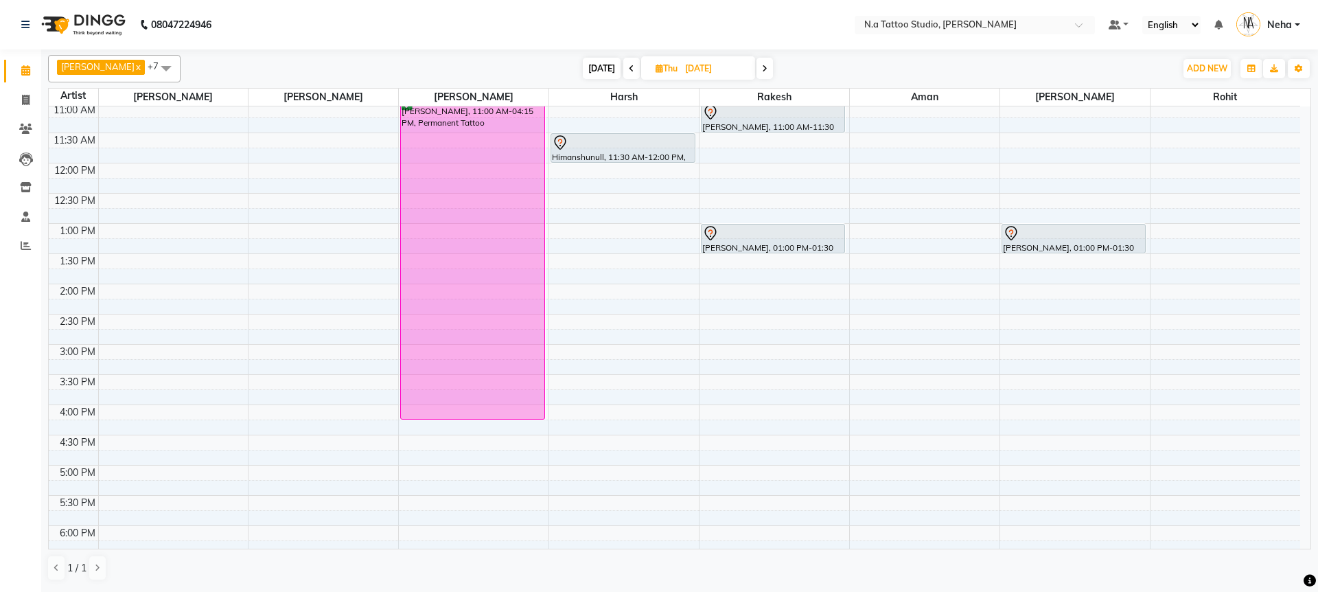
click at [688, 71] on input "02-10-2025" at bounding box center [715, 68] width 69 height 21
select select "10"
select select "2025"
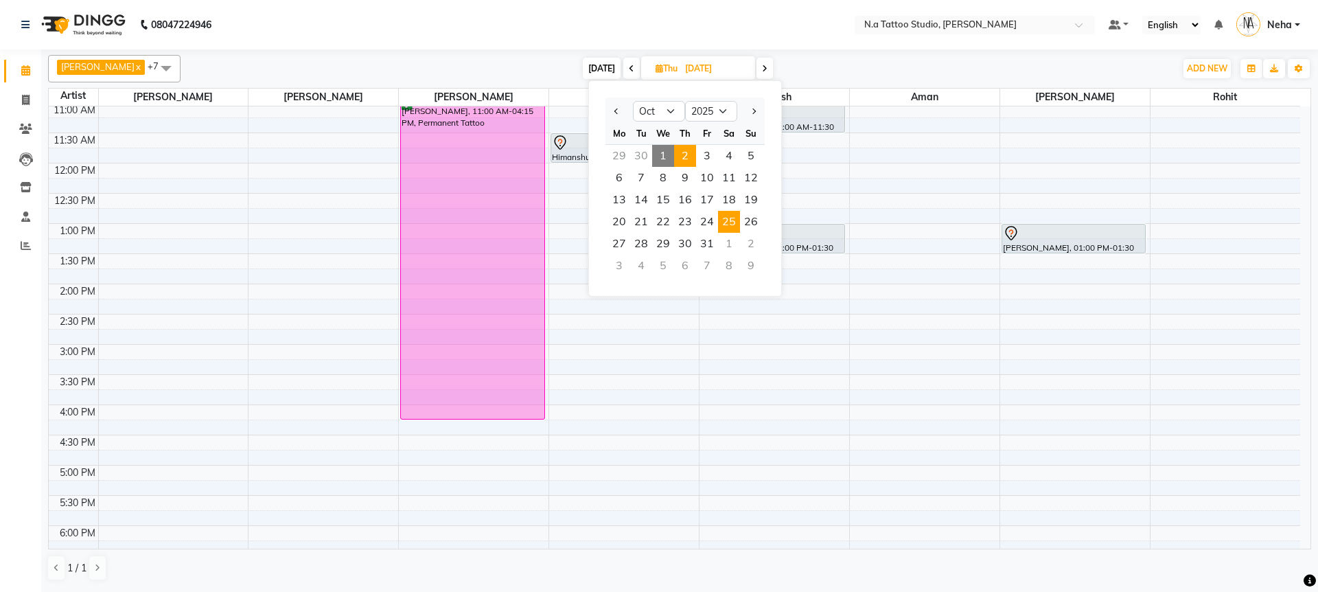
click at [726, 222] on span "25" at bounding box center [729, 222] width 22 height 22
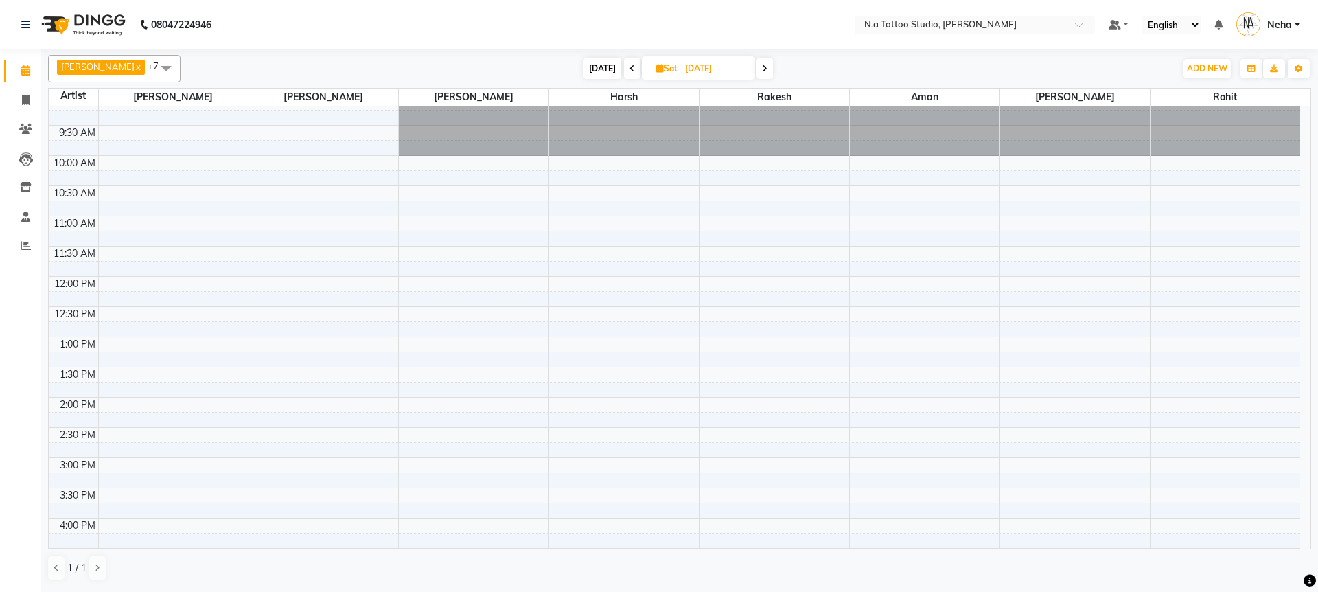
click at [596, 69] on span "[DATE]" at bounding box center [603, 68] width 38 height 21
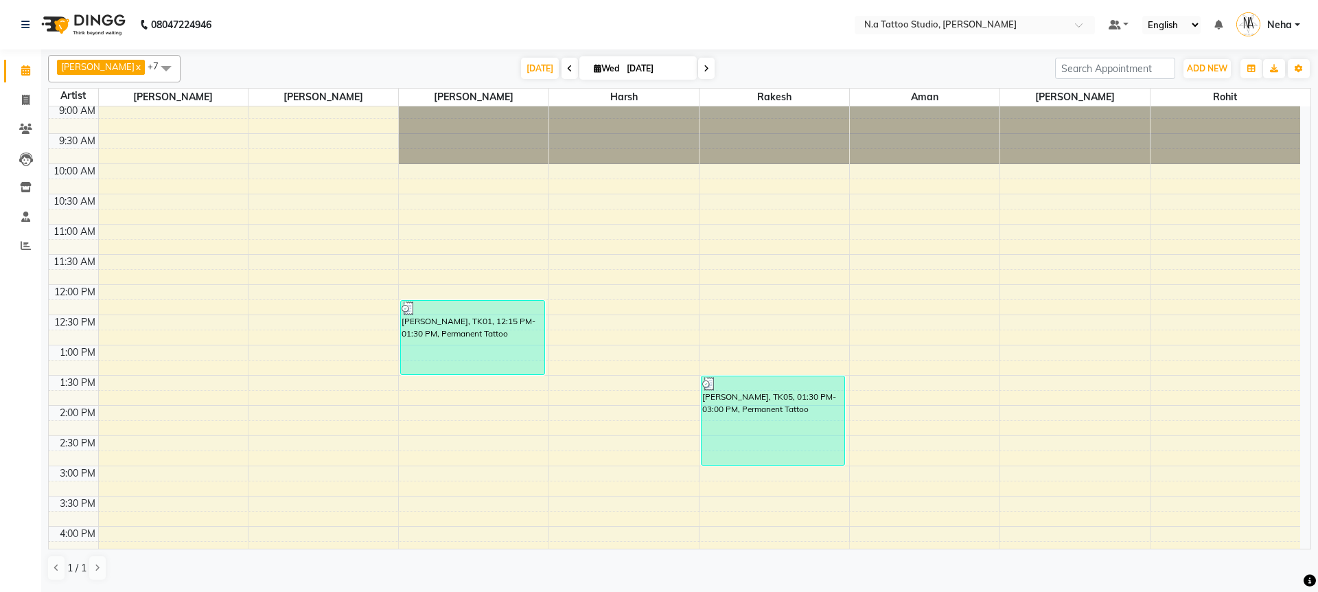
scroll to position [0, 0]
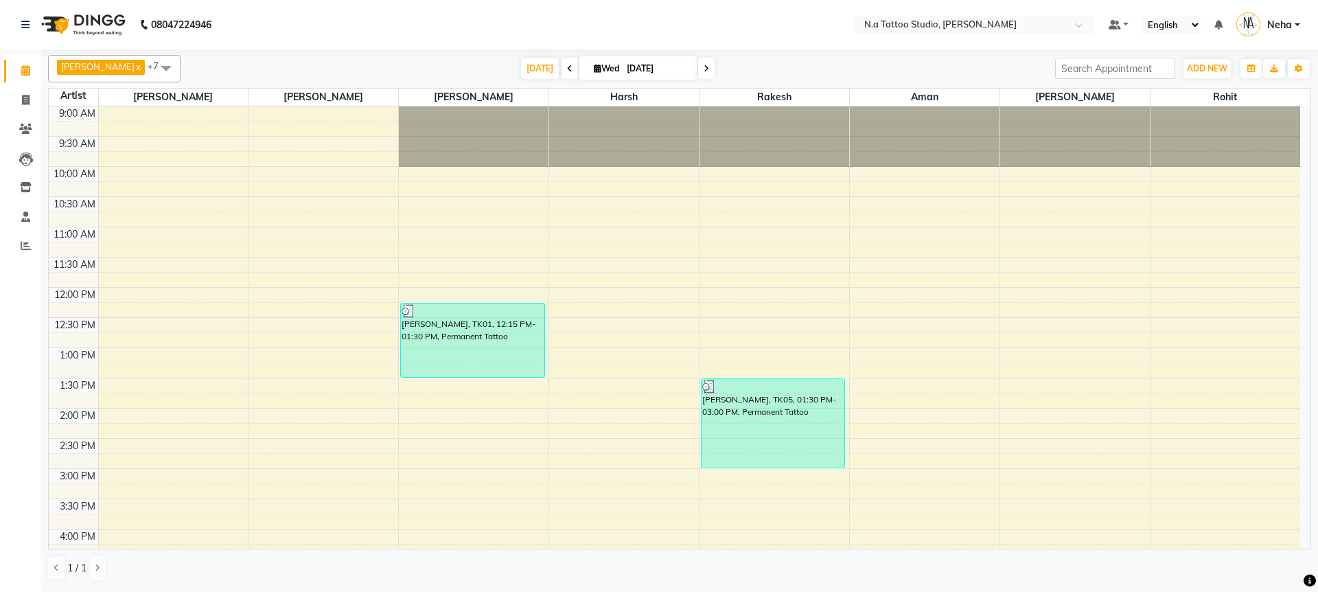
click at [704, 71] on icon at bounding box center [706, 69] width 5 height 8
type input "02-10-2025"
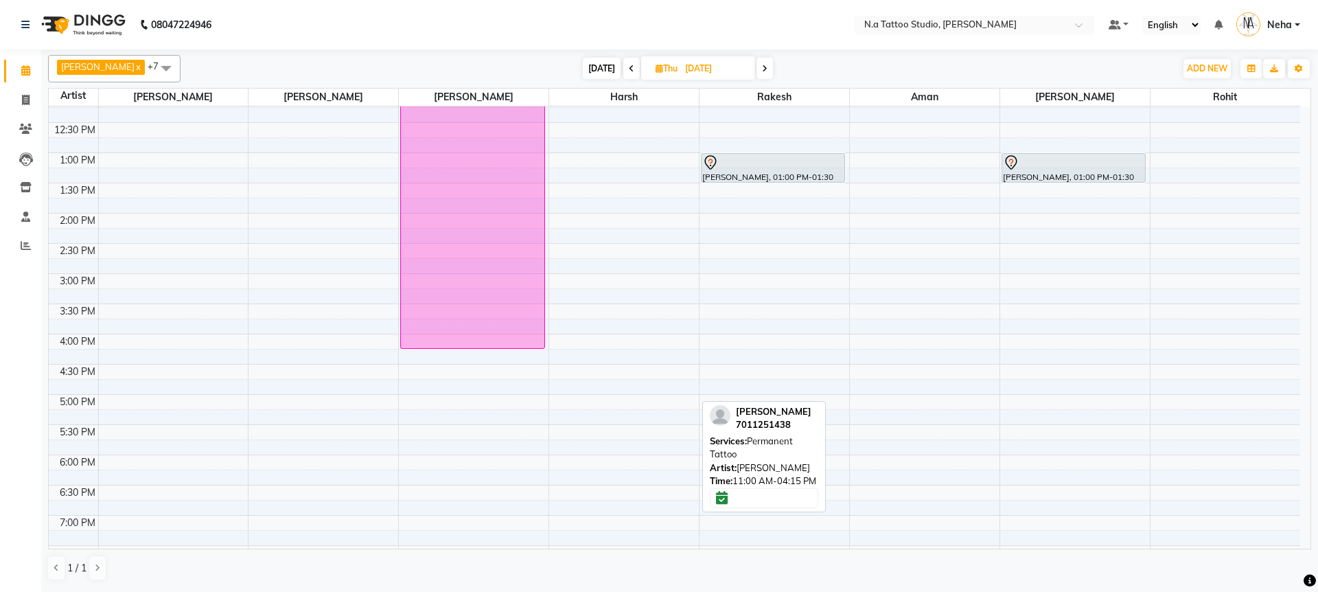
scroll to position [96, 0]
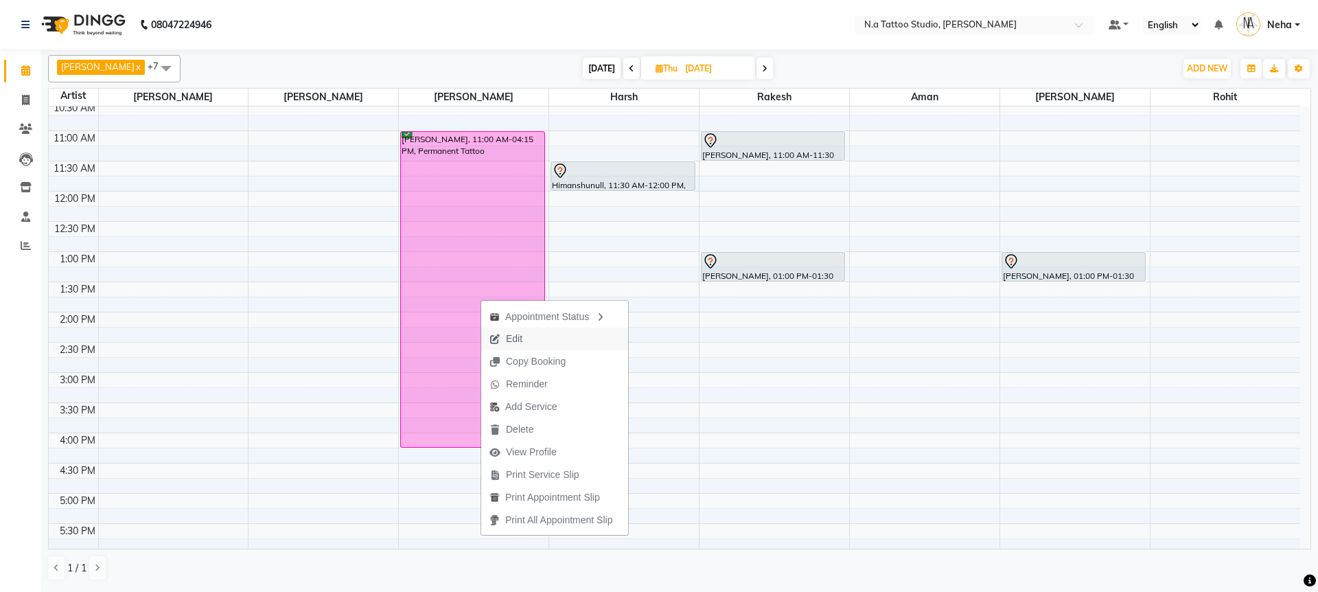
click at [526, 339] on span "Edit" at bounding box center [505, 338] width 49 height 23
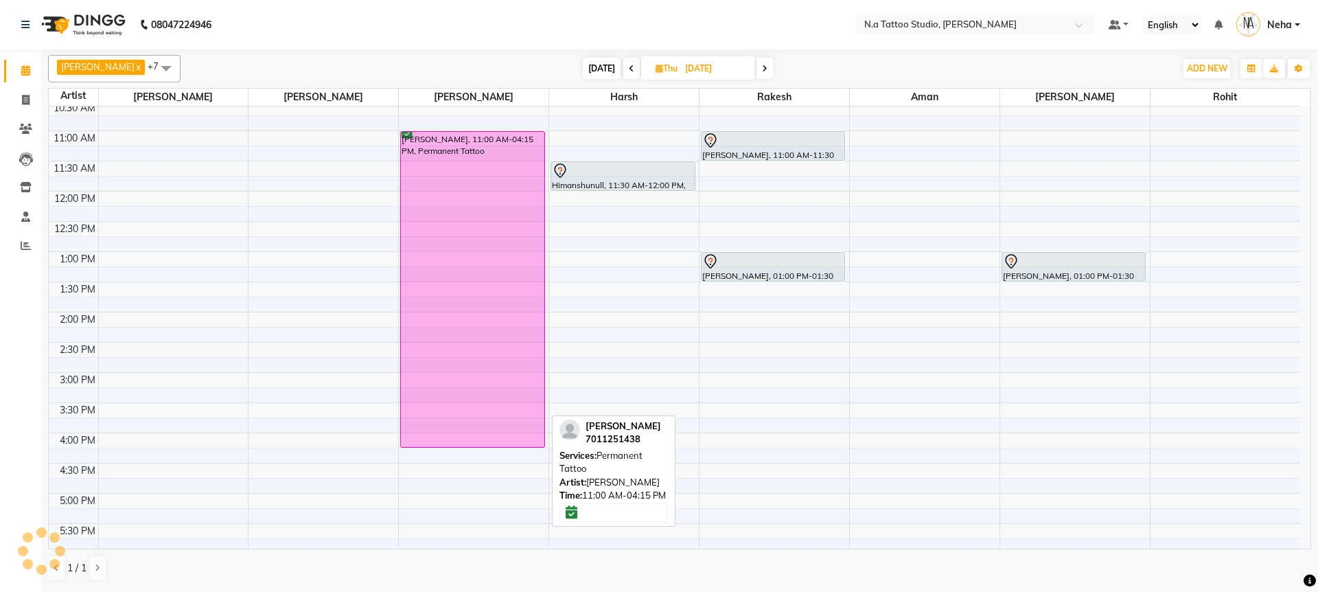
select select "tentative"
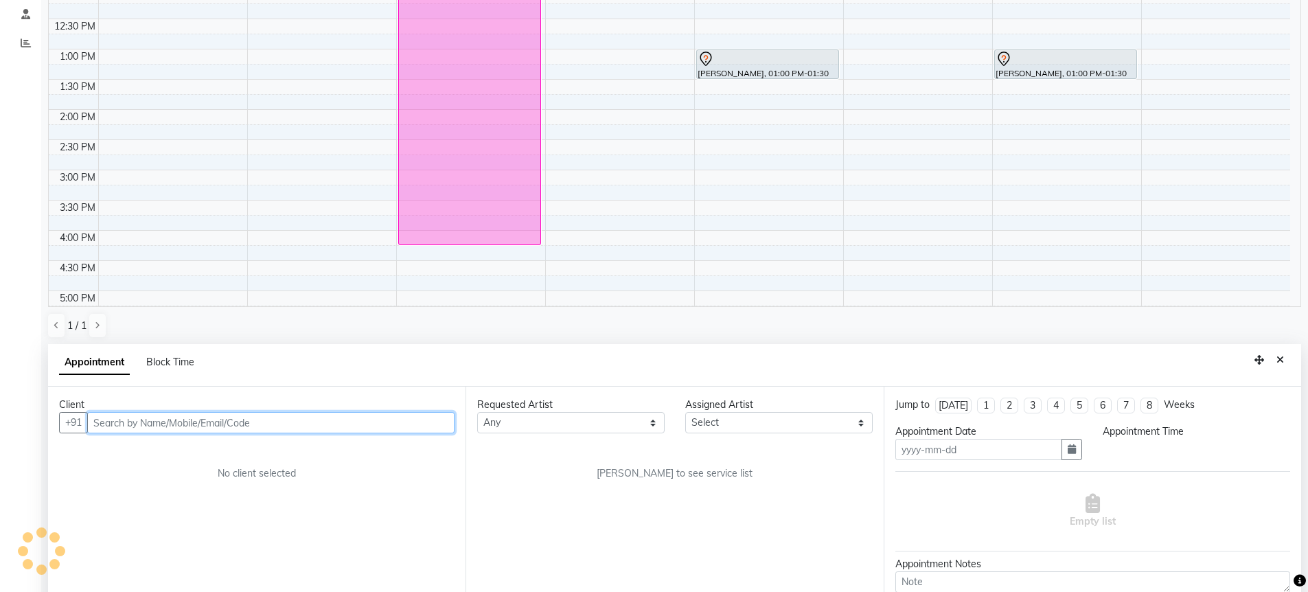
type input "02-10-2025"
type textarea "23k cash, virat arm band 12x4, 3k gpay dep, 20k cash remaining"
select select "confirm booking"
select select "660"
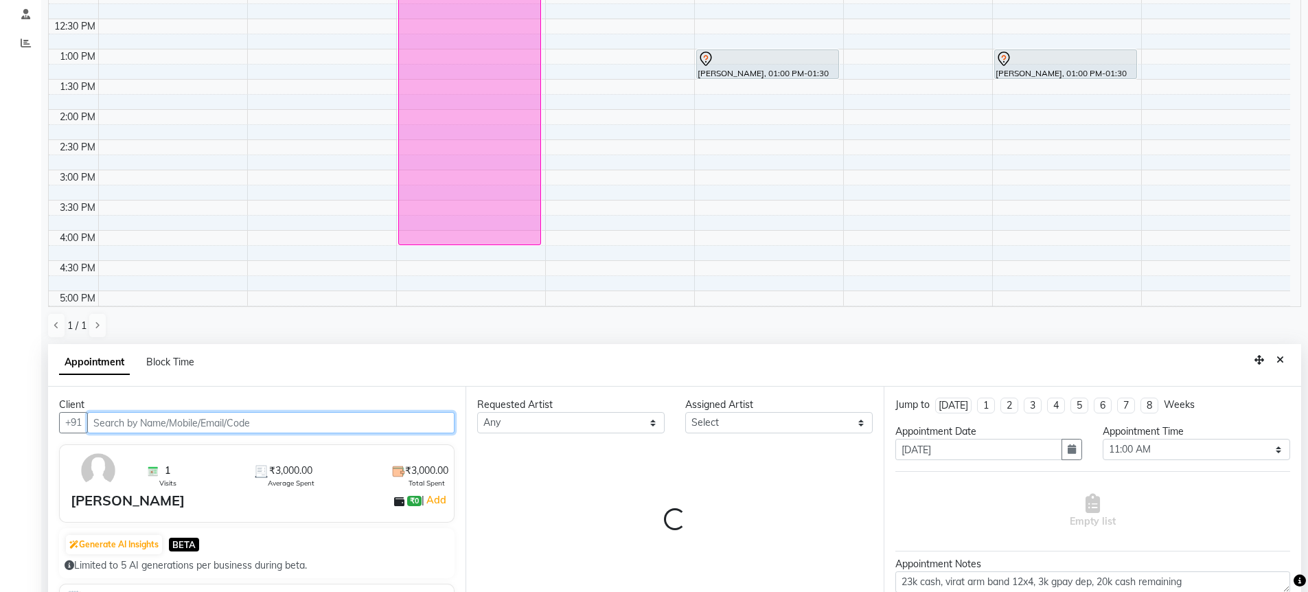
scroll to position [382, 0]
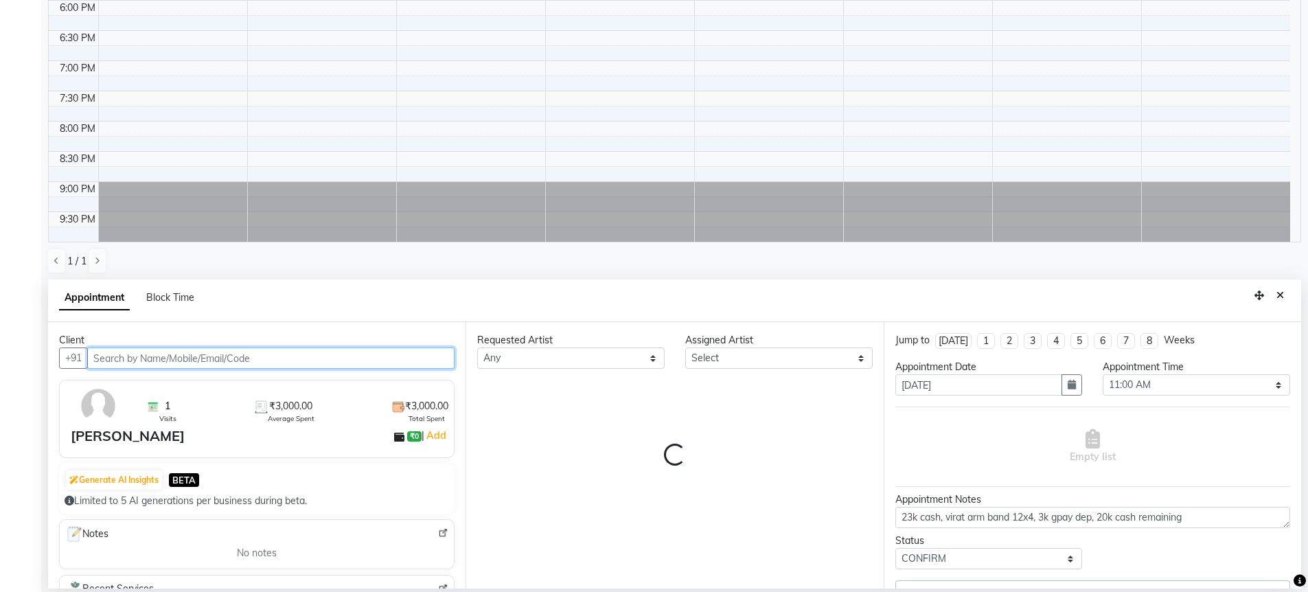
select select "26611"
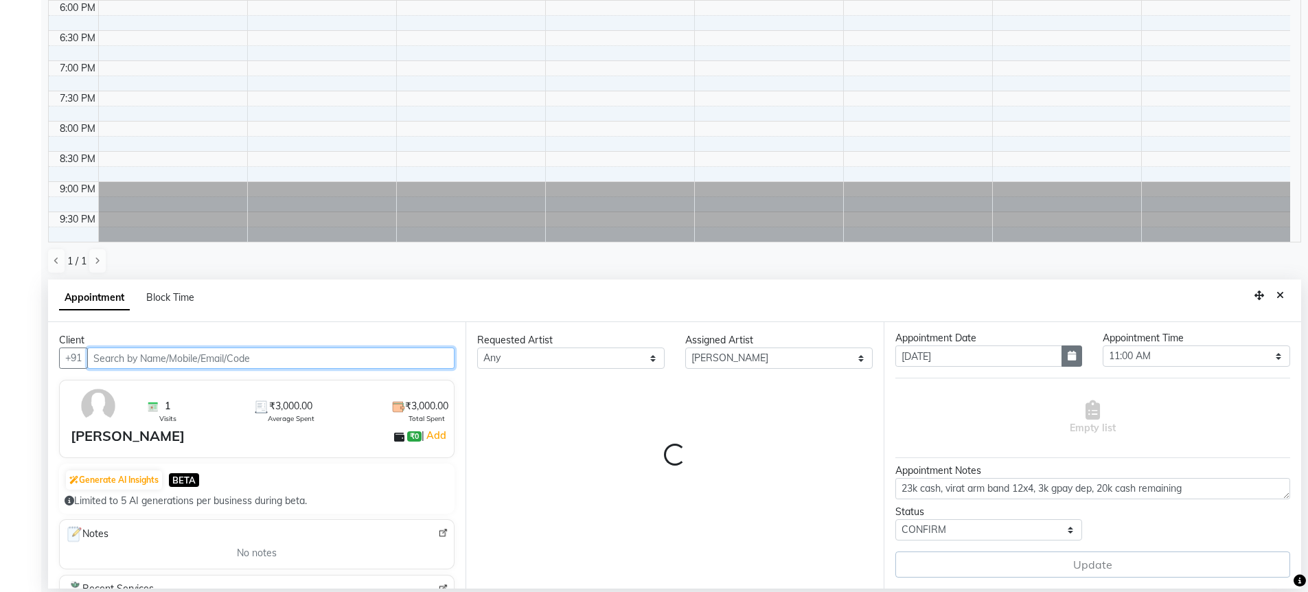
select select "1982"
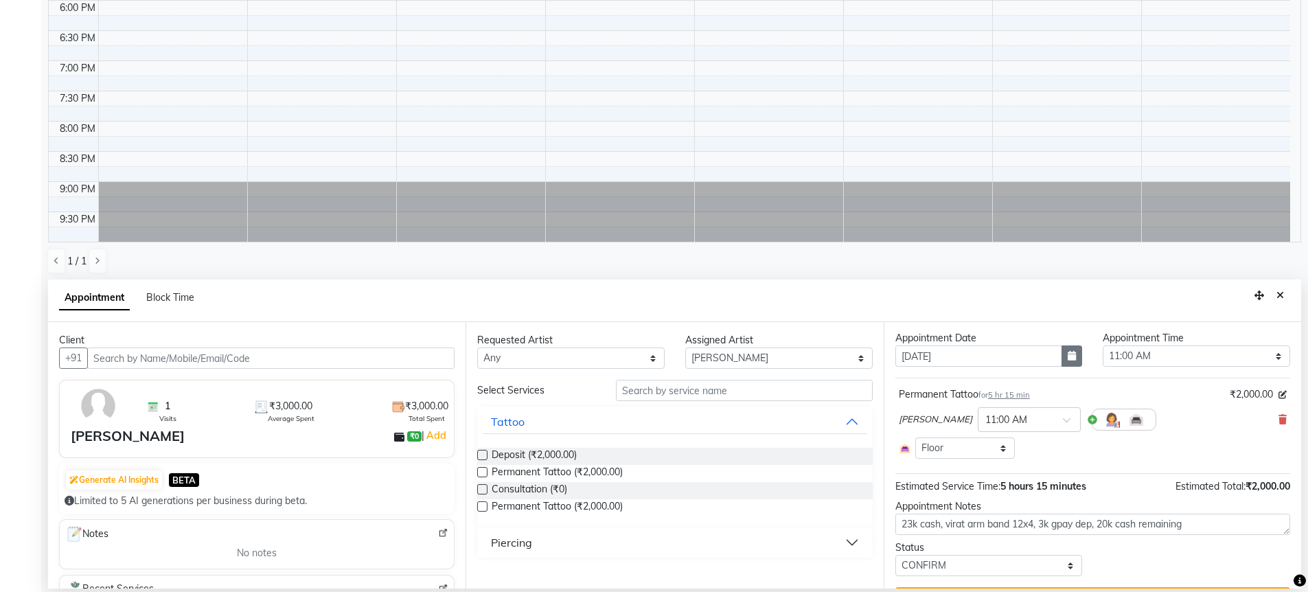
click at [1069, 360] on icon "button" at bounding box center [1072, 356] width 8 height 10
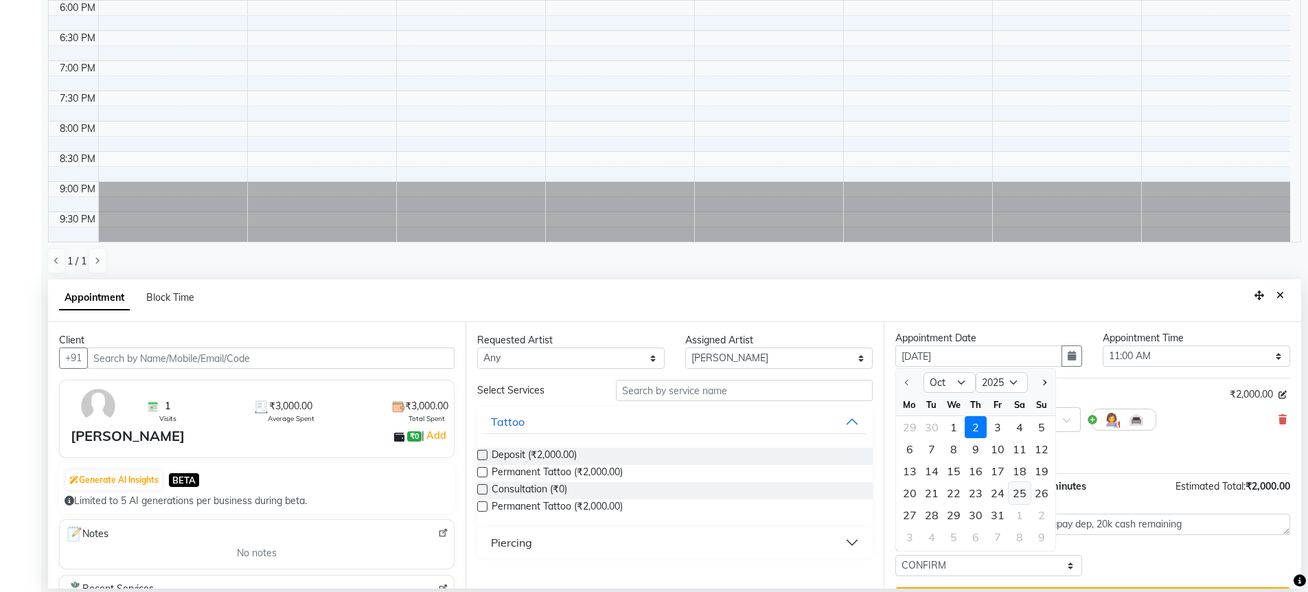
click at [1020, 489] on div "25" at bounding box center [1019, 493] width 22 height 22
type input "25-10-2025"
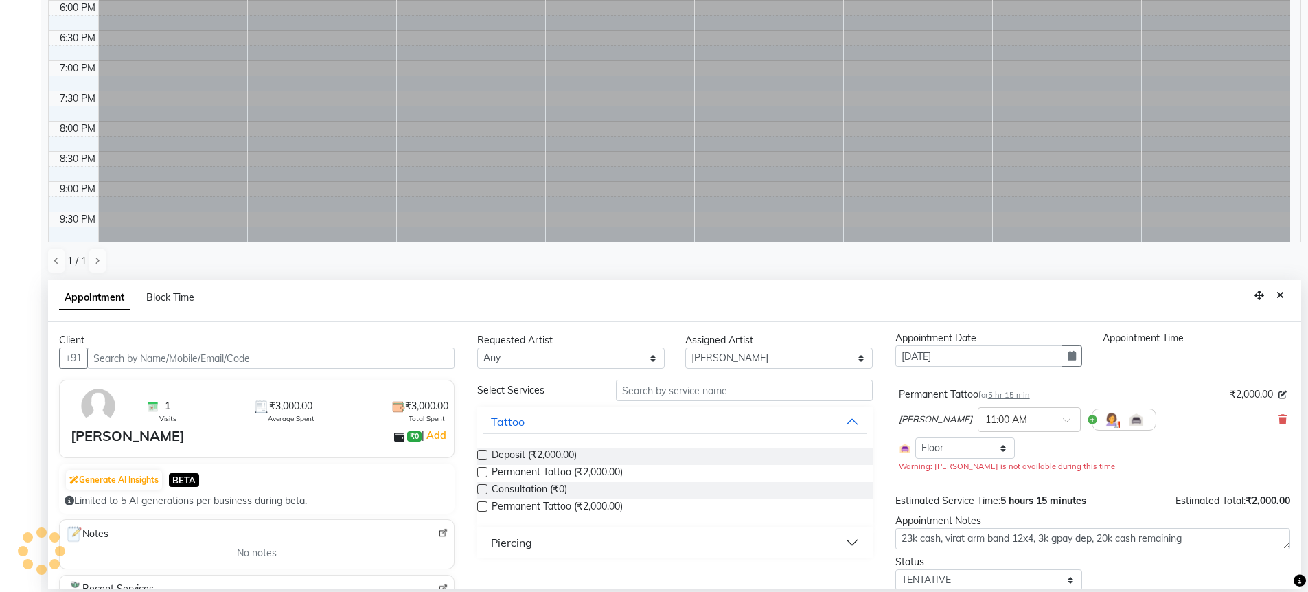
scroll to position [0, 0]
select select "660"
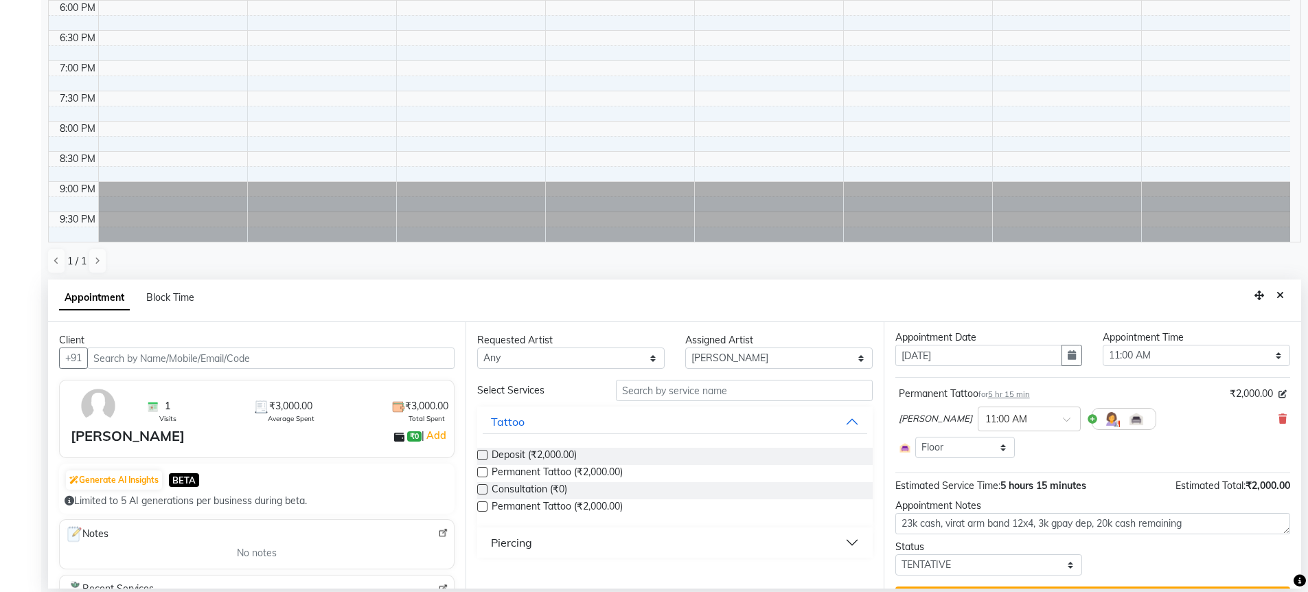
scroll to position [63, 0]
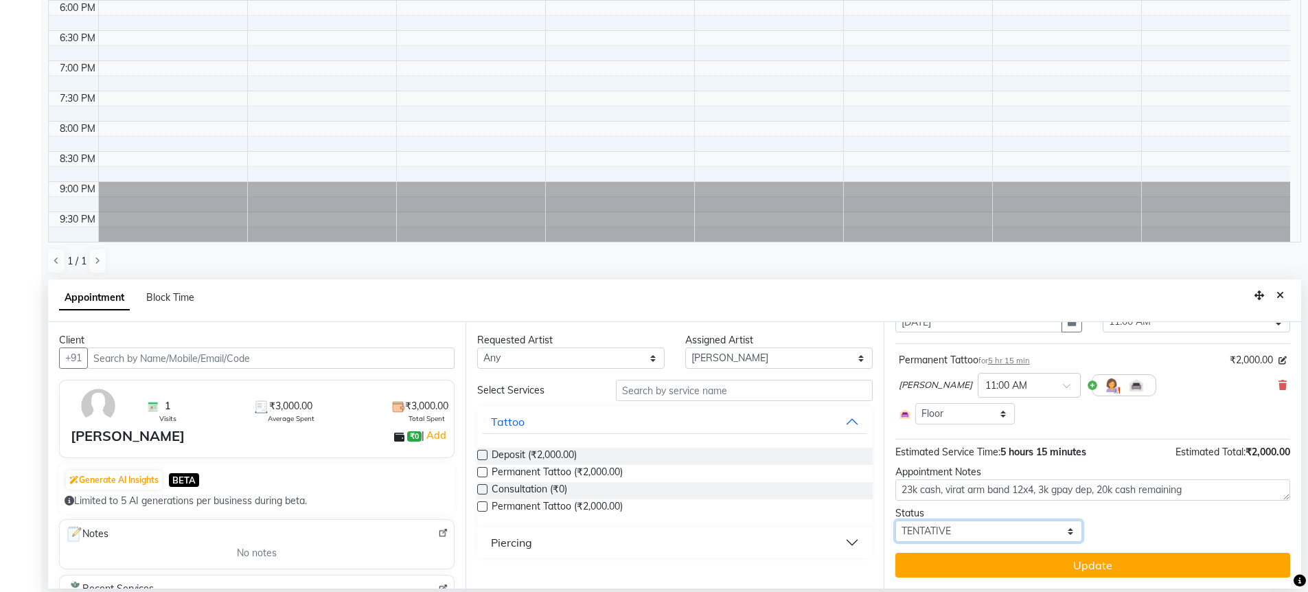
click at [1030, 535] on select "Select TENTATIVE CONFIRM UPCOMING" at bounding box center [988, 530] width 187 height 21
select select "confirm booking"
click at [1138, 524] on div "Status Select TENTATIVE CONFIRM UPCOMING" at bounding box center [1092, 524] width 415 height 36
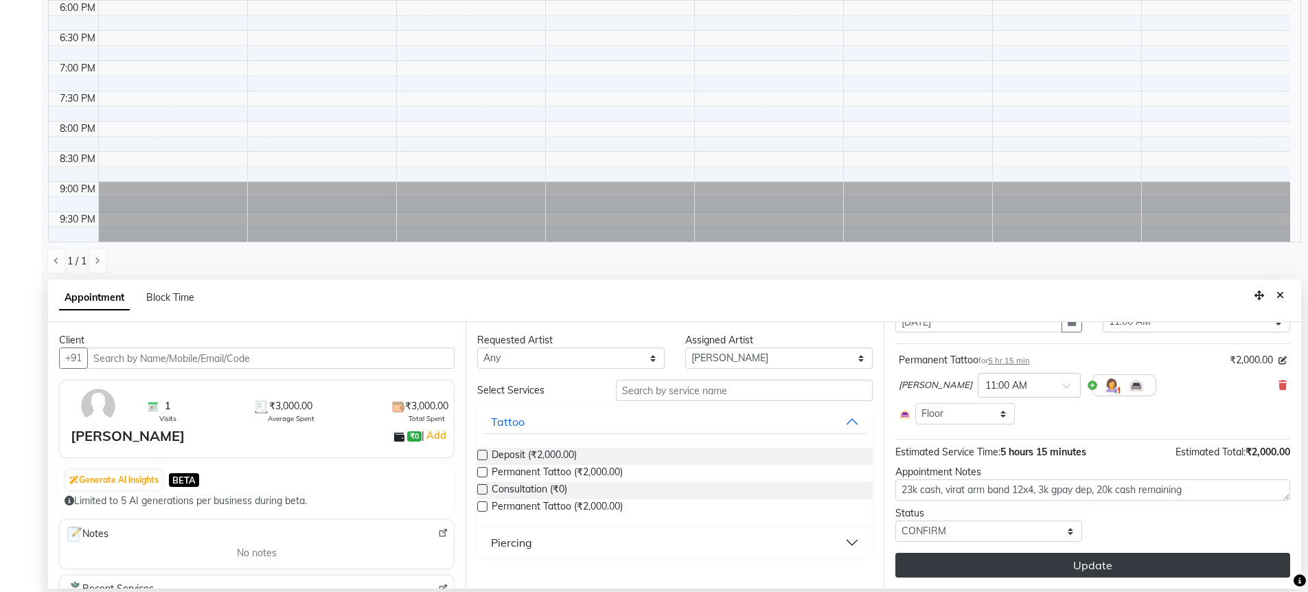
click at [1121, 560] on button "Update" at bounding box center [1092, 565] width 395 height 25
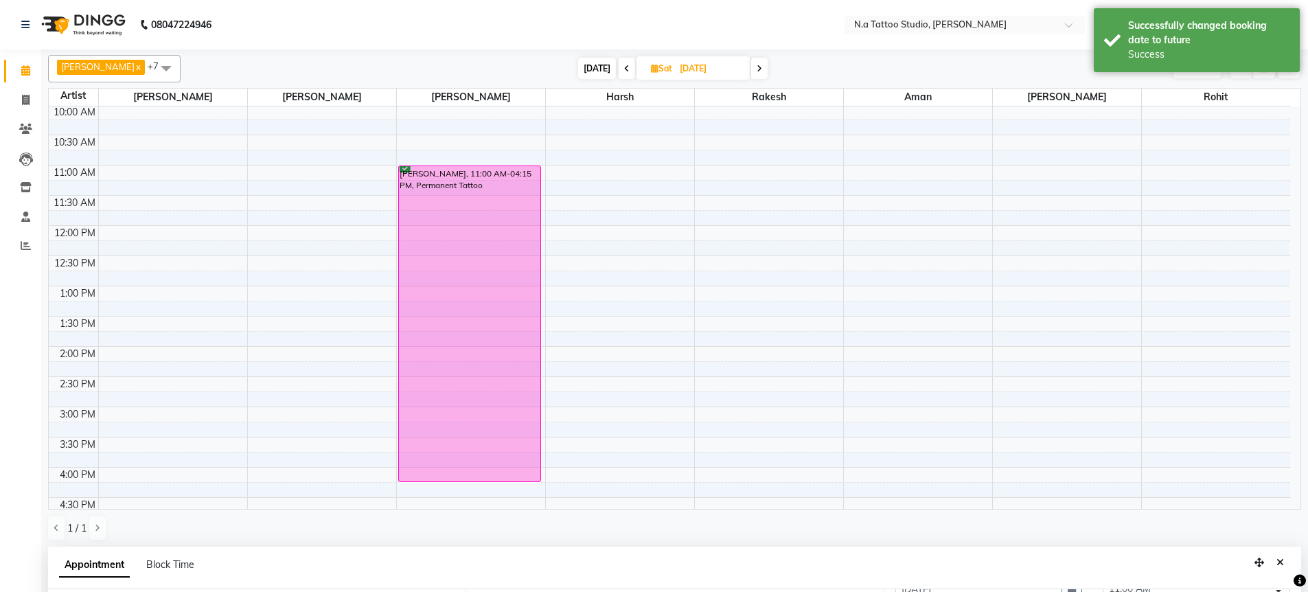
scroll to position [0, 0]
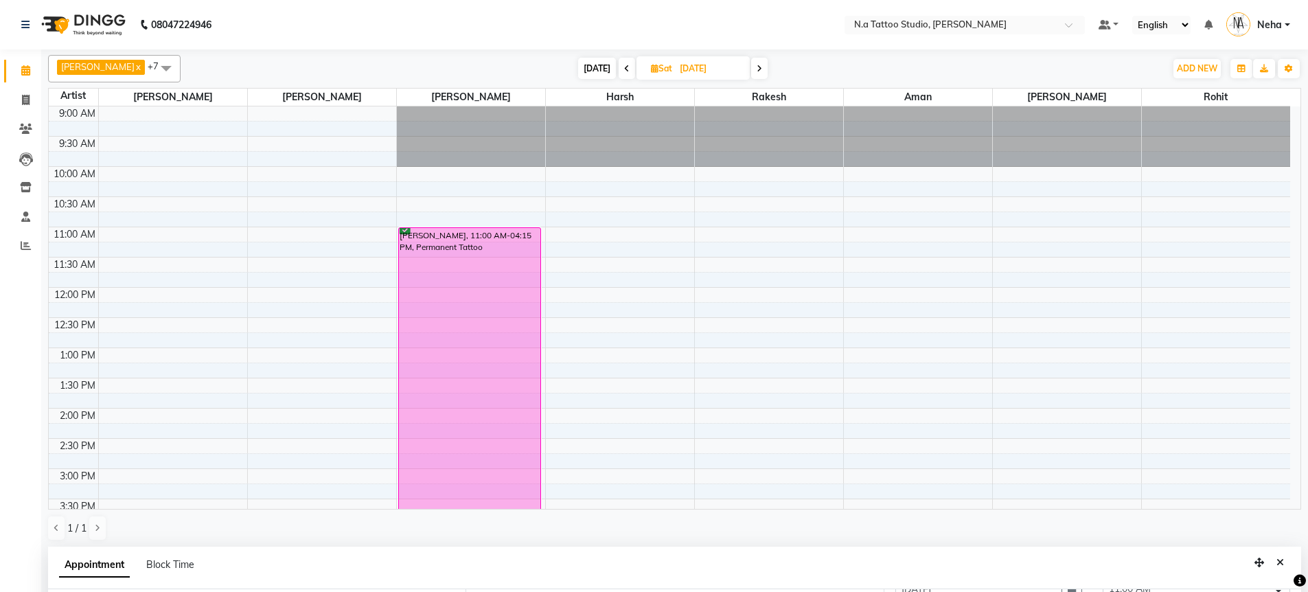
click at [591, 63] on span "[DATE]" at bounding box center [597, 68] width 38 height 21
type input "[DATE]"
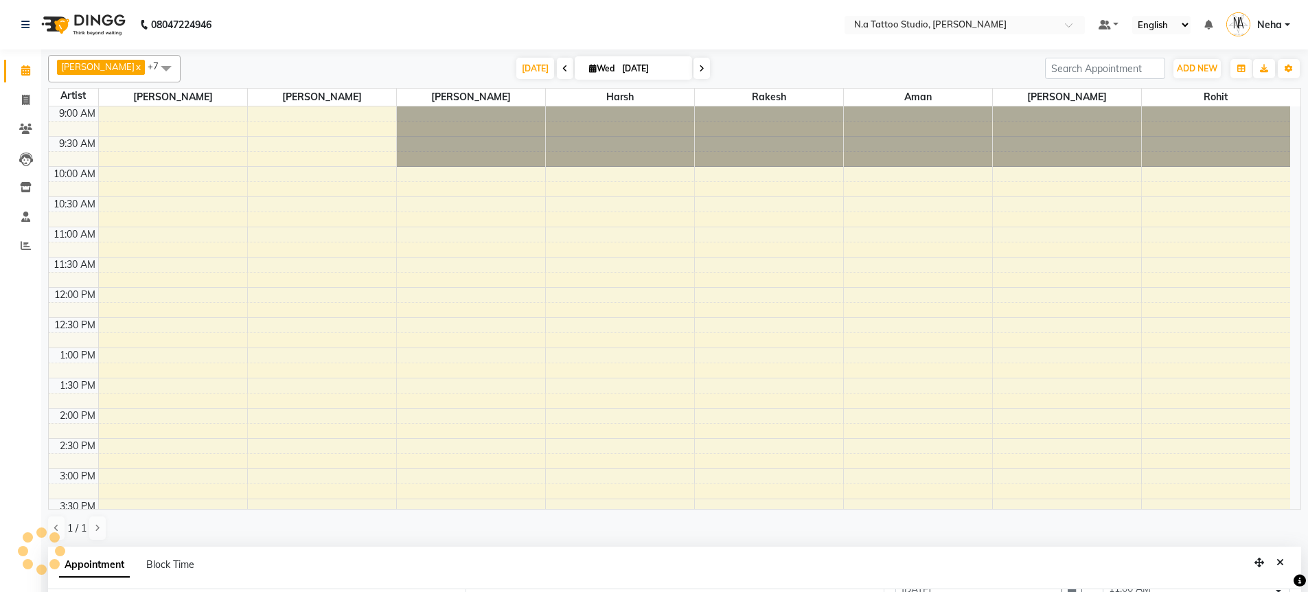
scroll to position [382, 0]
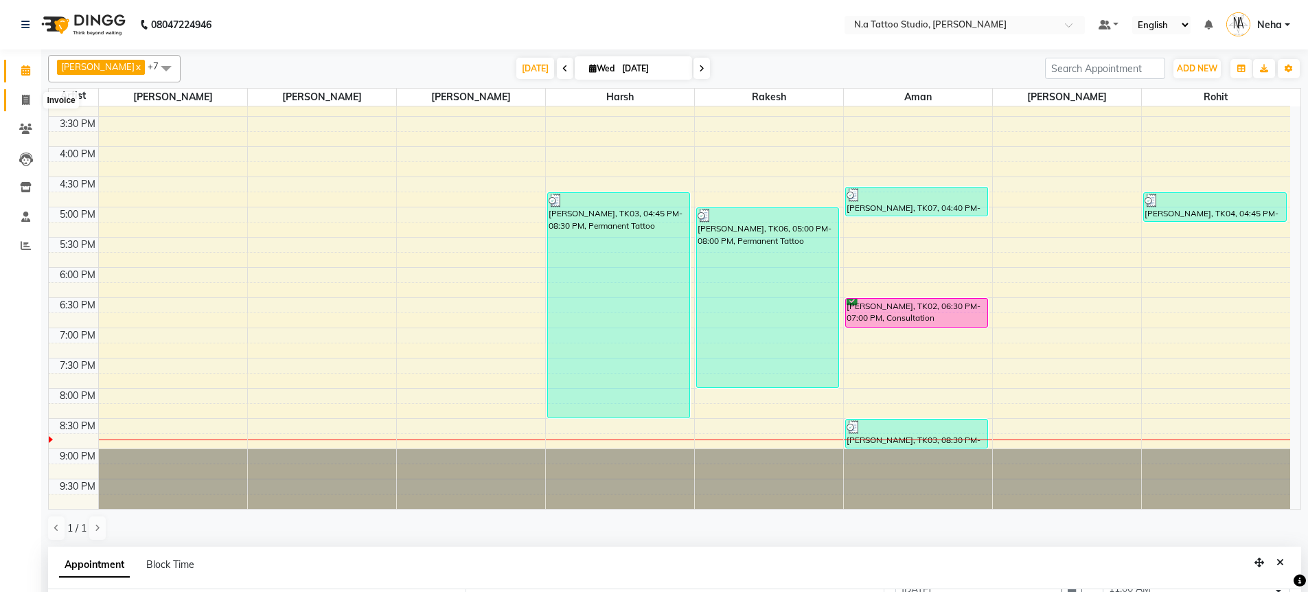
click at [27, 103] on icon at bounding box center [26, 100] width 8 height 10
select select "service"
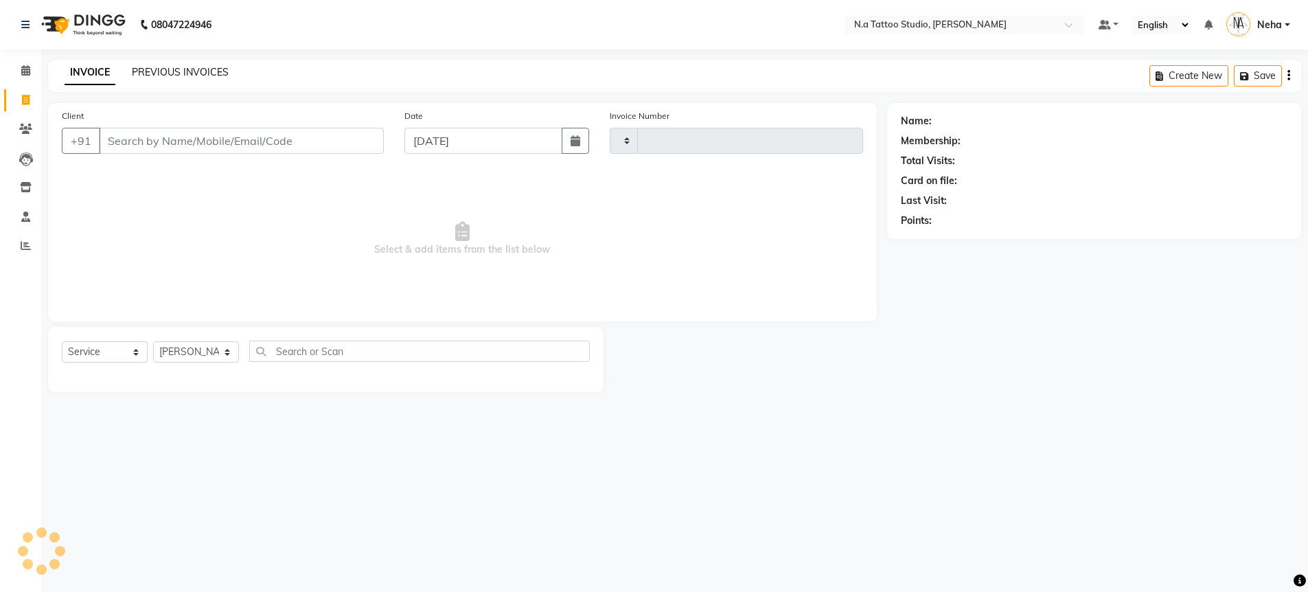
type input "0736"
select select "4590"
click at [209, 68] on link "PREVIOUS INVOICES" at bounding box center [180, 72] width 97 height 12
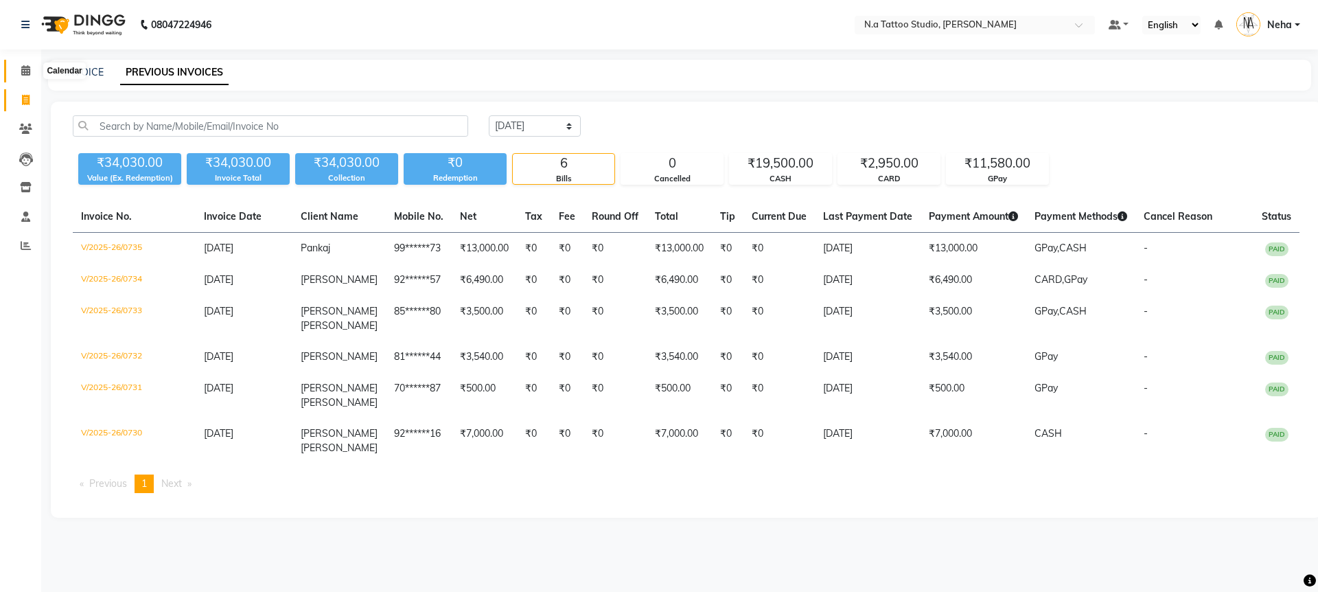
click at [25, 72] on icon at bounding box center [25, 70] width 9 height 10
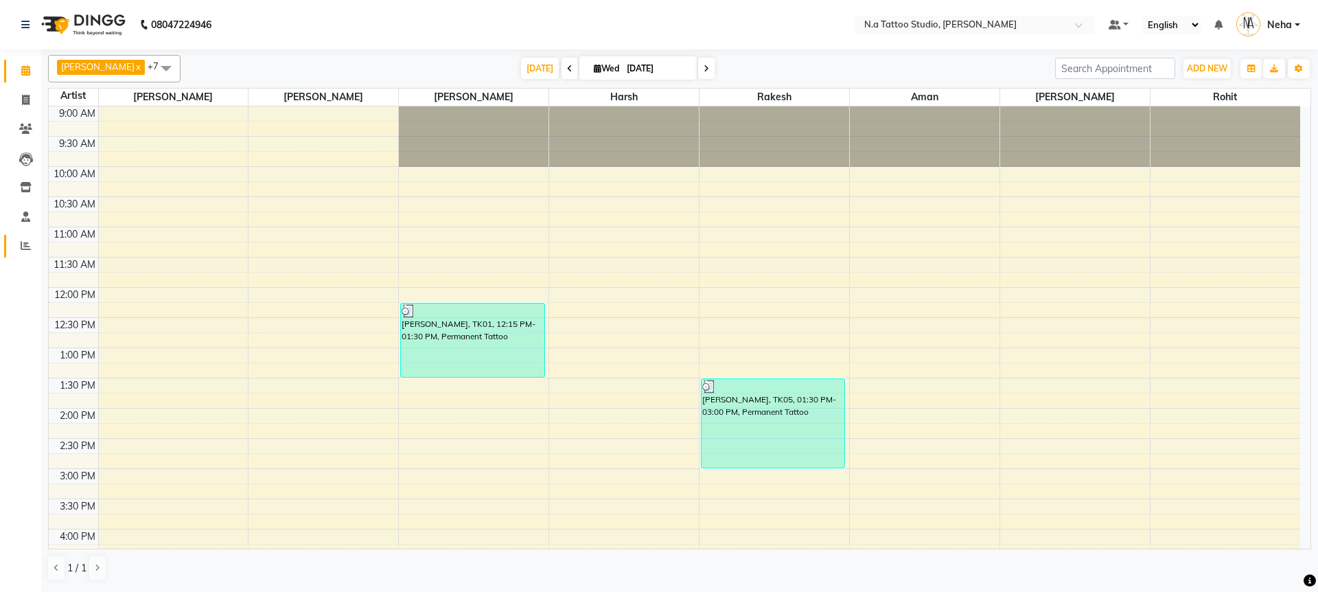
click at [23, 250] on icon at bounding box center [26, 245] width 10 height 10
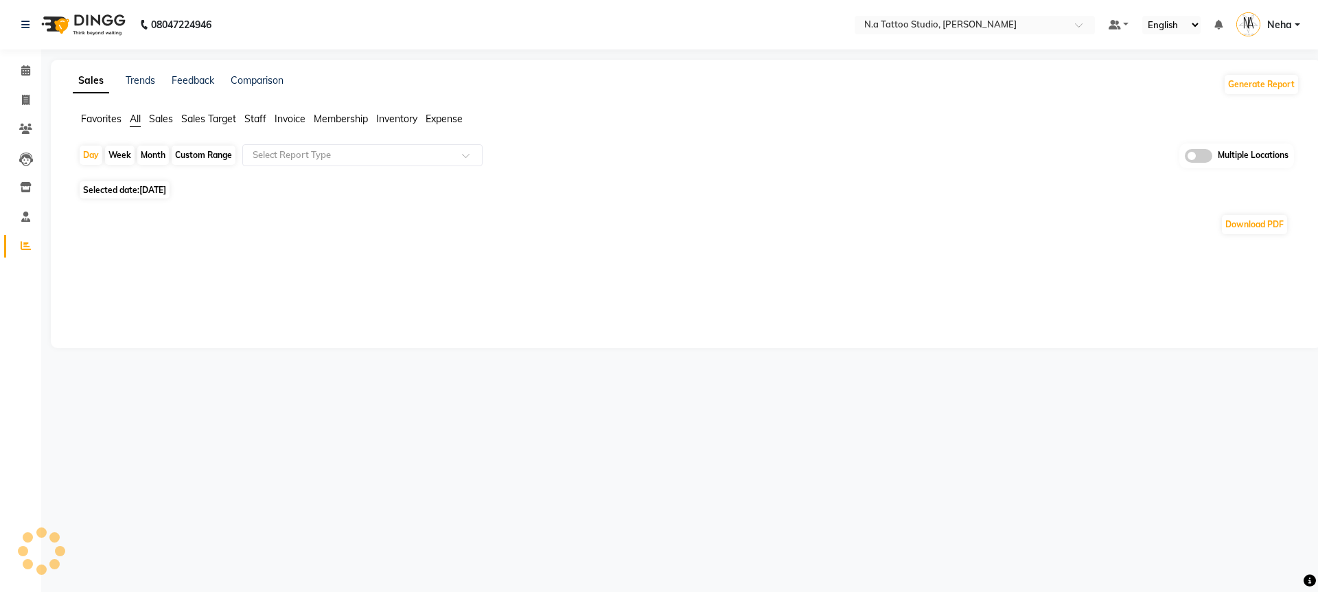
click at [155, 159] on div "Month" at bounding box center [153, 155] width 32 height 19
select select "10"
select select "2025"
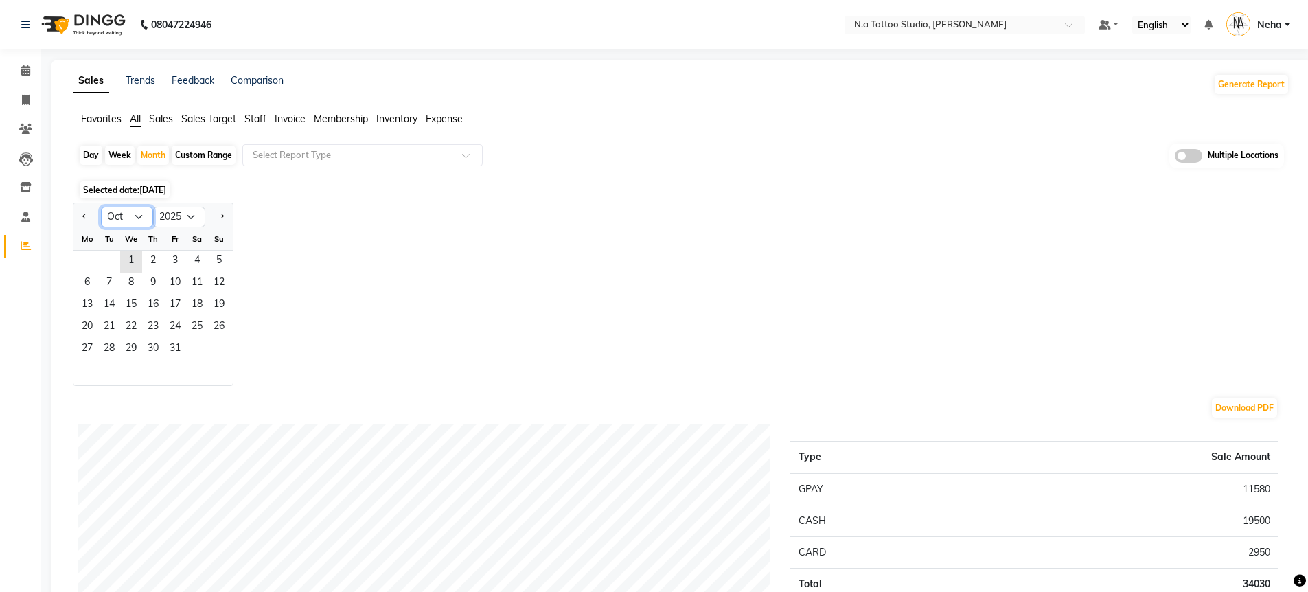
click at [128, 218] on select "Jan Feb Mar Apr May Jun Jul Aug Sep Oct Nov Dec" at bounding box center [127, 217] width 52 height 21
select select "9"
click at [91, 261] on span "1" at bounding box center [87, 262] width 22 height 22
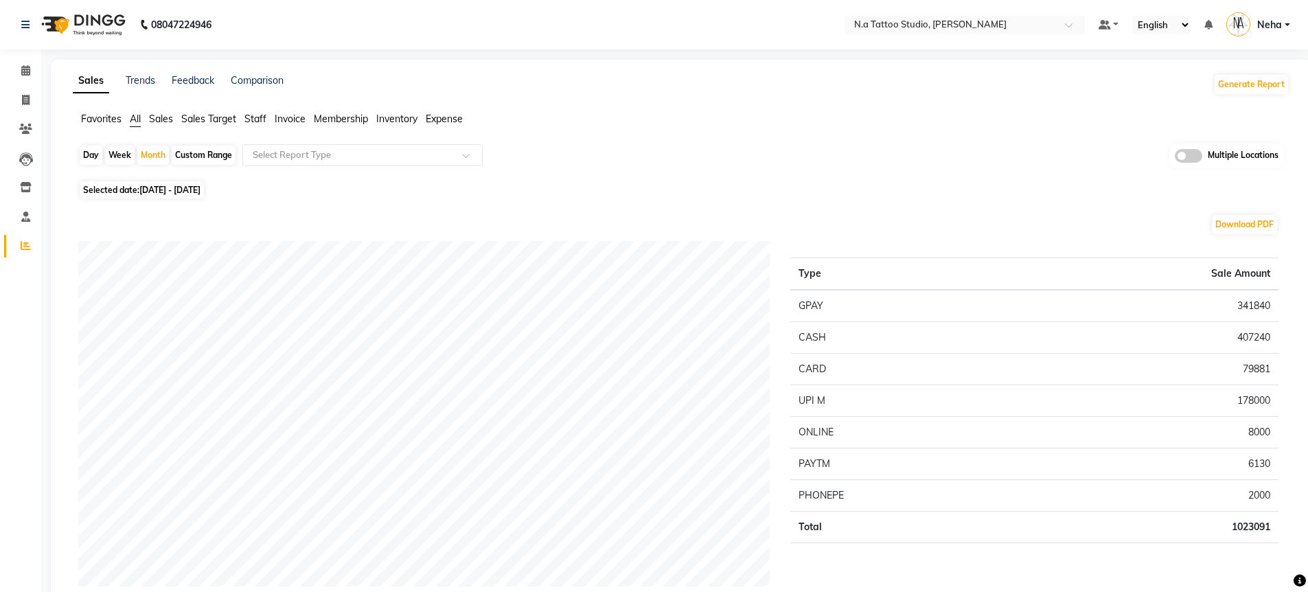
click at [1195, 157] on span at bounding box center [1188, 156] width 27 height 14
click at [1175, 158] on input "checkbox" at bounding box center [1175, 158] width 0 height 0
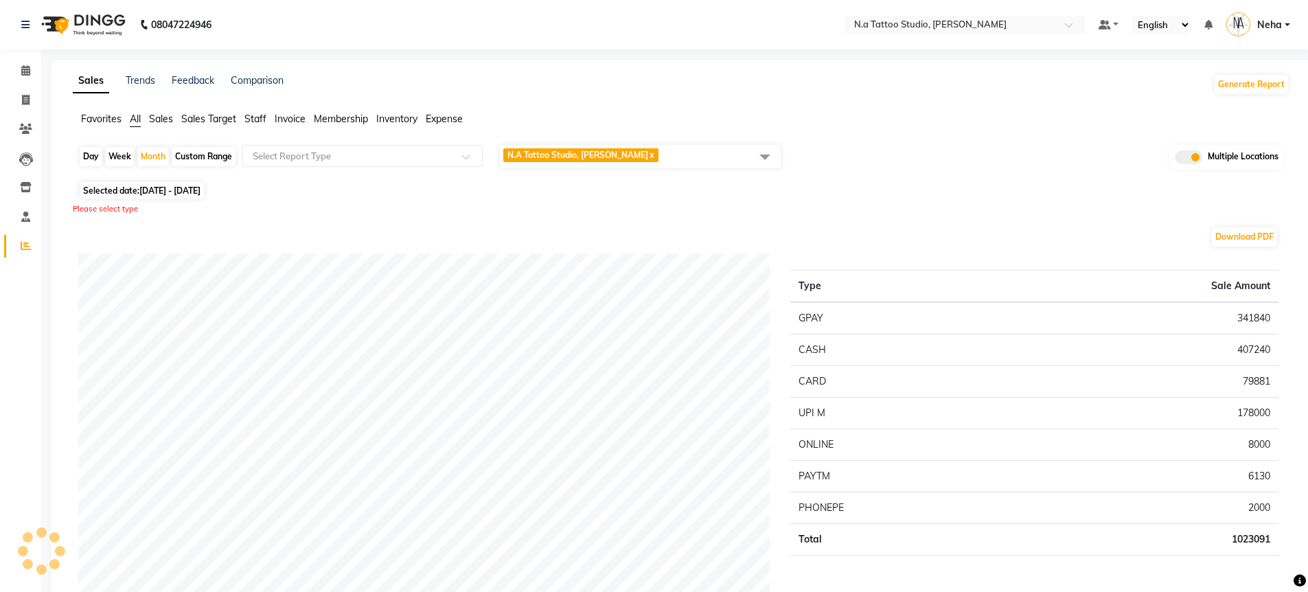
click at [720, 168] on div "N.A Tattoo Studio, Karol Bagh x" at bounding box center [638, 156] width 281 height 26
drag, startPoint x: 700, startPoint y: 157, endPoint x: 690, endPoint y: 178, distance: 24.0
click at [700, 157] on span "N.A Tattoo Studio, Karol Bagh x" at bounding box center [640, 156] width 281 height 23
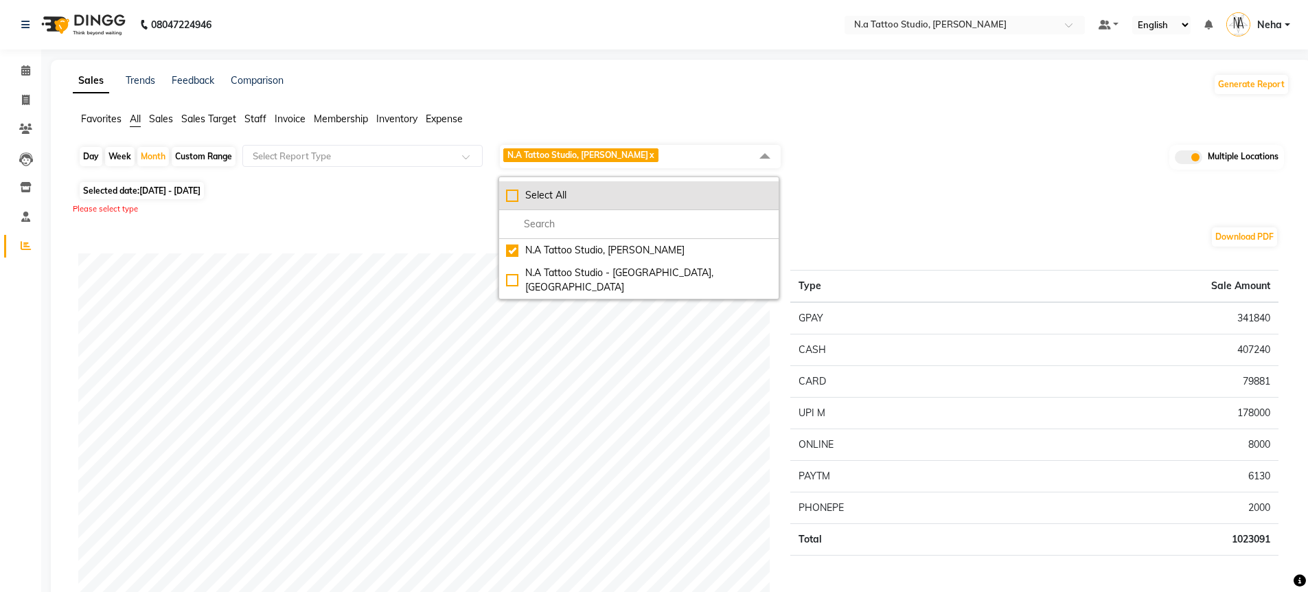
click at [677, 189] on div "Select All" at bounding box center [639, 195] width 266 height 14
checkbox input "true"
click at [930, 165] on div "Day Week Month Custom Range Select Report Type N.A Tattoo Studio, Karol Bagh x …" at bounding box center [680, 160] width 1205 height 34
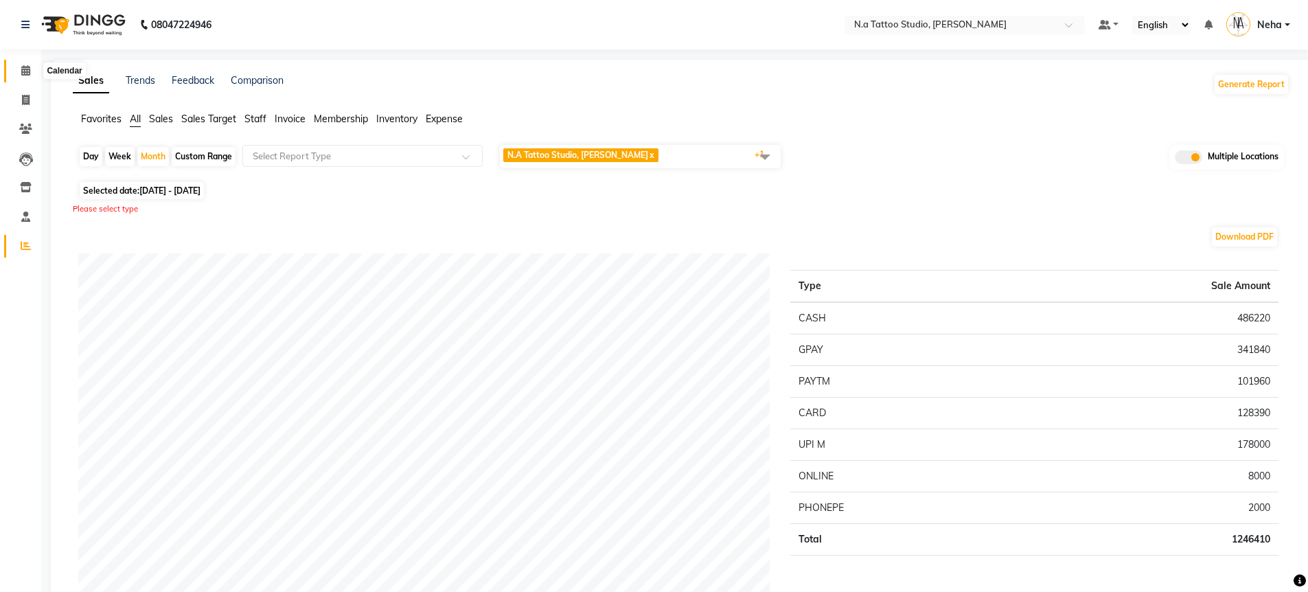
click at [25, 70] on icon at bounding box center [25, 70] width 9 height 10
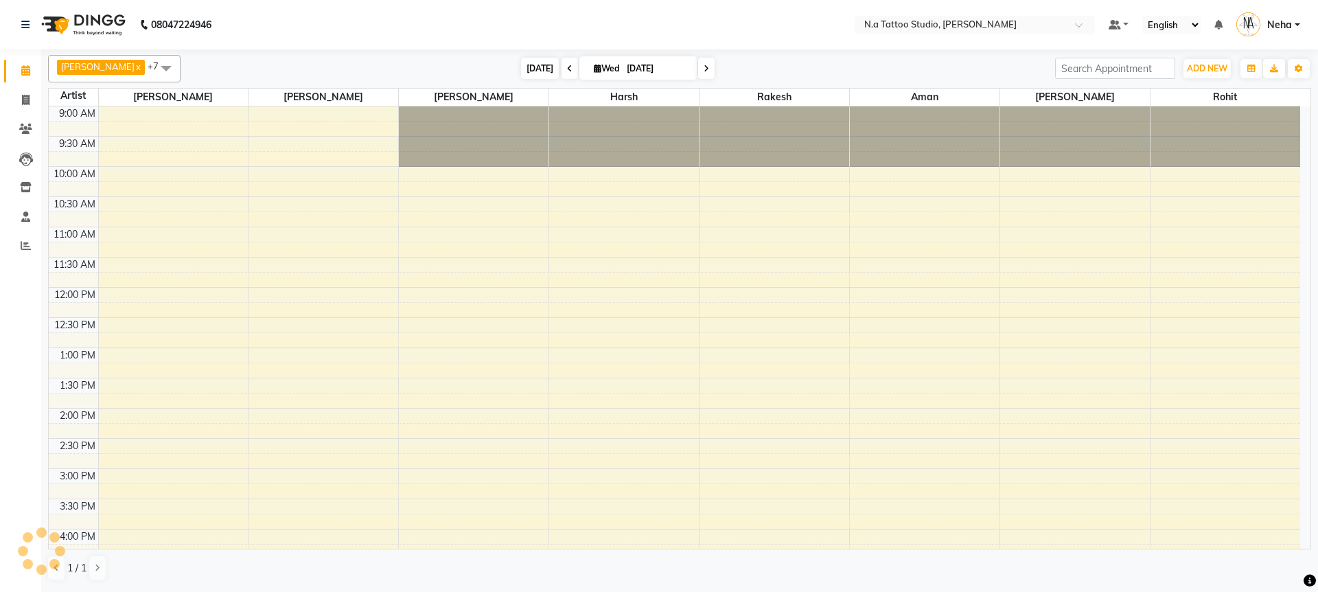
click at [537, 69] on span "[DATE]" at bounding box center [540, 68] width 38 height 21
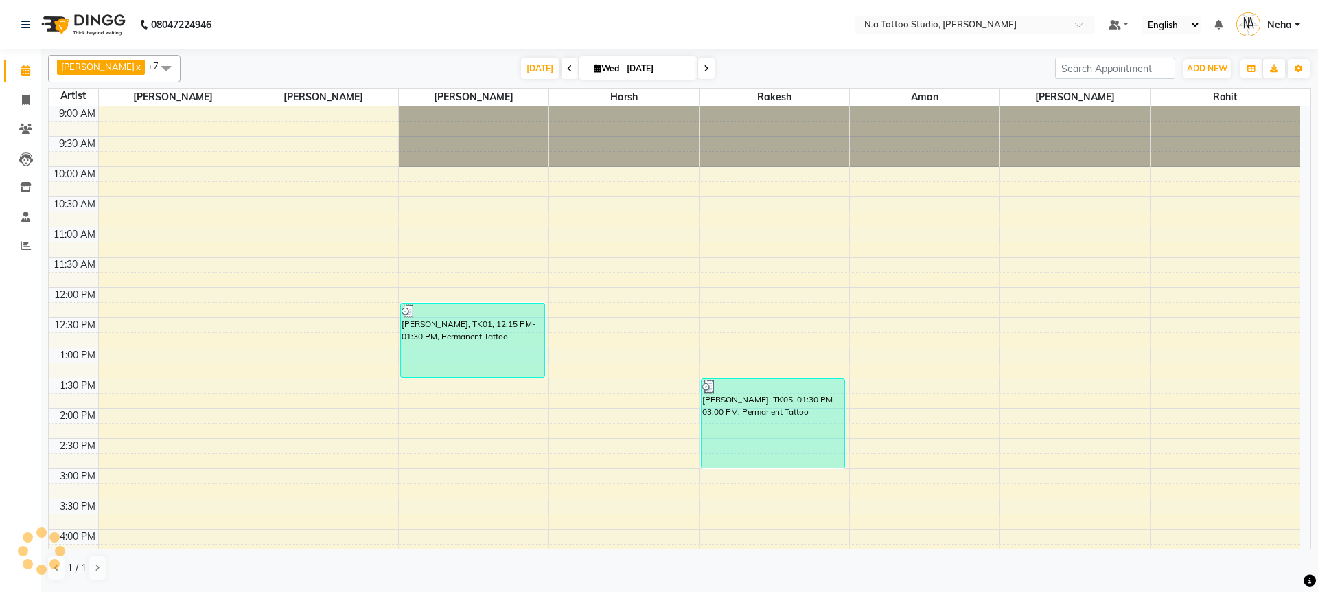
scroll to position [343, 0]
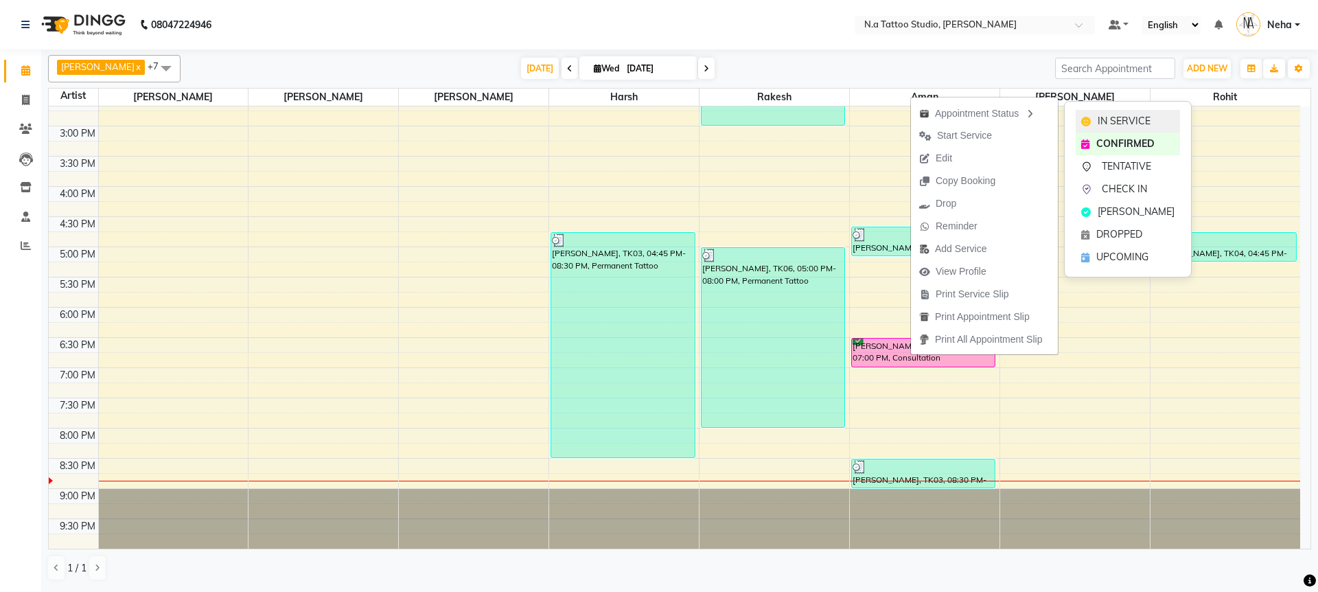
click at [1110, 116] on span "IN SERVICE" at bounding box center [1124, 121] width 53 height 14
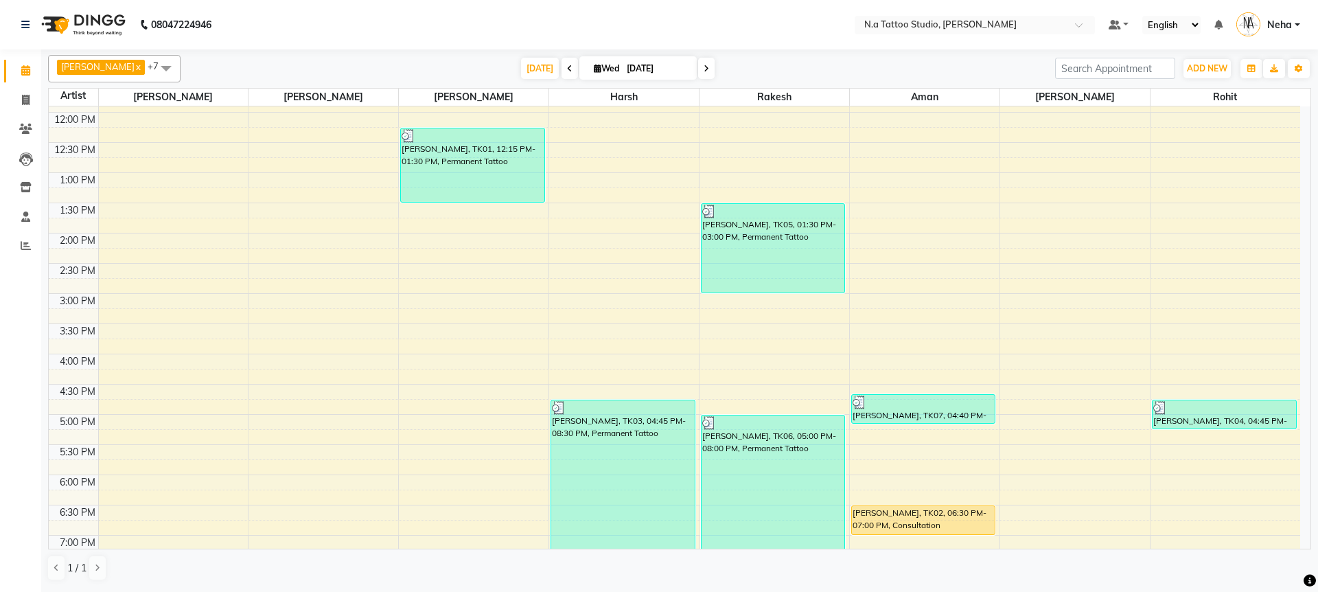
scroll to position [170, 0]
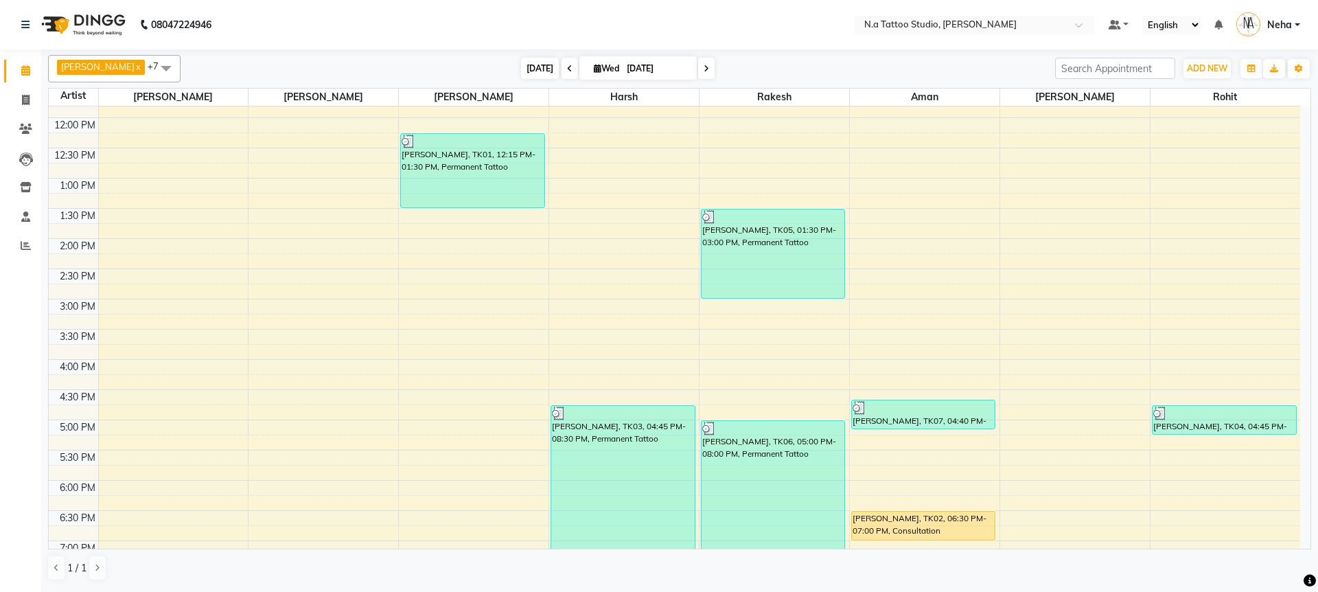
click at [522, 67] on span "[DATE]" at bounding box center [540, 68] width 38 height 21
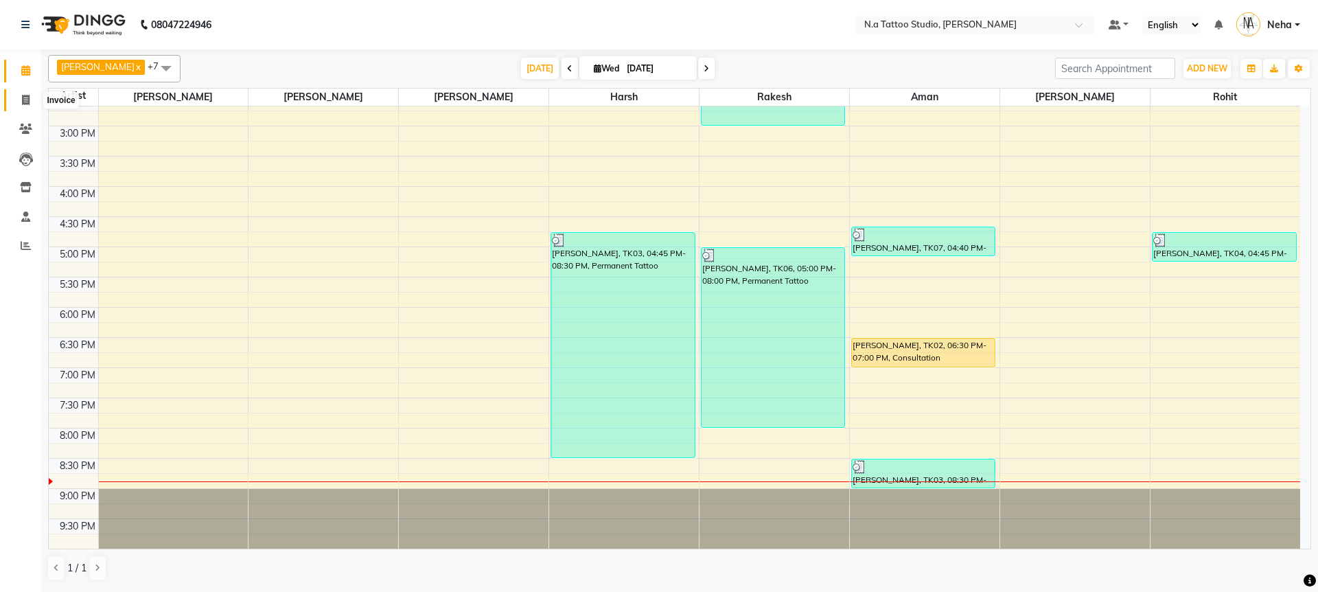
click at [24, 103] on icon at bounding box center [26, 100] width 8 height 10
select select "service"
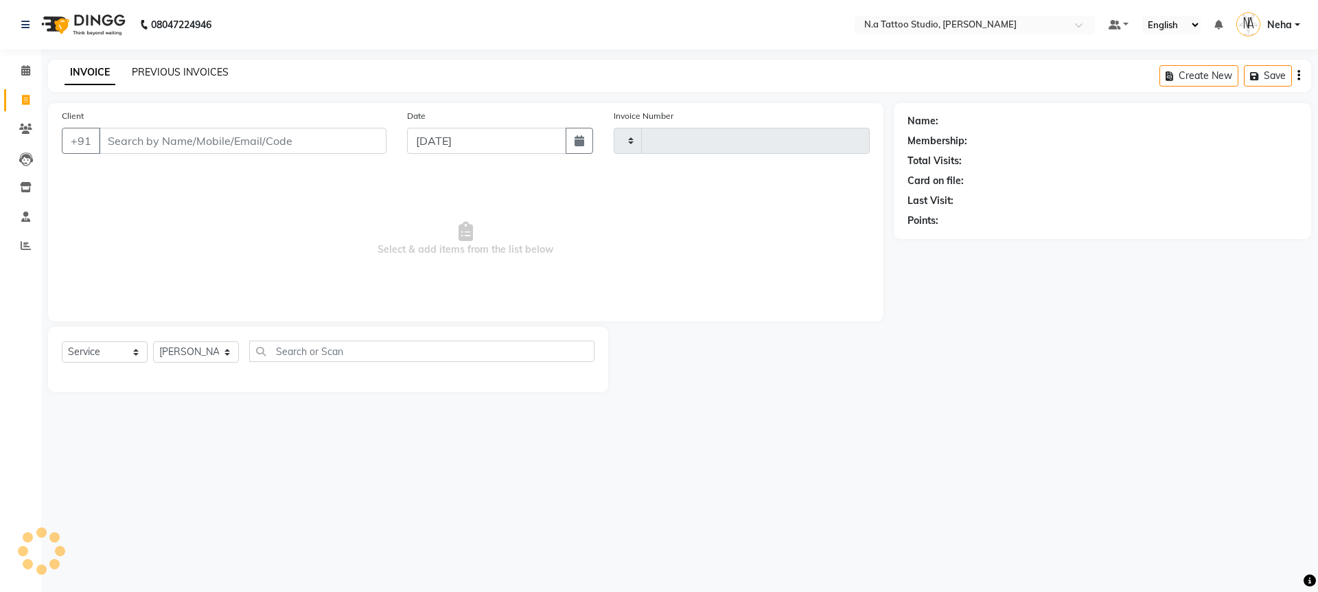
click at [194, 68] on link "PREVIOUS INVOICES" at bounding box center [180, 72] width 97 height 12
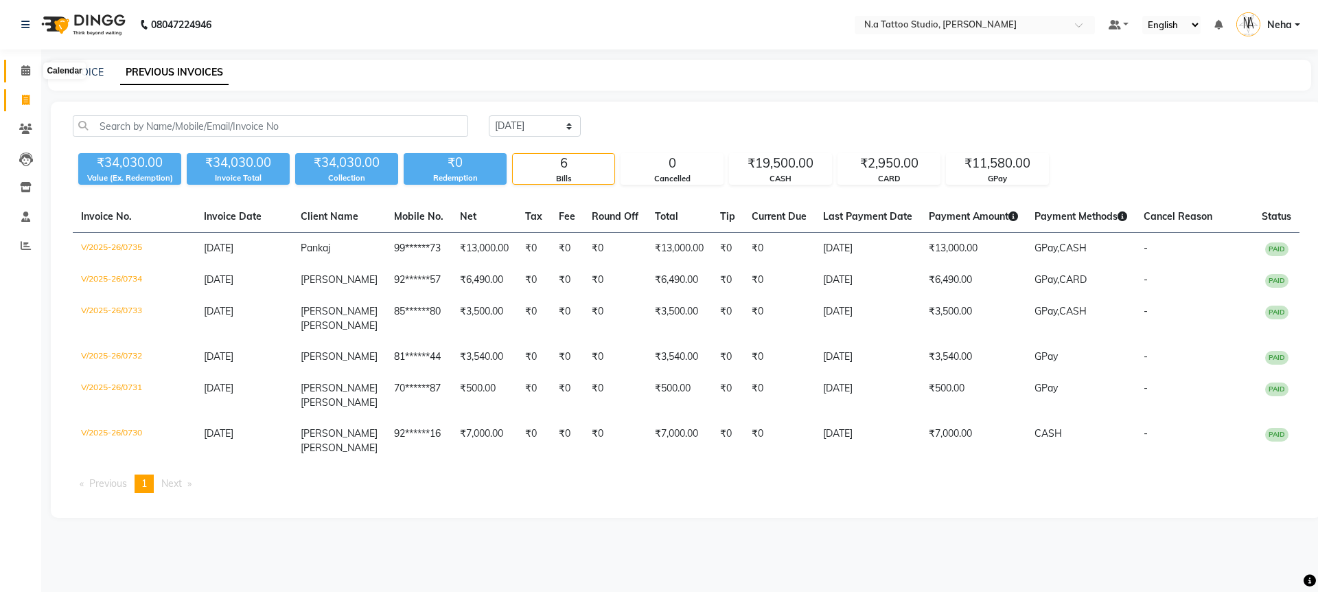
click at [19, 70] on span at bounding box center [26, 71] width 24 height 16
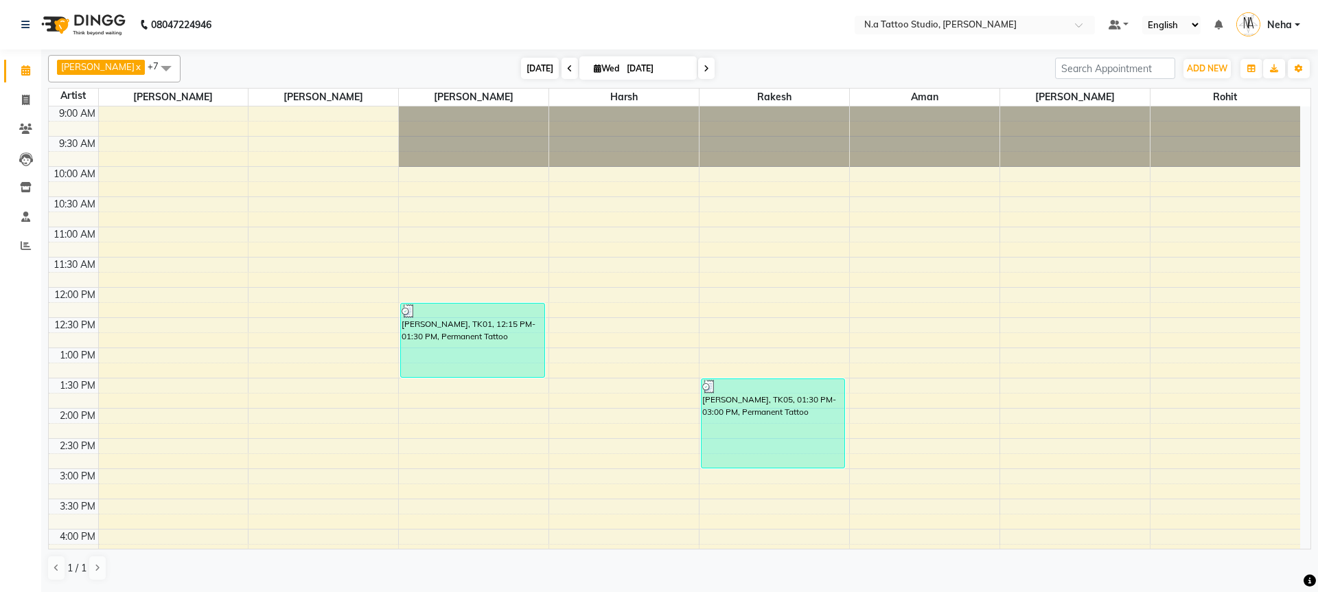
click at [539, 73] on span "[DATE]" at bounding box center [540, 68] width 38 height 21
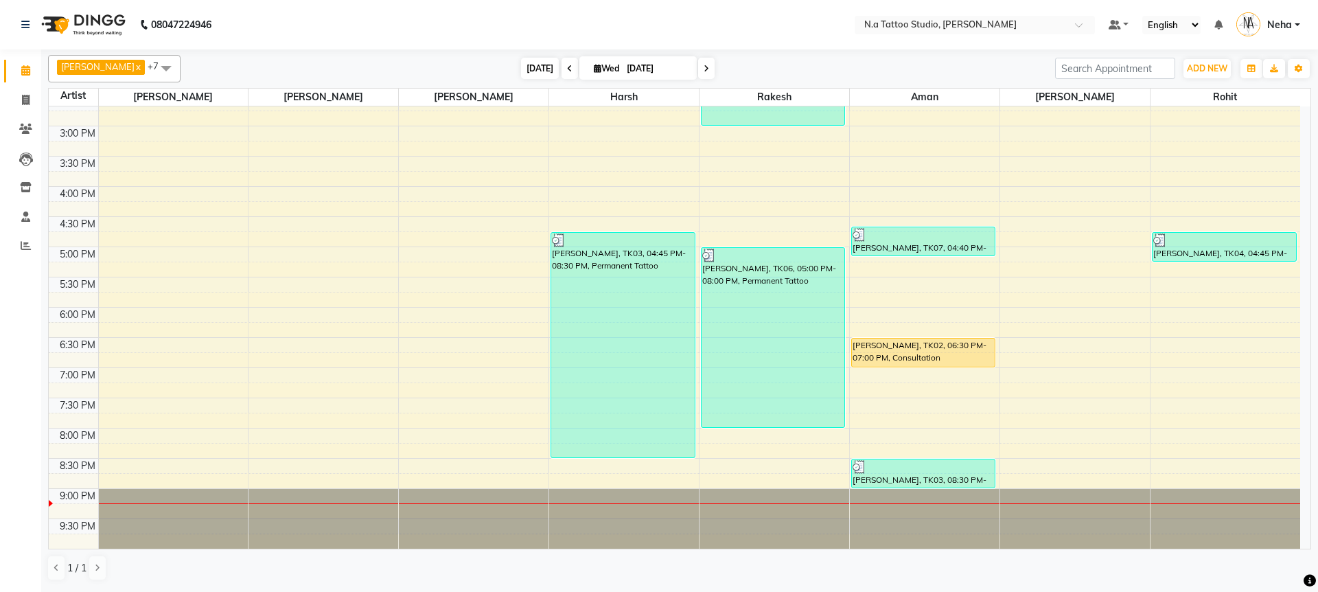
click at [535, 67] on span "[DATE]" at bounding box center [540, 68] width 38 height 21
click at [31, 96] on span at bounding box center [26, 101] width 24 height 16
select select "service"
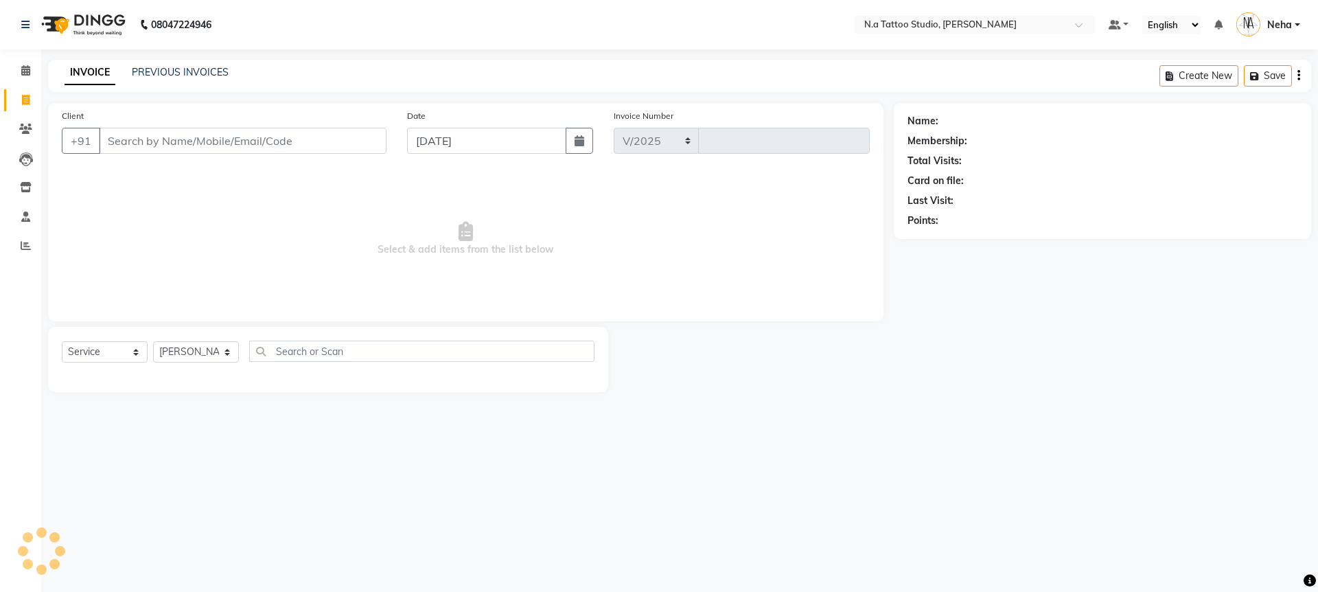
select select "4590"
type input "0736"
click at [211, 147] on input "Client" at bounding box center [243, 141] width 288 height 26
type input "9053507123"
click at [357, 138] on span "Add Client" at bounding box center [351, 141] width 54 height 14
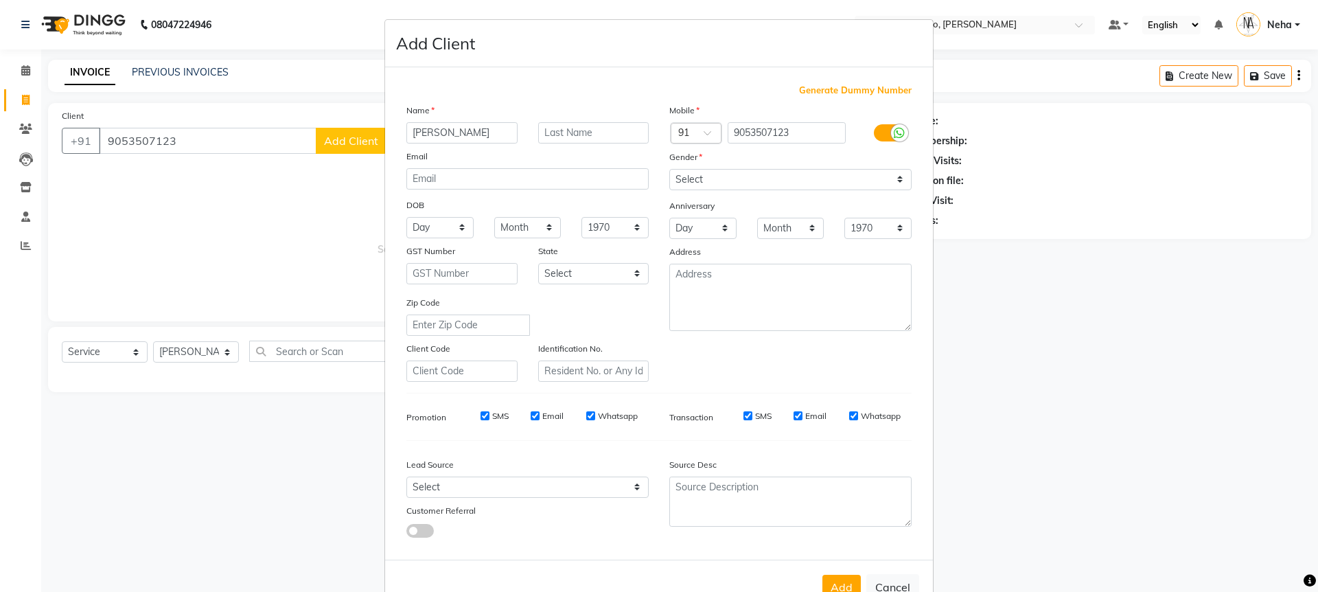
type input "[PERSON_NAME]"
click at [700, 182] on select "Select Male Female Other Prefer Not To Say" at bounding box center [790, 179] width 242 height 21
click at [695, 181] on select "Select Male Female Other Prefer Not To Say" at bounding box center [790, 179] width 242 height 21
select select "female"
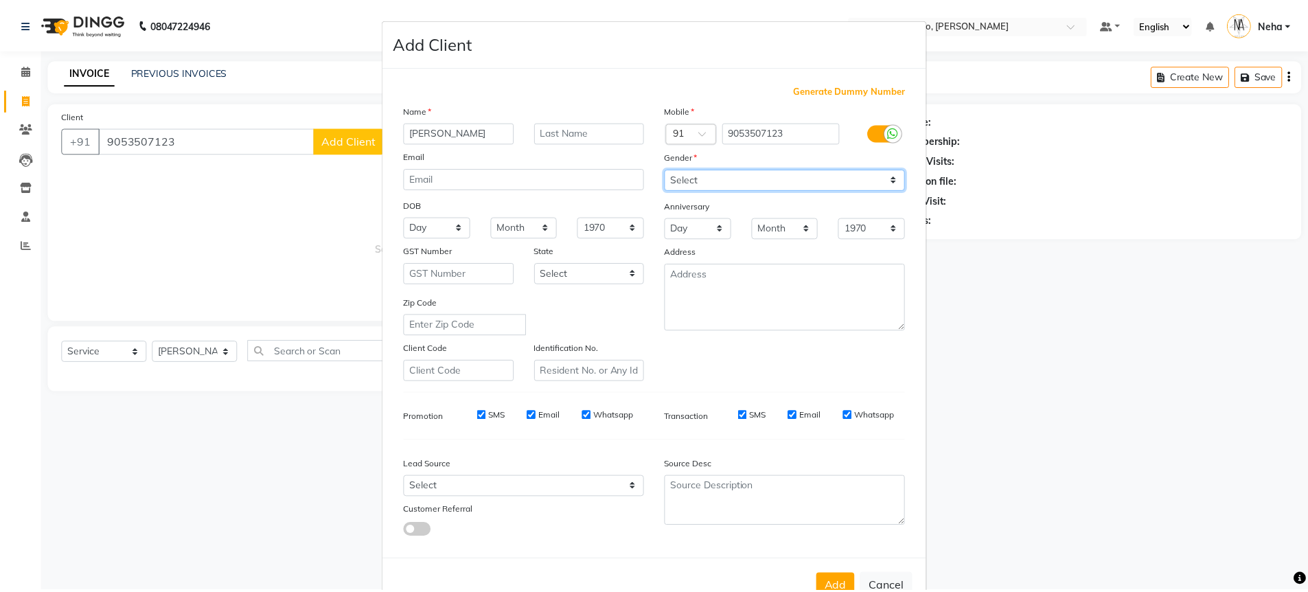
scroll to position [42, 0]
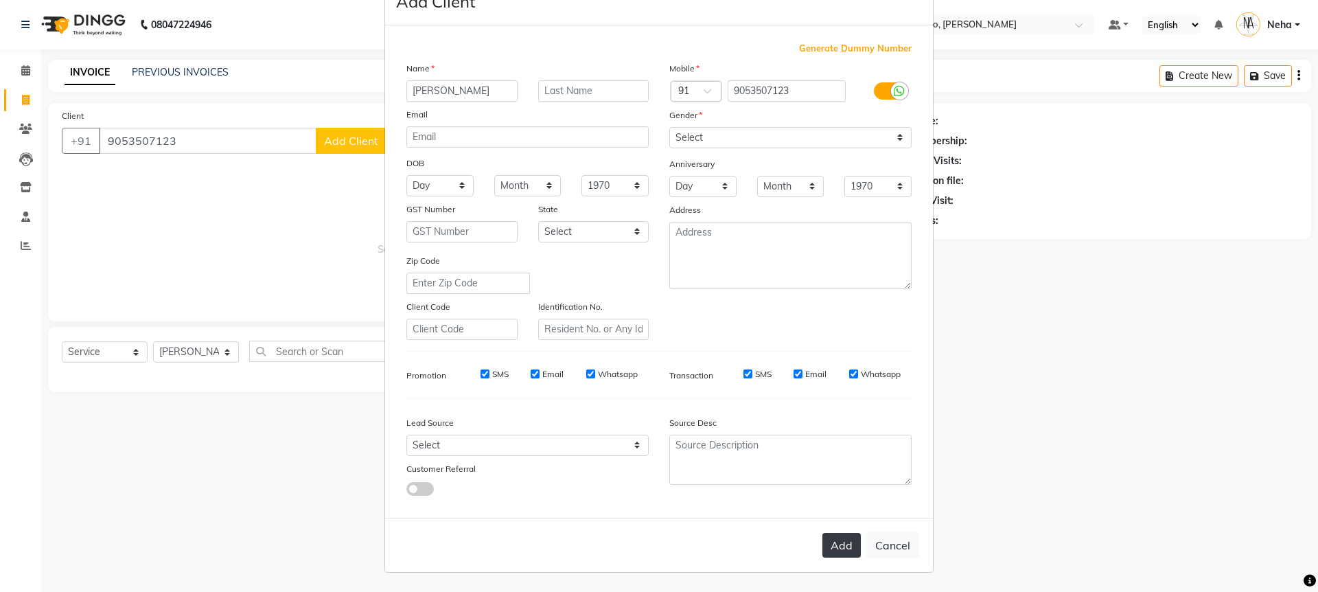
click at [846, 544] on button "Add" at bounding box center [841, 545] width 38 height 25
type input "90******23"
select select
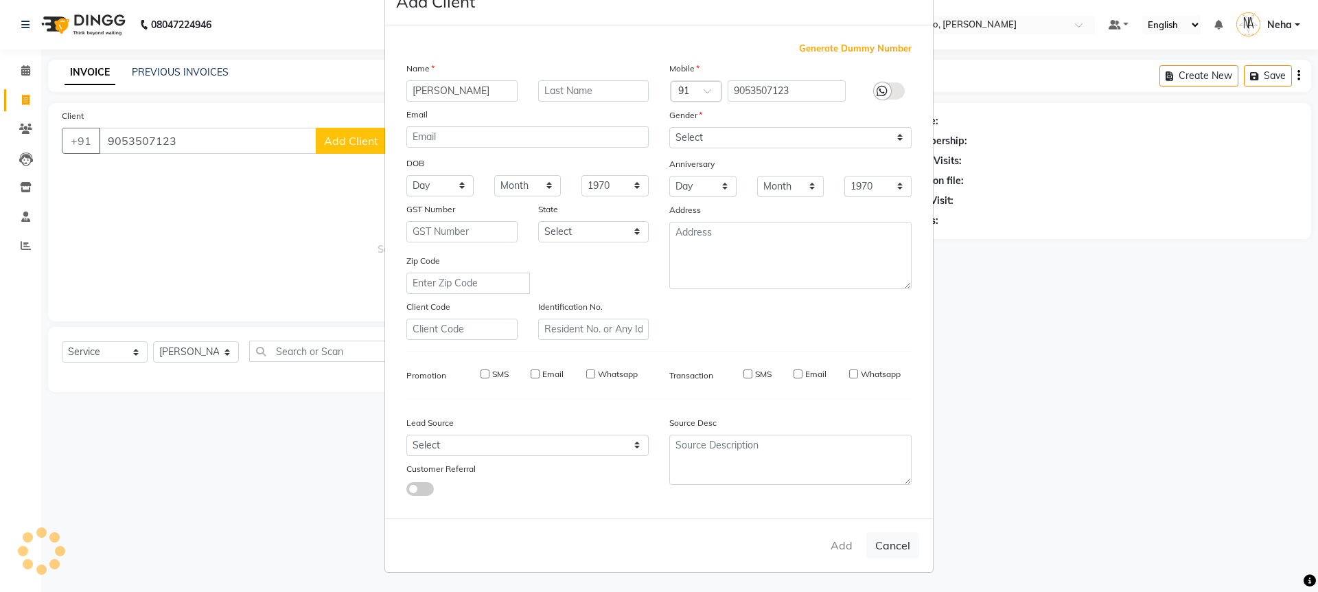
select select
checkbox input "false"
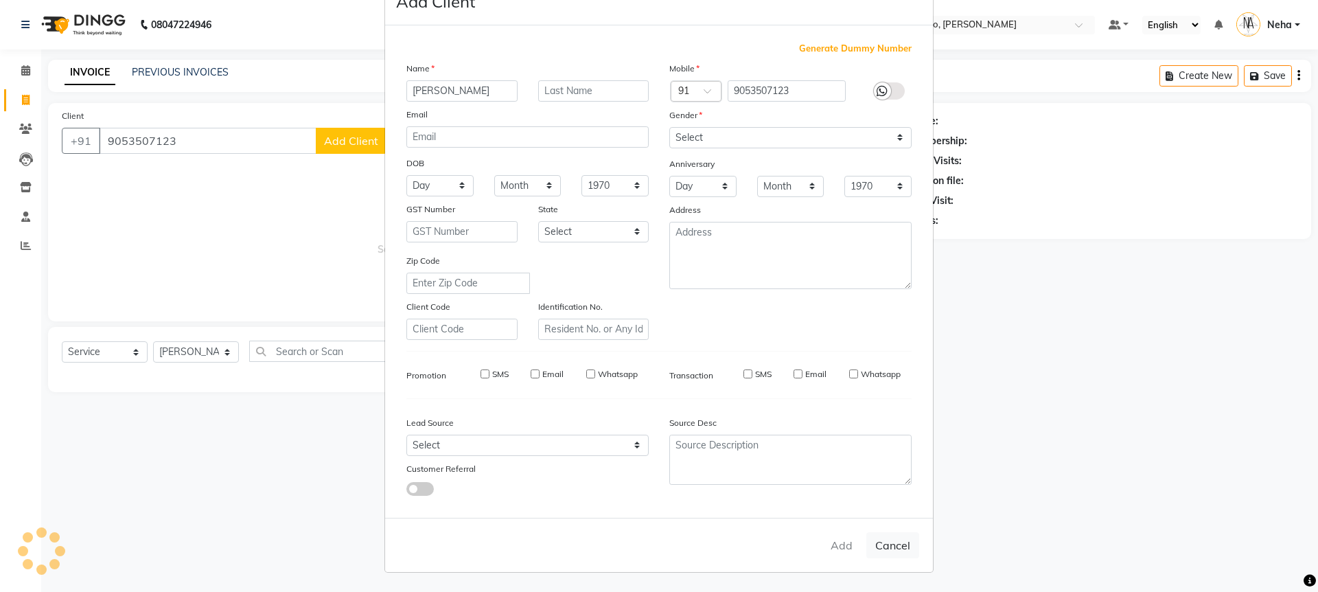
checkbox input "false"
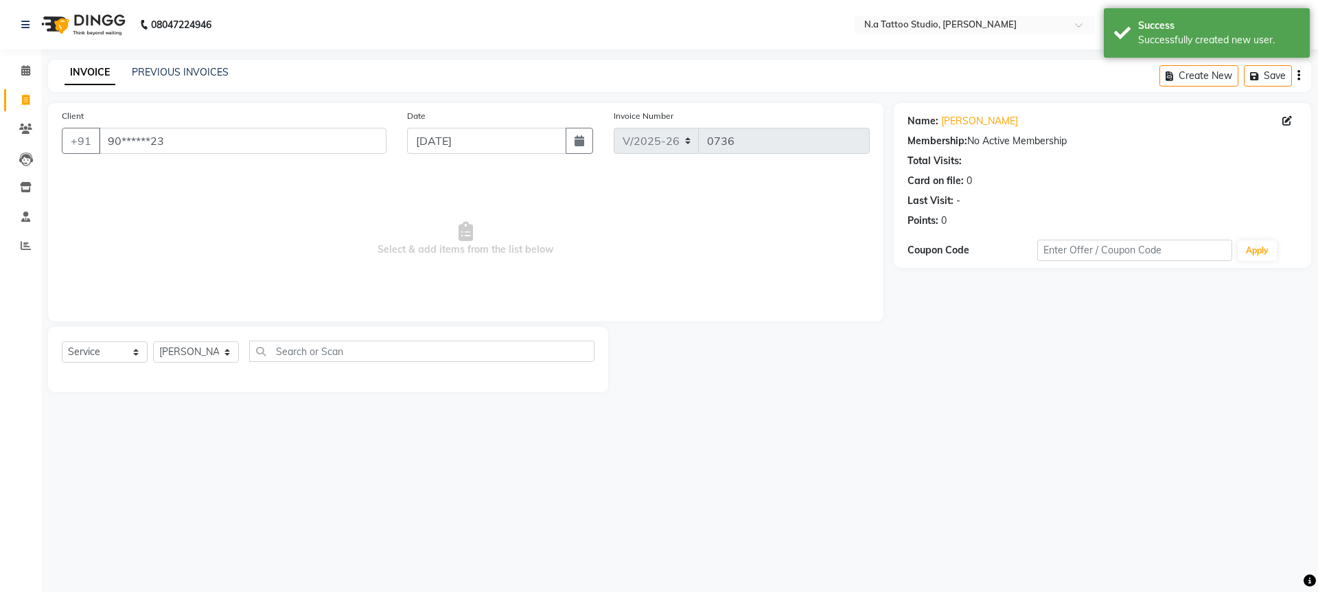
click at [1300, 76] on div "Create New Save" at bounding box center [1235, 76] width 152 height 32
click at [1299, 76] on icon "button" at bounding box center [1298, 76] width 3 height 1
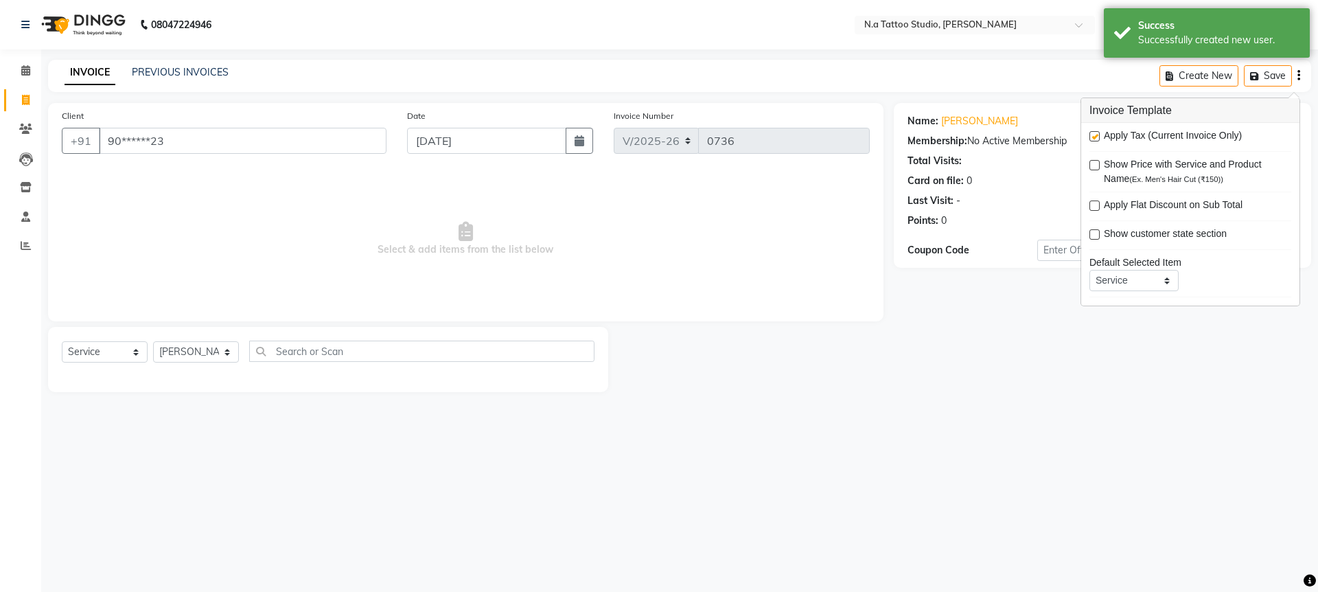
click at [1095, 139] on label at bounding box center [1094, 136] width 10 height 10
click at [1095, 139] on input "checkbox" at bounding box center [1093, 136] width 9 height 9
checkbox input "false"
click at [209, 356] on select "[PERSON_NAME] [PERSON_NAME] [PERSON_NAME] [PERSON_NAME] Manager [PERSON_NAME] […" at bounding box center [196, 351] width 86 height 21
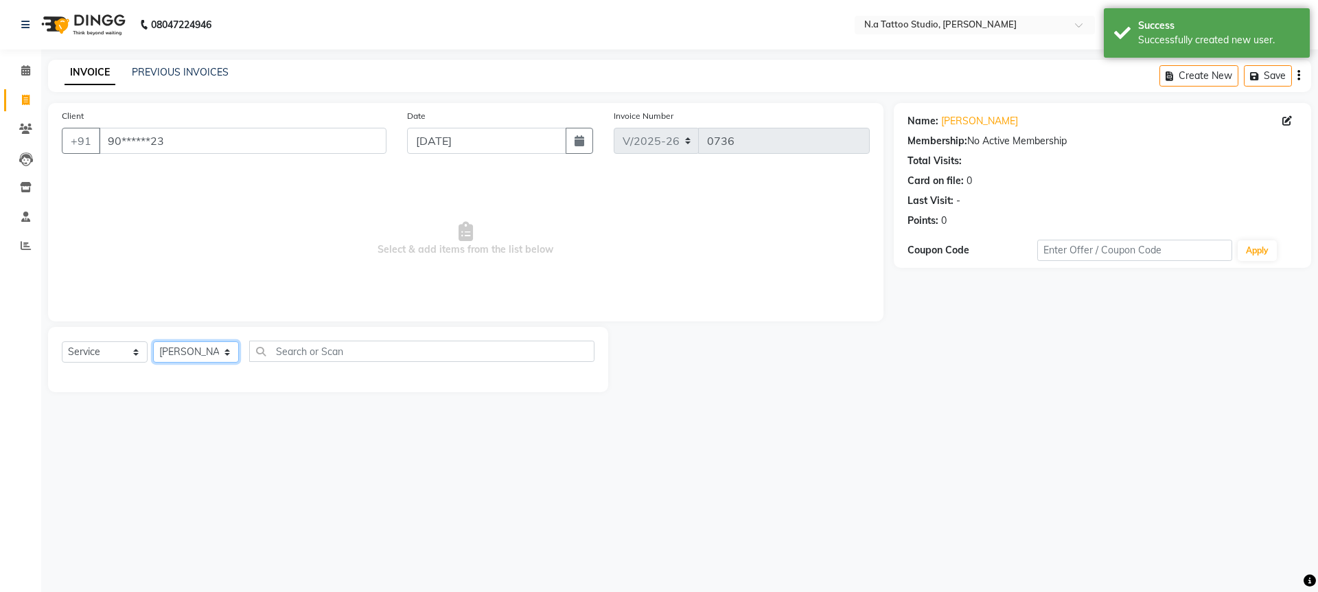
select select "91725"
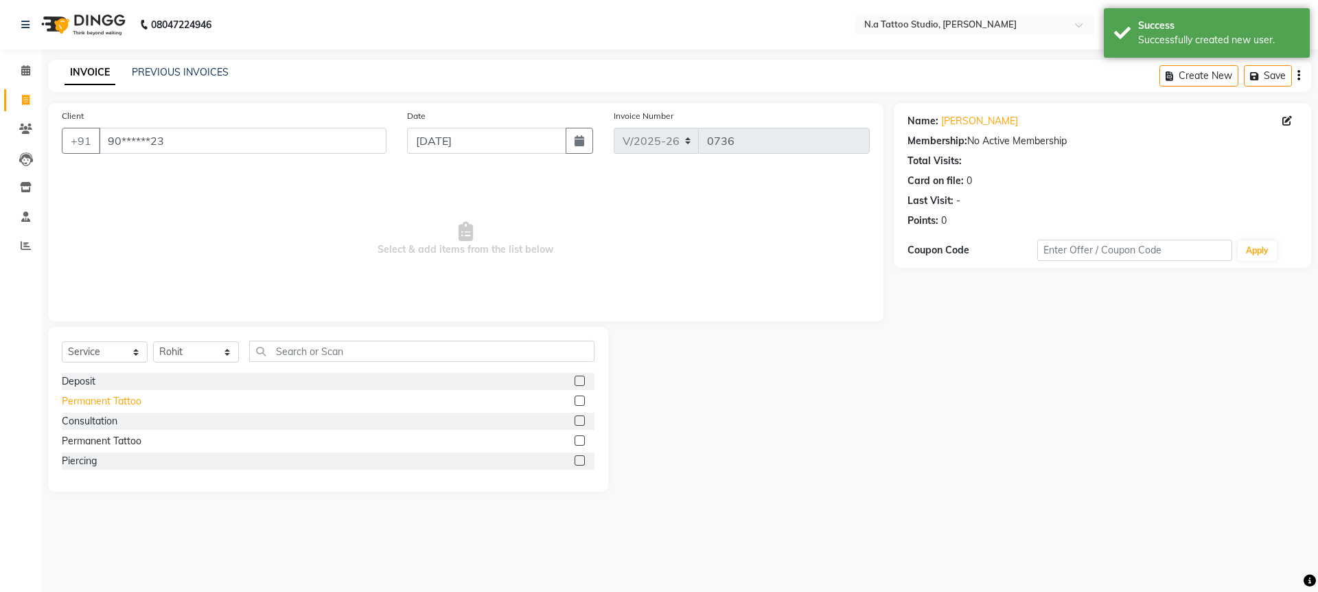
click at [117, 400] on div "Permanent Tattoo" at bounding box center [102, 401] width 80 height 14
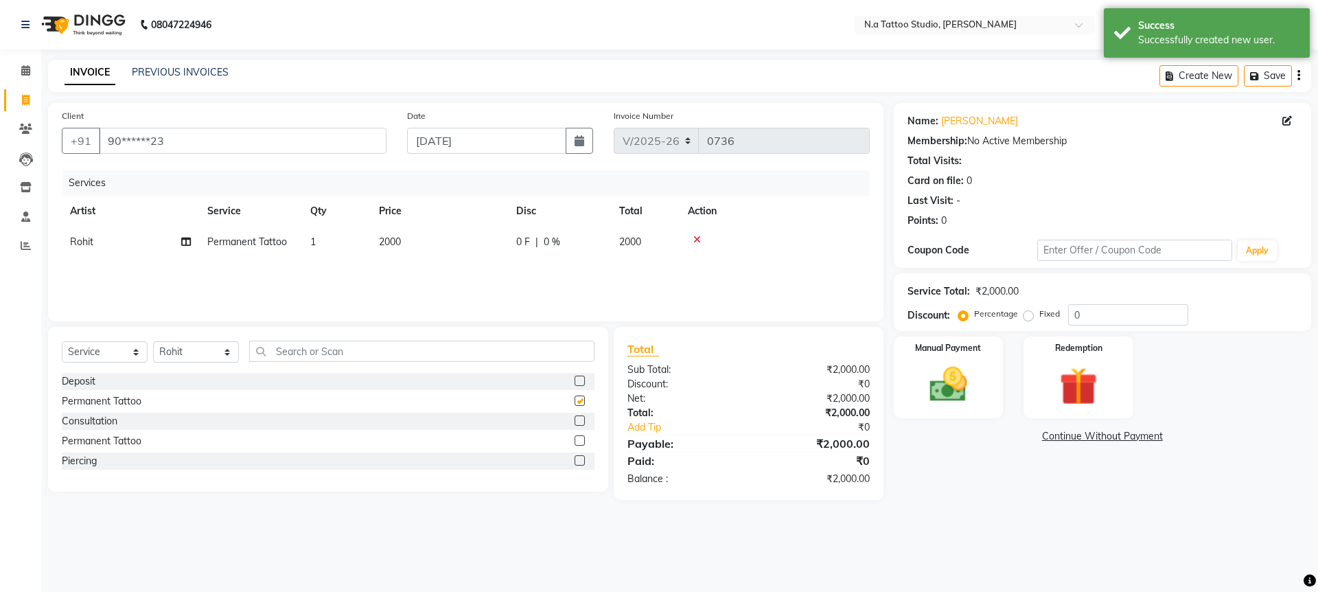
checkbox input "false"
click at [469, 248] on td "2000" at bounding box center [439, 242] width 137 height 31
select select "91725"
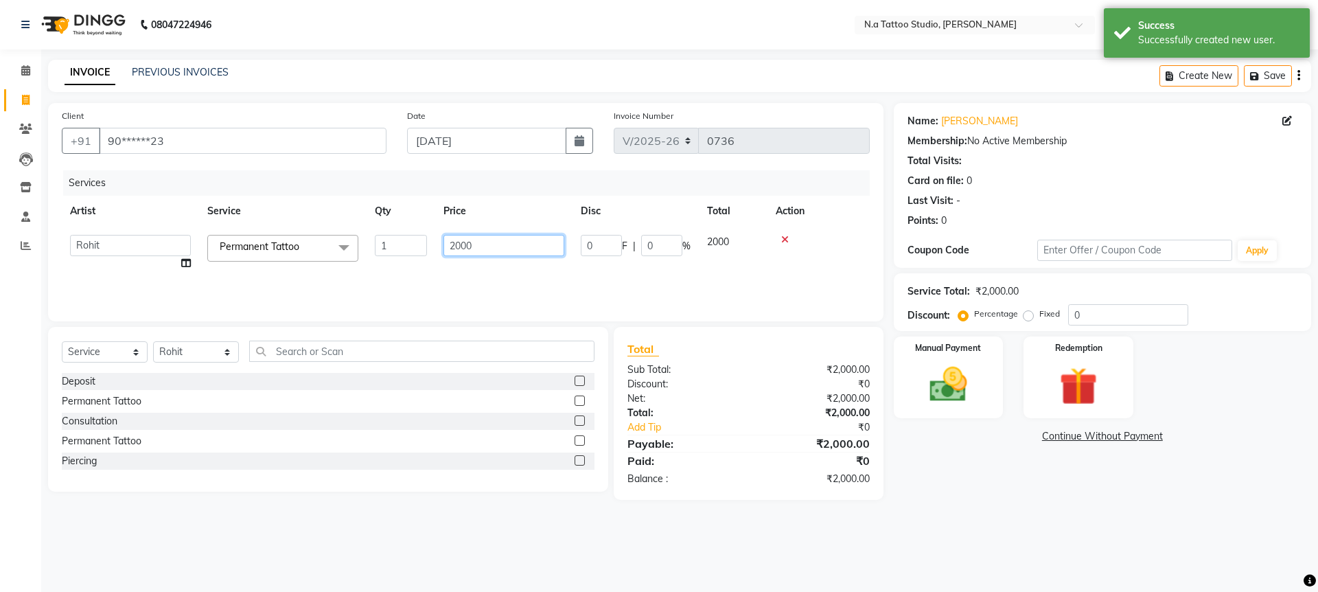
click at [519, 245] on input "2000" at bounding box center [503, 245] width 121 height 21
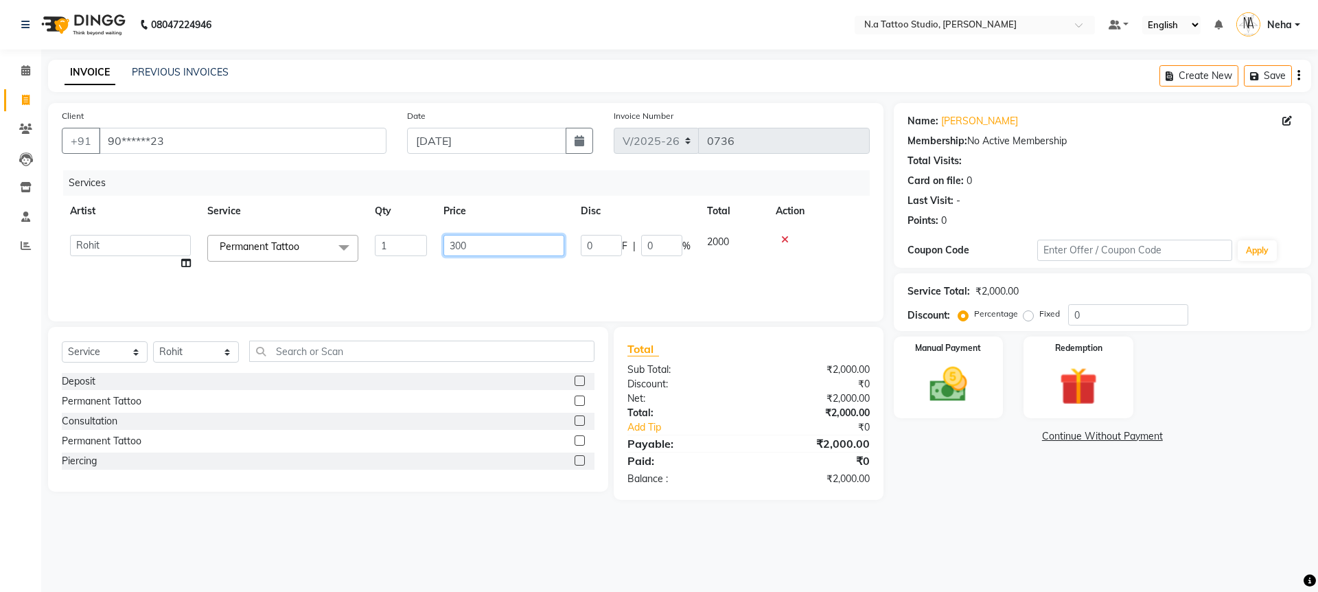
type input "3000"
click at [694, 280] on div "Services Artist Service Qty Price Disc Total Action Rohit Permanent Tattoo 1 30…" at bounding box center [466, 238] width 808 height 137
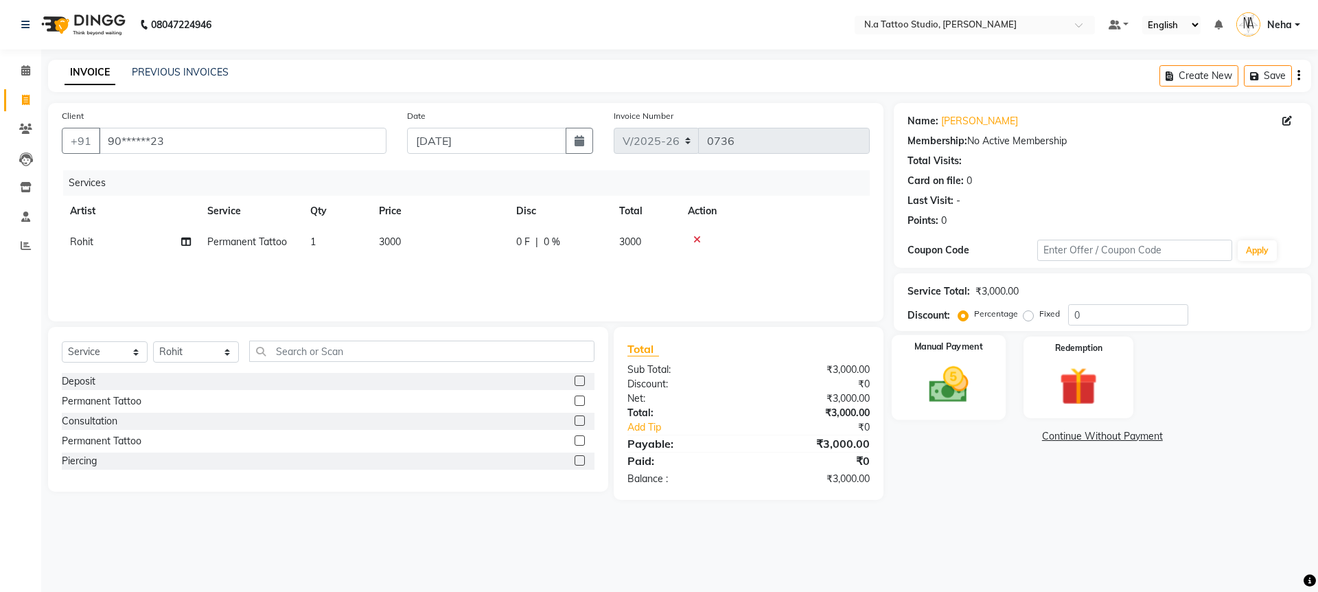
click at [951, 387] on img at bounding box center [948, 384] width 64 height 45
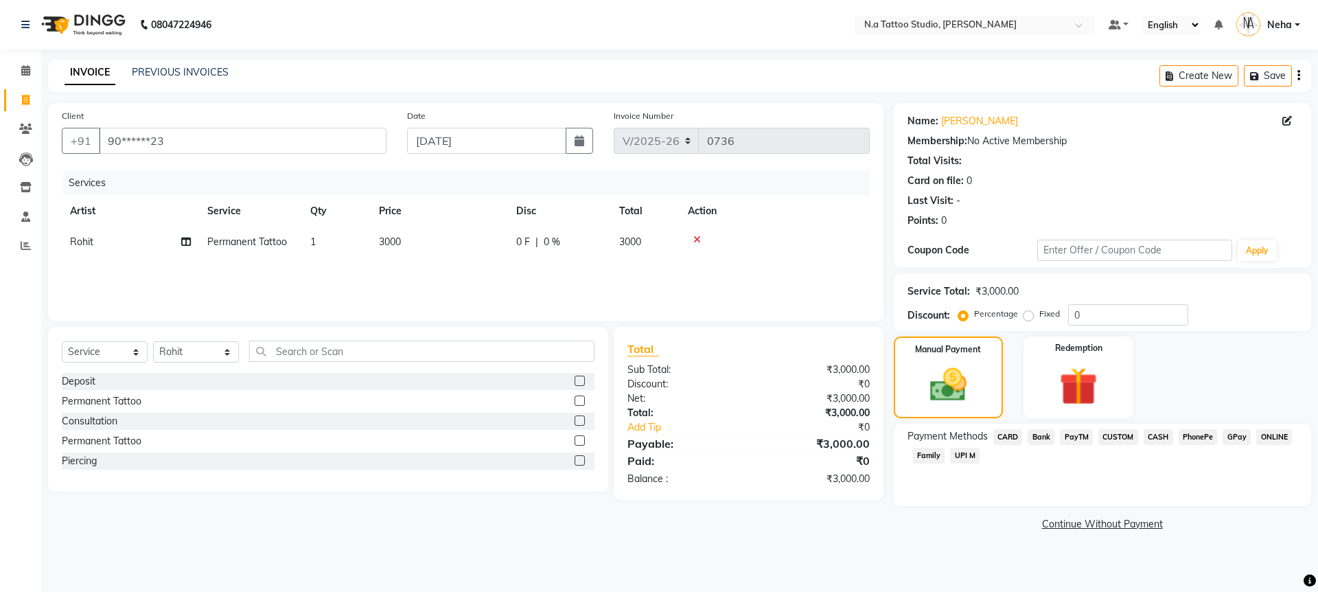
click at [1156, 439] on span "CASH" at bounding box center [1159, 437] width 30 height 16
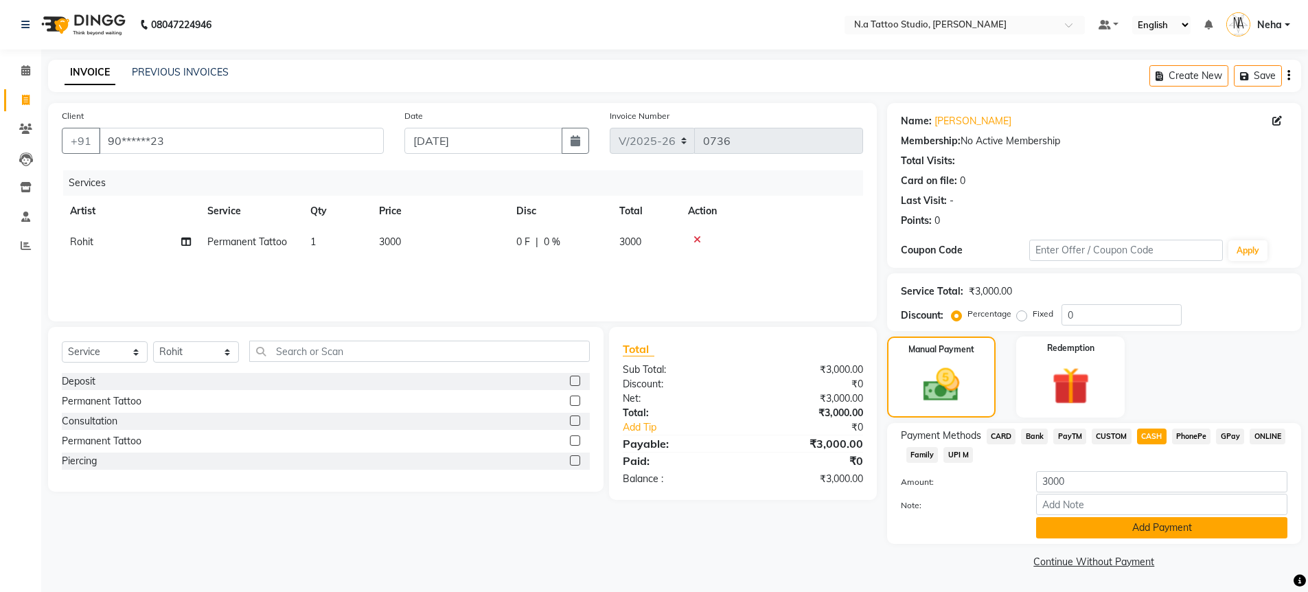
click at [1140, 529] on button "Add Payment" at bounding box center [1161, 527] width 251 height 21
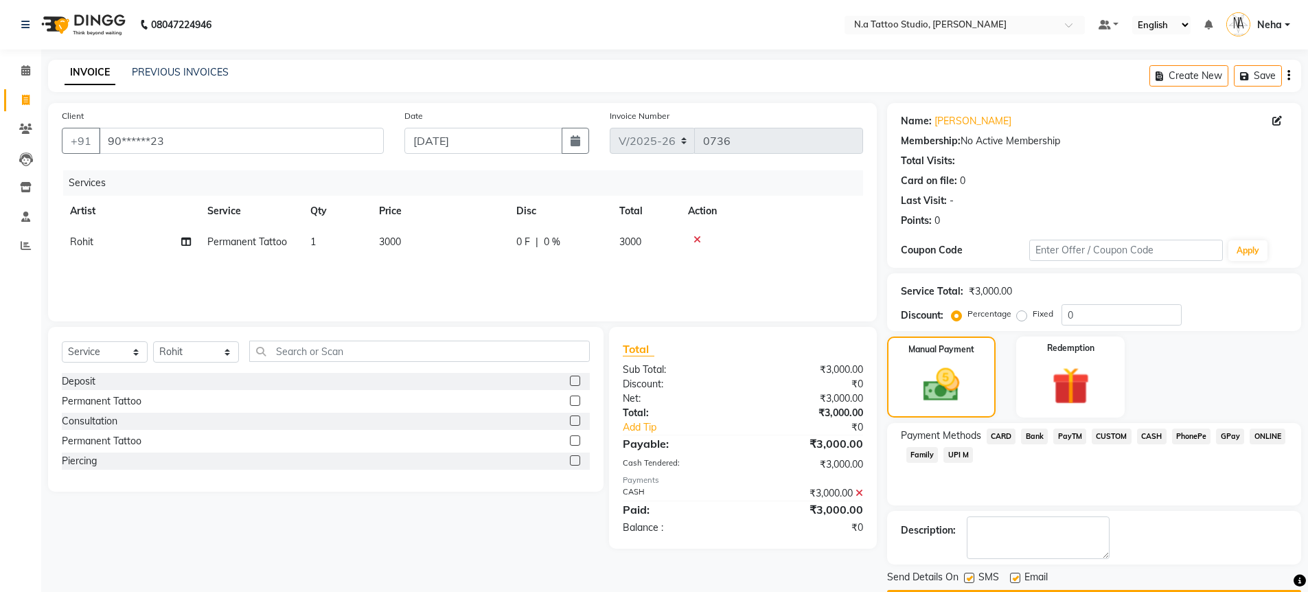
click at [1151, 590] on button "Checkout" at bounding box center [1094, 600] width 414 height 21
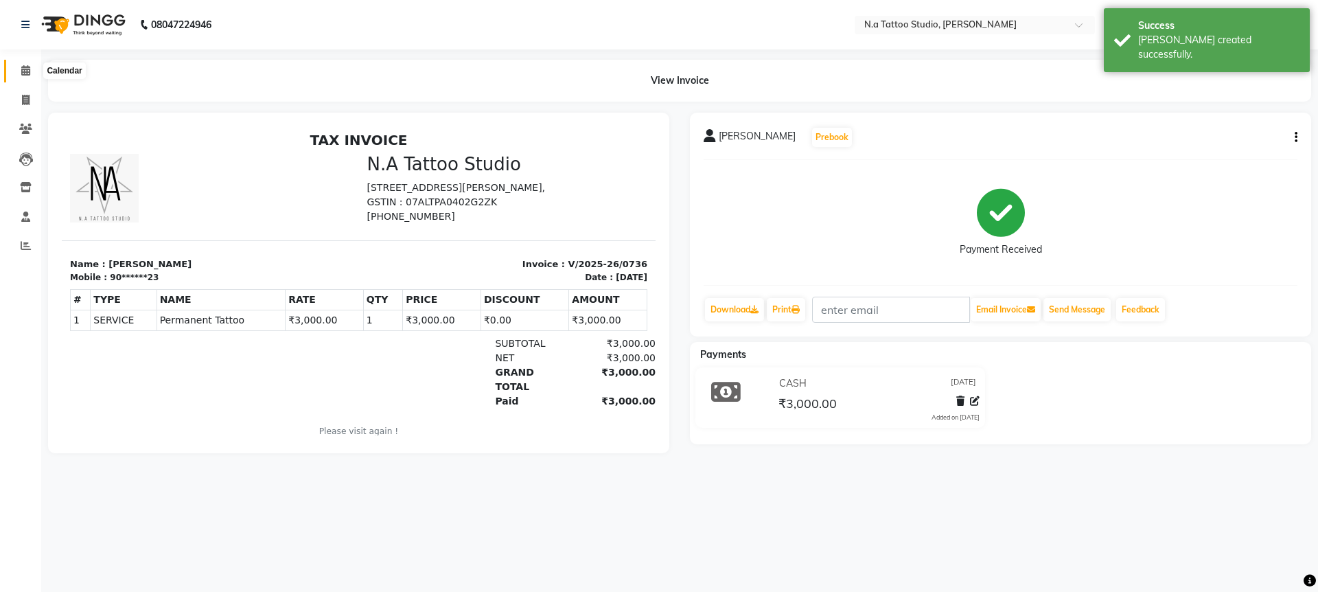
click at [21, 74] on icon at bounding box center [25, 70] width 9 height 10
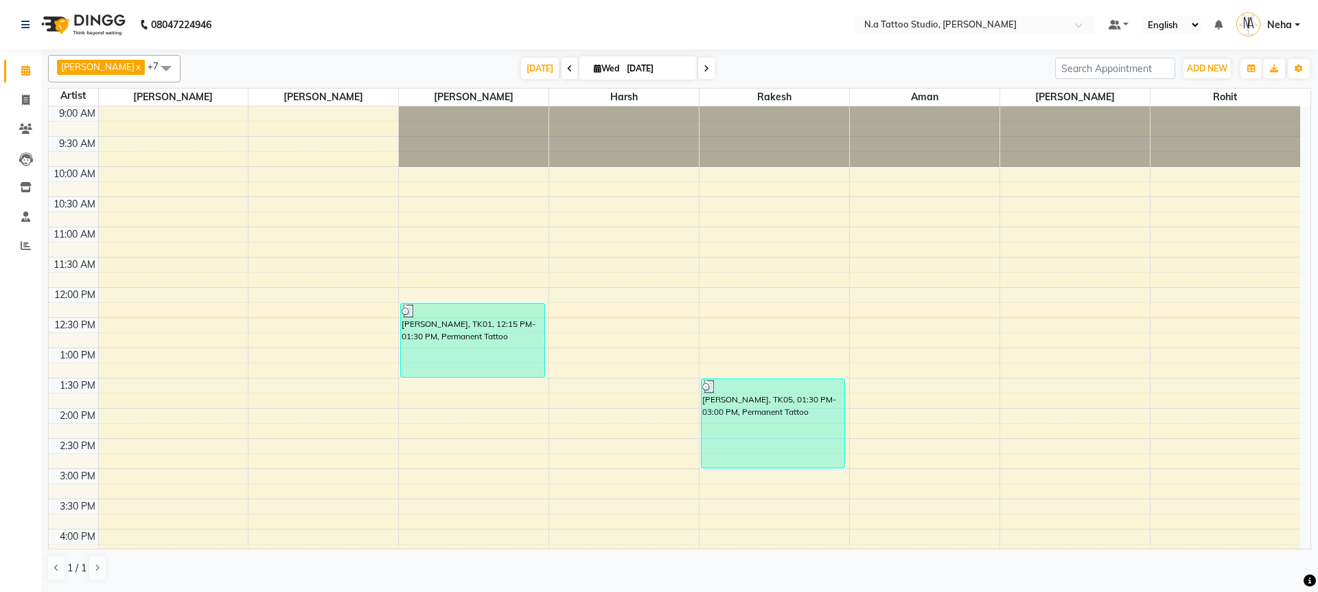
drag, startPoint x: 538, startPoint y: 62, endPoint x: 535, endPoint y: 102, distance: 40.6
click at [538, 62] on span "[DATE]" at bounding box center [540, 68] width 38 height 21
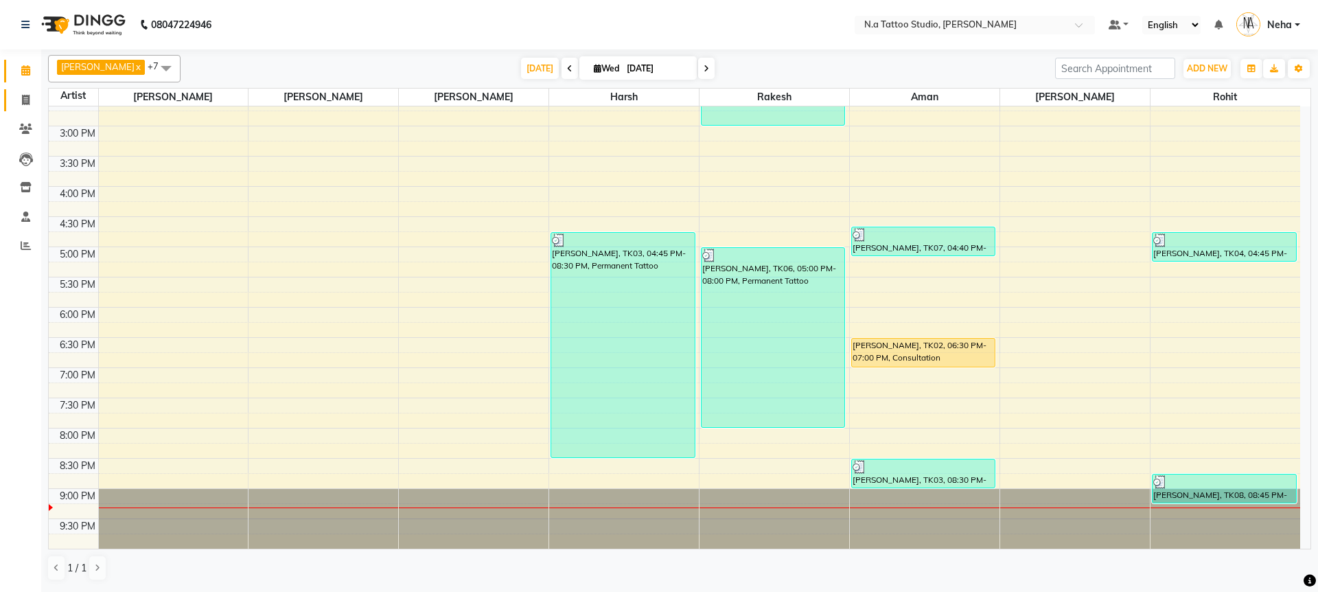
click at [33, 102] on span at bounding box center [26, 101] width 24 height 16
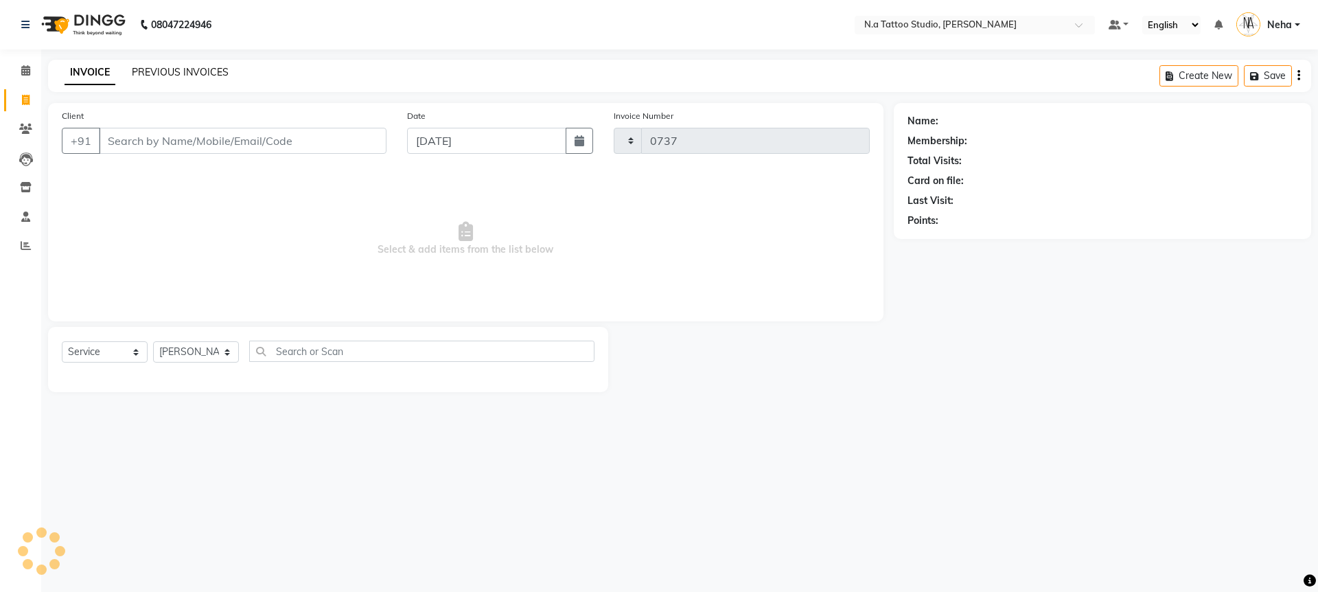
click at [174, 73] on link "PREVIOUS INVOICES" at bounding box center [180, 72] width 97 height 12
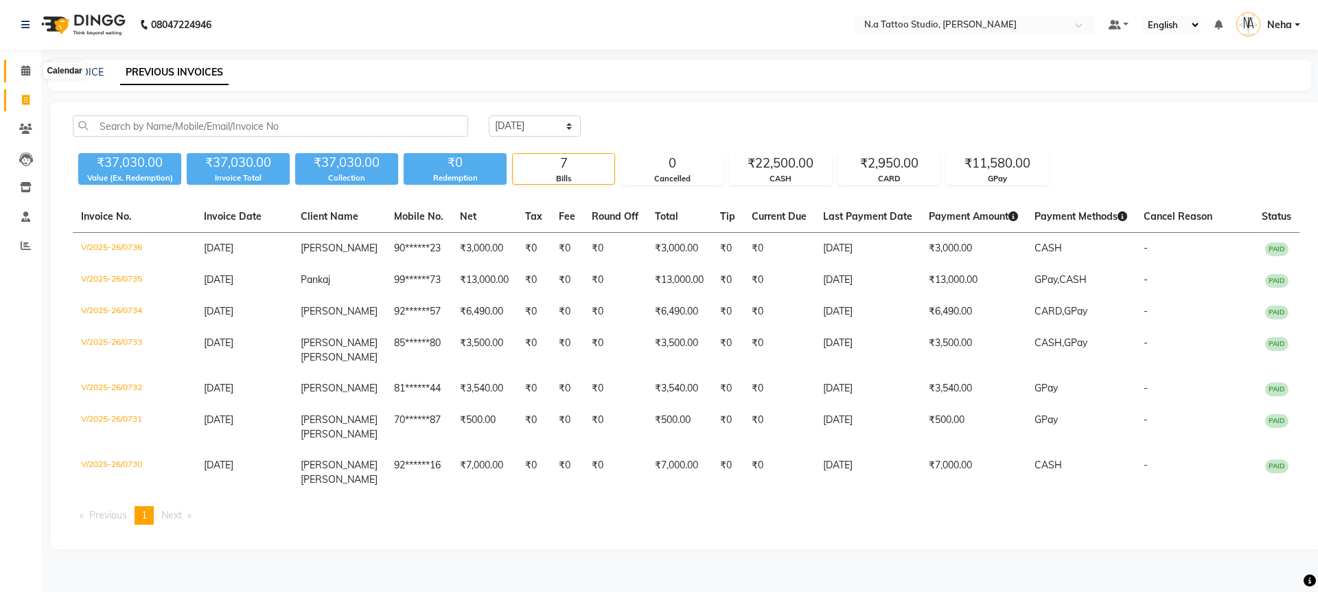
click at [27, 73] on icon at bounding box center [25, 70] width 9 height 10
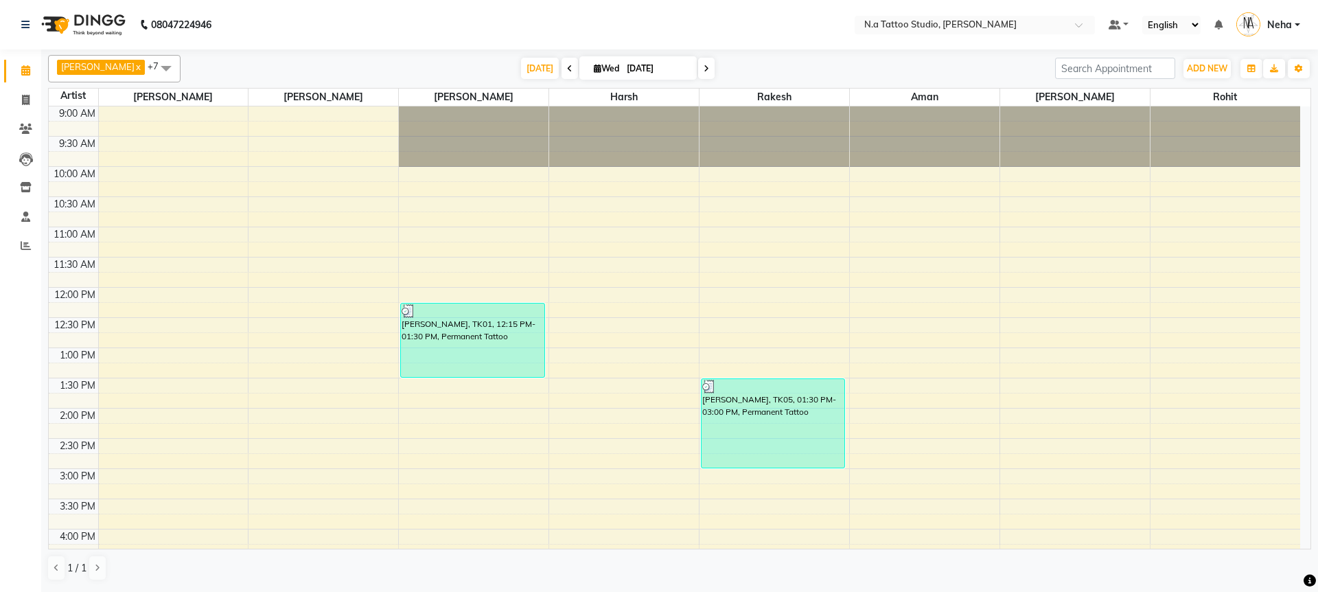
drag, startPoint x: 532, startPoint y: 65, endPoint x: 474, endPoint y: 1, distance: 85.5
click at [531, 65] on span "[DATE]" at bounding box center [540, 68] width 38 height 21
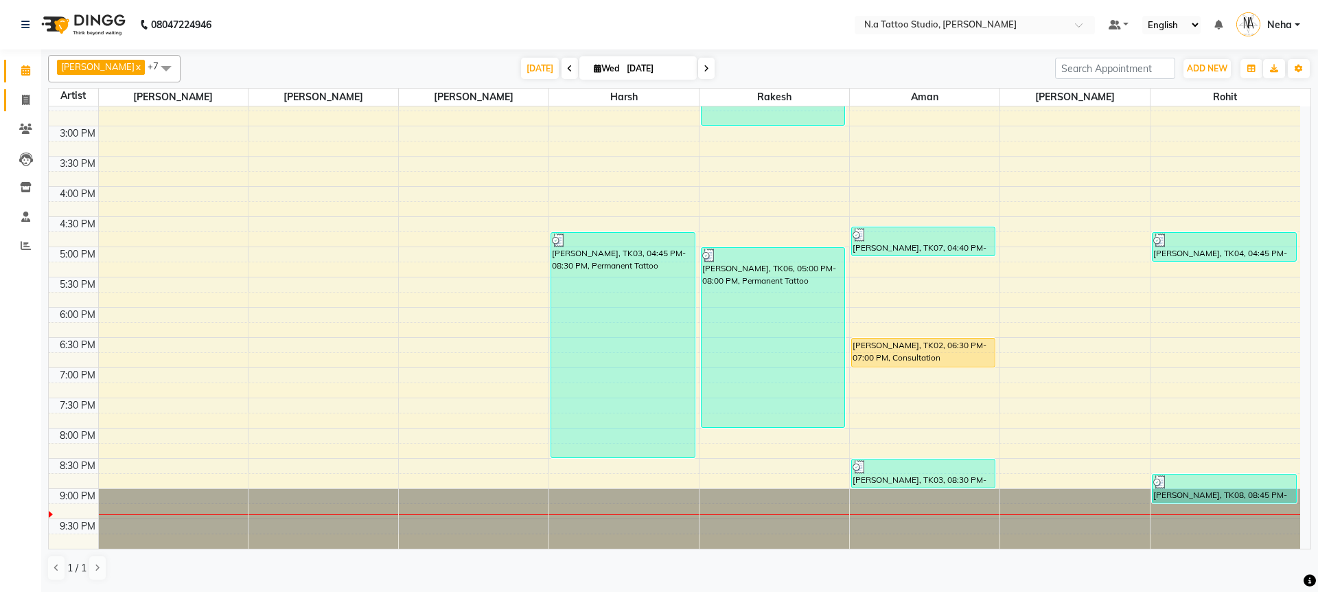
click at [30, 102] on span at bounding box center [26, 101] width 24 height 16
select select "service"
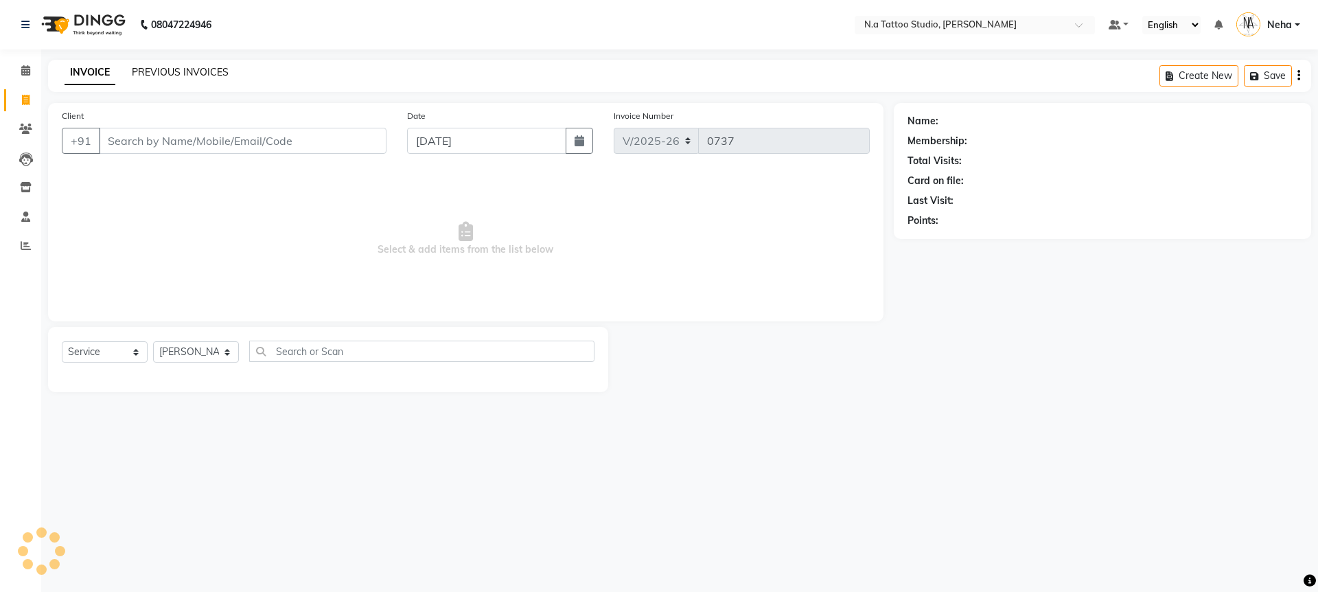
click at [184, 74] on link "PREVIOUS INVOICES" at bounding box center [180, 72] width 97 height 12
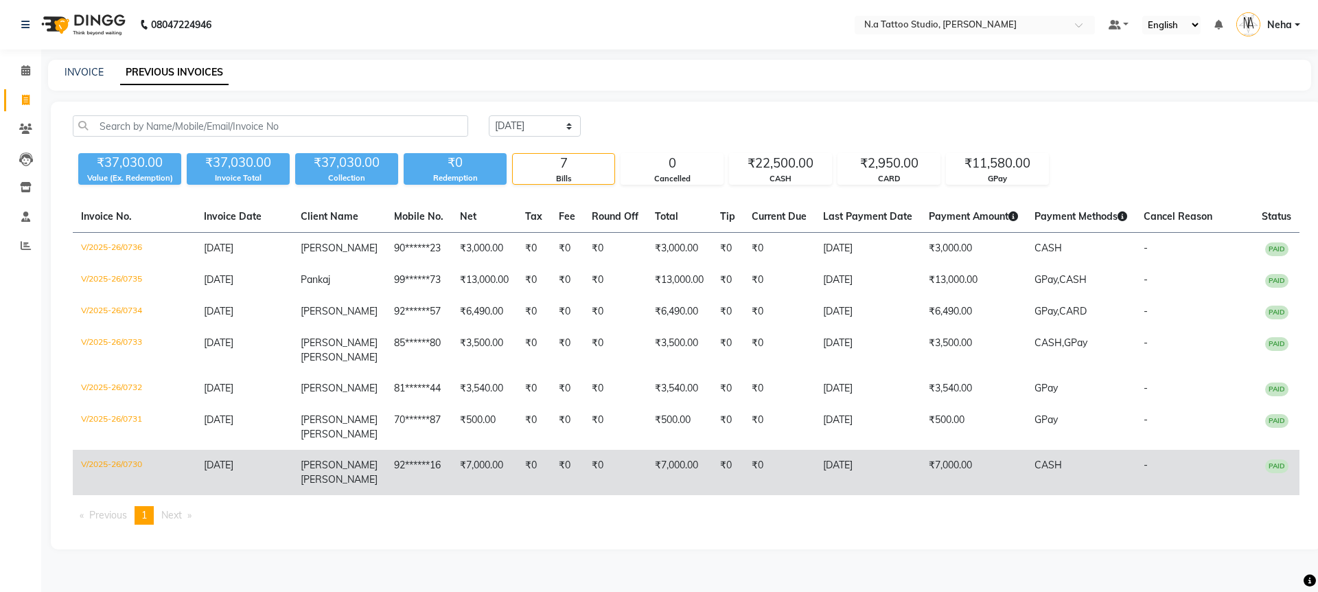
click at [517, 457] on td "₹0" at bounding box center [534, 472] width 34 height 45
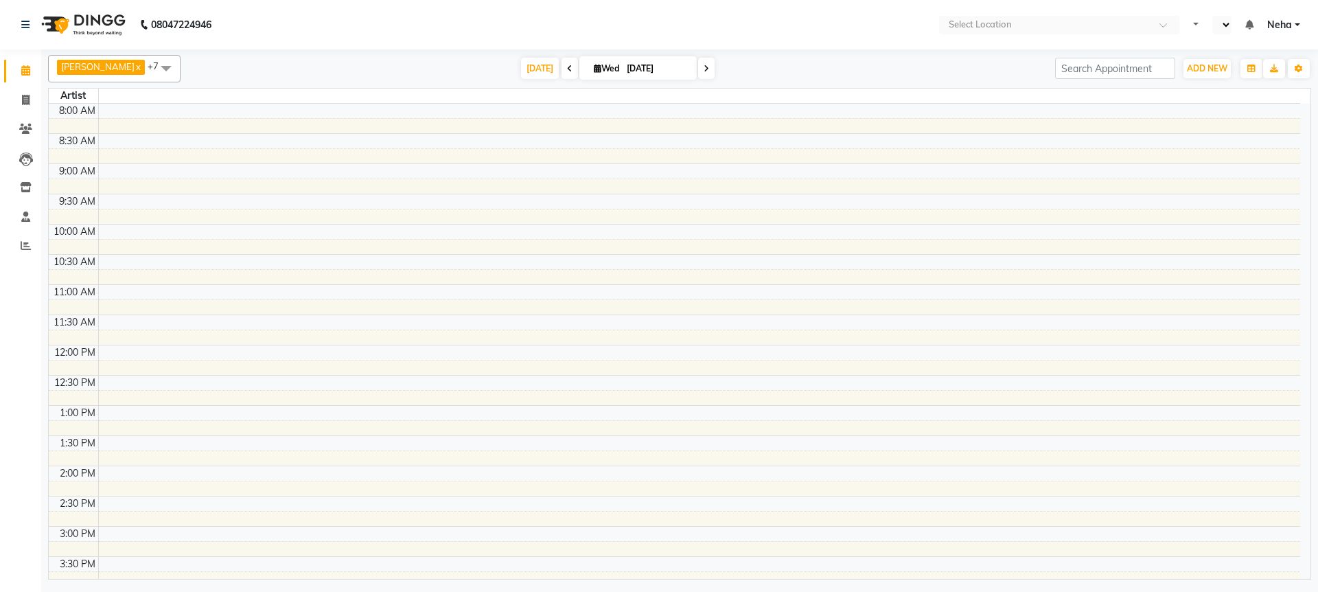
select select "en"
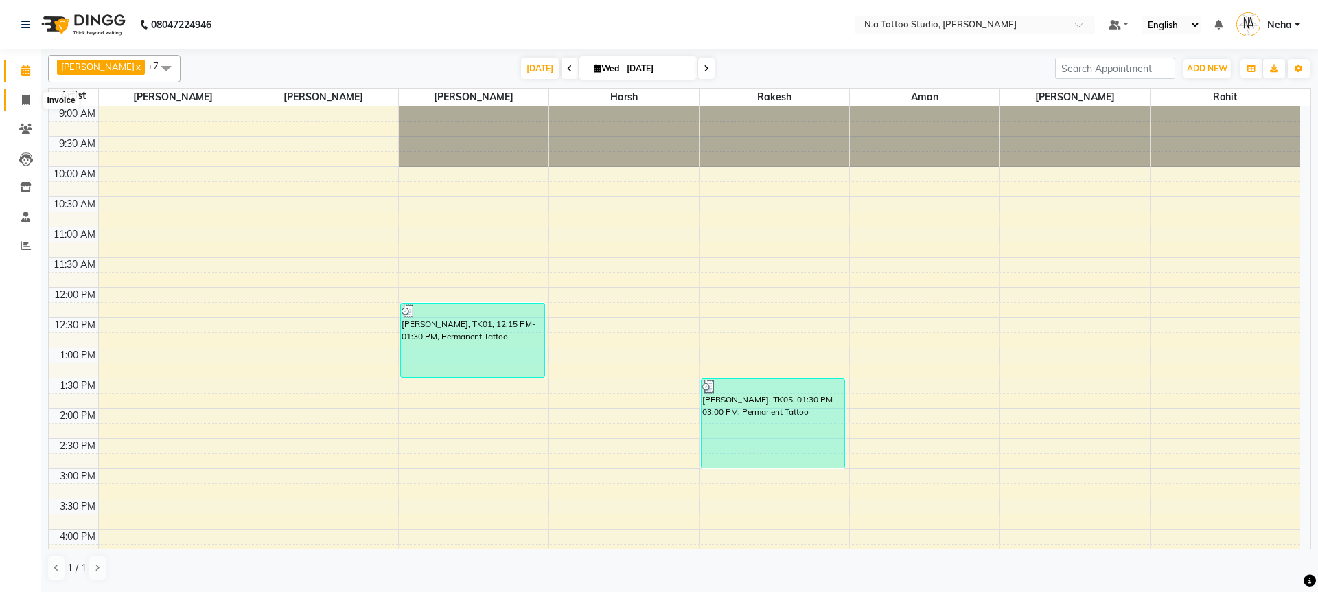
click at [27, 104] on icon at bounding box center [26, 100] width 8 height 10
select select "service"
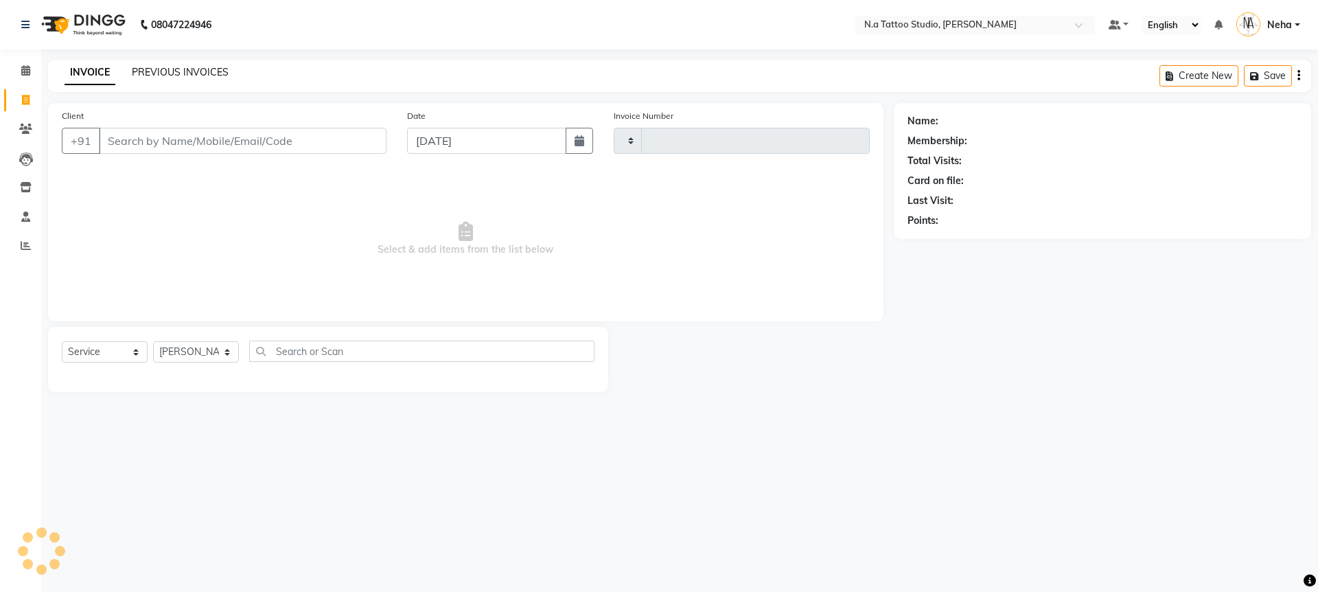
type input "0736"
click at [196, 71] on link "PREVIOUS INVOICES" at bounding box center [180, 72] width 97 height 12
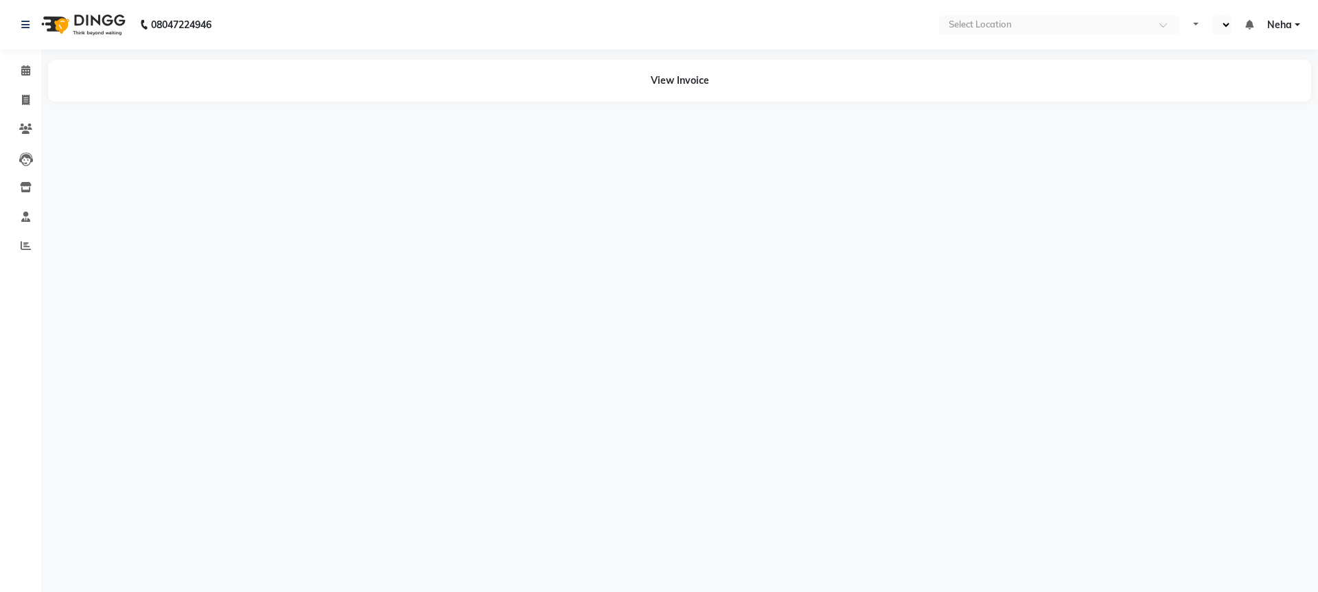
select select "en"
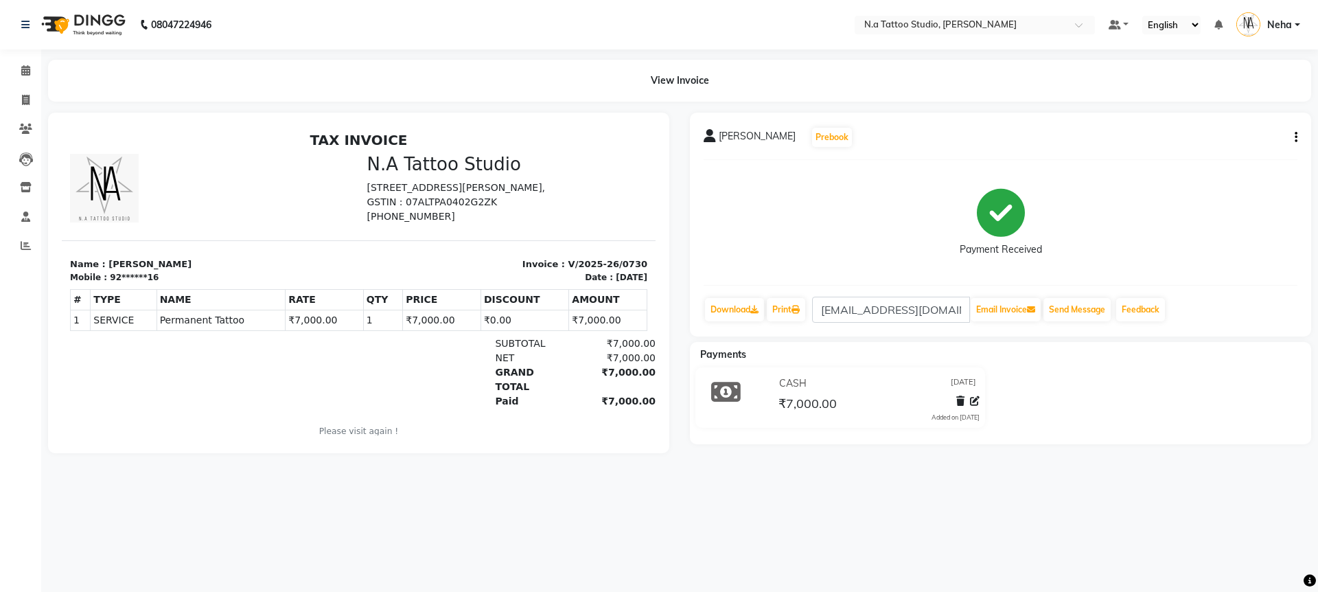
click at [1298, 135] on div "Utkarsh Parashar Prebook Payment Received Download Print arshni2201@gmail.com E…" at bounding box center [1000, 225] width 621 height 224
click at [1293, 135] on button "button" at bounding box center [1293, 137] width 8 height 14
click at [1242, 137] on div "Edit Invoice" at bounding box center [1228, 137] width 94 height 17
select select "service"
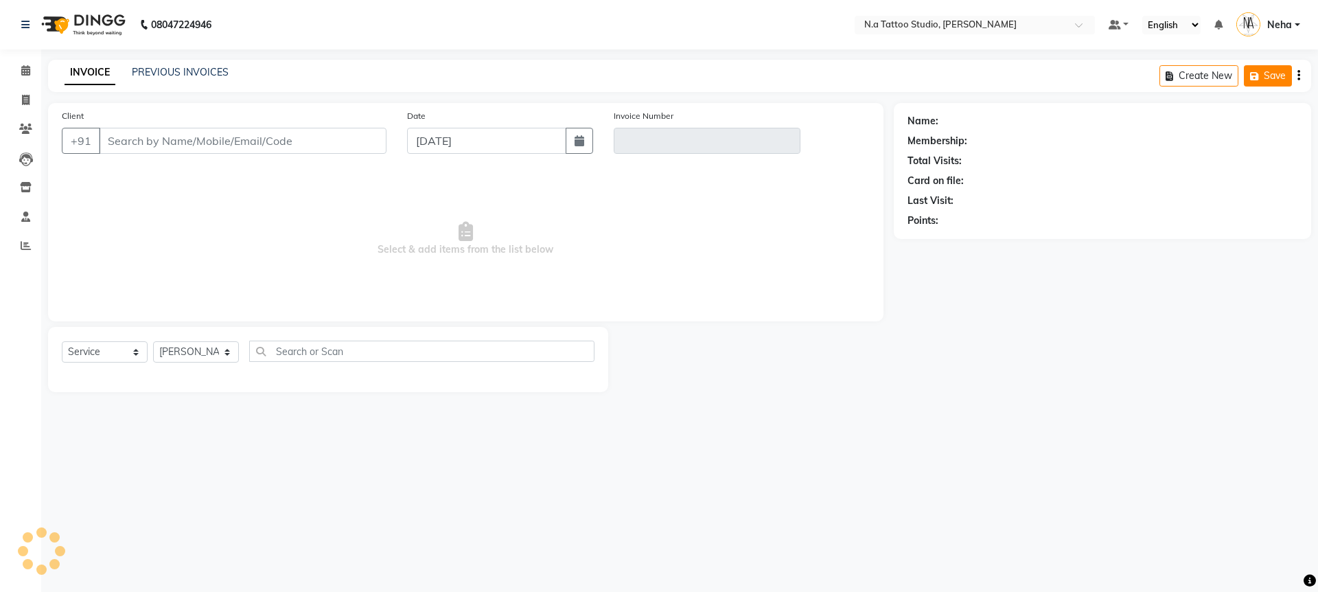
drag, startPoint x: 1299, startPoint y: 74, endPoint x: 1256, endPoint y: 83, distance: 44.2
click at [1298, 76] on icon "button" at bounding box center [1298, 76] width 3 height 1
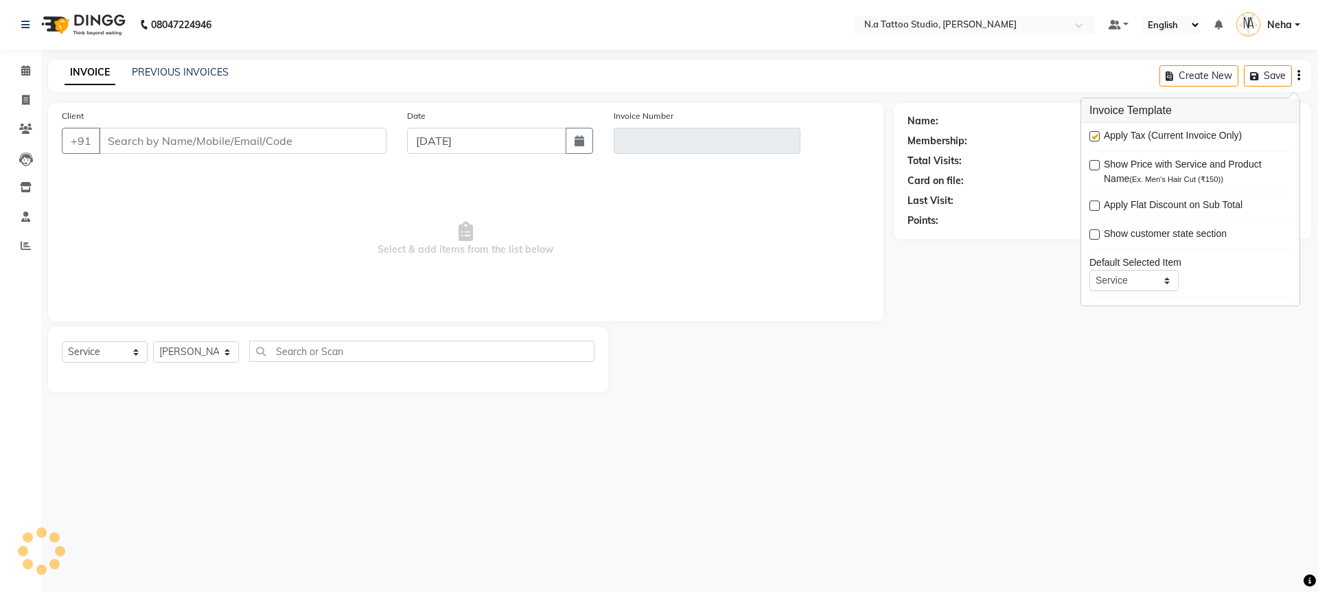
click at [1092, 135] on label at bounding box center [1094, 136] width 10 height 10
click at [1092, 135] on input "checkbox" at bounding box center [1093, 136] width 9 height 9
checkbox input "false"
type input "92******16"
type input "V/2025-26/0730"
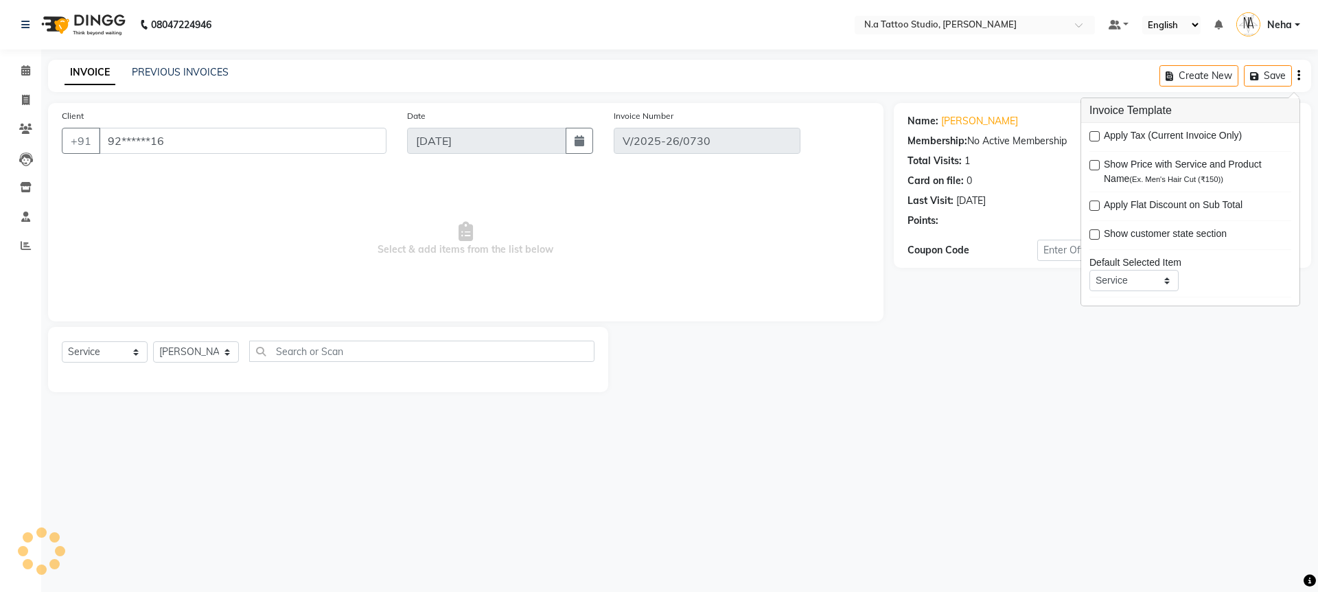
click at [810, 51] on div "08047224946 Select Location × N.a Tattoo Studio, Karol Bagh Default Panel My Pa…" at bounding box center [659, 296] width 1318 height 592
select select "select"
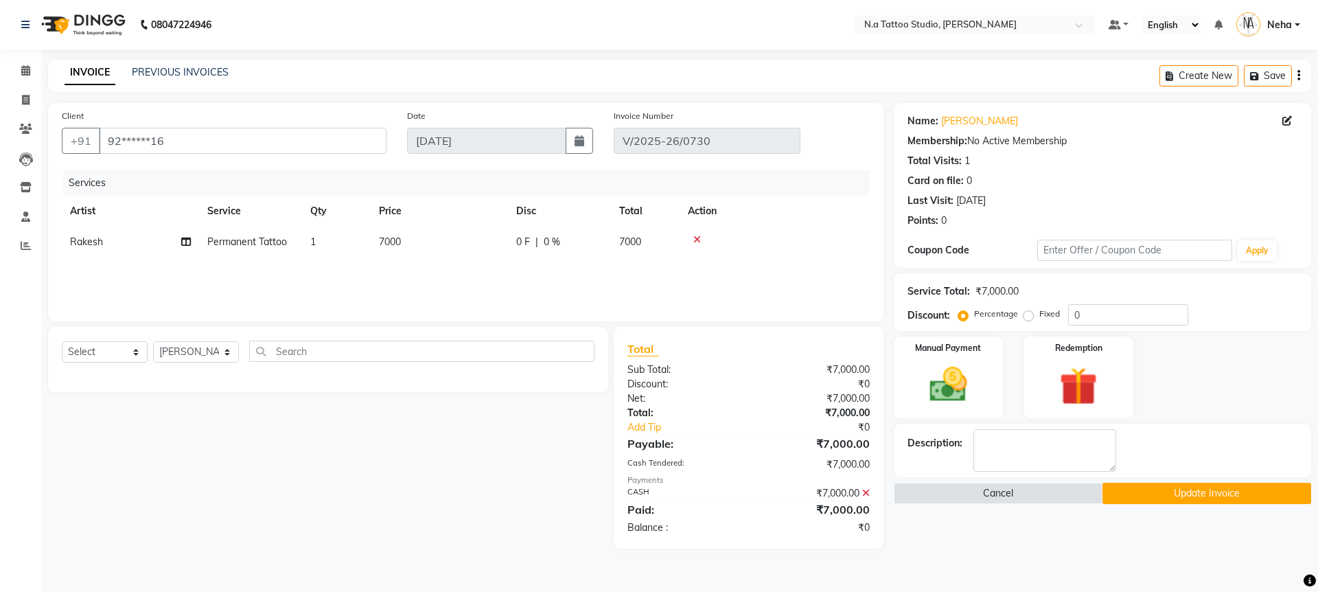
click at [450, 250] on td "7000" at bounding box center [439, 242] width 137 height 31
select select "59453"
click at [489, 249] on input "7000" at bounding box center [503, 245] width 121 height 21
drag, startPoint x: 450, startPoint y: 250, endPoint x: 489, endPoint y: 251, distance: 38.4
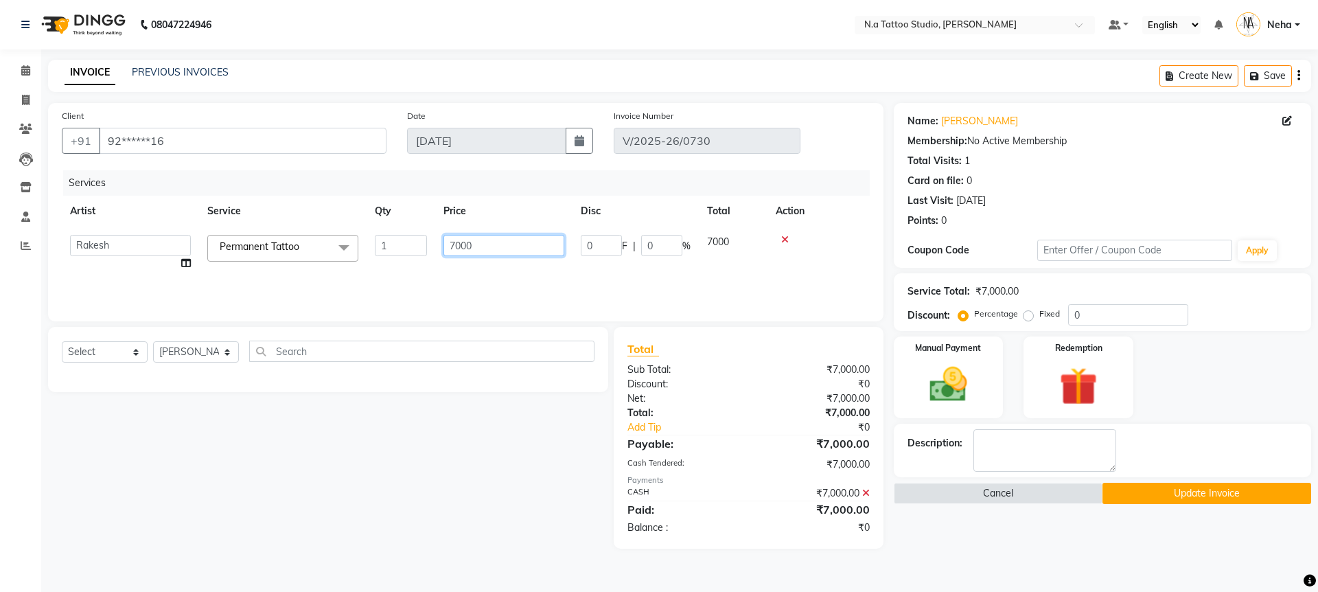
click at [489, 251] on input "7000" at bounding box center [503, 245] width 121 height 21
type input "6000"
click at [507, 277] on div "Services Artist Service Qty Price Disc Total Action Abhishek Ahuja Aman Harsh J…" at bounding box center [466, 238] width 808 height 137
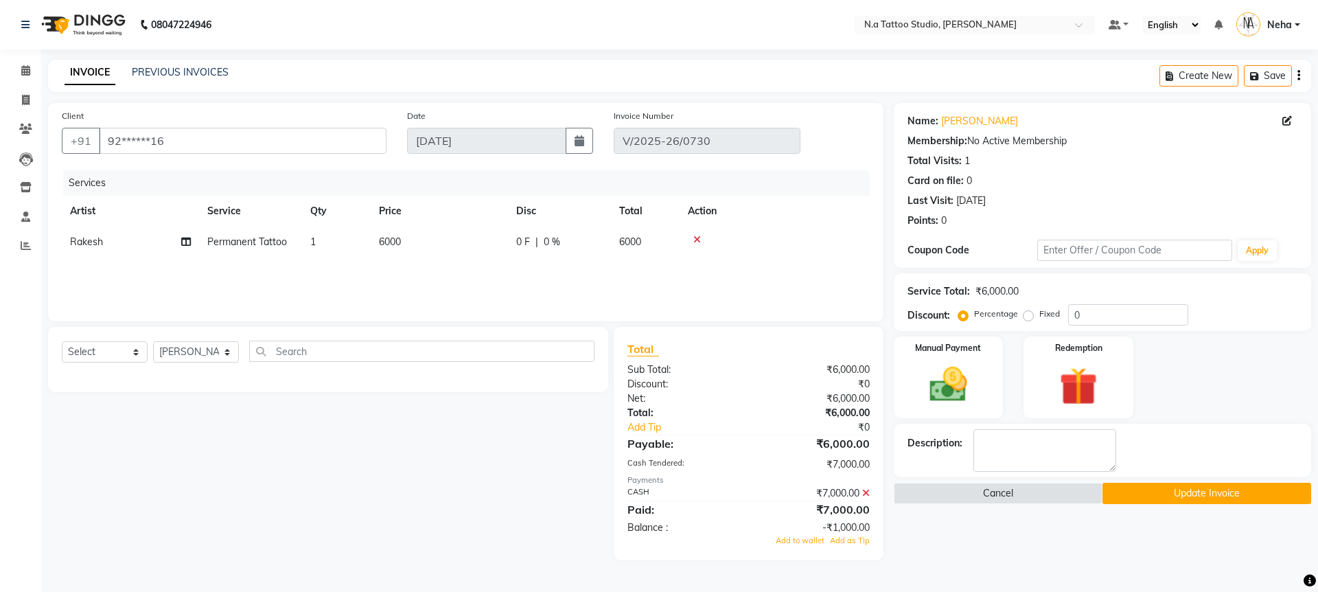
click at [866, 492] on icon at bounding box center [866, 493] width 8 height 10
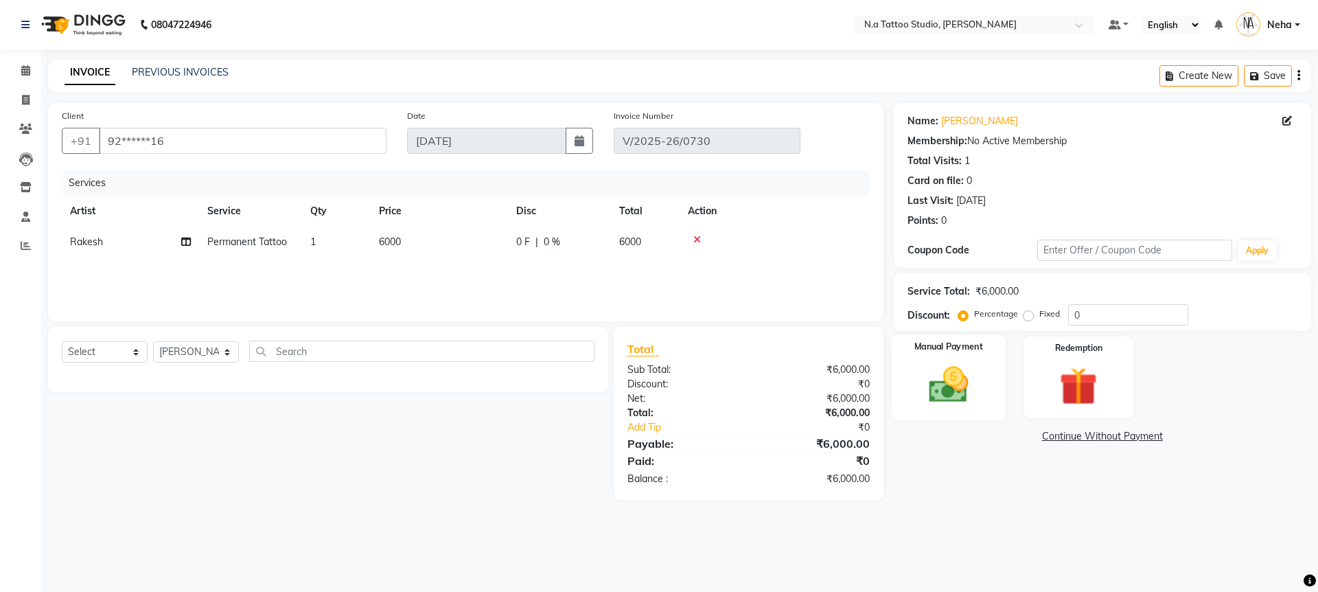
click at [974, 401] on img at bounding box center [948, 384] width 64 height 45
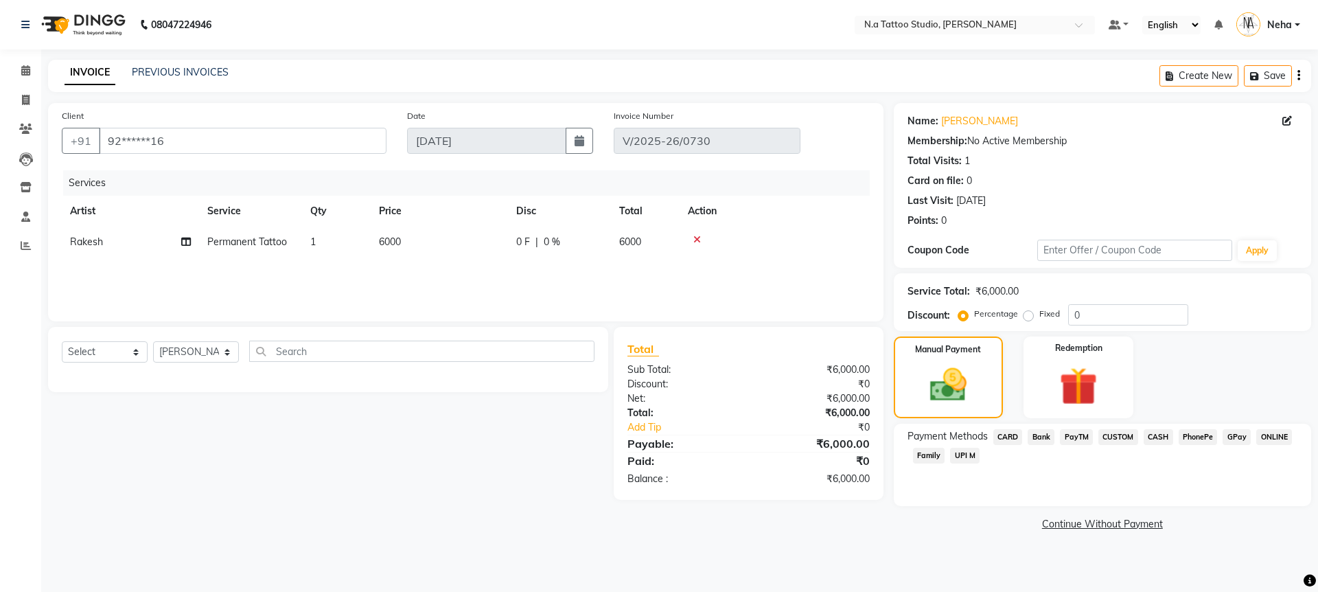
click at [1154, 439] on span "CASH" at bounding box center [1159, 437] width 30 height 16
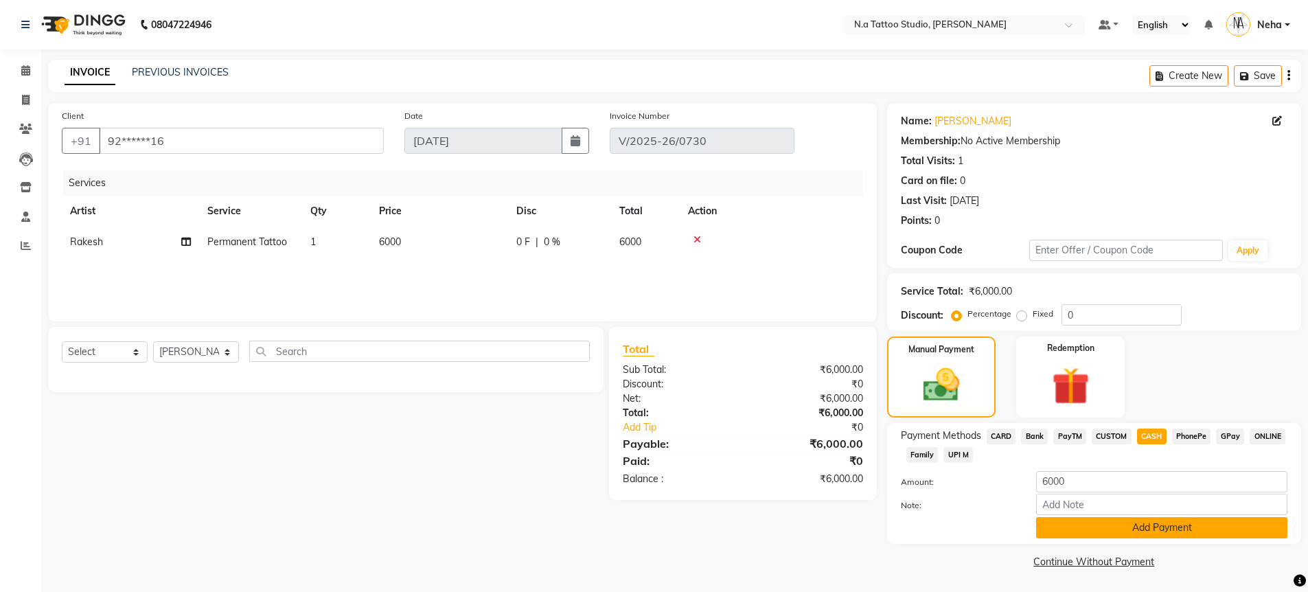
click at [1172, 523] on button "Add Payment" at bounding box center [1161, 527] width 251 height 21
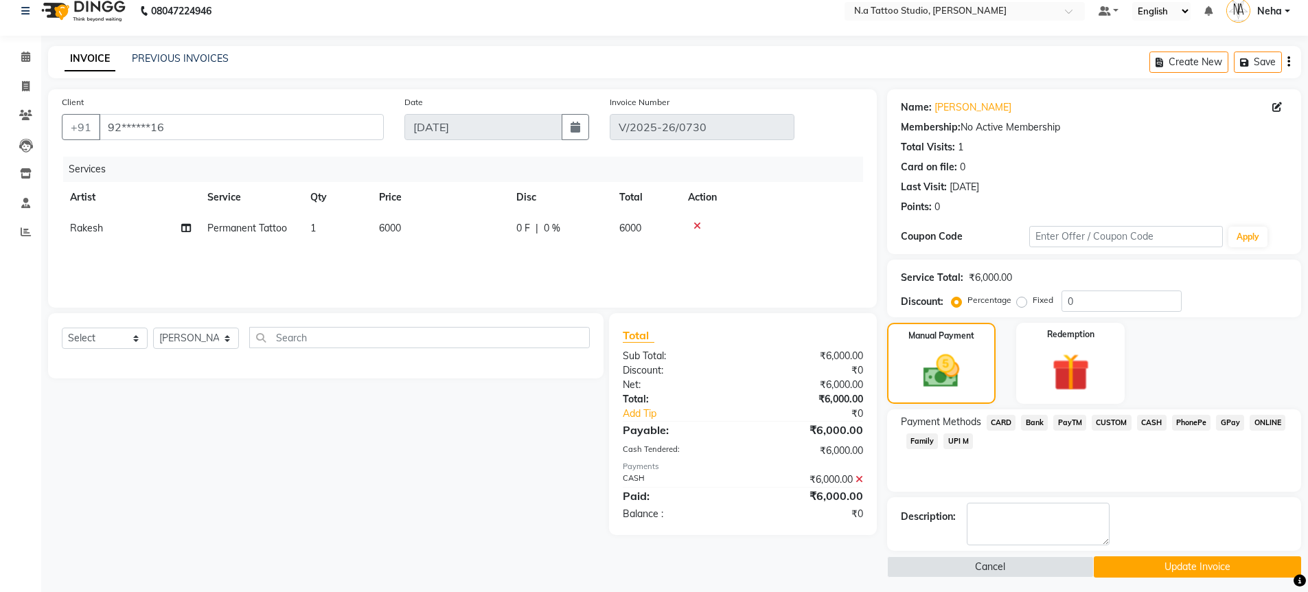
scroll to position [20, 0]
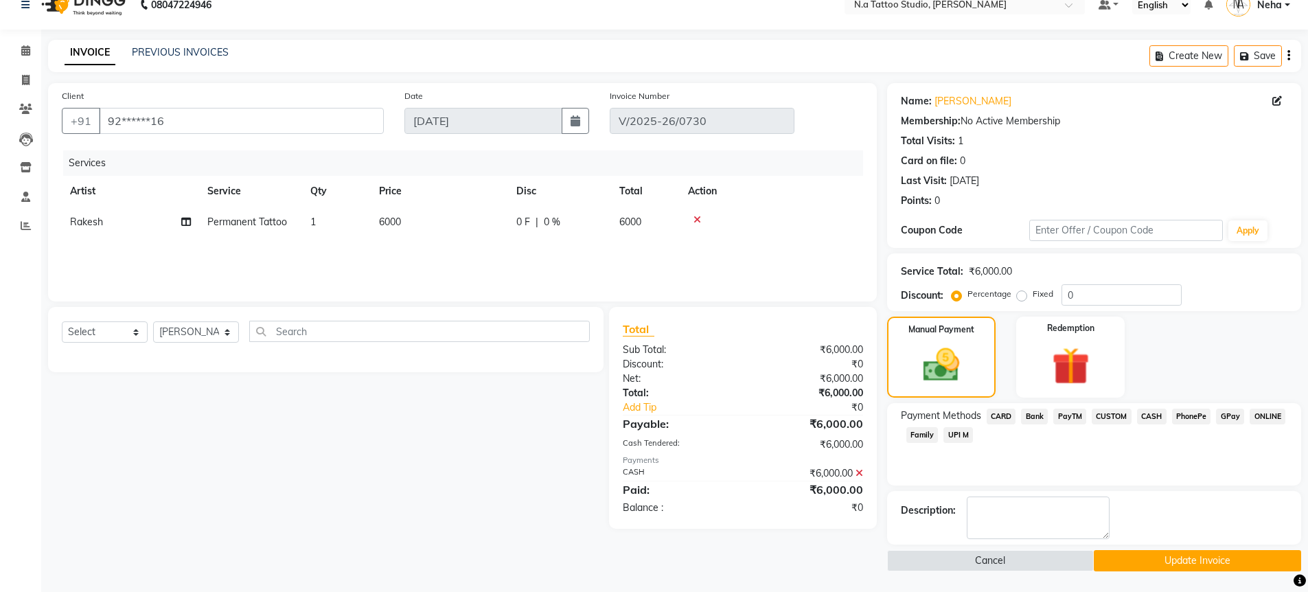
click at [1180, 552] on button "Update Invoice" at bounding box center [1197, 560] width 207 height 21
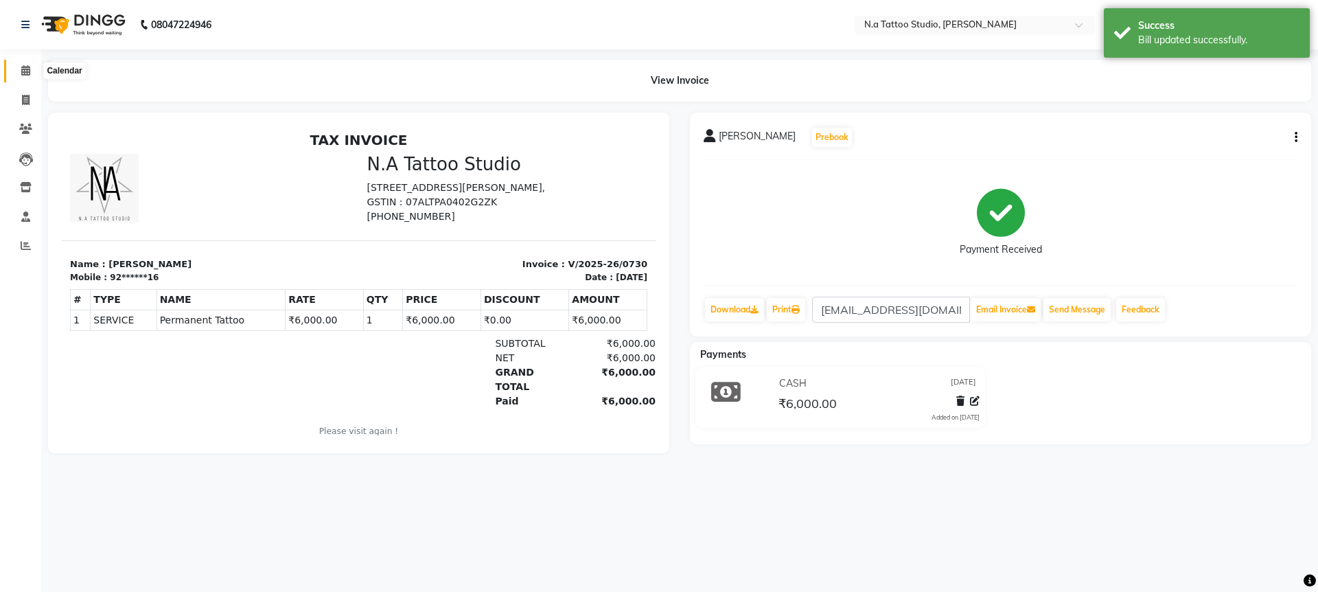
click at [20, 73] on span at bounding box center [26, 71] width 24 height 16
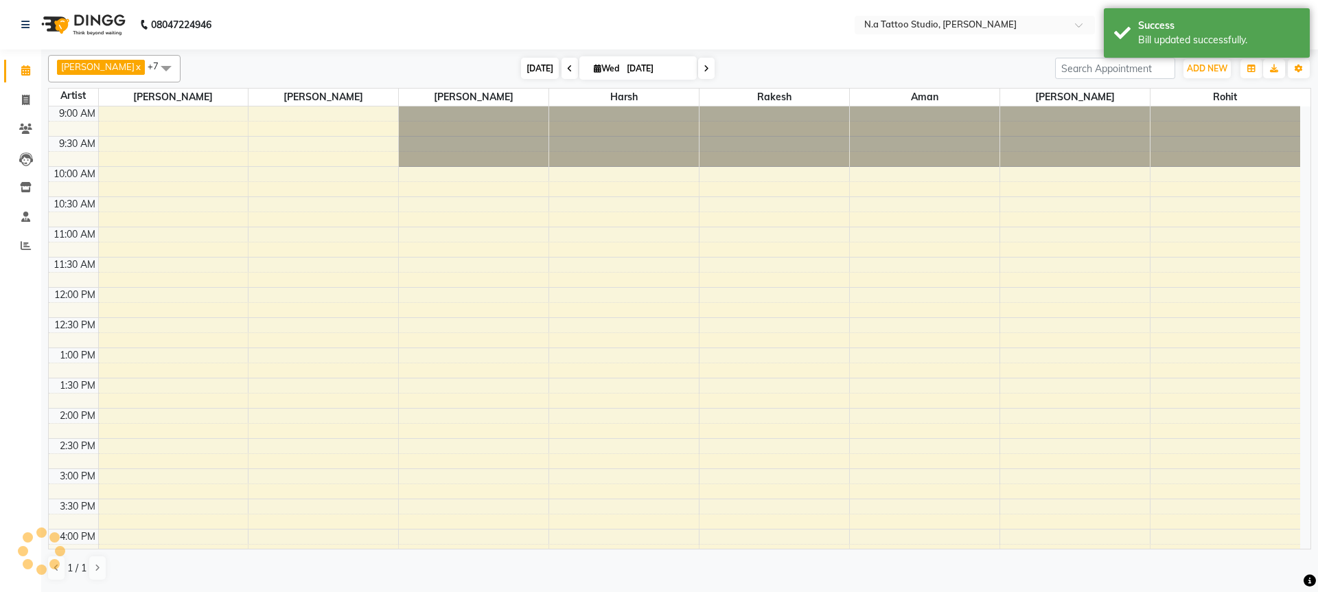
click at [535, 71] on span "[DATE]" at bounding box center [540, 68] width 38 height 21
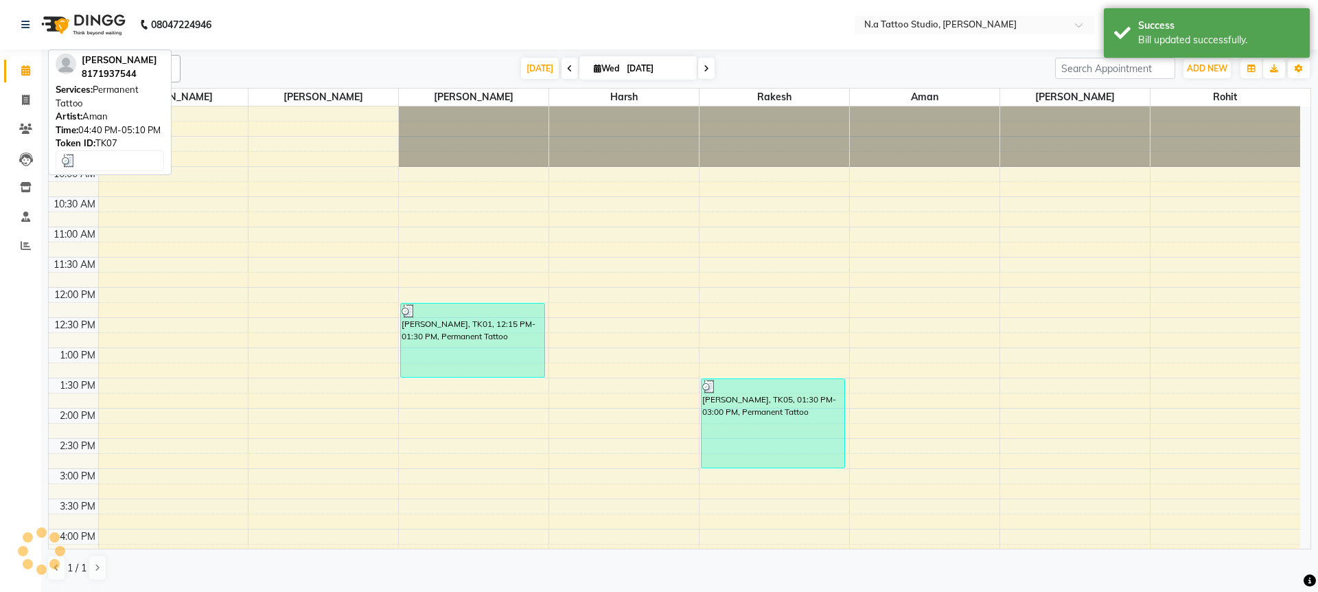
scroll to position [343, 0]
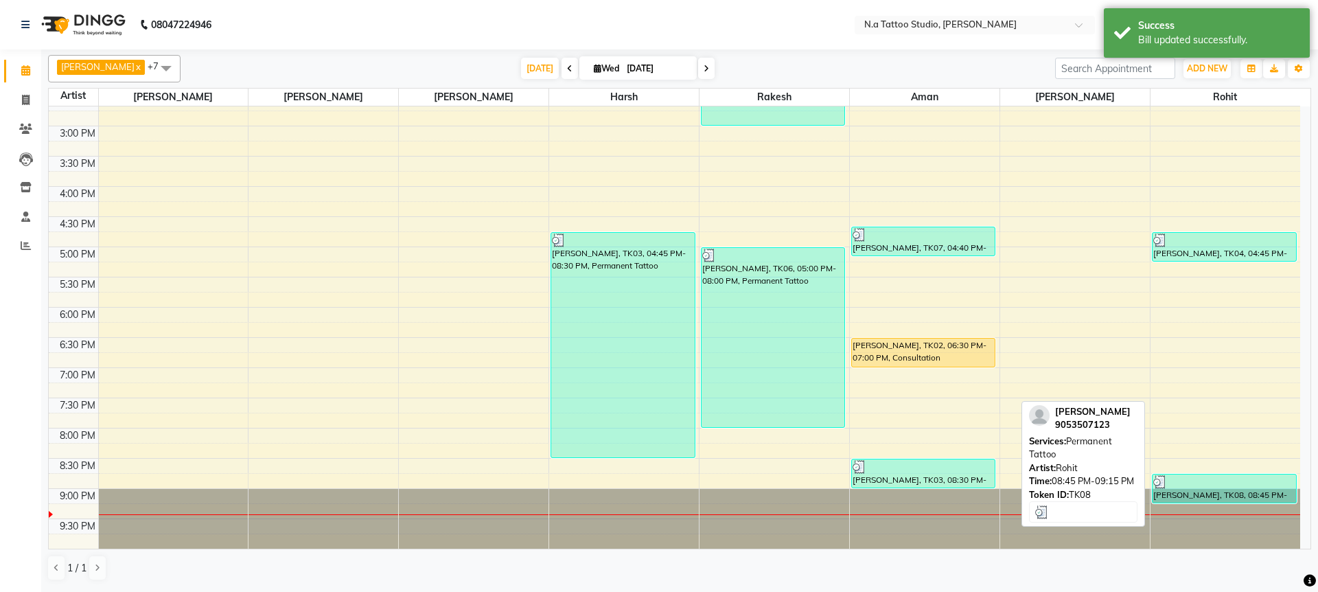
click at [1222, 490] on div "[PERSON_NAME], TK08, 08:45 PM-09:15 PM, Permanent Tattoo" at bounding box center [1224, 488] width 143 height 28
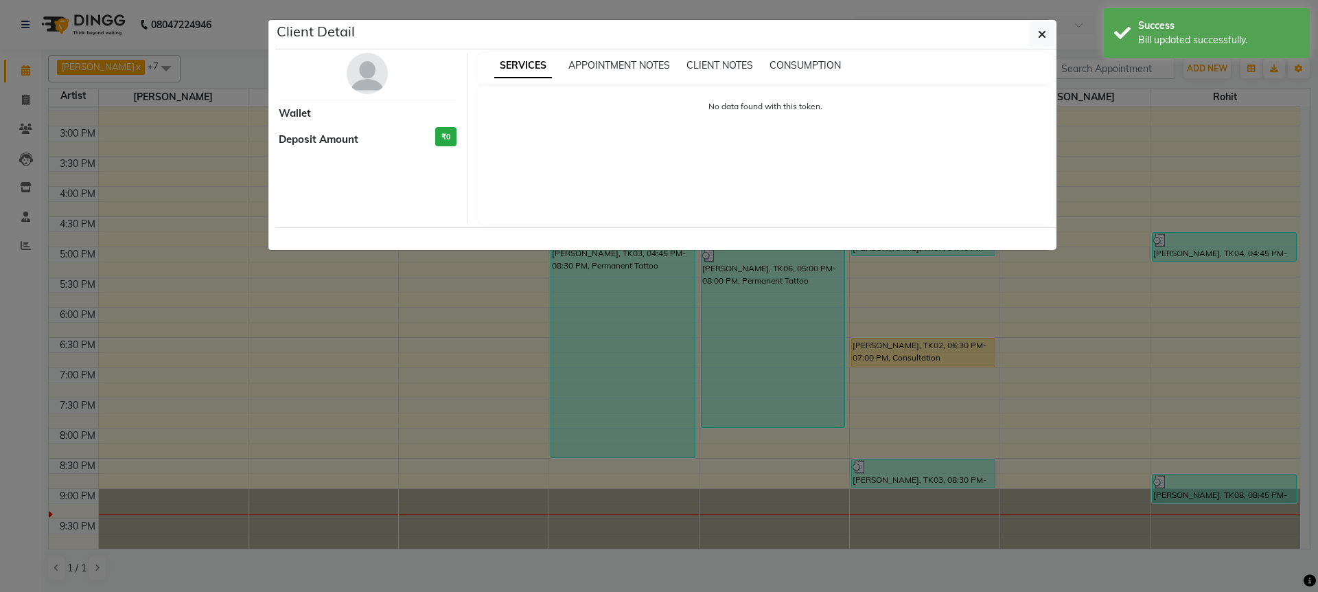
select select "3"
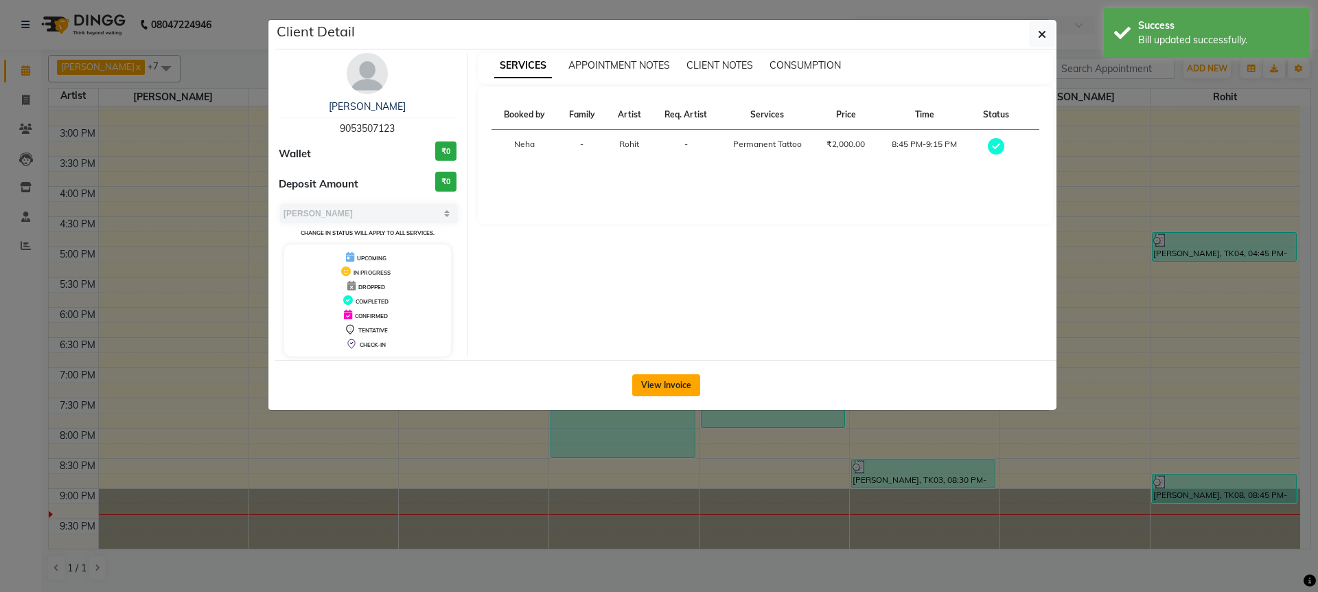
click at [655, 387] on button "View Invoice" at bounding box center [666, 385] width 68 height 22
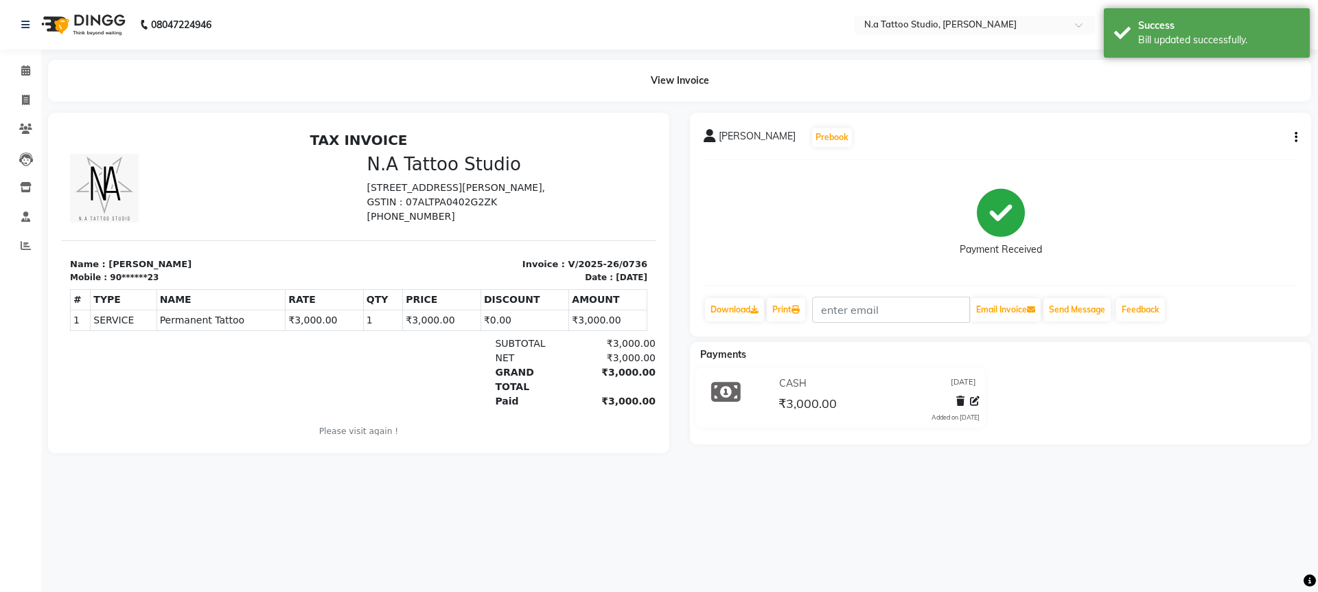
click at [1295, 137] on icon "button" at bounding box center [1296, 137] width 3 height 1
click at [1245, 139] on div "Edit Invoice" at bounding box center [1228, 137] width 94 height 17
select select "service"
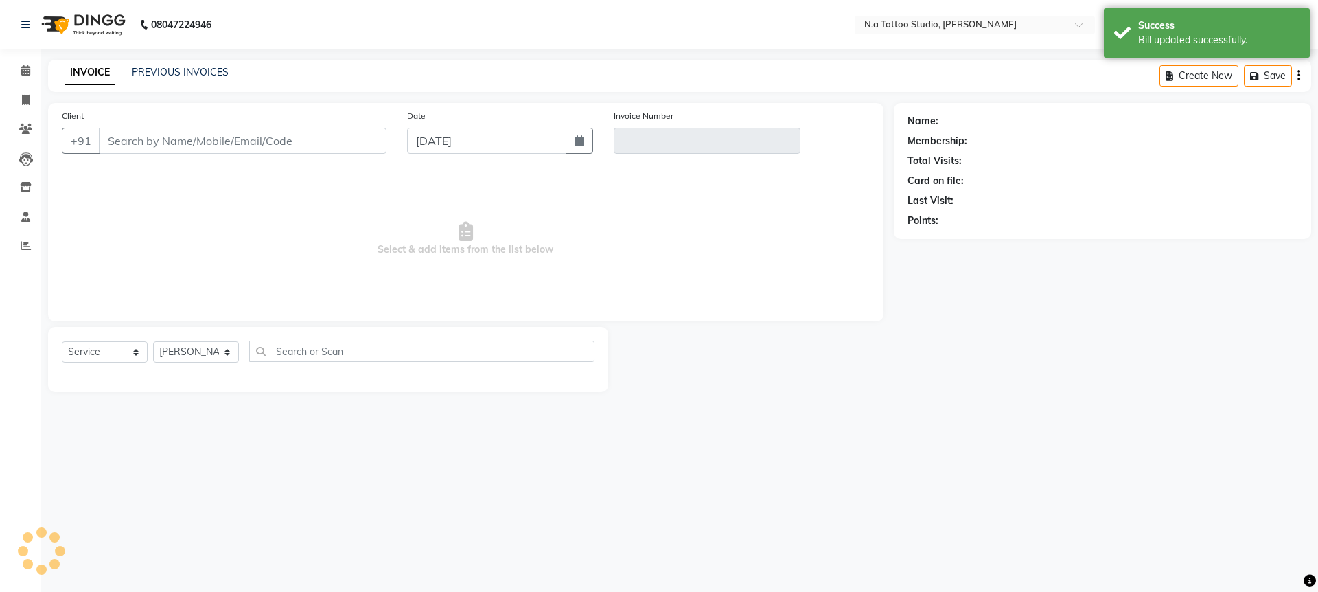
click at [1298, 76] on icon "button" at bounding box center [1298, 76] width 3 height 1
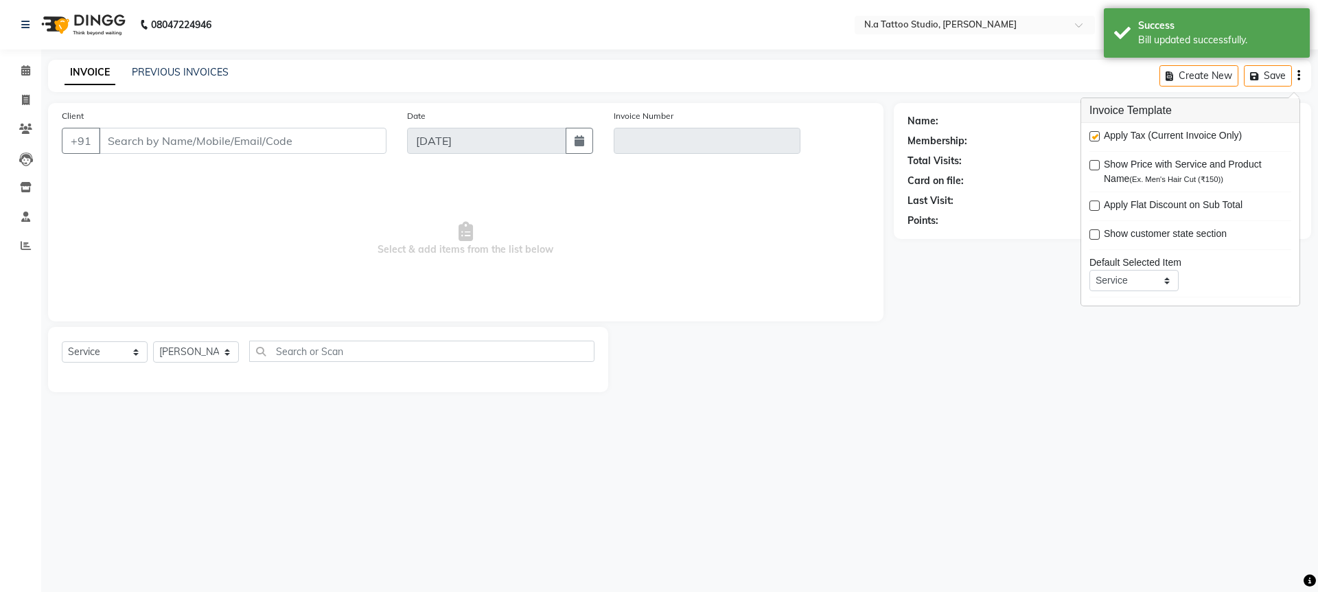
type input "90******23"
type input "V/2025-26/0736"
click at [1098, 137] on label at bounding box center [1094, 136] width 10 height 10
click at [1098, 137] on input "checkbox" at bounding box center [1093, 136] width 9 height 9
checkbox input "false"
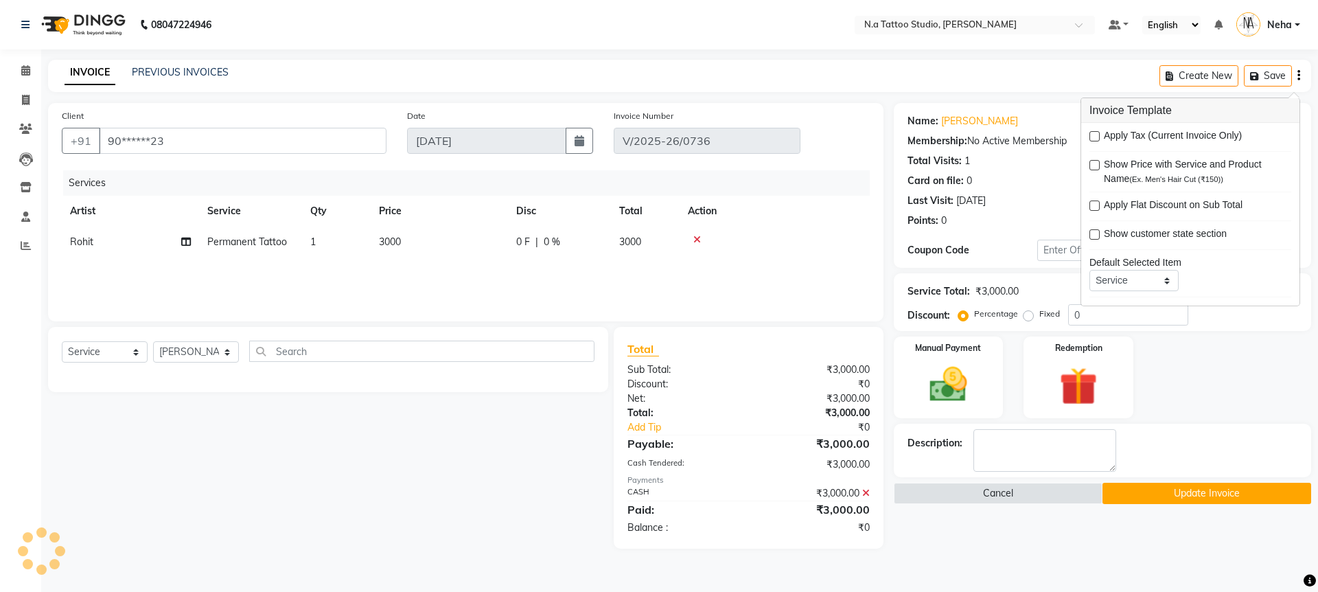
select select "select"
click at [492, 247] on td "3000" at bounding box center [439, 242] width 137 height 31
select select "91725"
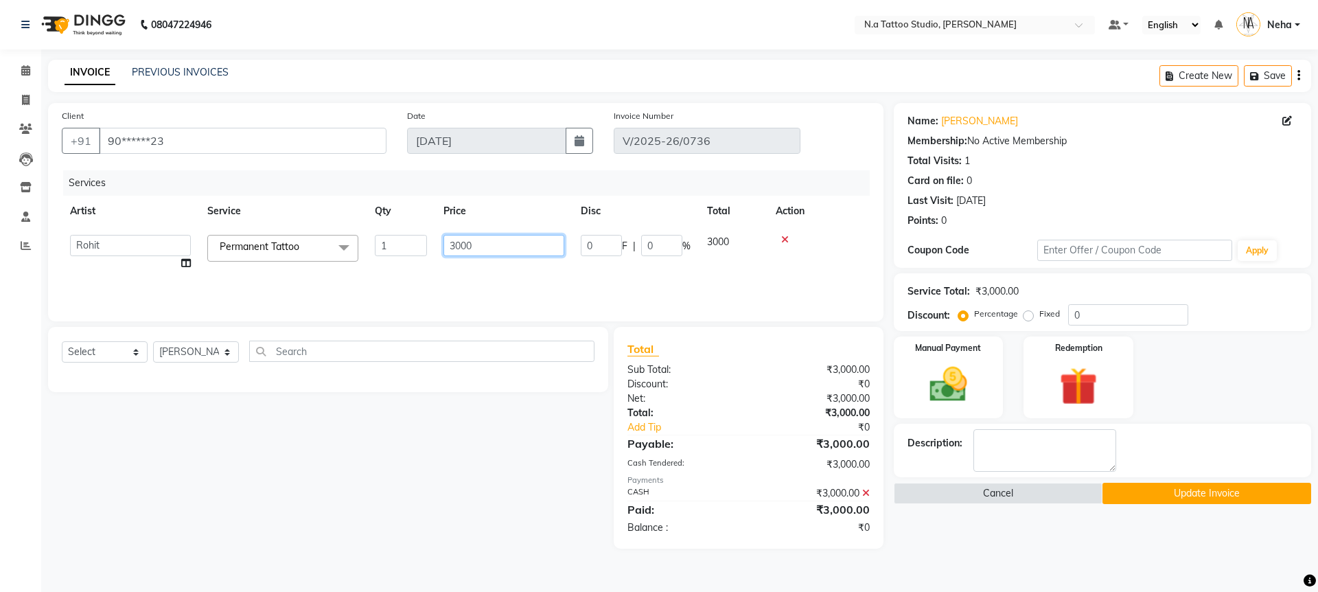
click at [503, 244] on input "3000" at bounding box center [503, 245] width 121 height 21
type input "2500"
click at [507, 271] on div "Services Artist Service Qty Price Disc Total Action Abhishek Ahuja Aman Harsh J…" at bounding box center [466, 238] width 808 height 137
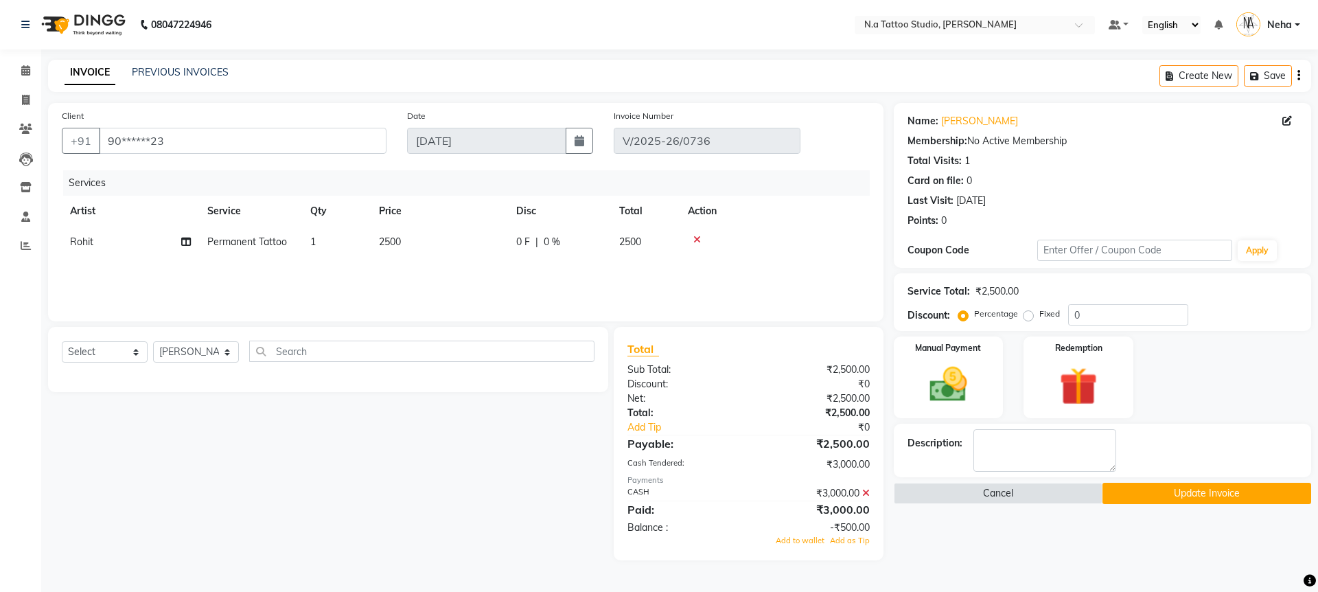
click at [865, 494] on icon at bounding box center [866, 493] width 8 height 10
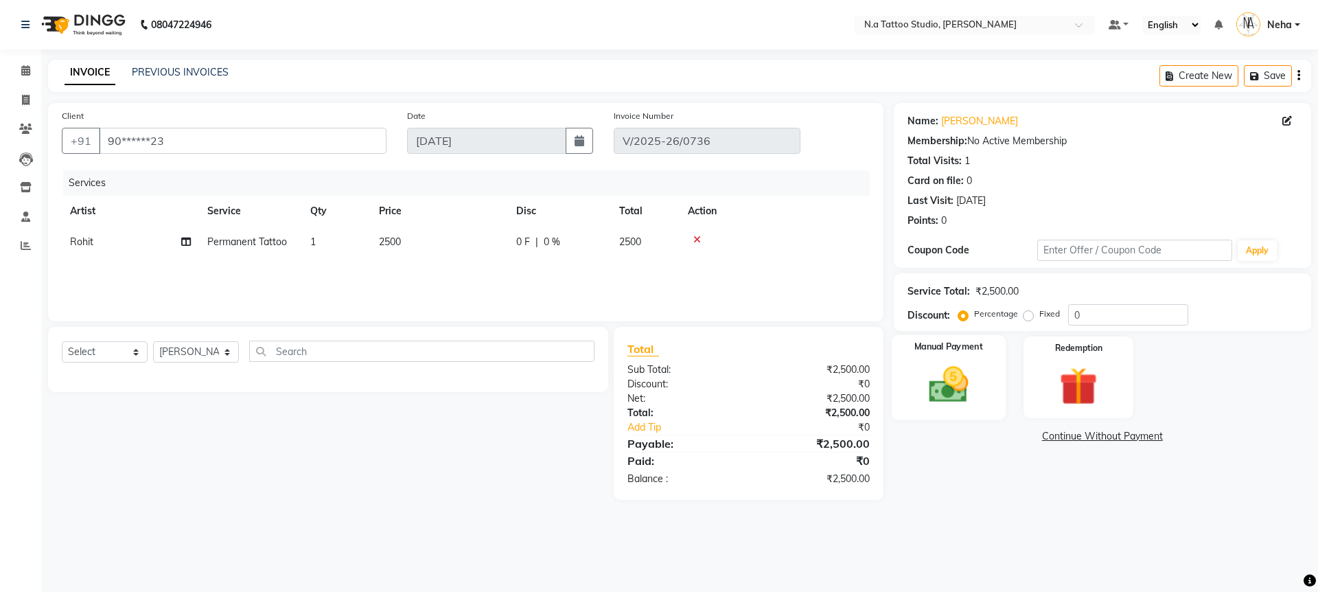
click at [941, 373] on img at bounding box center [948, 384] width 64 height 45
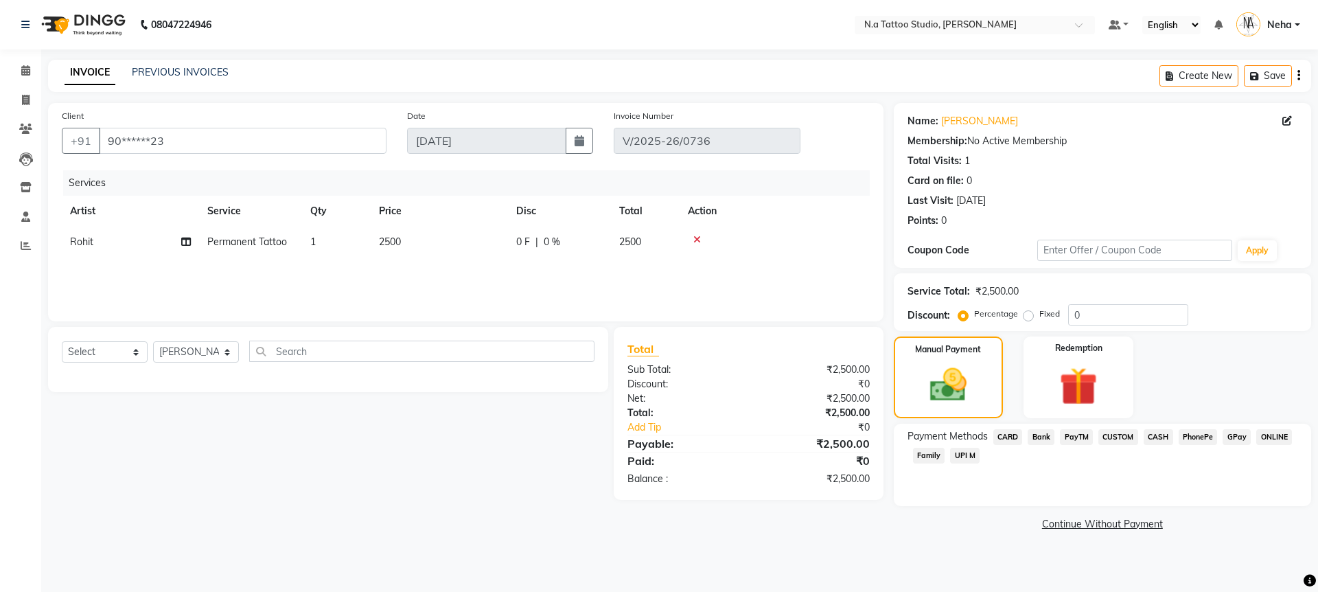
drag, startPoint x: 1149, startPoint y: 430, endPoint x: 1160, endPoint y: 465, distance: 36.9
click at [1149, 432] on span "CASH" at bounding box center [1159, 437] width 30 height 16
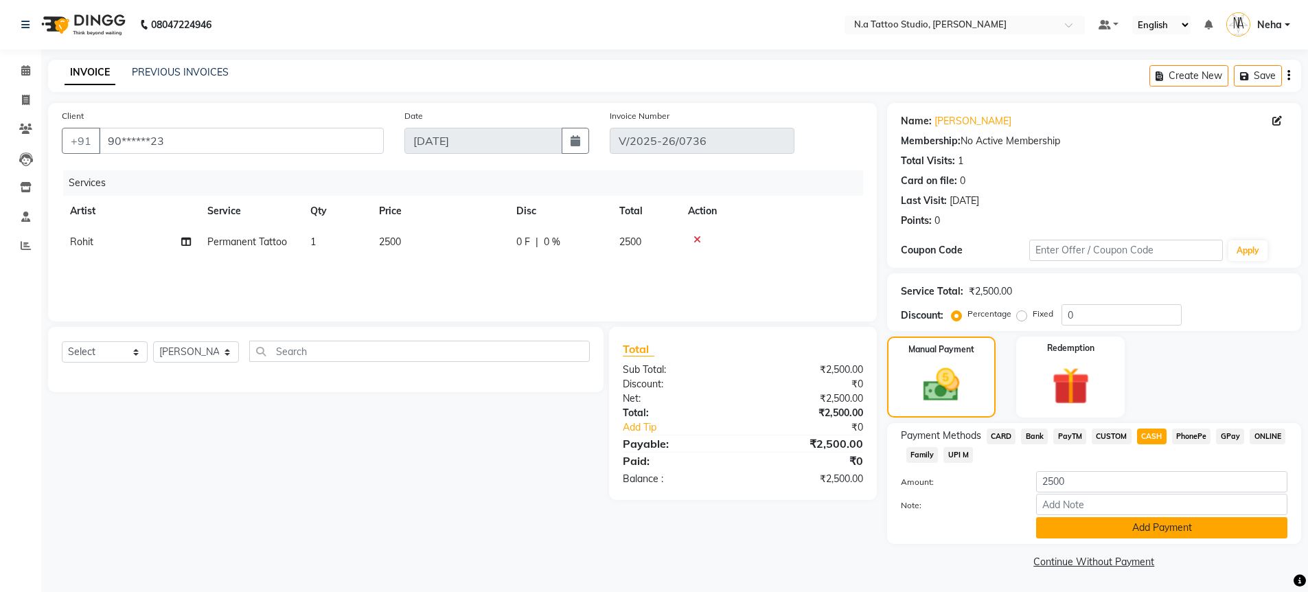
click at [1162, 529] on button "Add Payment" at bounding box center [1161, 527] width 251 height 21
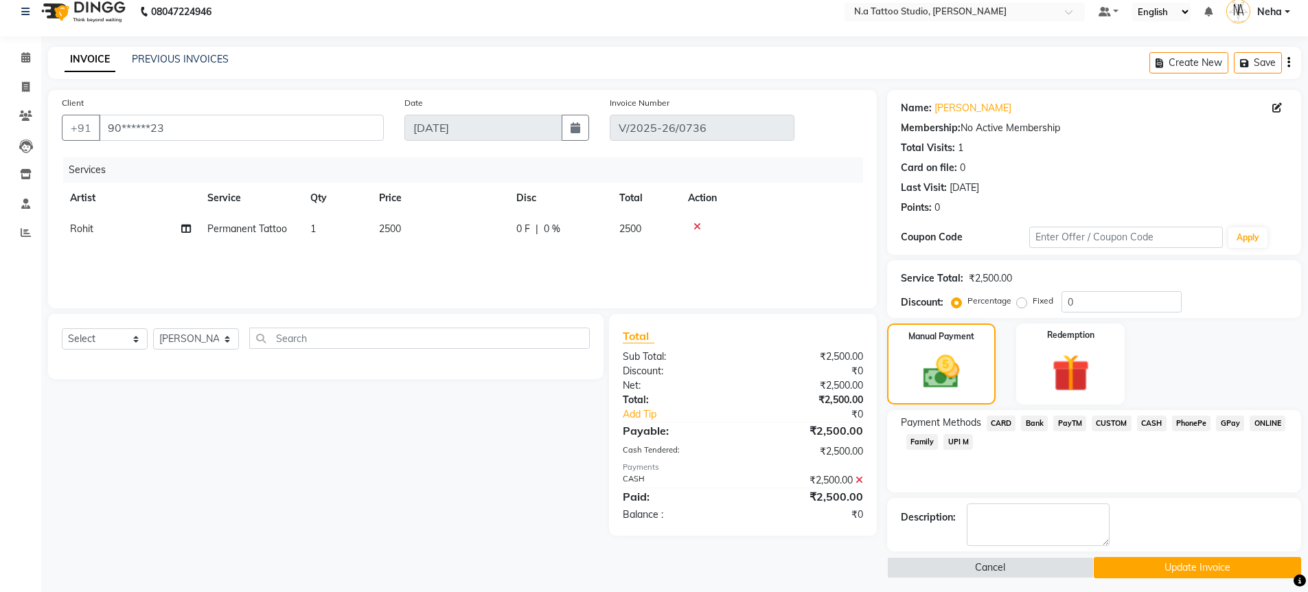
scroll to position [20, 0]
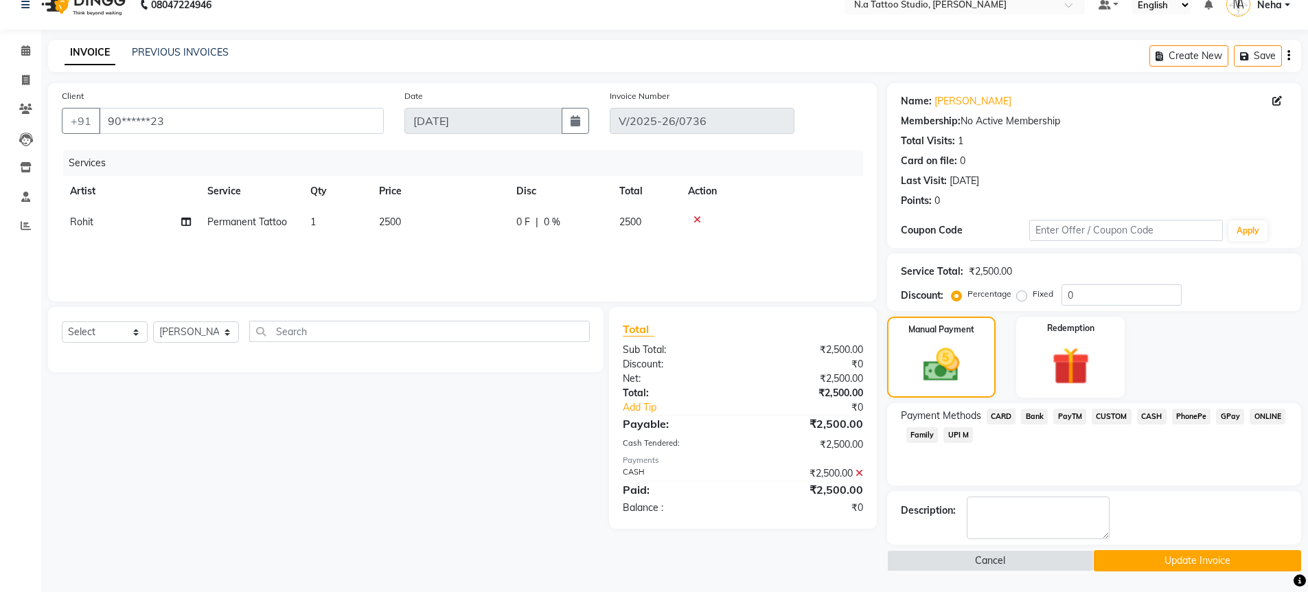
click at [1188, 564] on button "Update Invoice" at bounding box center [1197, 560] width 207 height 21
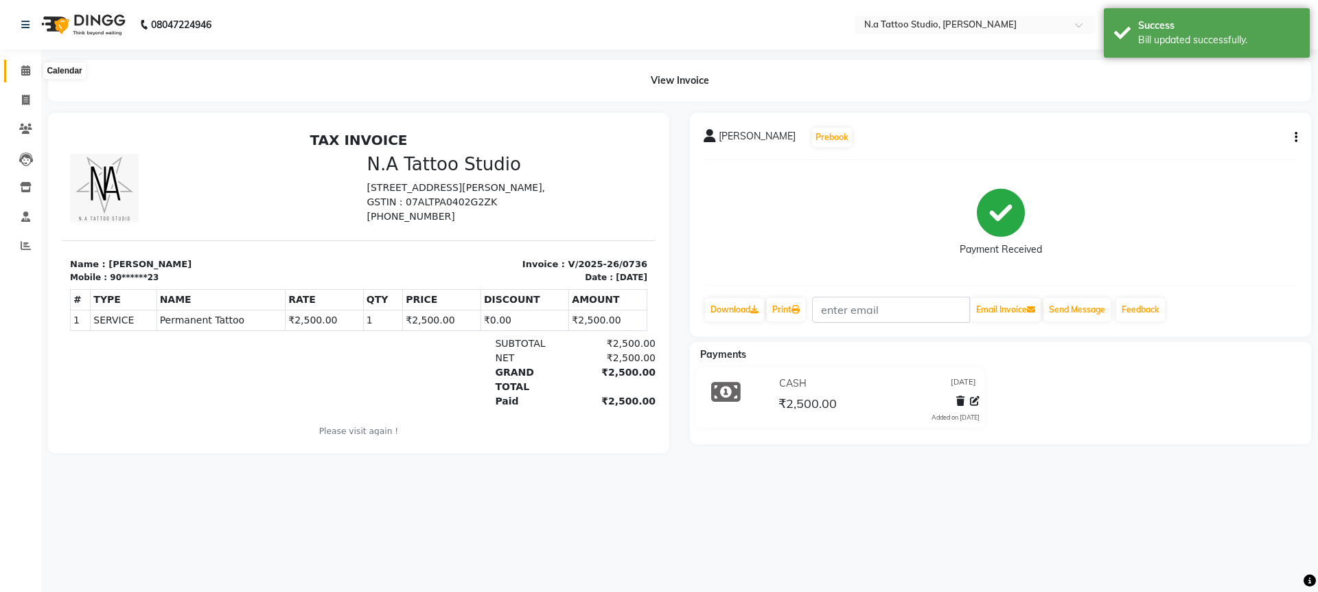
click at [27, 71] on icon at bounding box center [25, 70] width 9 height 10
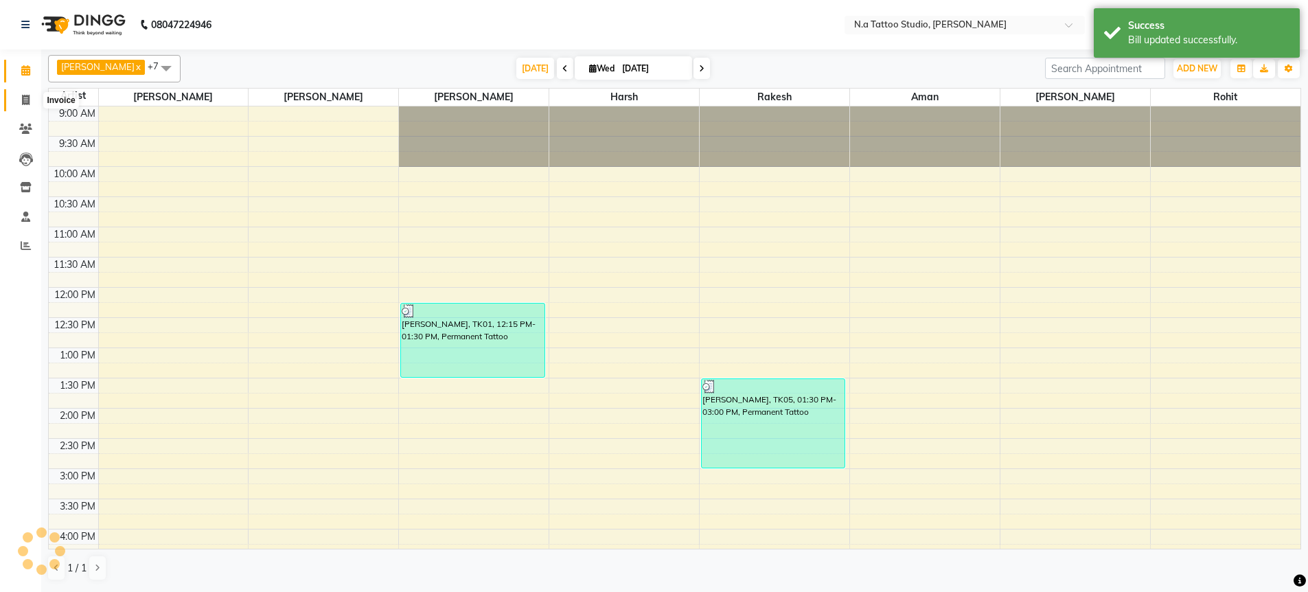
click at [22, 101] on icon at bounding box center [26, 100] width 8 height 10
select select "service"
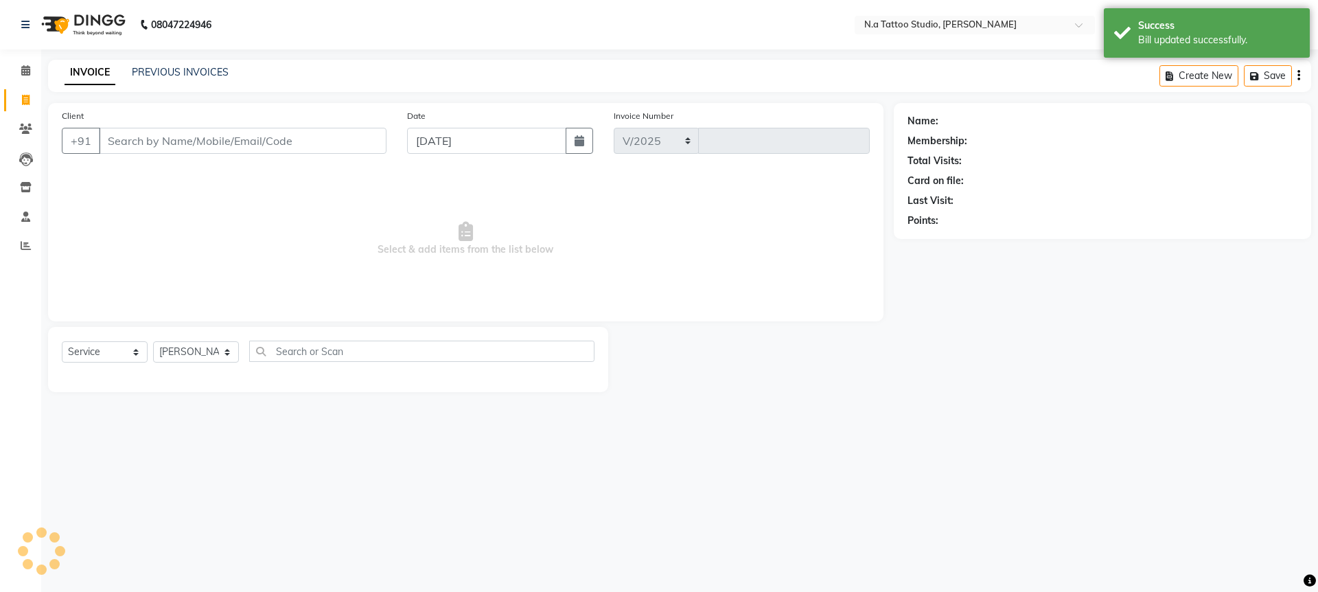
select select "4590"
type input "0737"
drag, startPoint x: 234, startPoint y: 70, endPoint x: 223, endPoint y: 73, distance: 11.5
click at [228, 73] on div "INVOICE PREVIOUS INVOICES" at bounding box center [146, 73] width 197 height 16
click at [218, 73] on link "PREVIOUS INVOICES" at bounding box center [180, 72] width 97 height 12
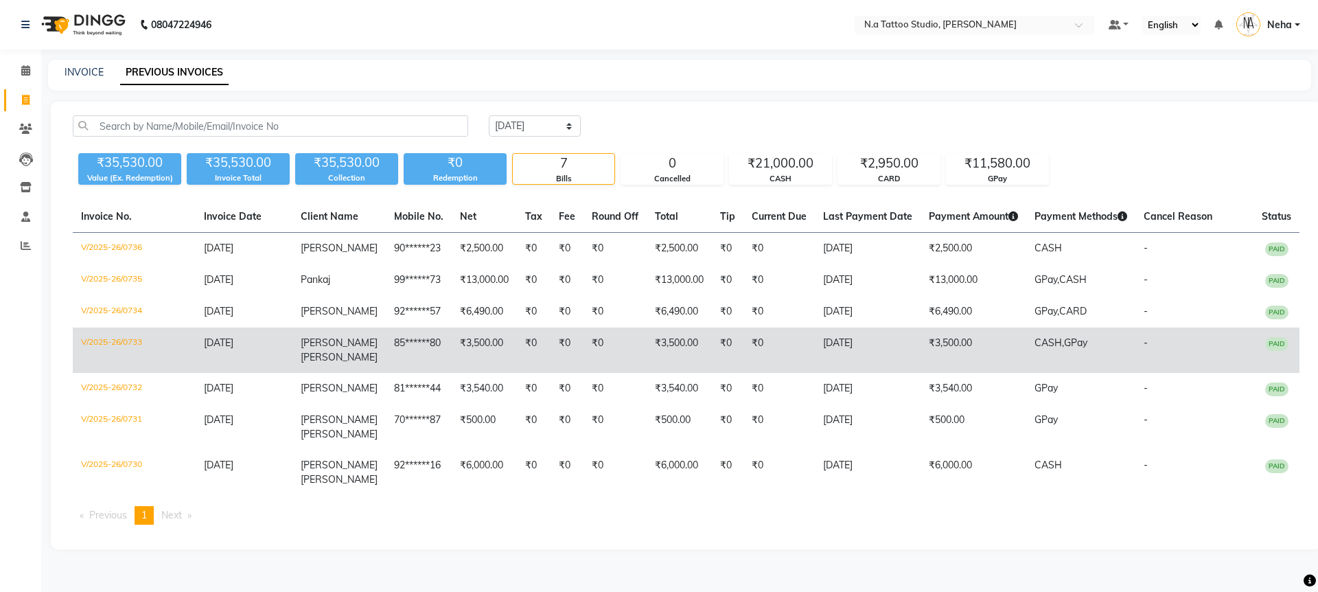
click at [969, 348] on td "₹3,500.00" at bounding box center [974, 349] width 106 height 45
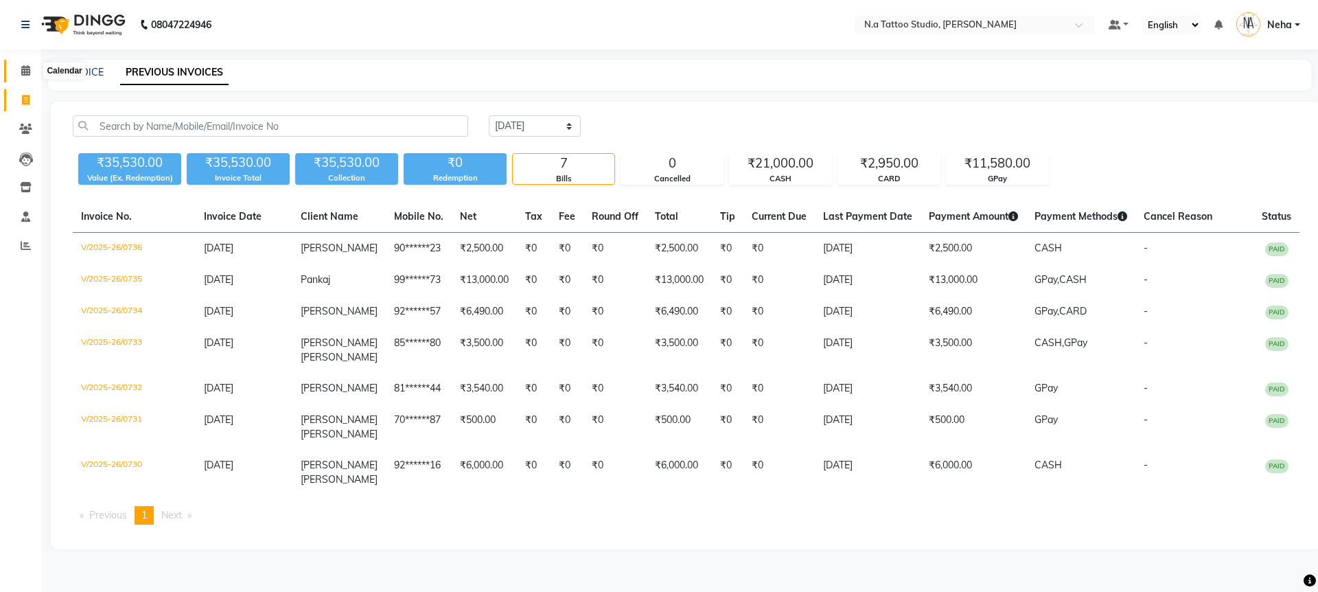
click at [21, 72] on icon at bounding box center [25, 70] width 9 height 10
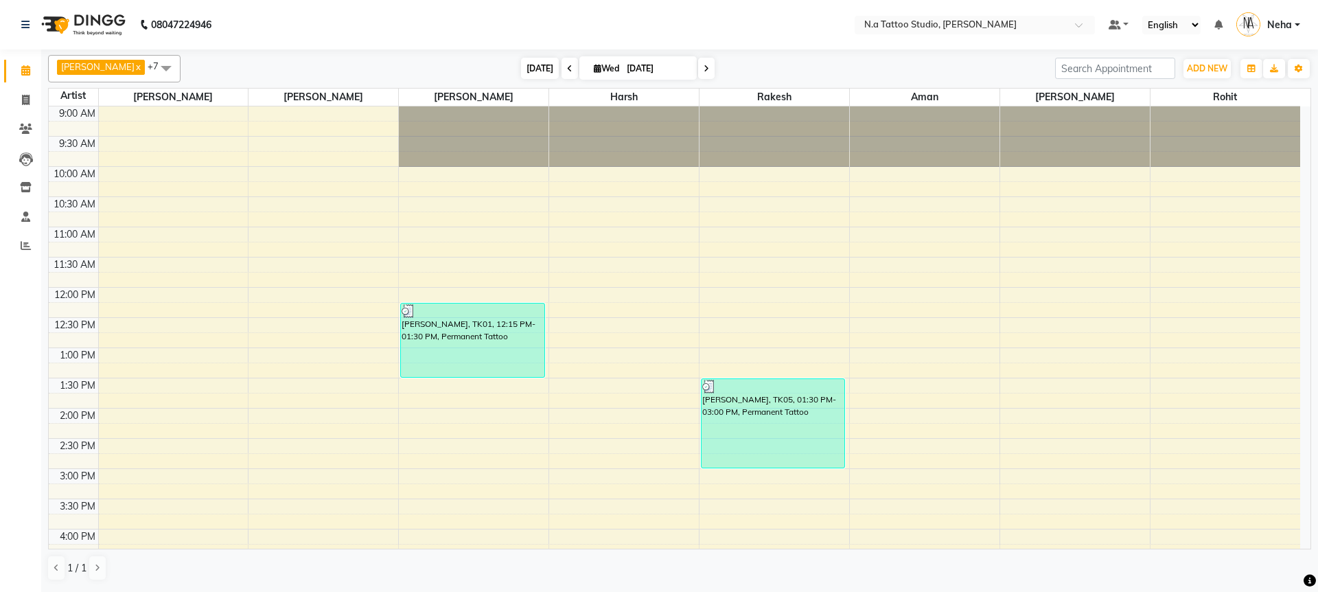
click at [547, 76] on span "[DATE]" at bounding box center [540, 68] width 38 height 21
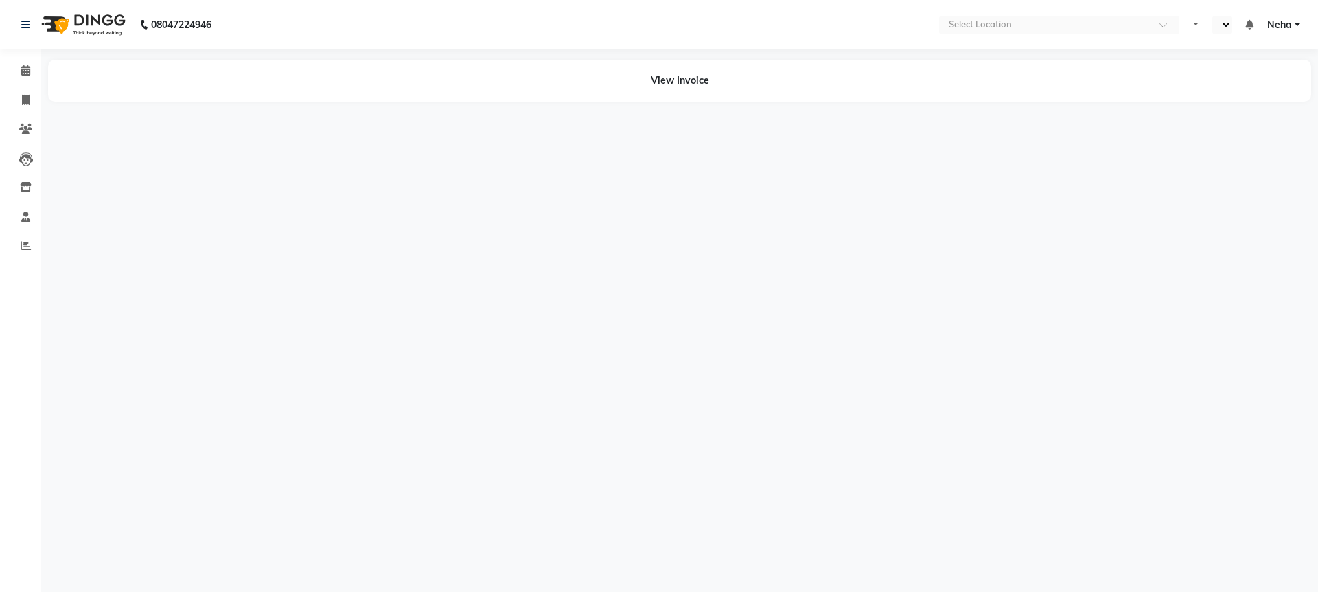
select select "en"
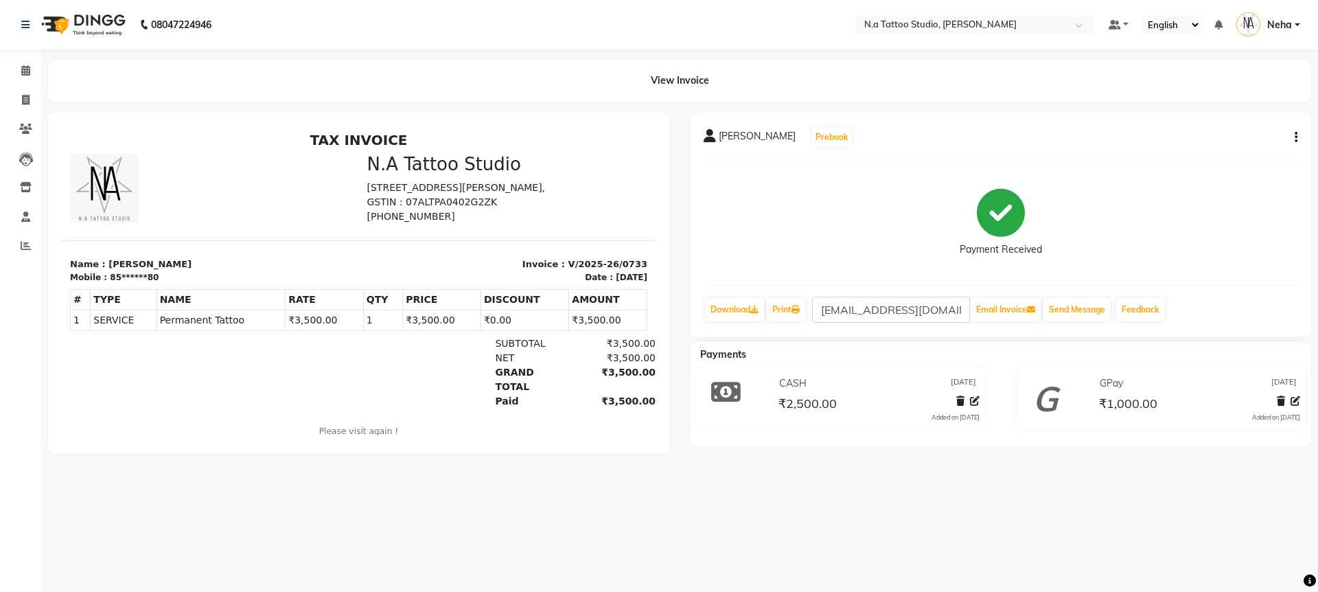
click at [1295, 138] on icon "button" at bounding box center [1296, 137] width 3 height 1
click at [1236, 139] on div "Edit Invoice" at bounding box center [1228, 137] width 94 height 17
select select "service"
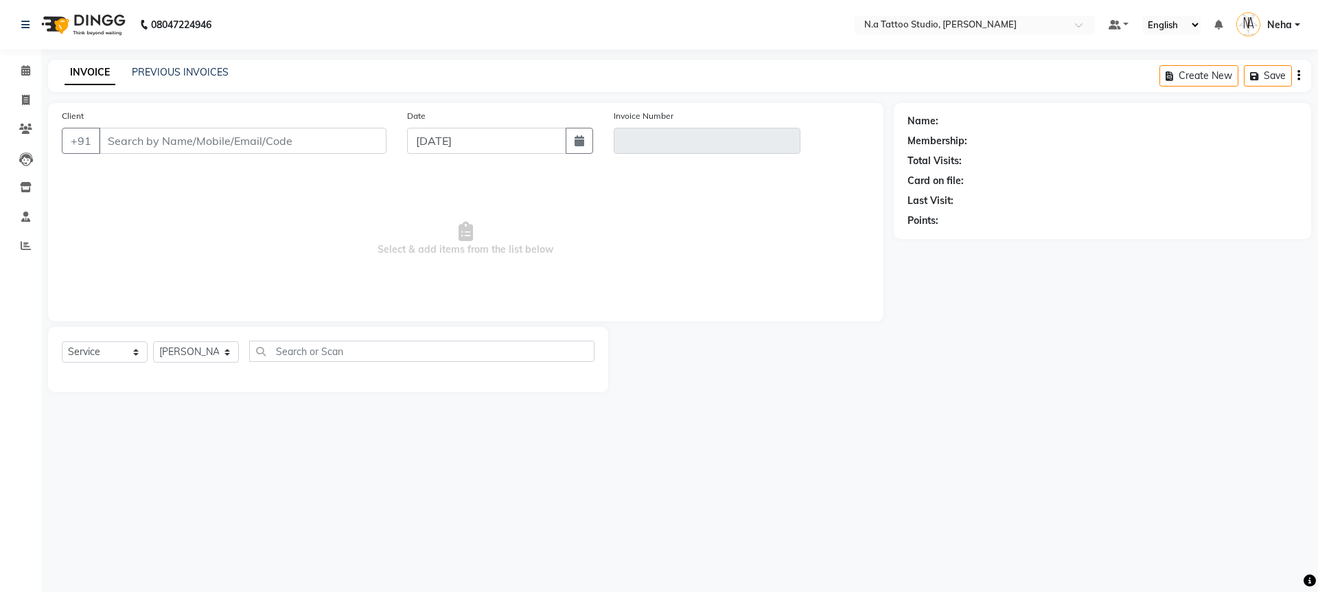
click at [1299, 76] on icon "button" at bounding box center [1298, 76] width 3 height 1
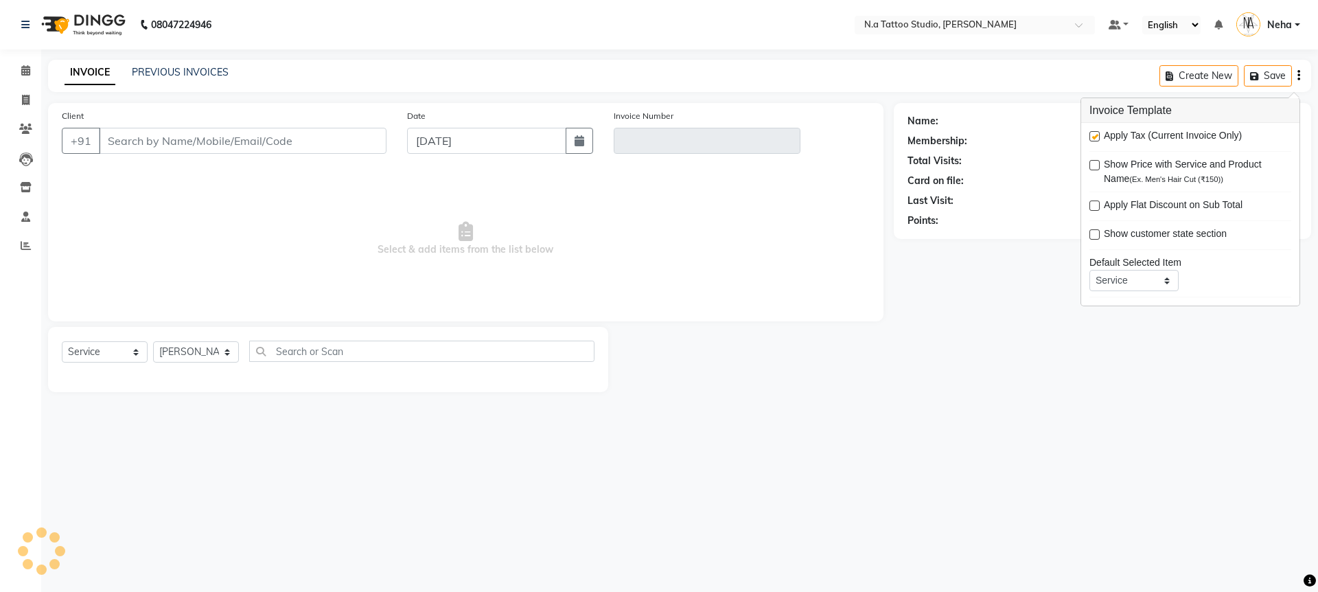
click at [1097, 135] on label at bounding box center [1094, 136] width 10 height 10
click at [1097, 135] on input "checkbox" at bounding box center [1093, 136] width 9 height 9
checkbox input "false"
type input "85******80"
type input "V/2025-26/0733"
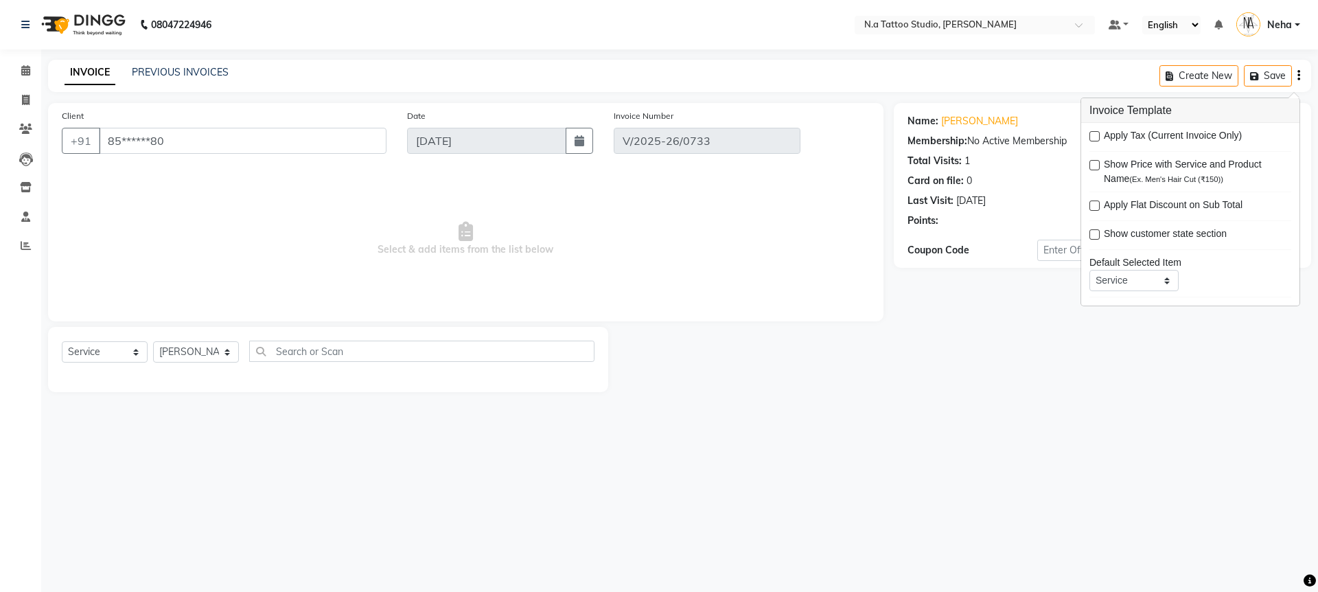
select select "select"
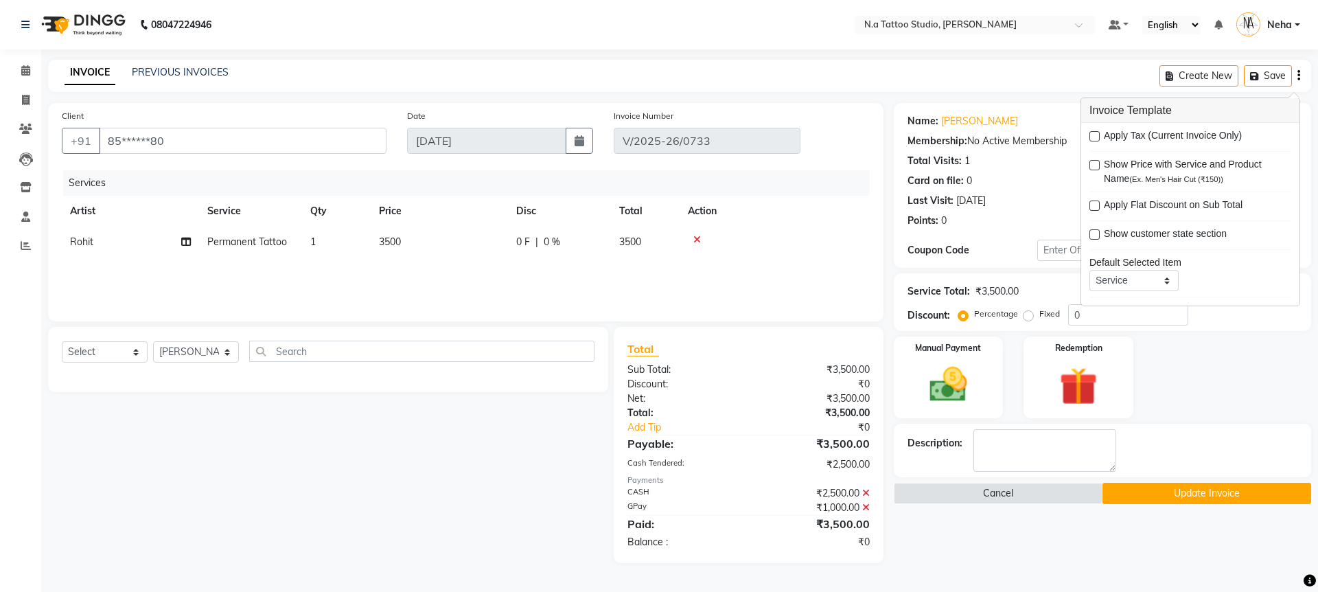
click at [417, 241] on td "3500" at bounding box center [439, 242] width 137 height 31
select select "91725"
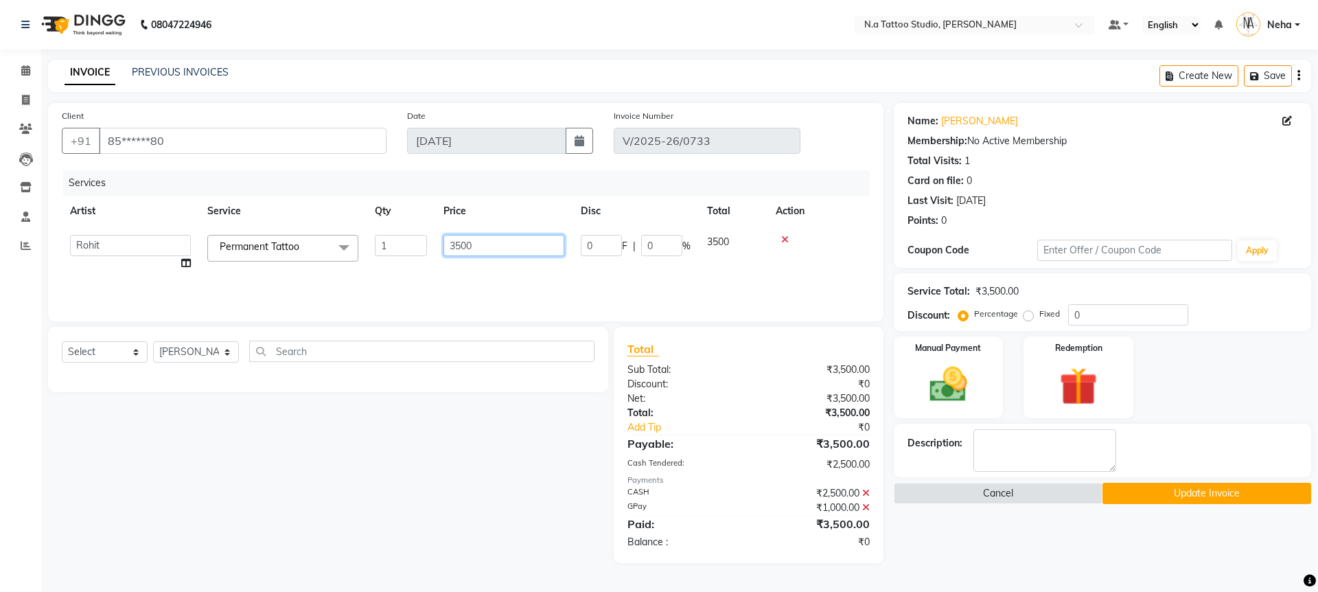
click at [492, 243] on input "3500" at bounding box center [503, 245] width 121 height 21
type input "3000"
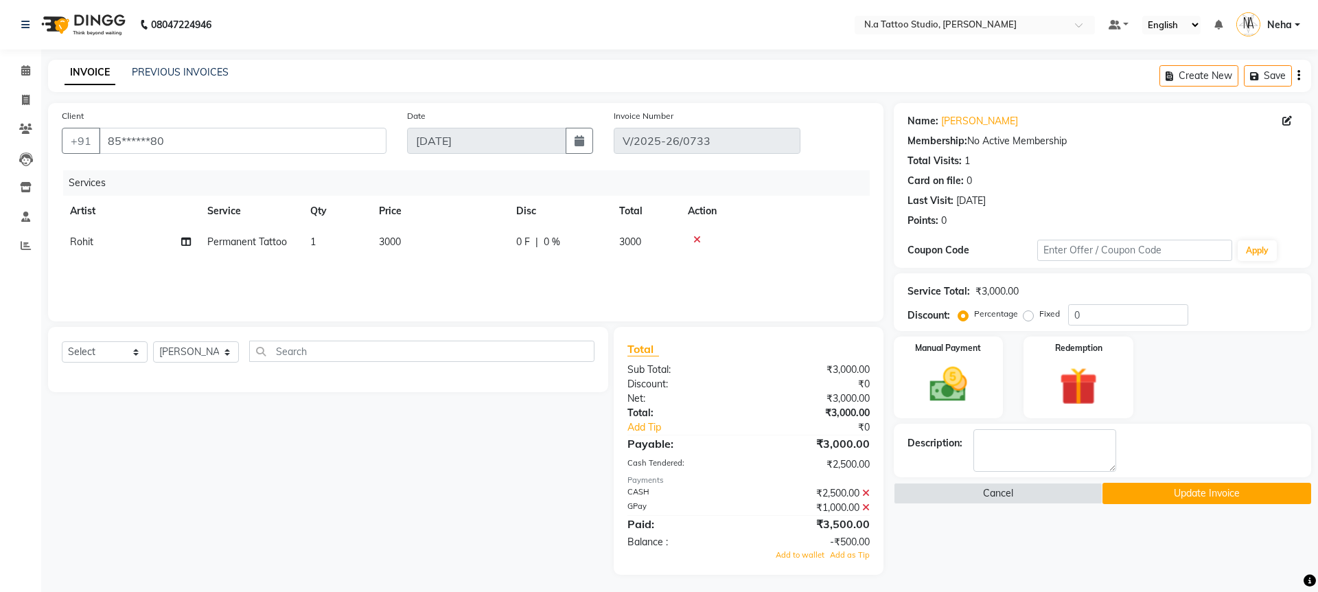
drag, startPoint x: 472, startPoint y: 283, endPoint x: 726, endPoint y: 417, distance: 288.0
click at [472, 283] on div "Services Artist Service Qty Price Disc Total Action Rohit Permanent Tattoo 1 30…" at bounding box center [466, 238] width 808 height 137
click at [863, 492] on div "₹2,500.00" at bounding box center [808, 493] width 130 height 14
drag, startPoint x: 861, startPoint y: 491, endPoint x: 887, endPoint y: 464, distance: 37.4
click at [861, 490] on icon at bounding box center [859, 493] width 8 height 10
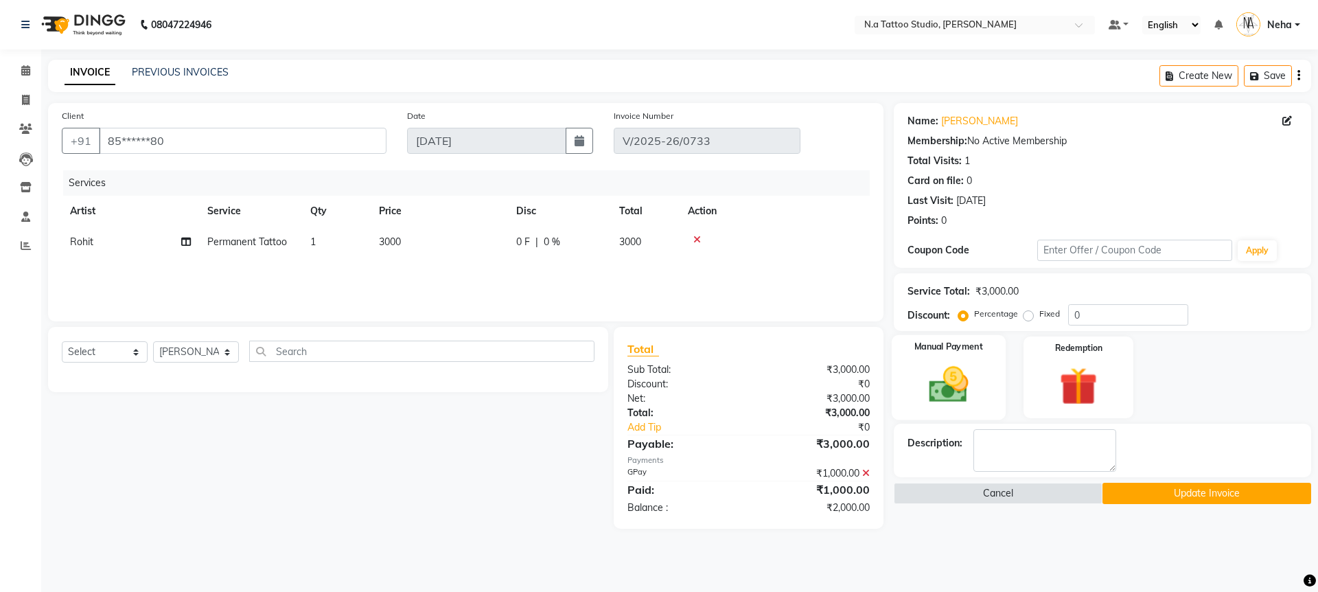
click at [947, 391] on img at bounding box center [948, 384] width 64 height 45
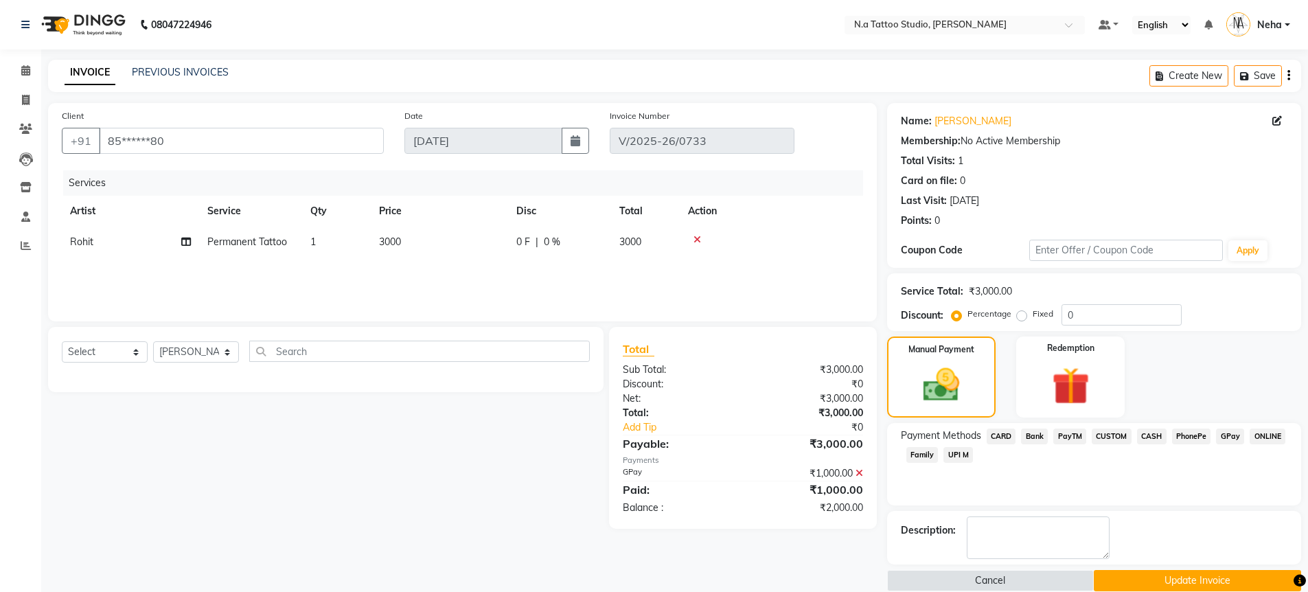
click at [1155, 435] on span "CASH" at bounding box center [1152, 436] width 30 height 16
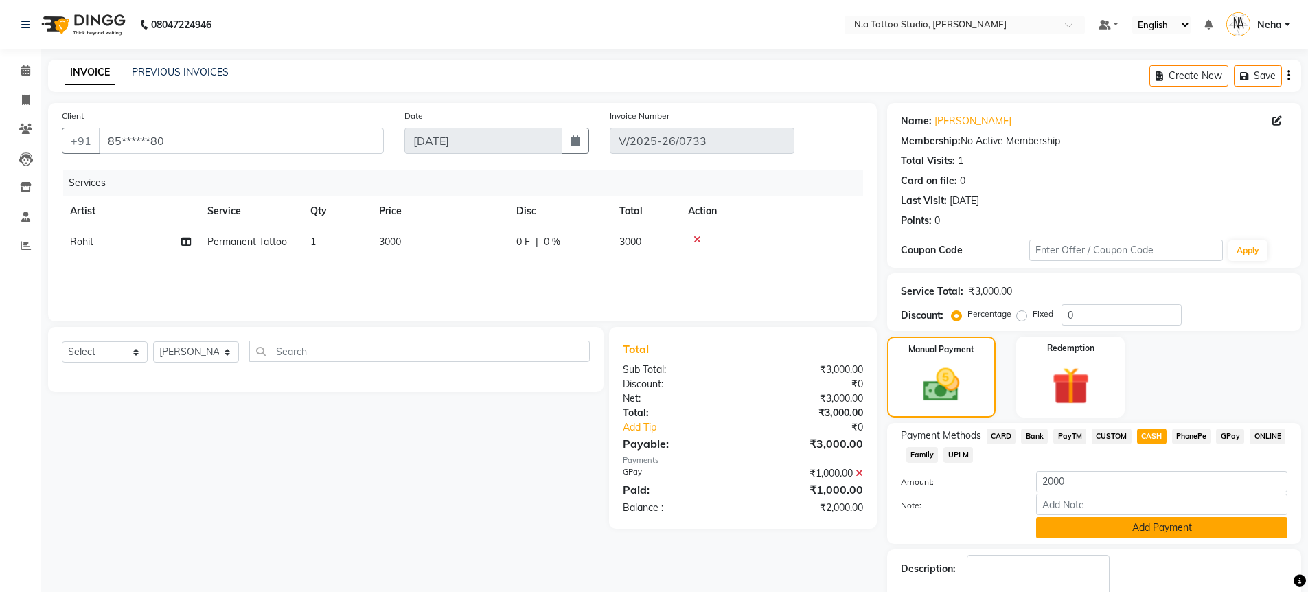
click at [1162, 529] on button "Add Payment" at bounding box center [1161, 527] width 251 height 21
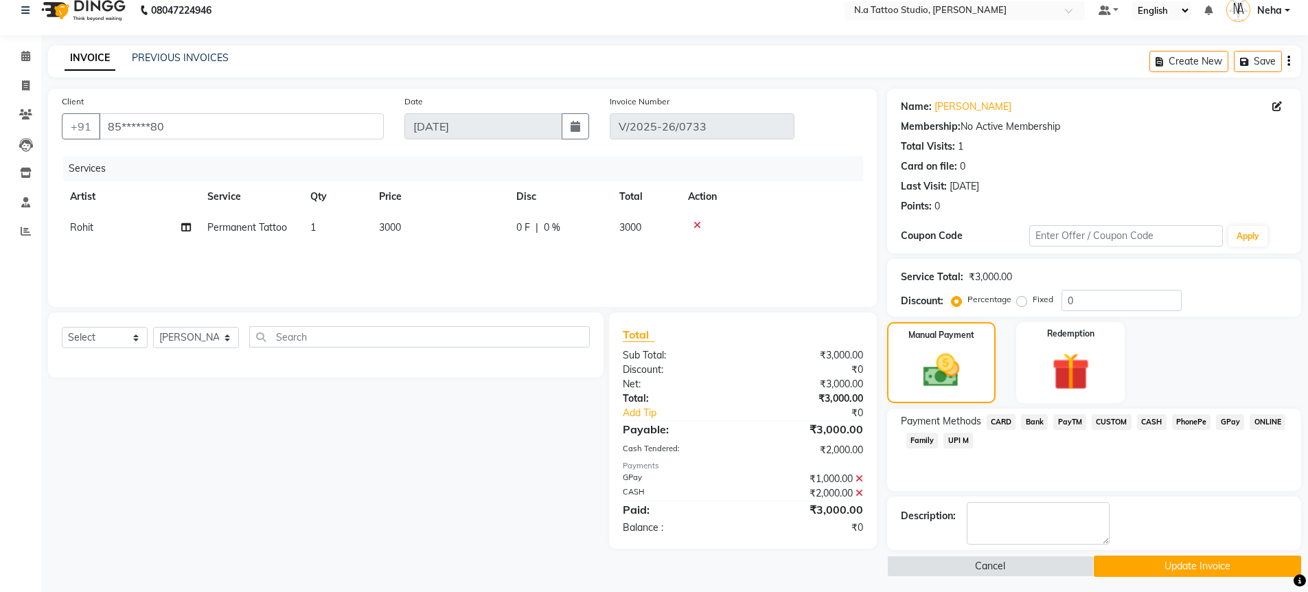
scroll to position [20, 0]
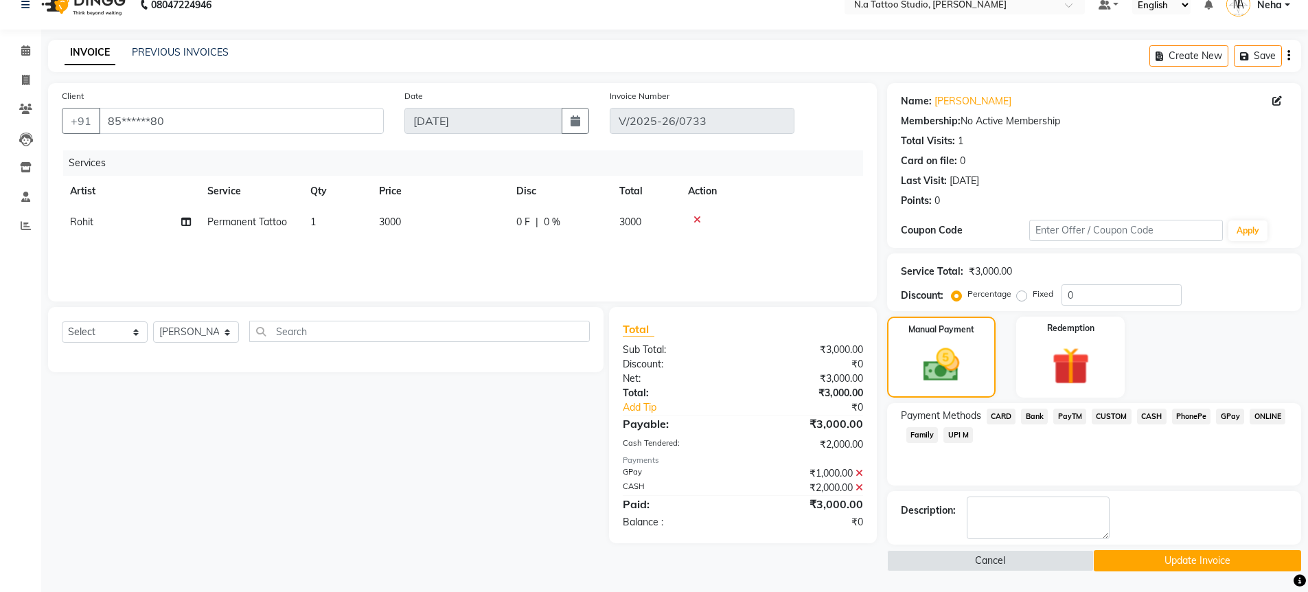
click at [1181, 564] on button "Update Invoice" at bounding box center [1197, 560] width 207 height 21
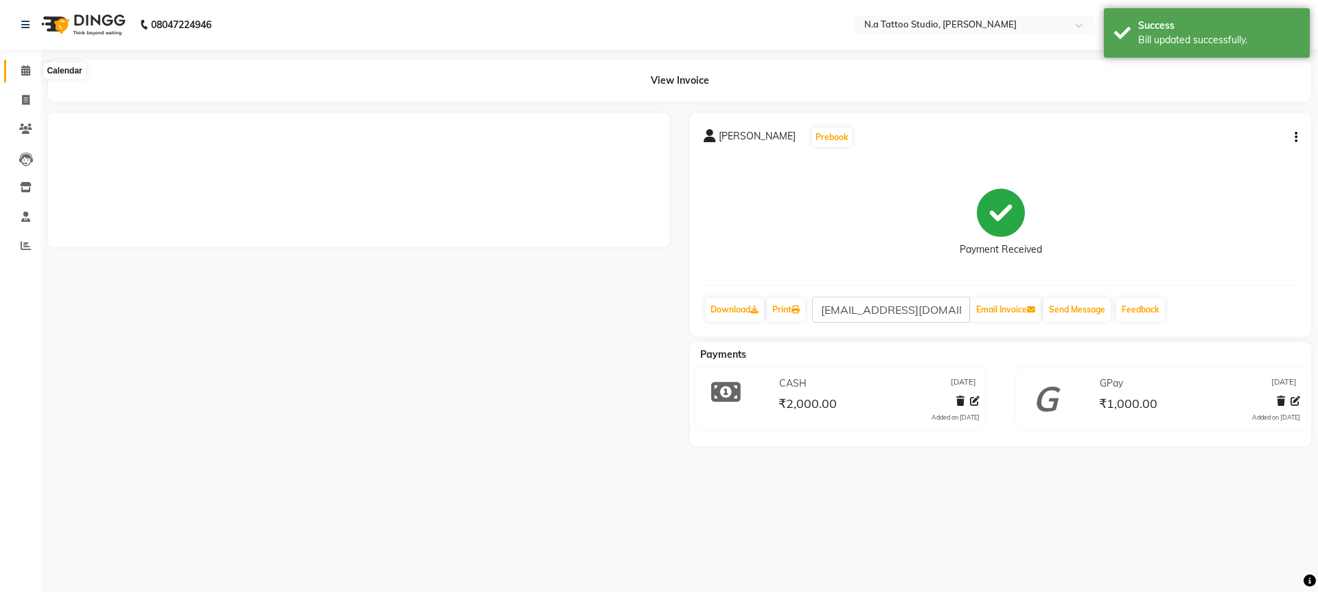
click at [33, 69] on span at bounding box center [26, 71] width 24 height 16
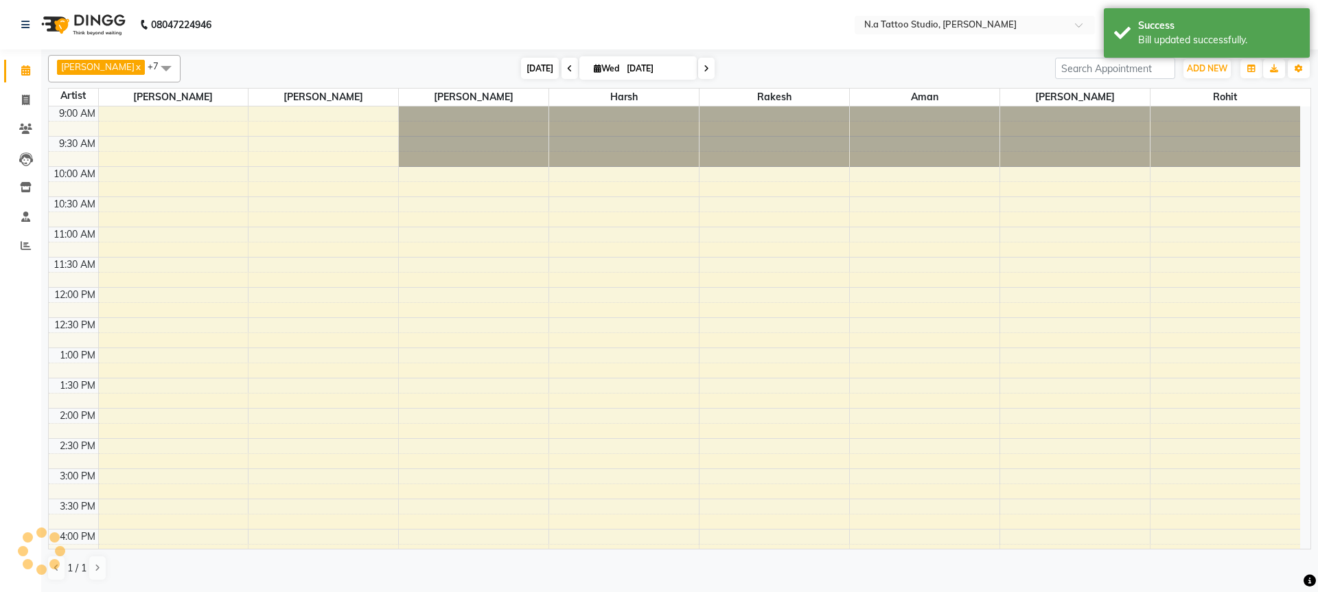
click at [524, 67] on span "[DATE]" at bounding box center [540, 68] width 38 height 21
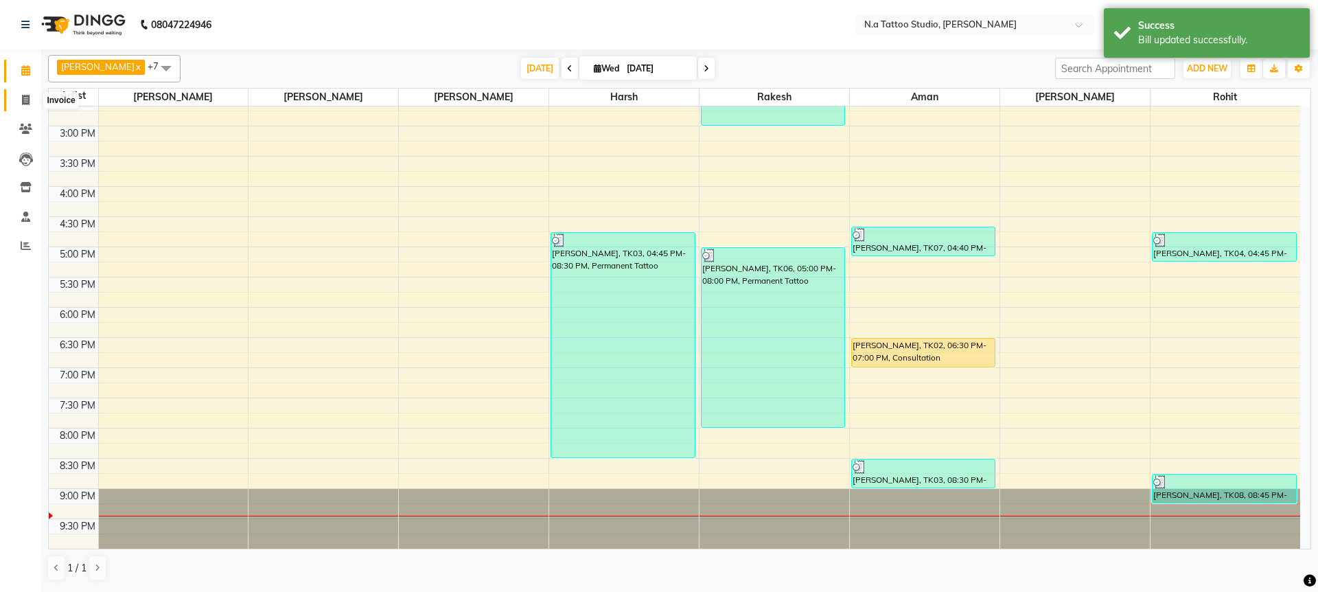
click at [14, 93] on span at bounding box center [26, 101] width 24 height 16
select select "service"
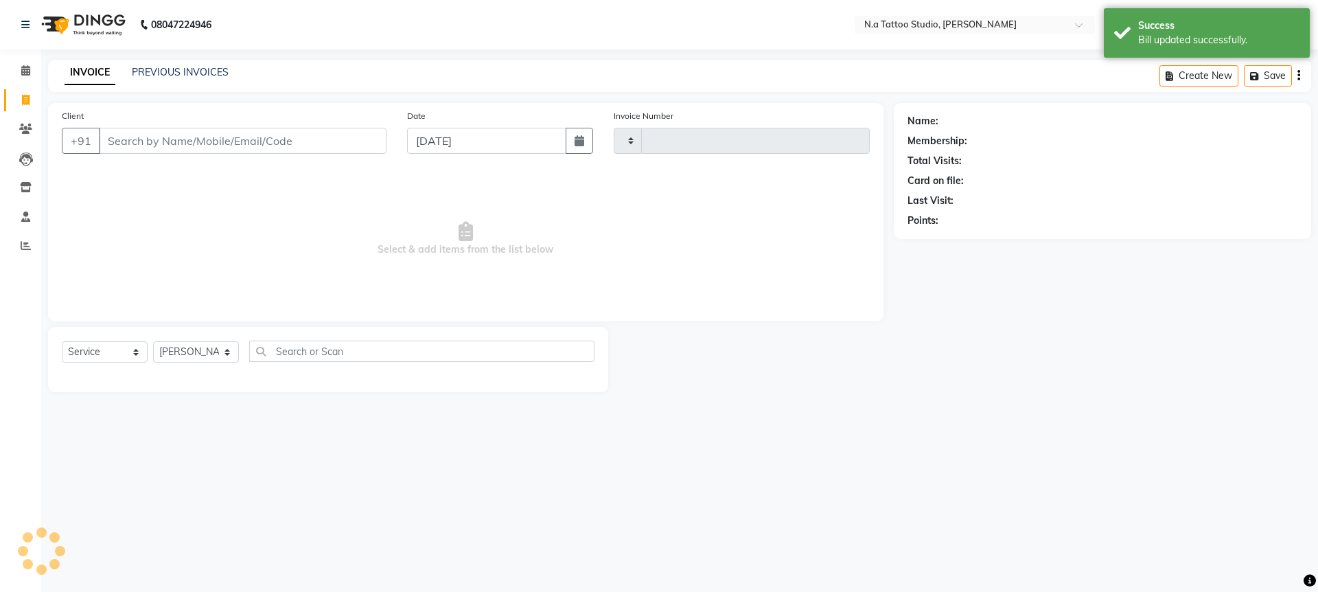
type input "0737"
select select "4590"
click at [200, 69] on link "PREVIOUS INVOICES" at bounding box center [180, 72] width 97 height 12
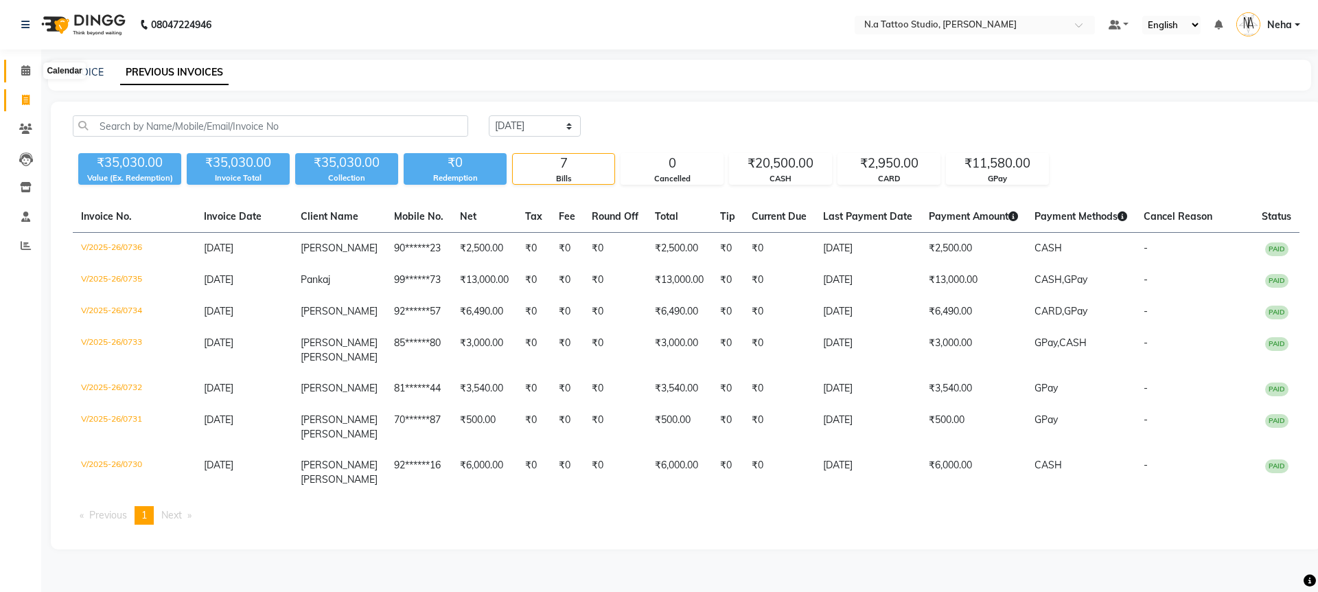
click at [22, 67] on icon at bounding box center [25, 70] width 9 height 10
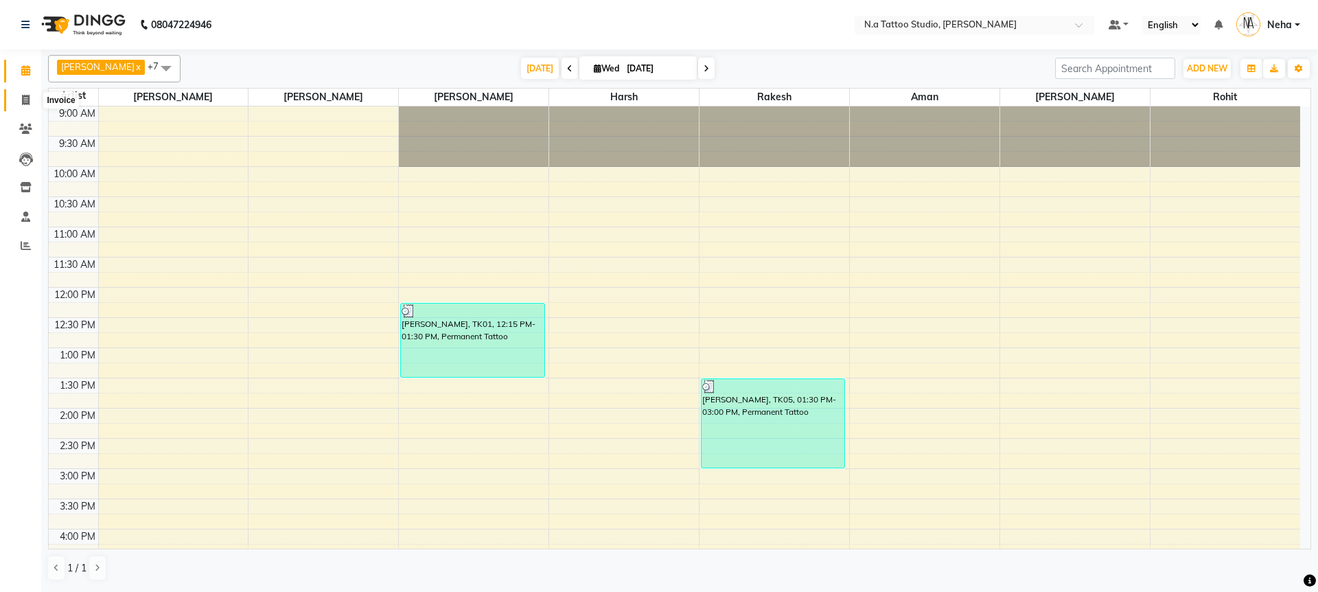
click at [32, 99] on span at bounding box center [26, 101] width 24 height 16
select select "service"
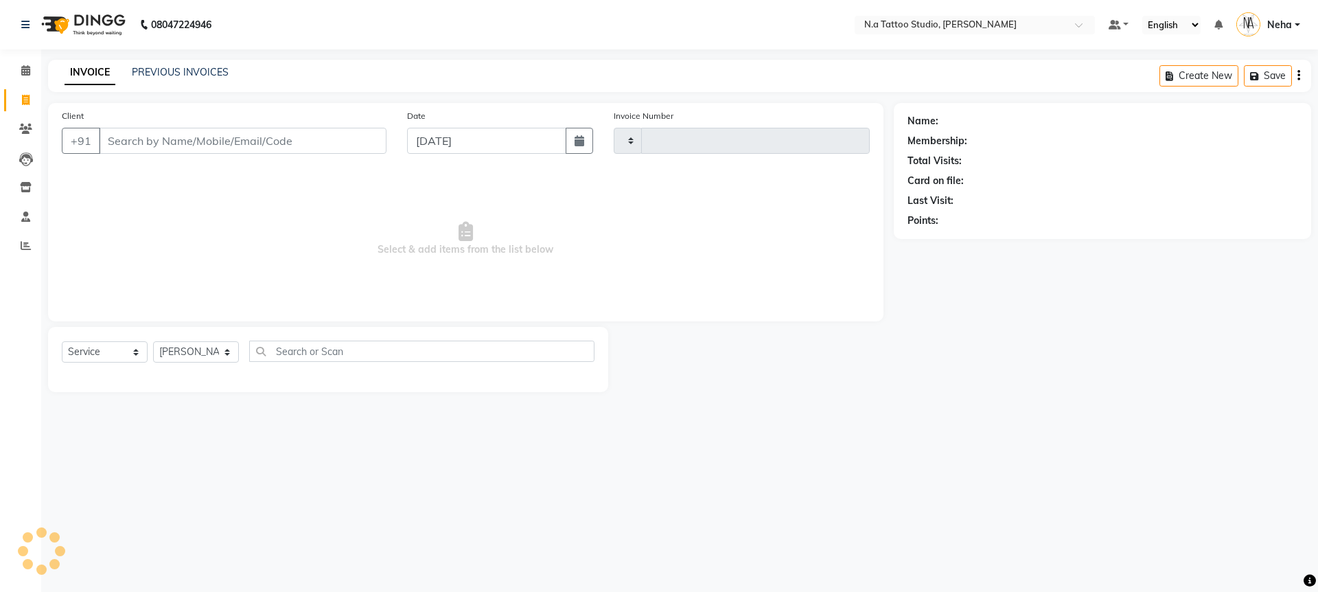
type input "0737"
select select "4590"
click at [207, 69] on link "PREVIOUS INVOICES" at bounding box center [180, 72] width 97 height 12
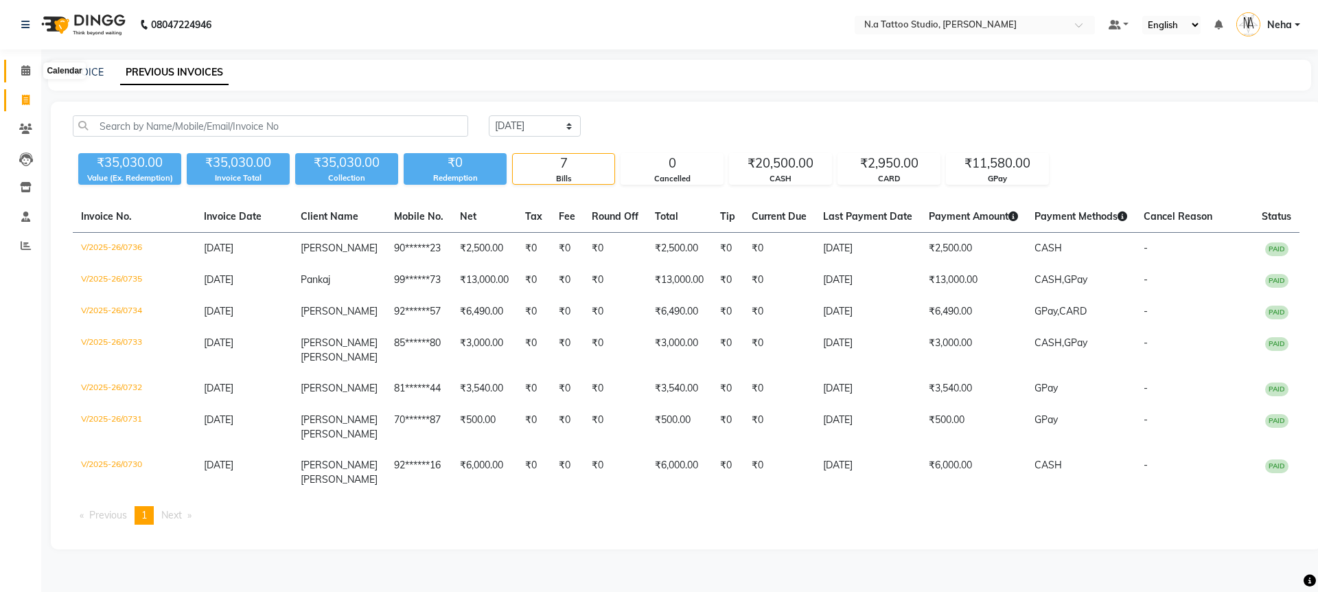
click at [32, 70] on span at bounding box center [26, 71] width 24 height 16
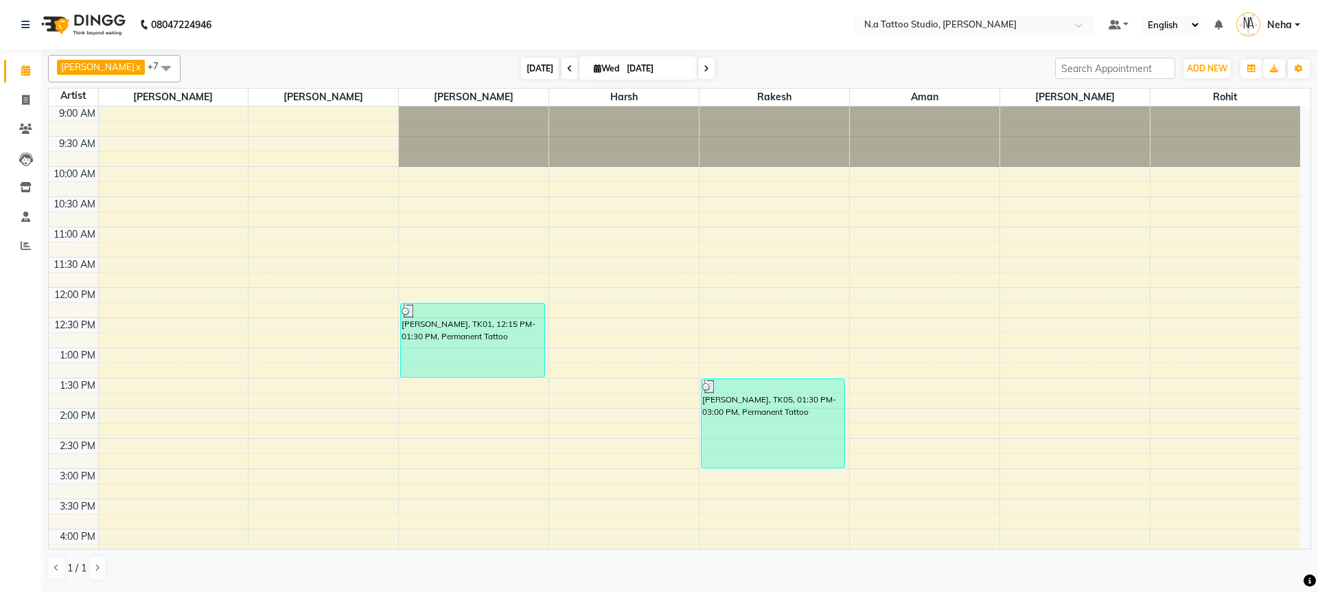
click at [527, 72] on span "[DATE]" at bounding box center [540, 68] width 38 height 21
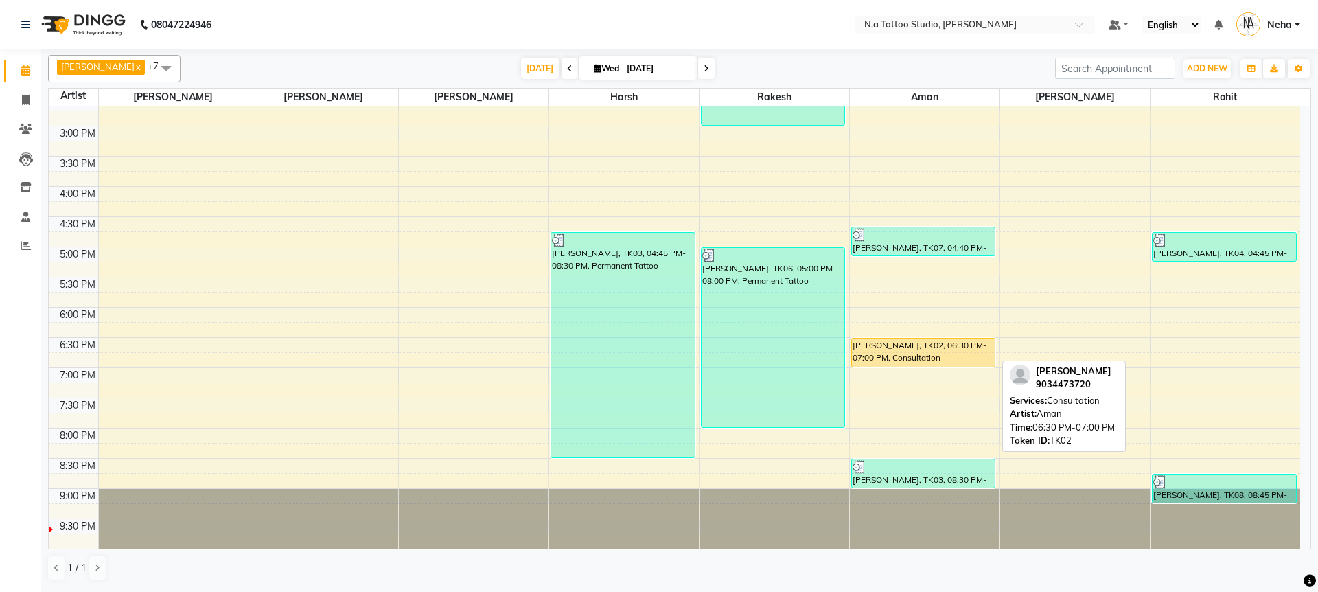
click at [928, 354] on div "[PERSON_NAME], TK02, 06:30 PM-07:00 PM, Consultation" at bounding box center [923, 352] width 143 height 28
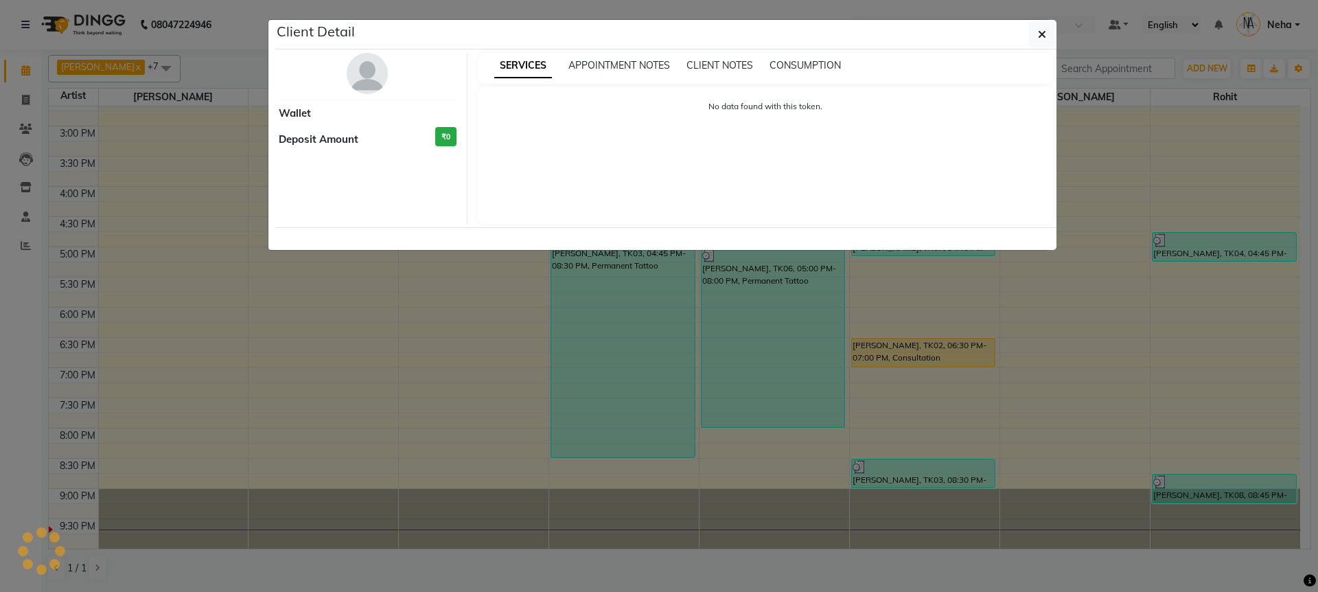
select select "1"
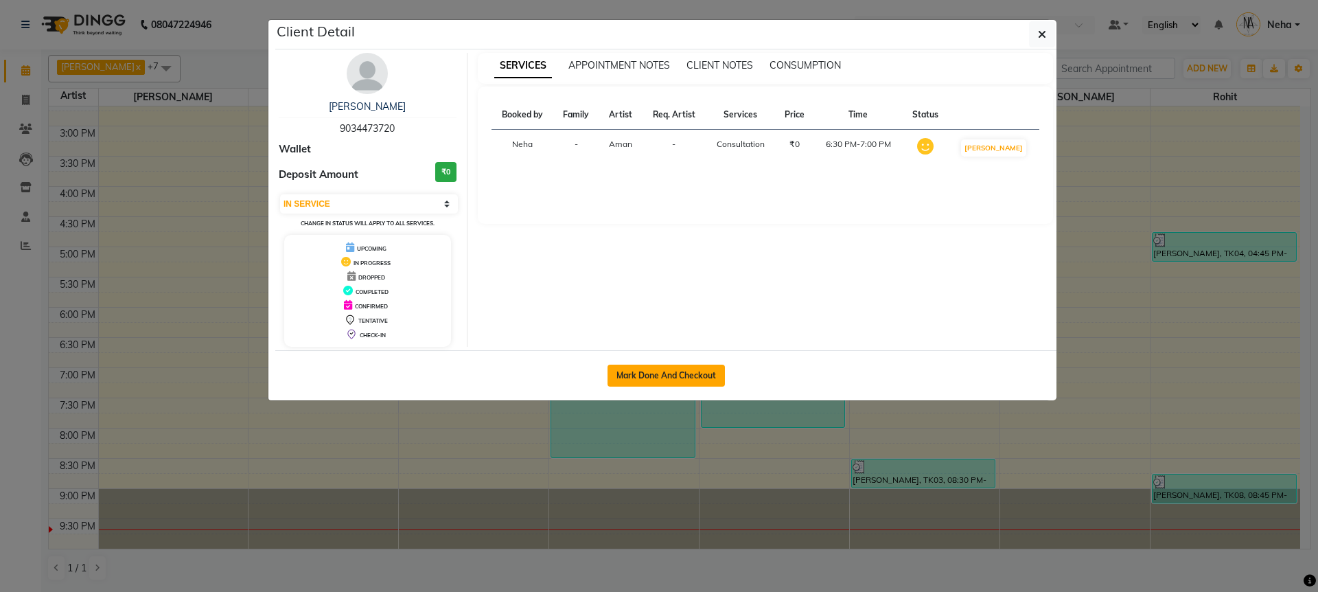
click at [702, 371] on button "Mark Done And Checkout" at bounding box center [666, 376] width 117 height 22
select select "service"
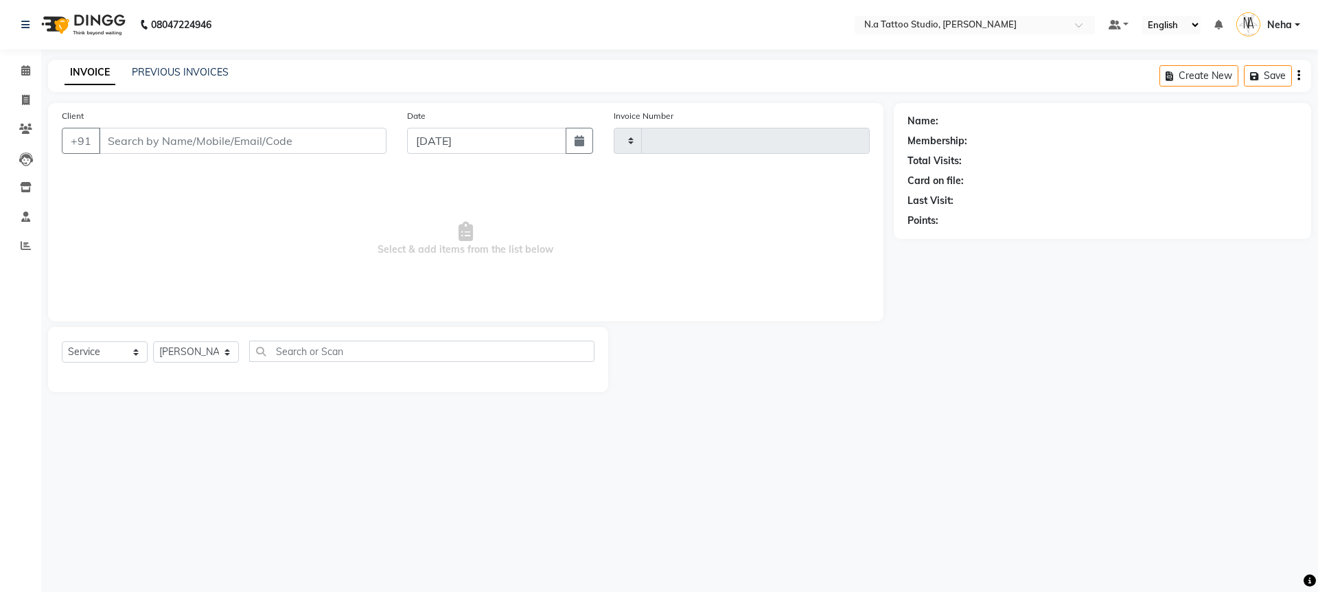
type input "0737"
select select "4590"
type input "90******20"
select select "84975"
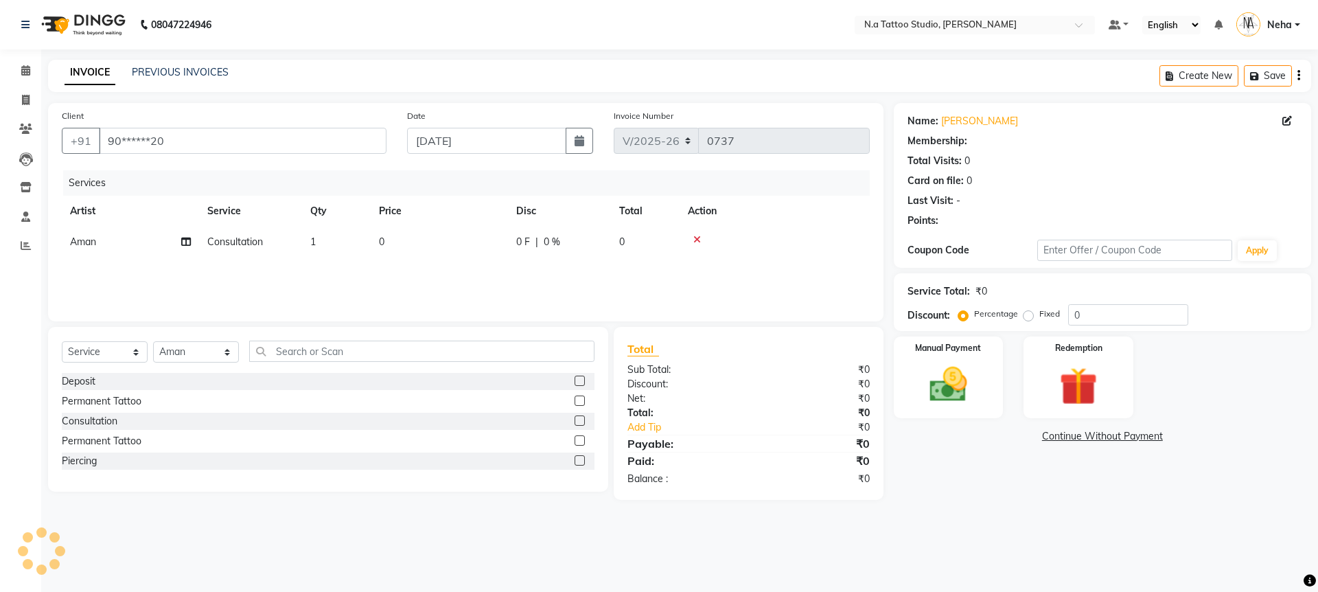
click at [1297, 76] on icon "button" at bounding box center [1298, 76] width 3 height 1
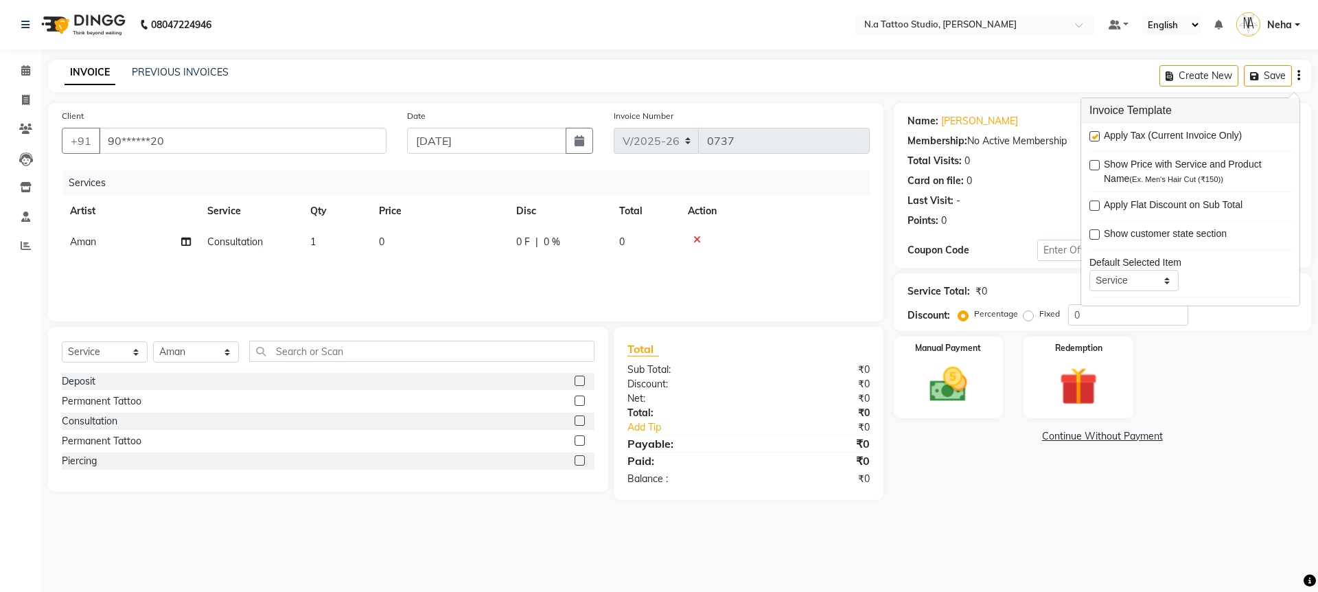
click at [1089, 136] on label at bounding box center [1094, 136] width 10 height 10
click at [1089, 136] on input "checkbox" at bounding box center [1093, 136] width 9 height 9
checkbox input "false"
click at [275, 245] on td "Consultation" at bounding box center [250, 242] width 103 height 31
select select "84975"
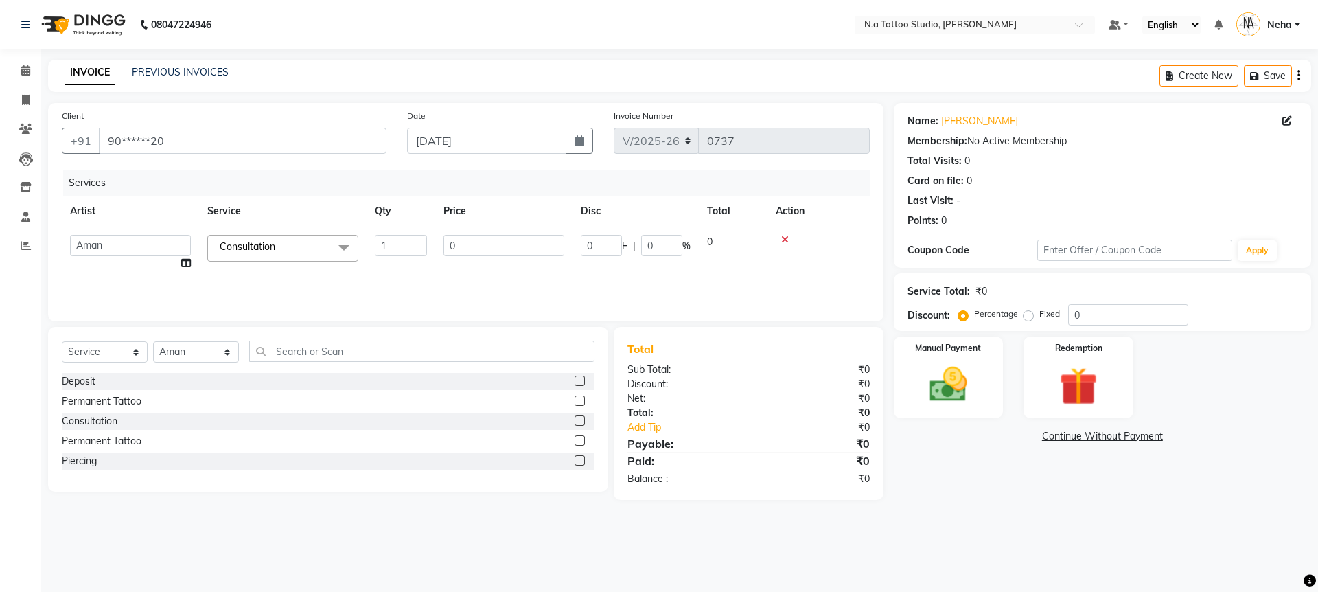
click at [275, 245] on span "Consultation" at bounding box center [248, 246] width 56 height 12
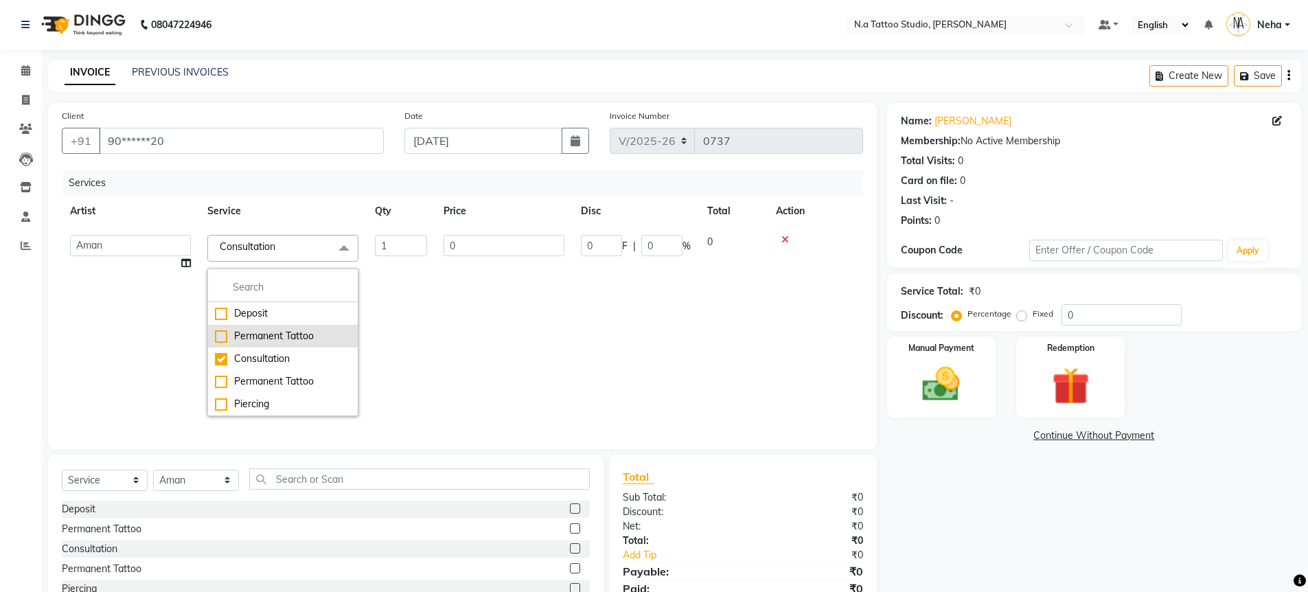
click at [266, 337] on div "Permanent Tattoo" at bounding box center [283, 336] width 136 height 14
checkbox input "true"
checkbox input "false"
type input "2000"
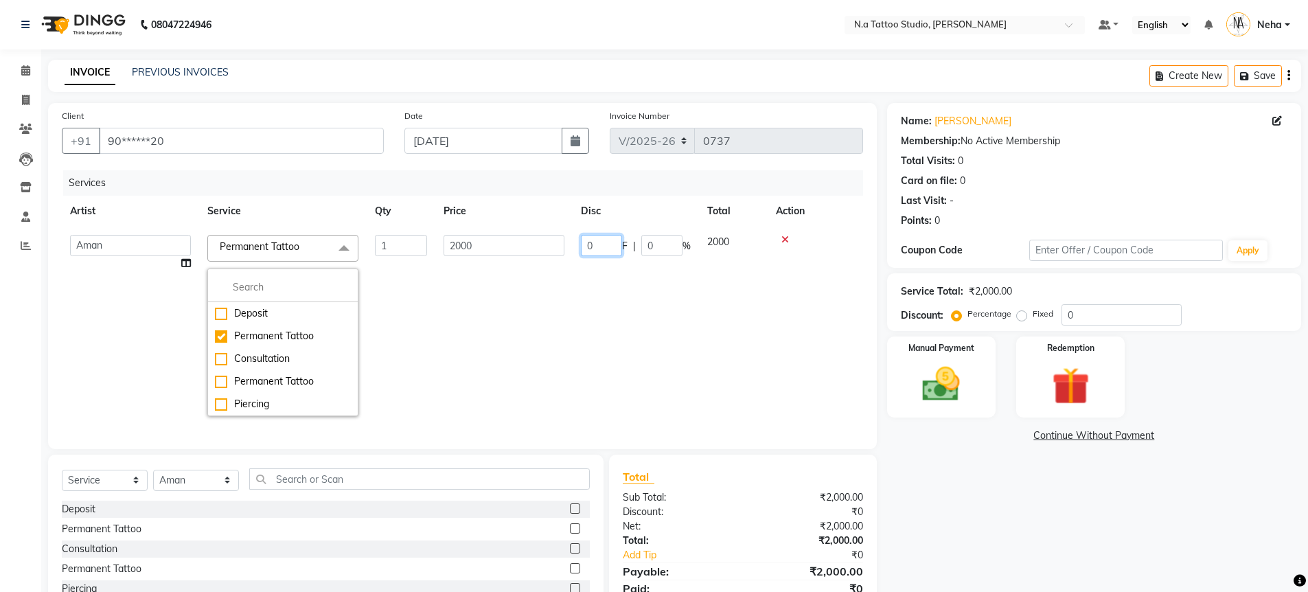
click at [613, 344] on td "0 F | 0 %" at bounding box center [636, 326] width 126 height 198
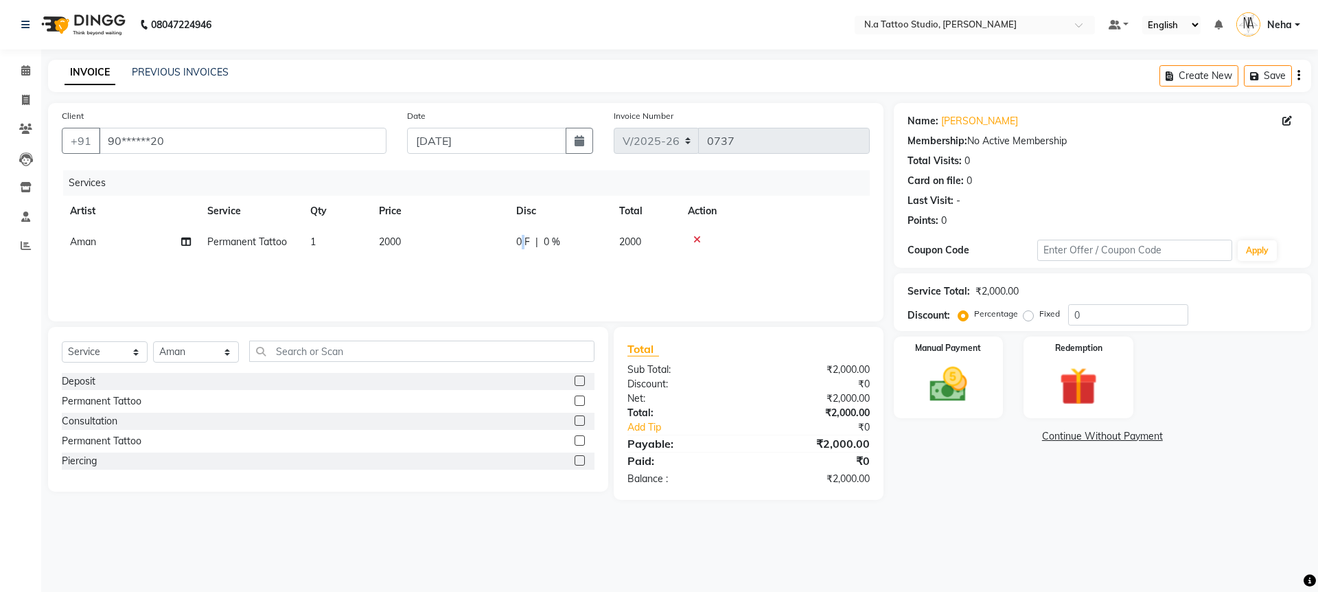
click at [521, 240] on span "0 F" at bounding box center [523, 242] width 14 height 14
select select "84975"
click at [489, 246] on input "2000" at bounding box center [503, 245] width 121 height 21
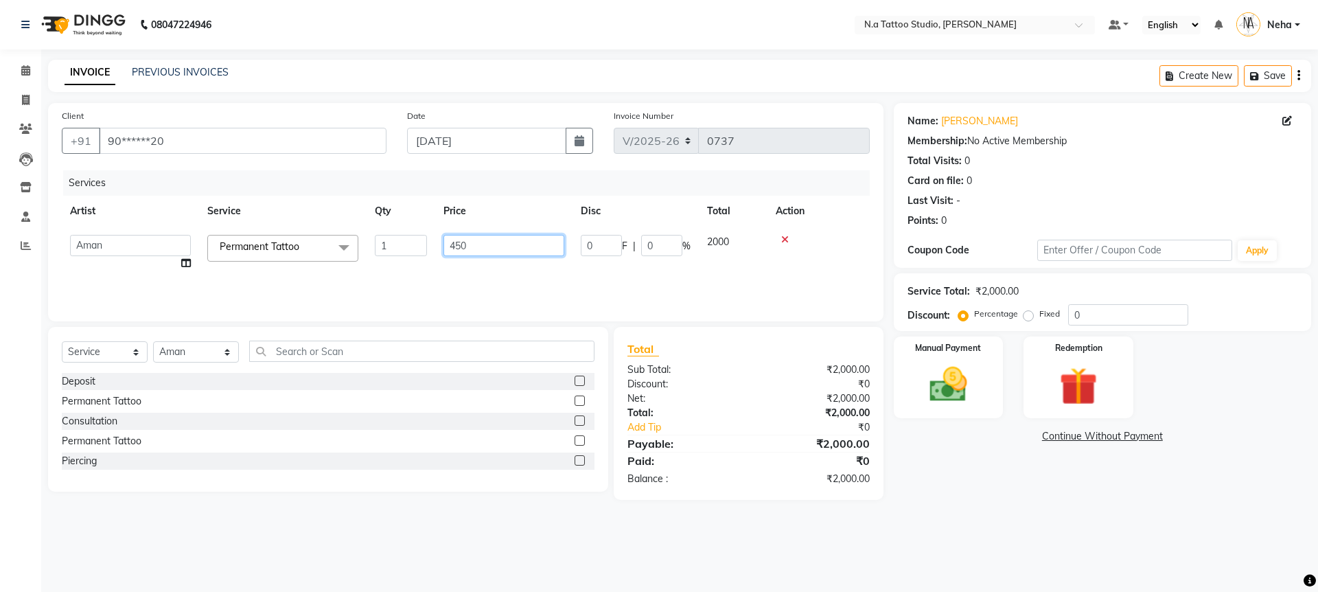
type input "4500"
click at [488, 284] on div "Services Artist Service Qty Price Disc Total Action [PERSON_NAME] [PERSON_NAME]…" at bounding box center [466, 238] width 808 height 137
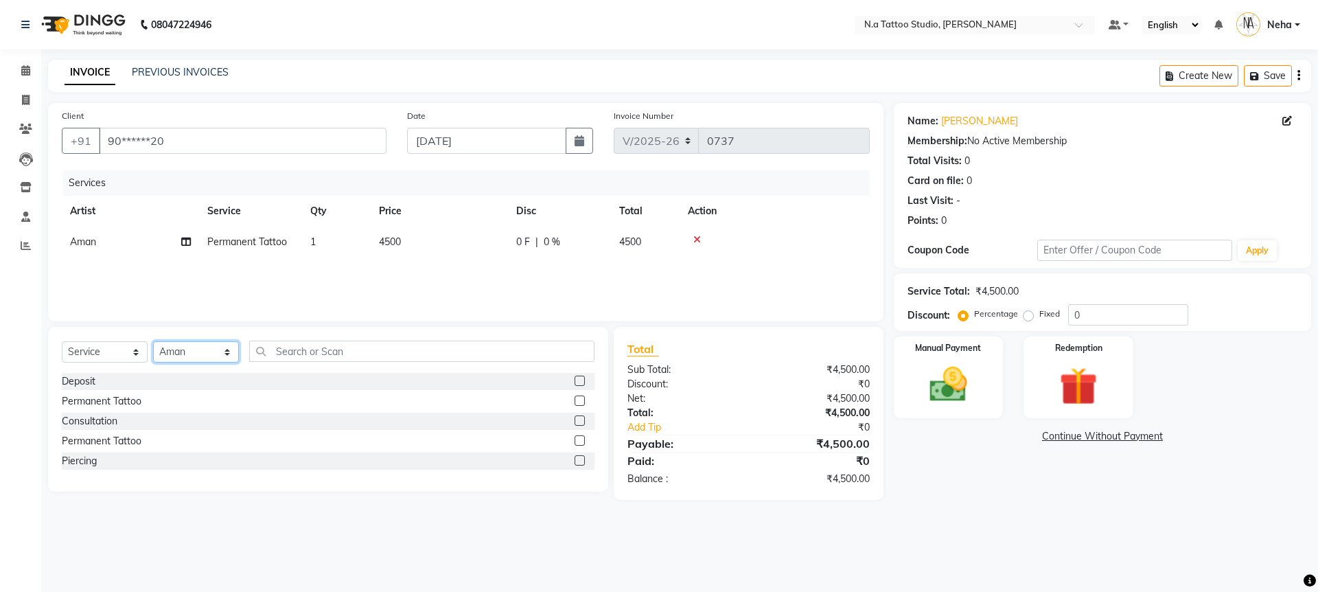
click at [185, 348] on select "[PERSON_NAME] [PERSON_NAME] [PERSON_NAME] [PERSON_NAME] Manager [PERSON_NAME] […" at bounding box center [196, 351] width 86 height 21
select select "59453"
click at [137, 402] on div "Permanent Tattoo" at bounding box center [102, 401] width 80 height 14
checkbox input "false"
click at [432, 277] on td "2000" at bounding box center [439, 272] width 137 height 31
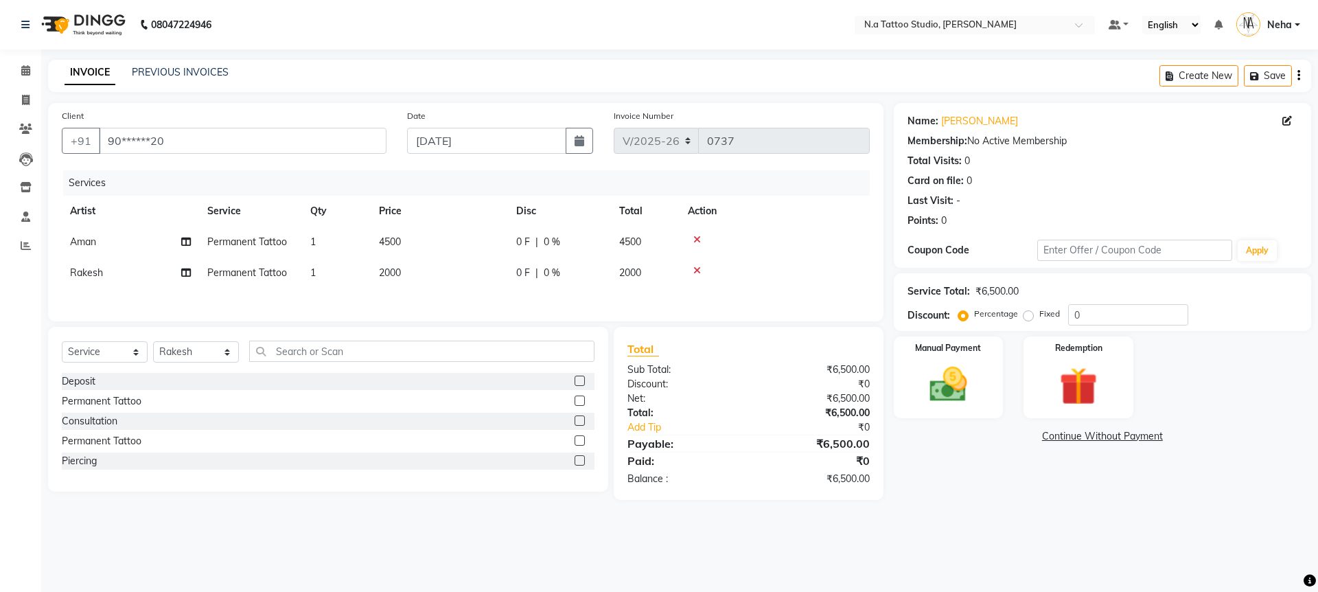
select select "59453"
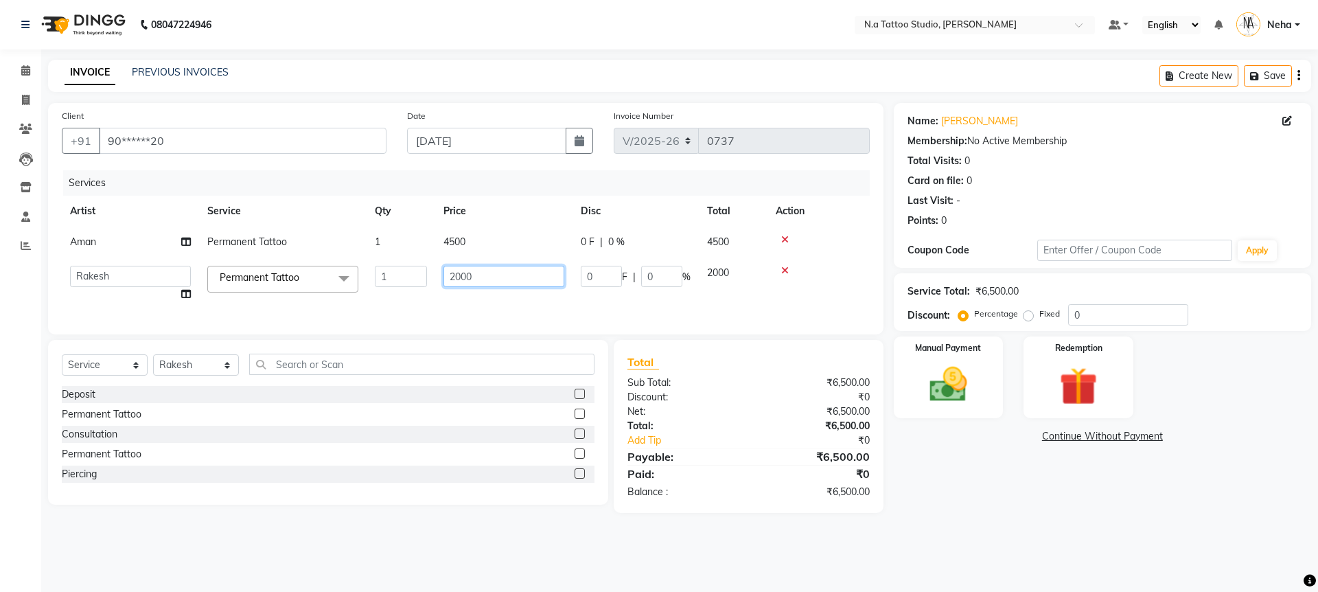
click at [504, 278] on input "2000" at bounding box center [503, 276] width 121 height 21
type input "6500"
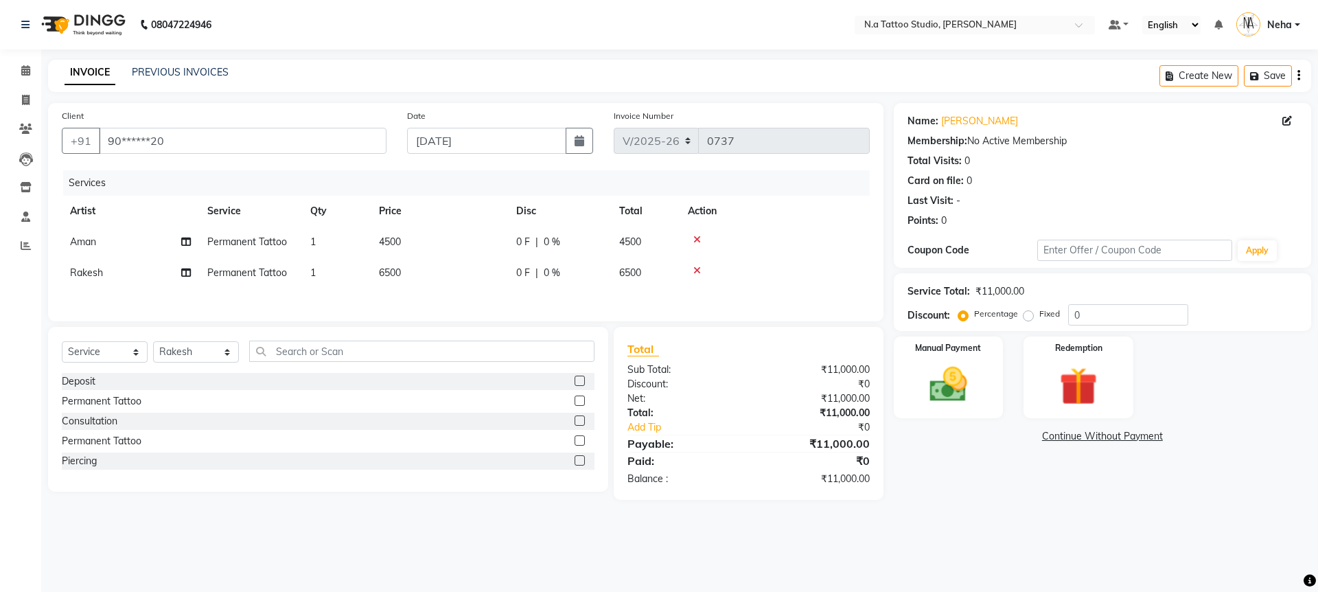
click at [475, 313] on div "Client +91 90******20 Date [DATE] Invoice Number V/2025 V/[PHONE_NUMBER] Servic…" at bounding box center [465, 212] width 835 height 218
click at [960, 373] on img at bounding box center [948, 384] width 64 height 45
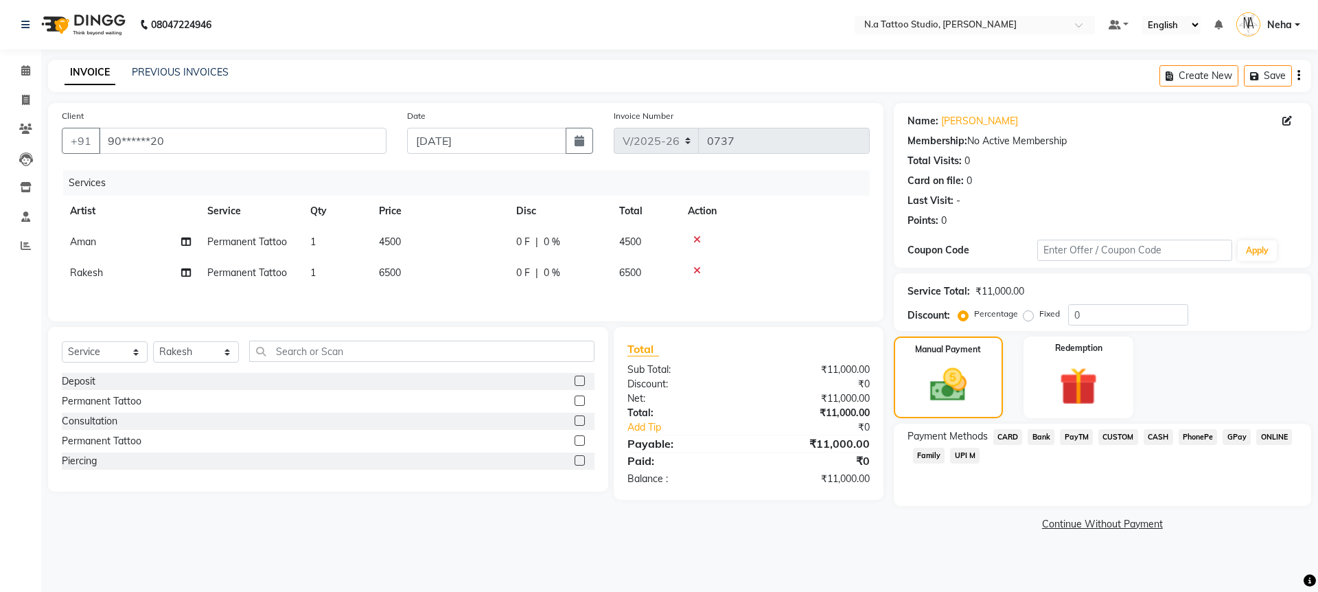
drag, startPoint x: 1245, startPoint y: 437, endPoint x: 1240, endPoint y: 459, distance: 22.4
click at [1244, 438] on span "GPay" at bounding box center [1237, 437] width 28 height 16
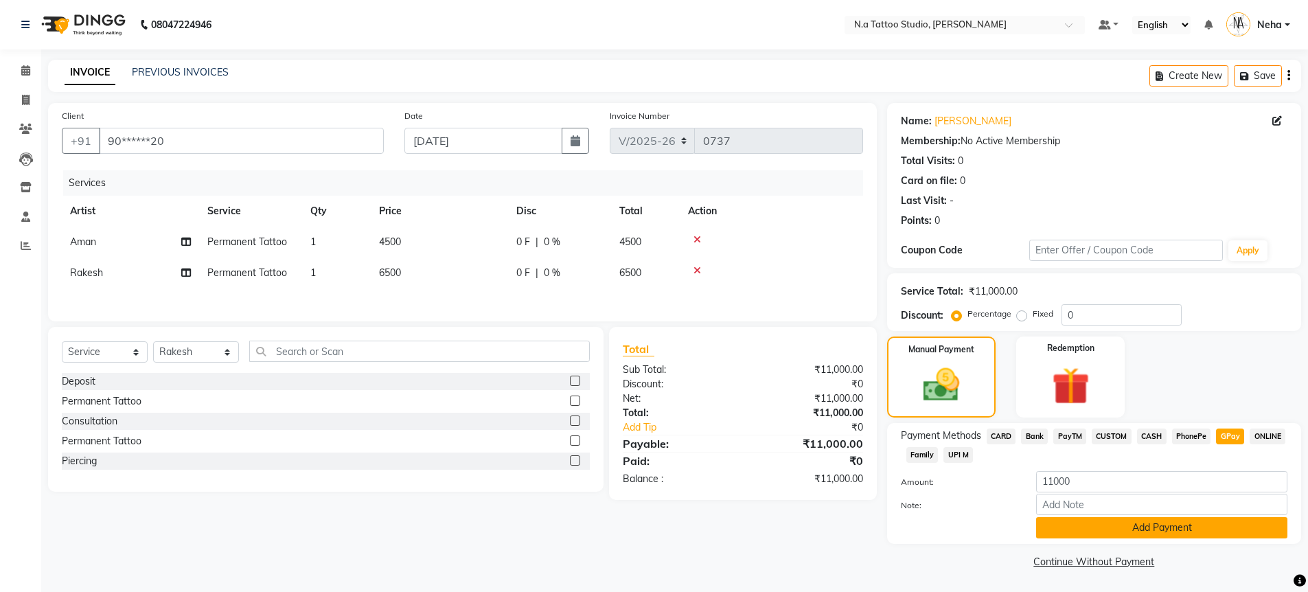
click at [1225, 529] on button "Add Payment" at bounding box center [1161, 527] width 251 height 21
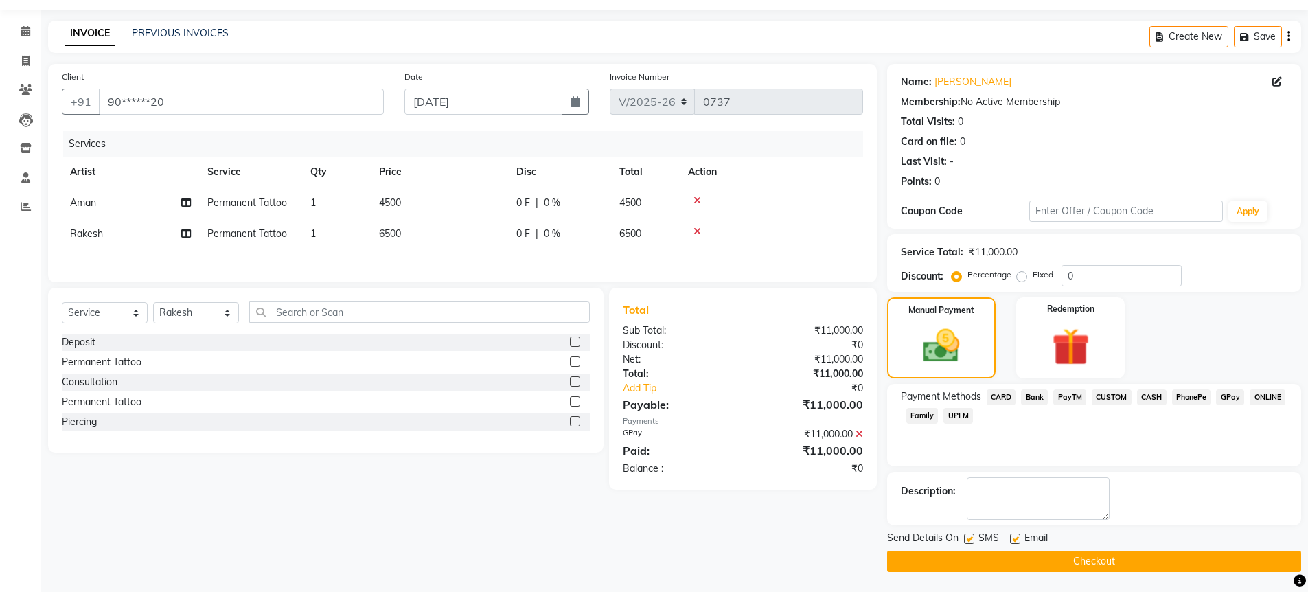
scroll to position [40, 0]
click at [1215, 555] on button "Checkout" at bounding box center [1094, 560] width 414 height 21
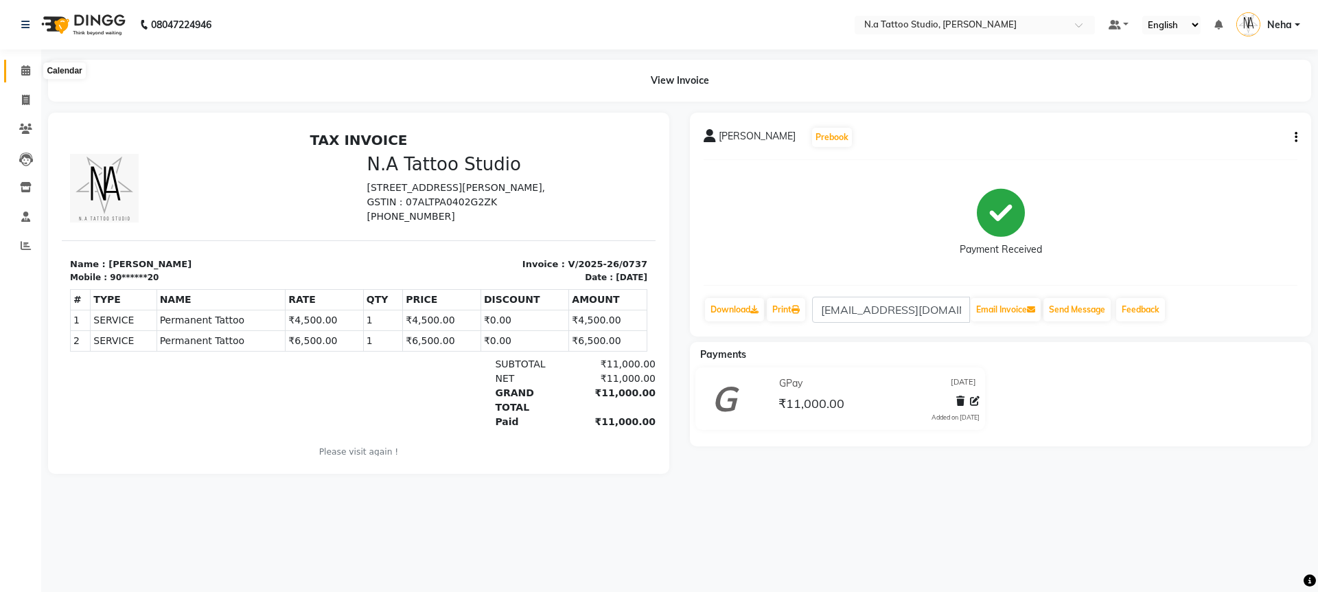
click at [20, 68] on span at bounding box center [26, 71] width 24 height 16
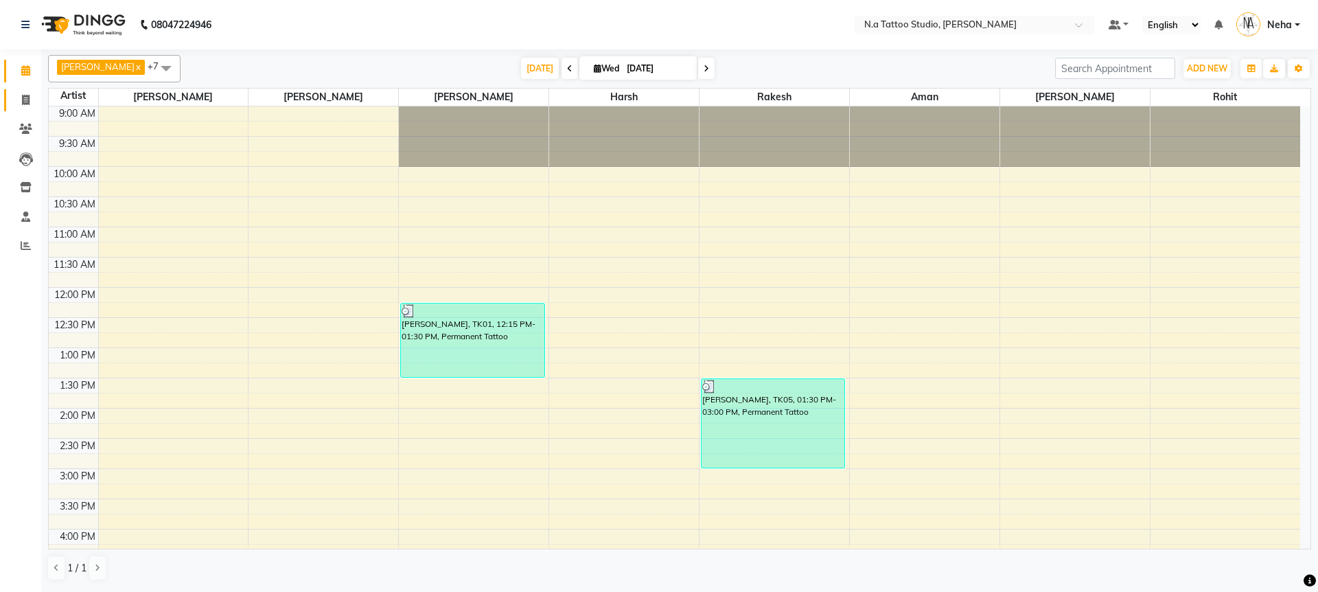
click at [32, 108] on link "Invoice" at bounding box center [20, 100] width 33 height 23
select select "service"
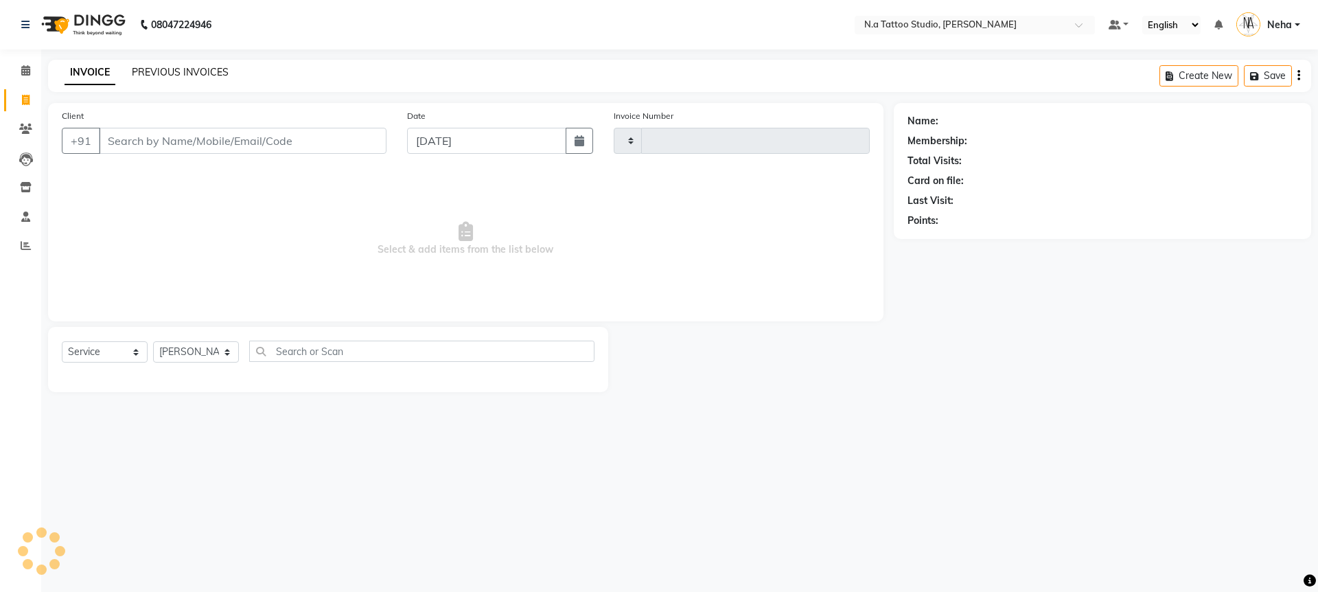
type input "0738"
click at [164, 73] on link "PREVIOUS INVOICES" at bounding box center [180, 72] width 97 height 12
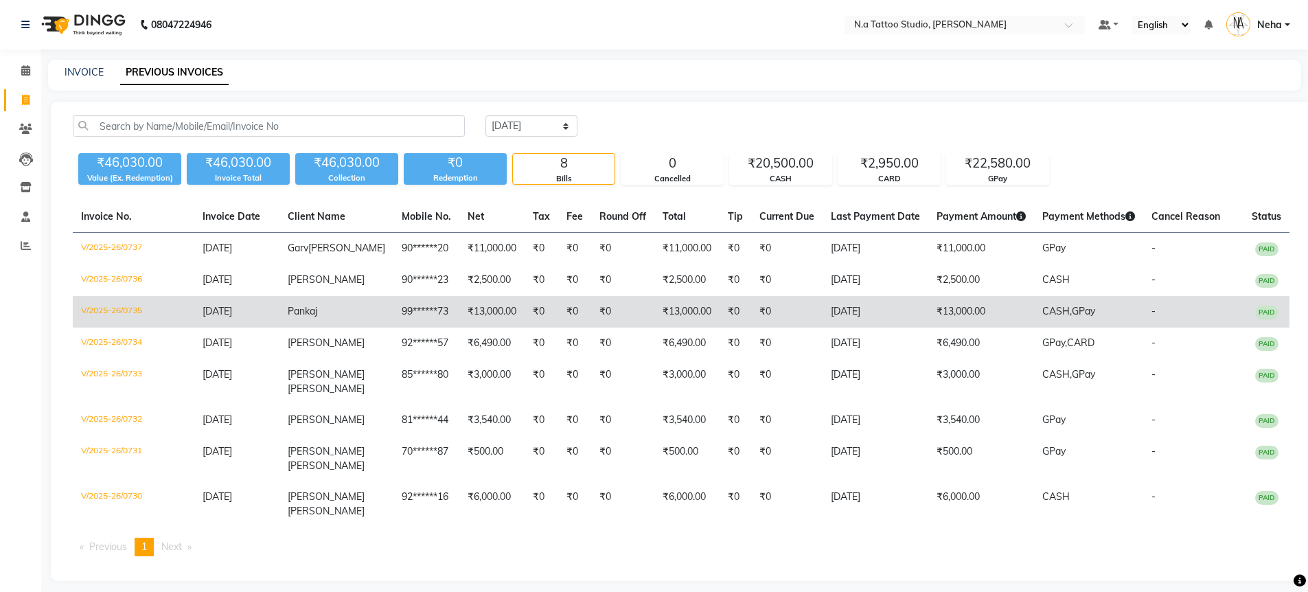
scroll to position [10, 0]
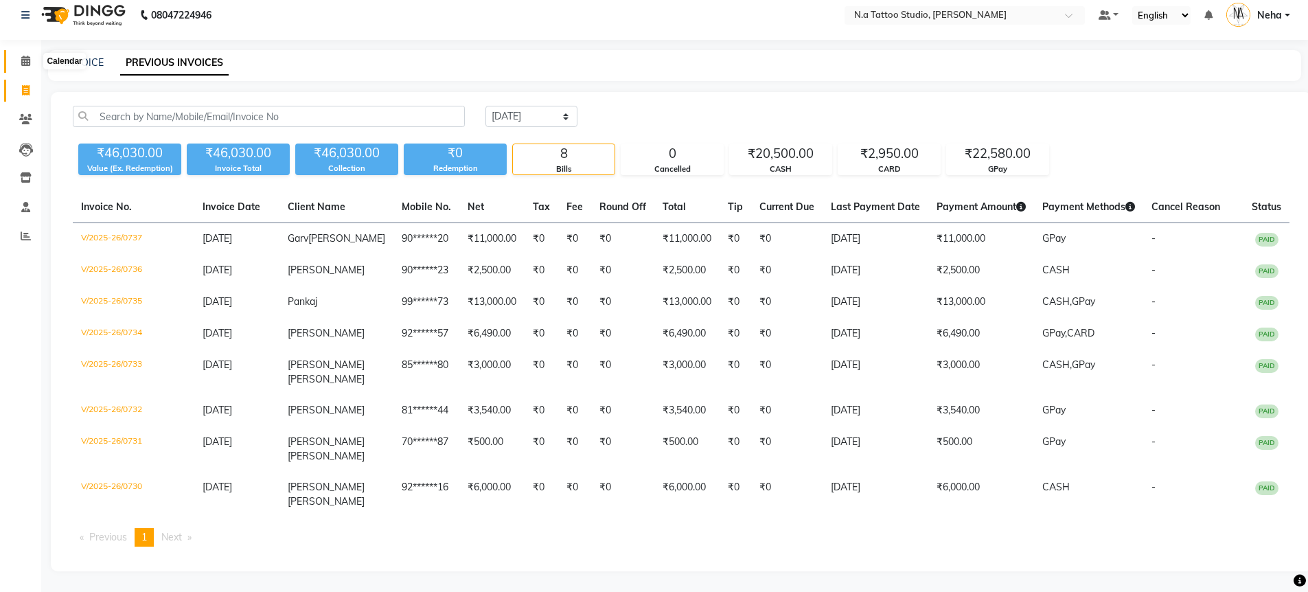
click at [23, 57] on icon at bounding box center [25, 61] width 9 height 10
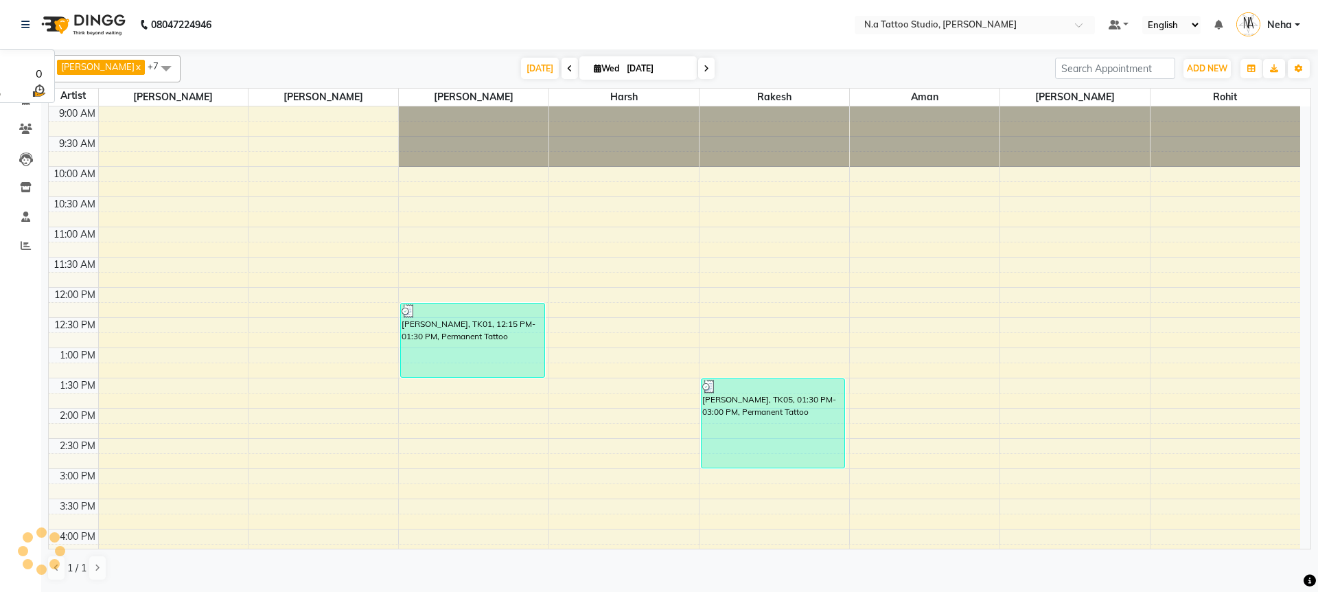
scroll to position [316, 0]
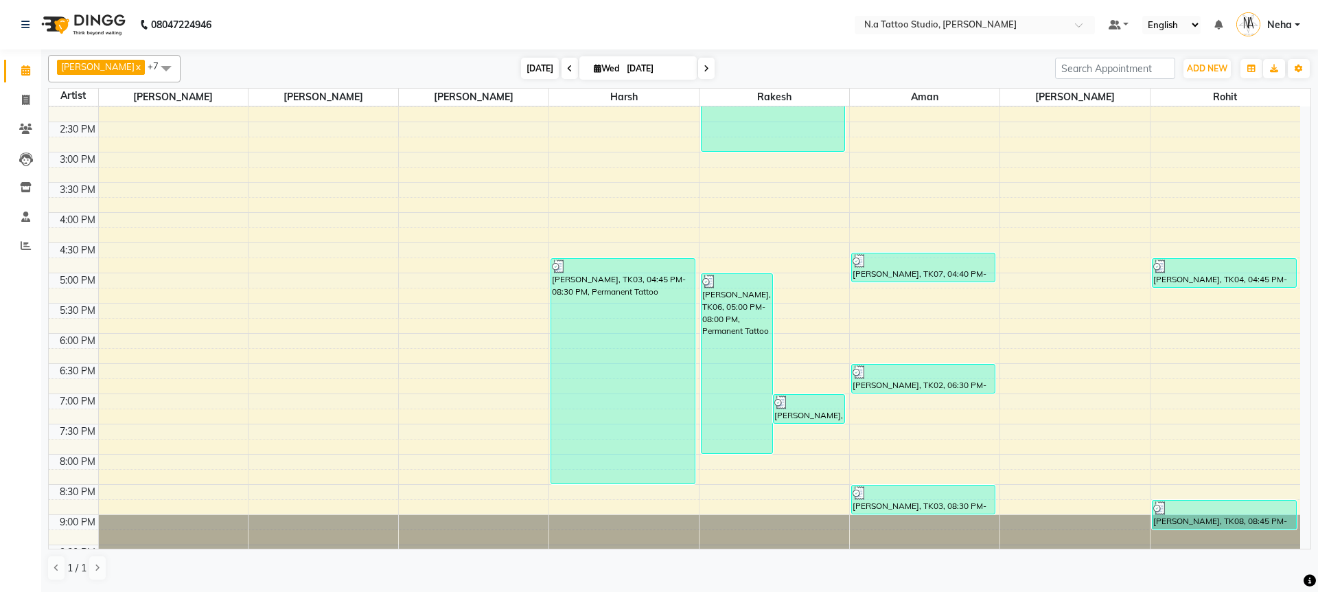
click at [524, 73] on span "[DATE]" at bounding box center [540, 68] width 38 height 21
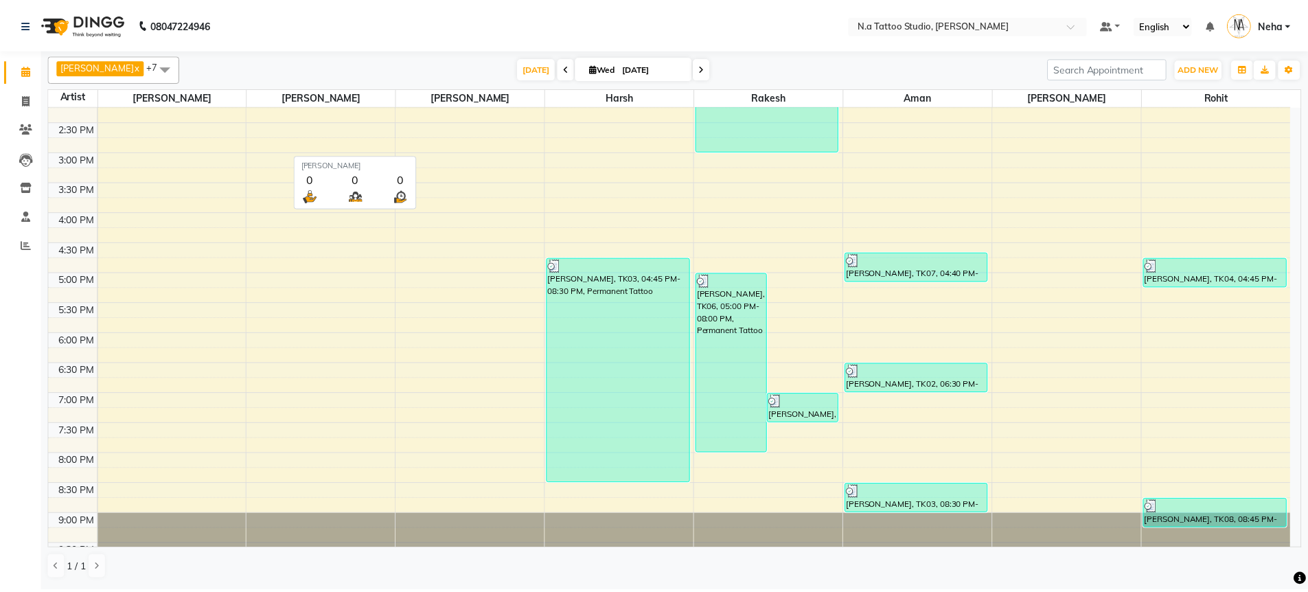
scroll to position [343, 0]
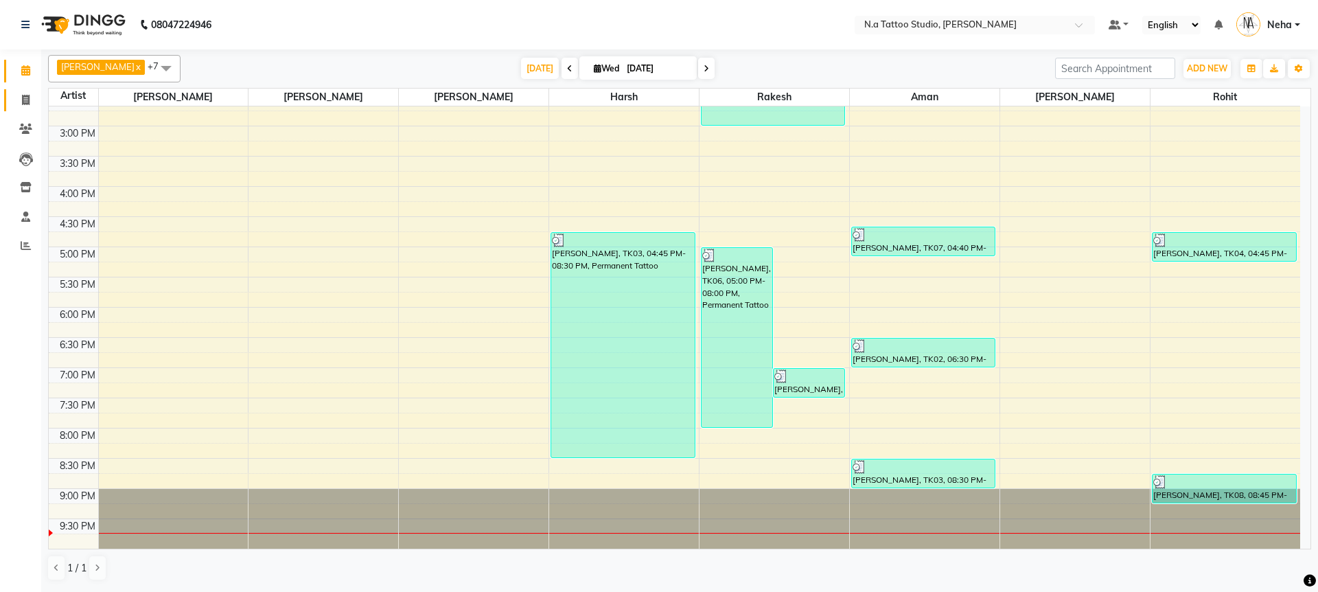
click at [27, 98] on icon at bounding box center [26, 100] width 8 height 10
select select "service"
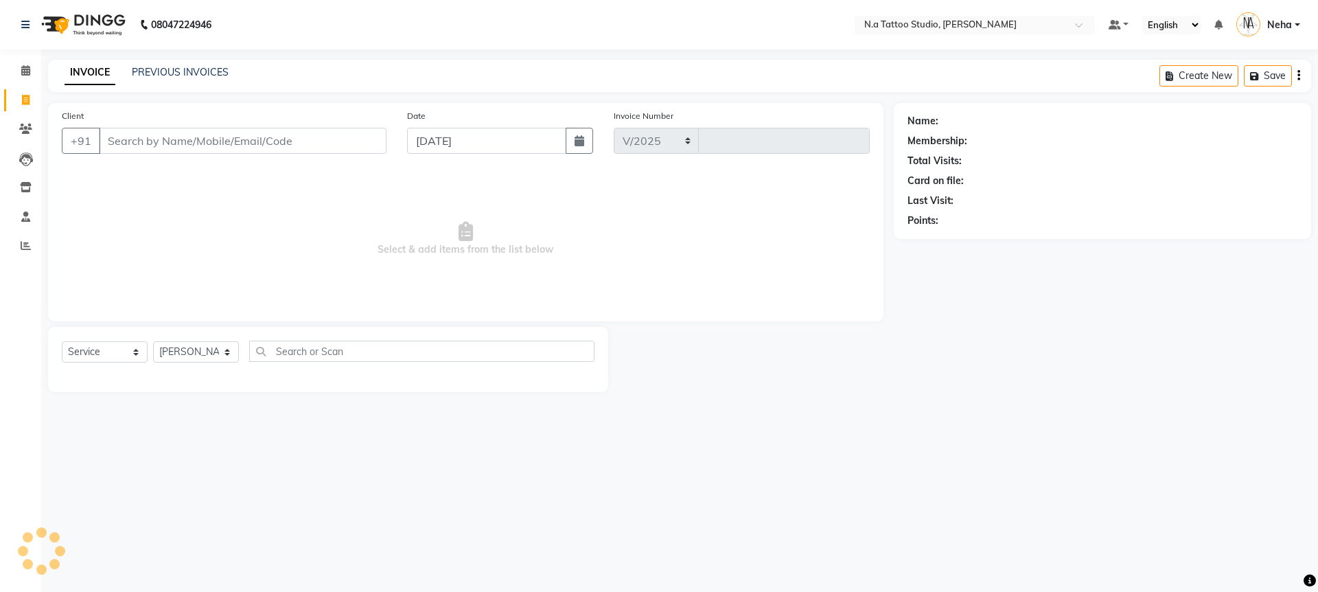
select select "4590"
type input "0738"
click at [199, 71] on link "PREVIOUS INVOICES" at bounding box center [180, 72] width 97 height 12
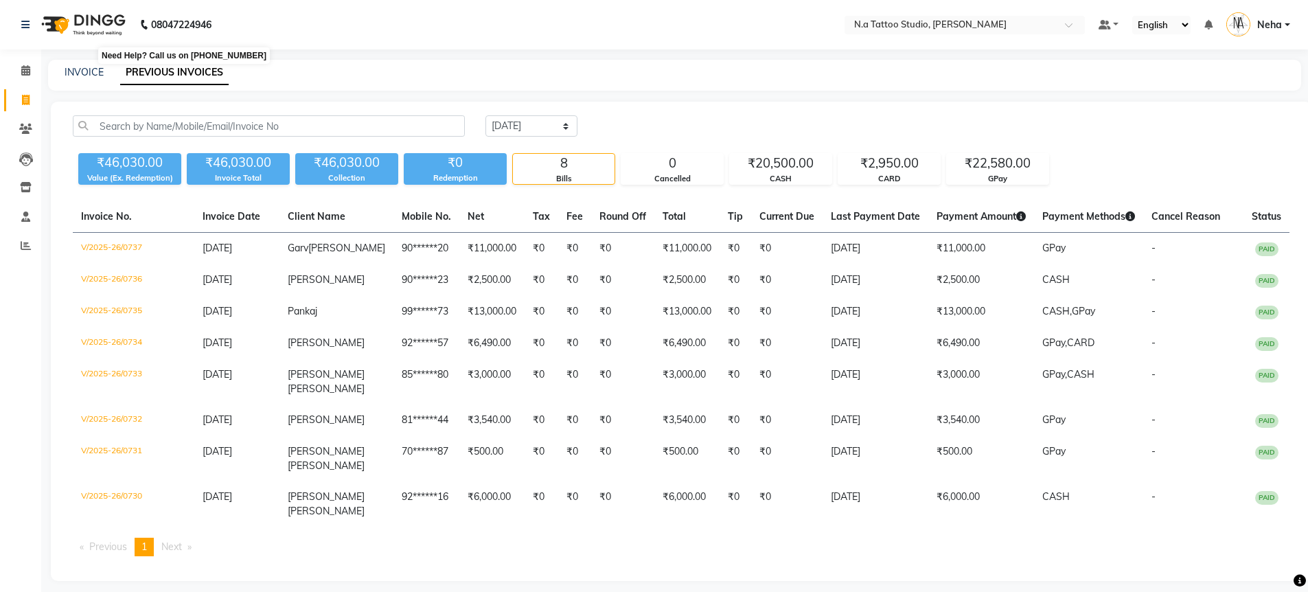
drag, startPoint x: 27, startPoint y: 73, endPoint x: 157, endPoint y: 34, distance: 135.5
